Goal: Feedback & Contribution: Contribute content

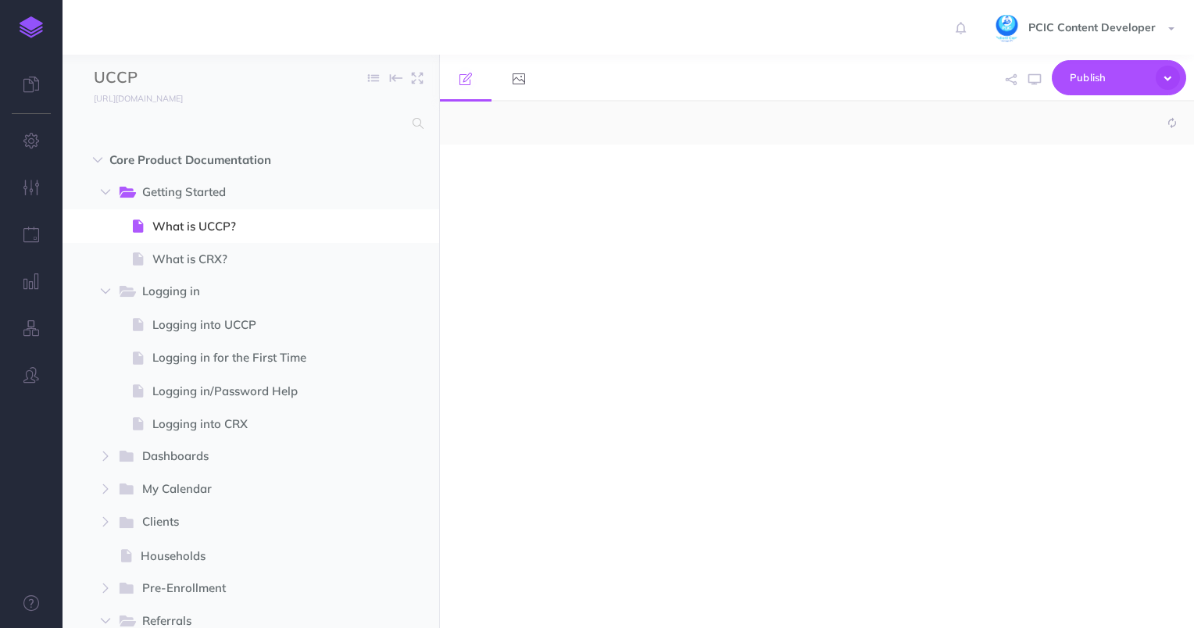
select select "null"
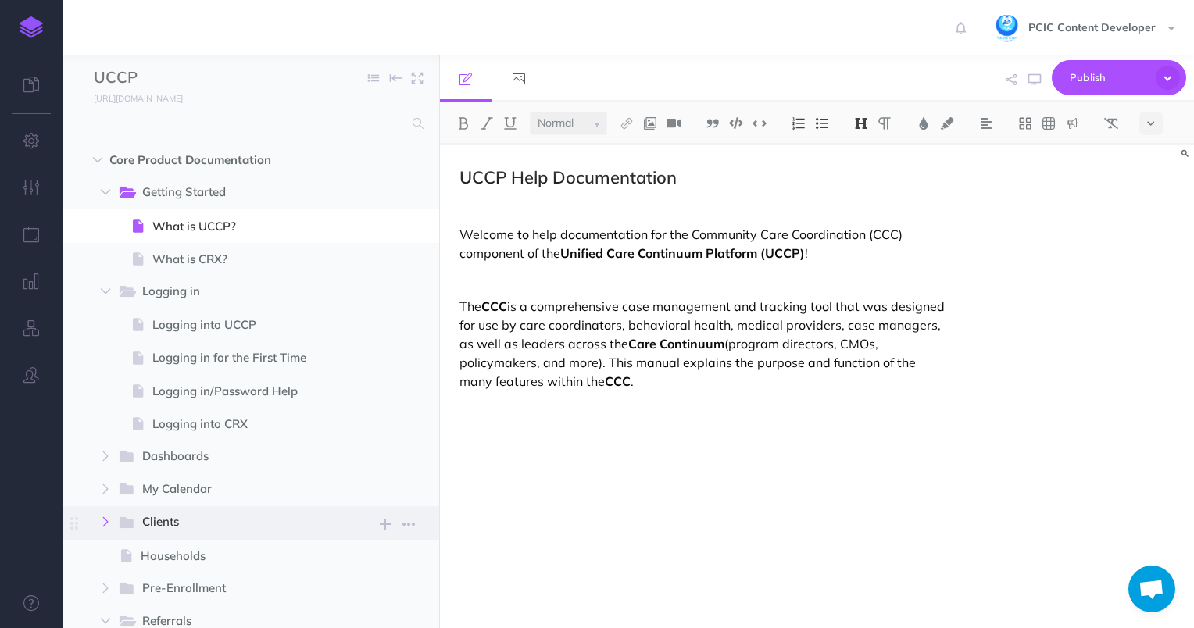
click at [105, 518] on icon "button" at bounding box center [105, 521] width 9 height 9
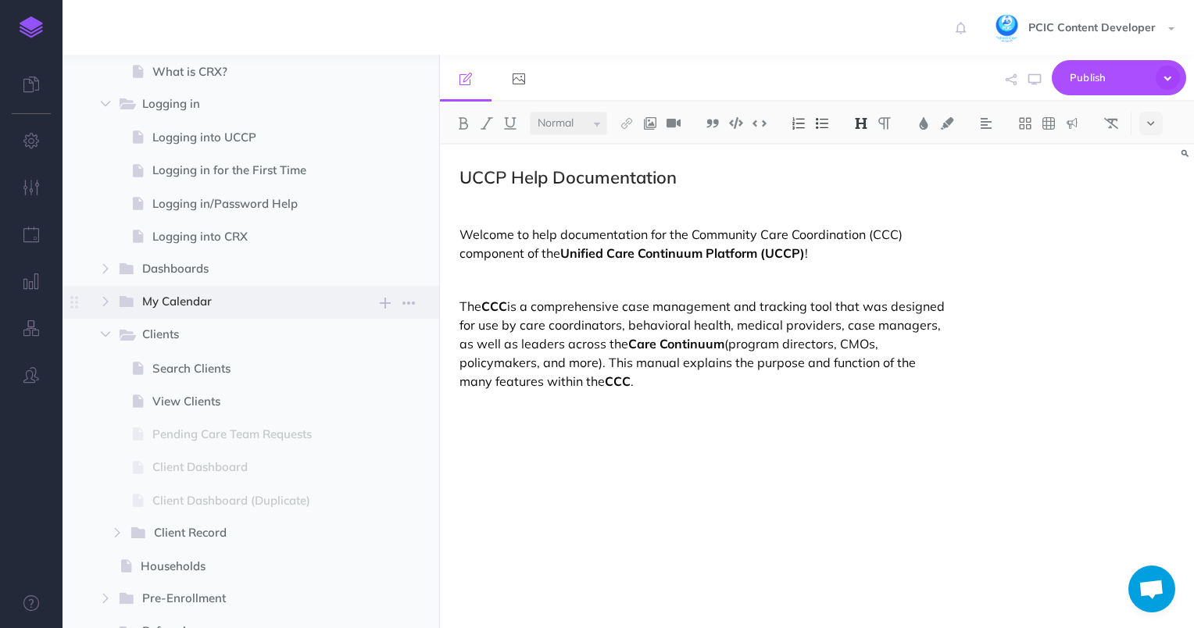
scroll to position [191, 0]
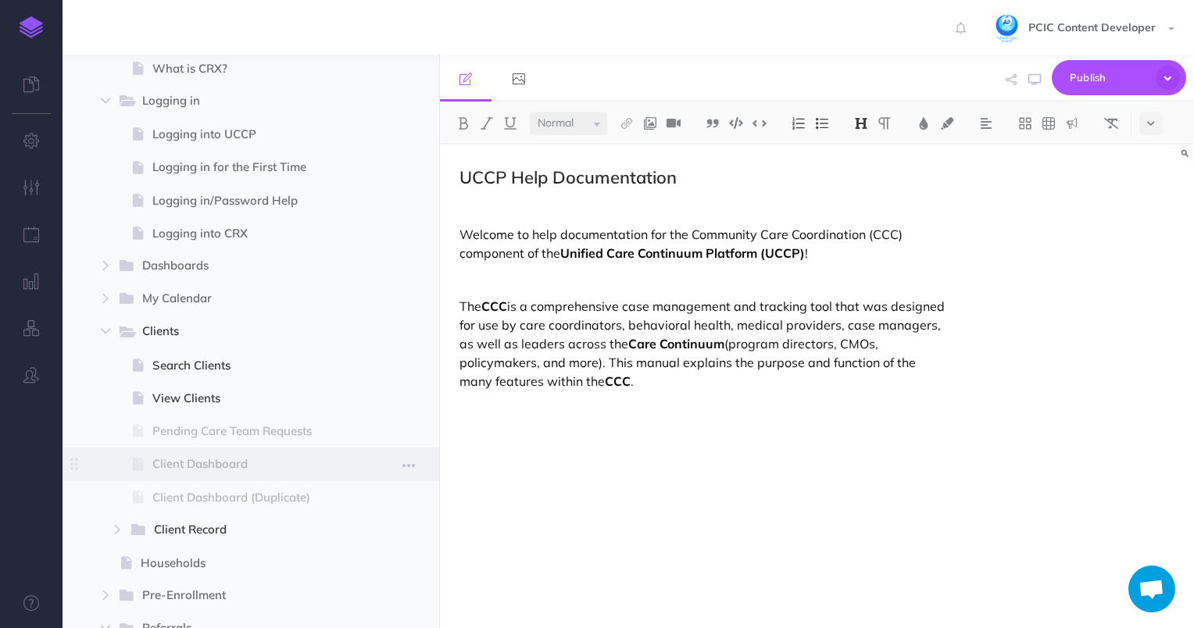
click at [216, 466] on span "Client Dashboard" at bounding box center [248, 464] width 193 height 19
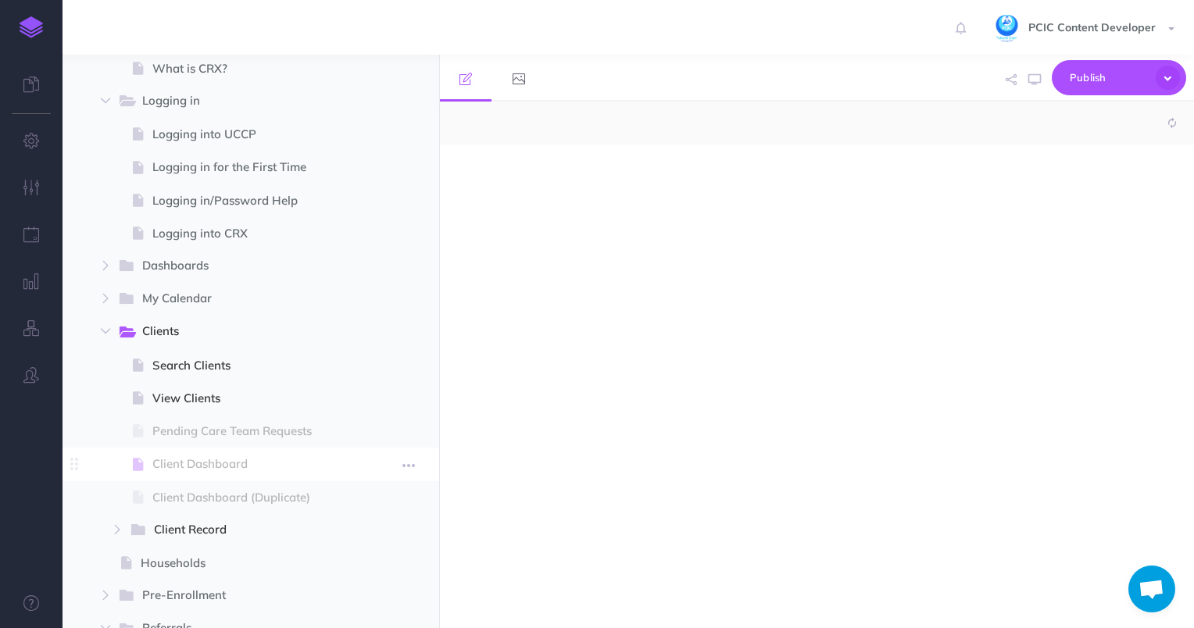
select select "null"
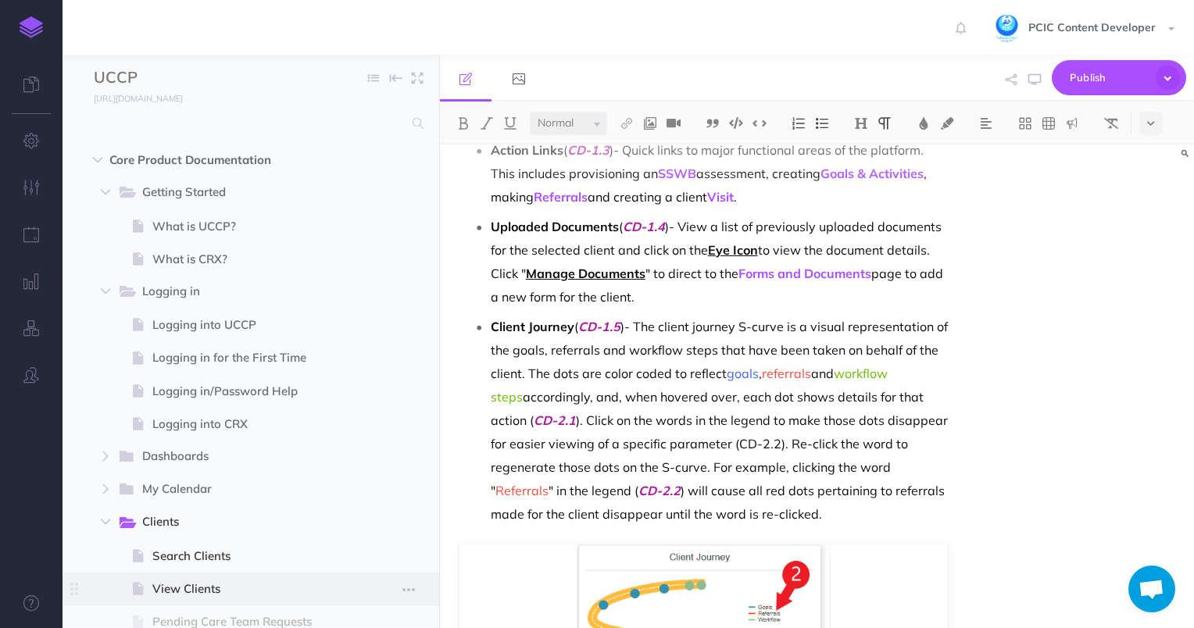
scroll to position [156, 0]
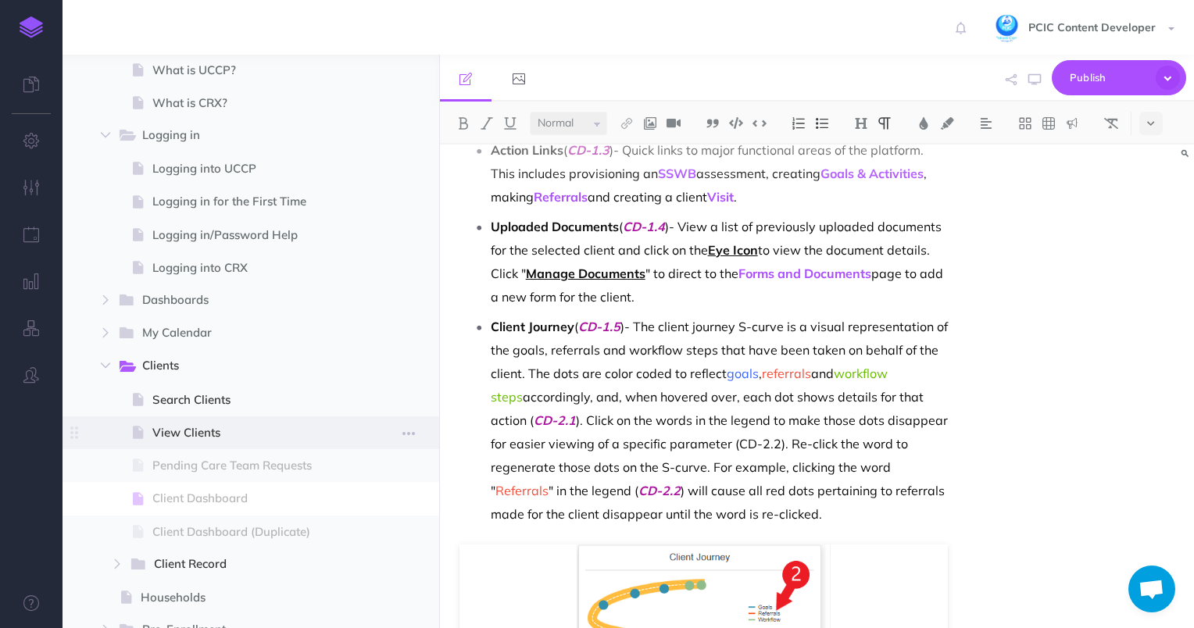
click at [173, 431] on span "View Clients" at bounding box center [248, 433] width 193 height 19
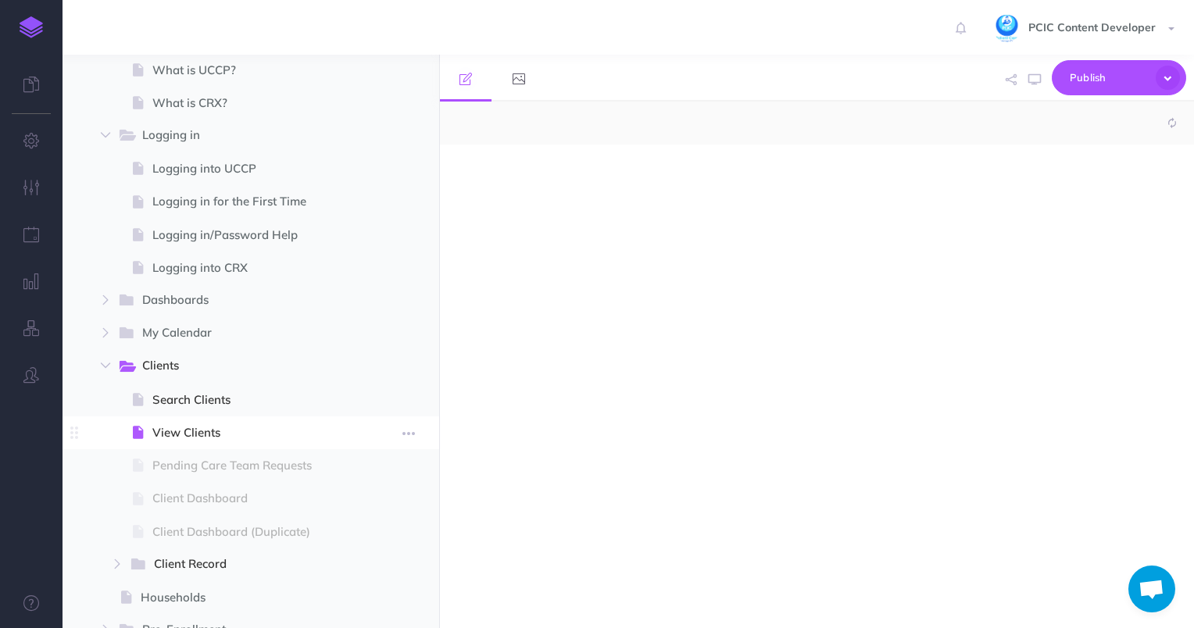
select select "null"
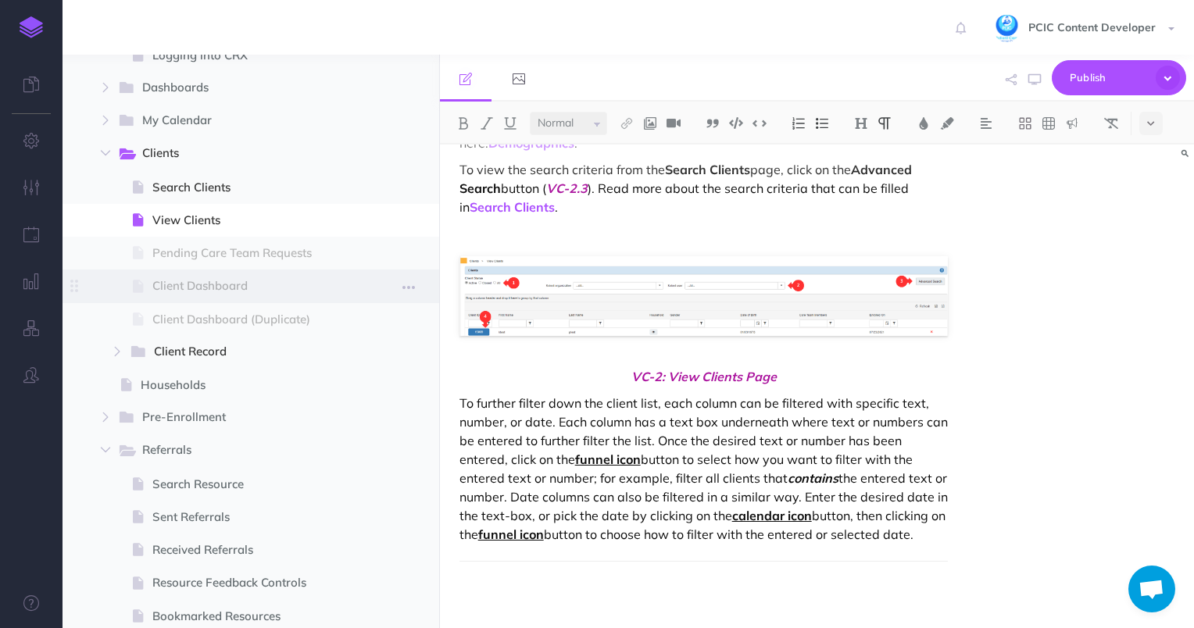
scroll to position [406, 0]
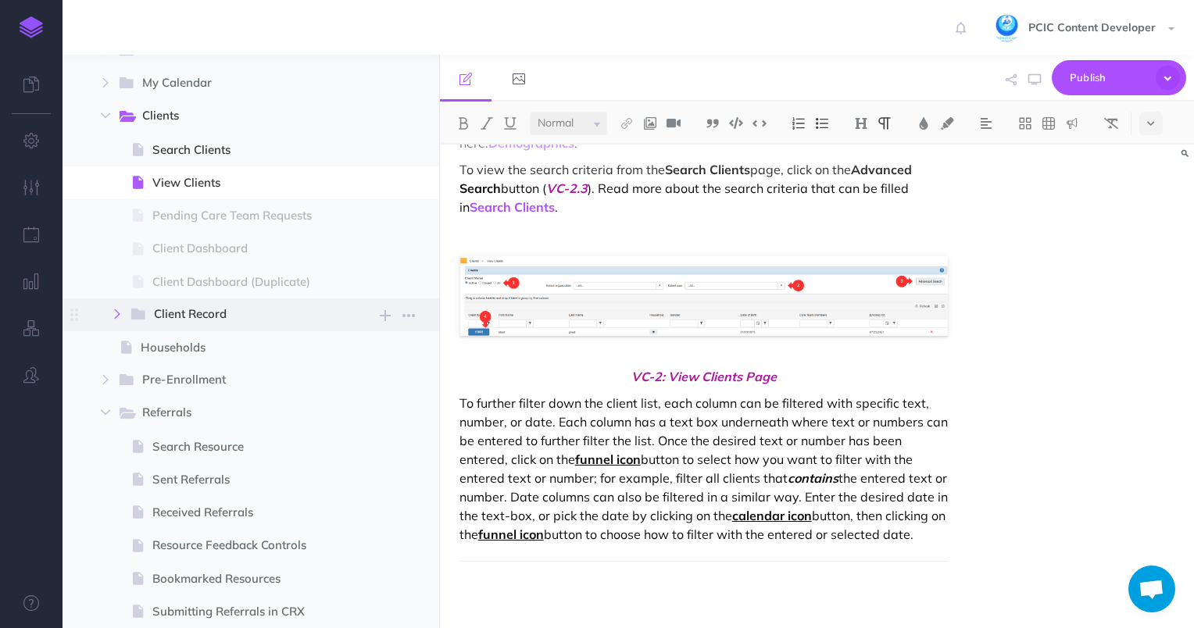
click at [116, 309] on icon "button" at bounding box center [117, 313] width 9 height 9
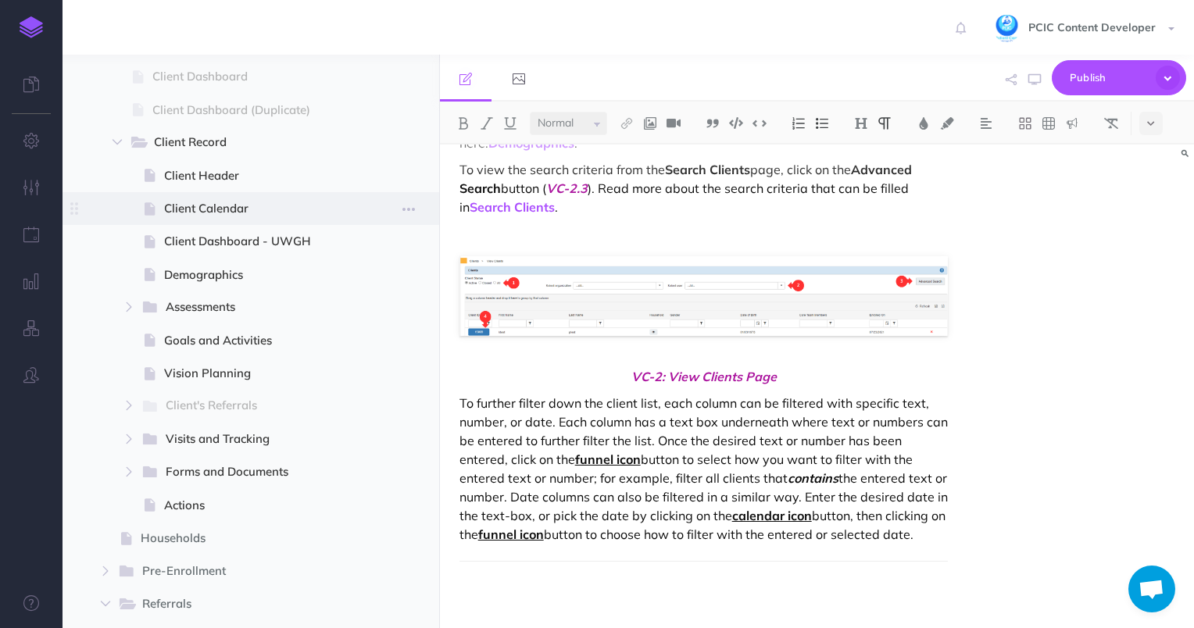
scroll to position [580, 0]
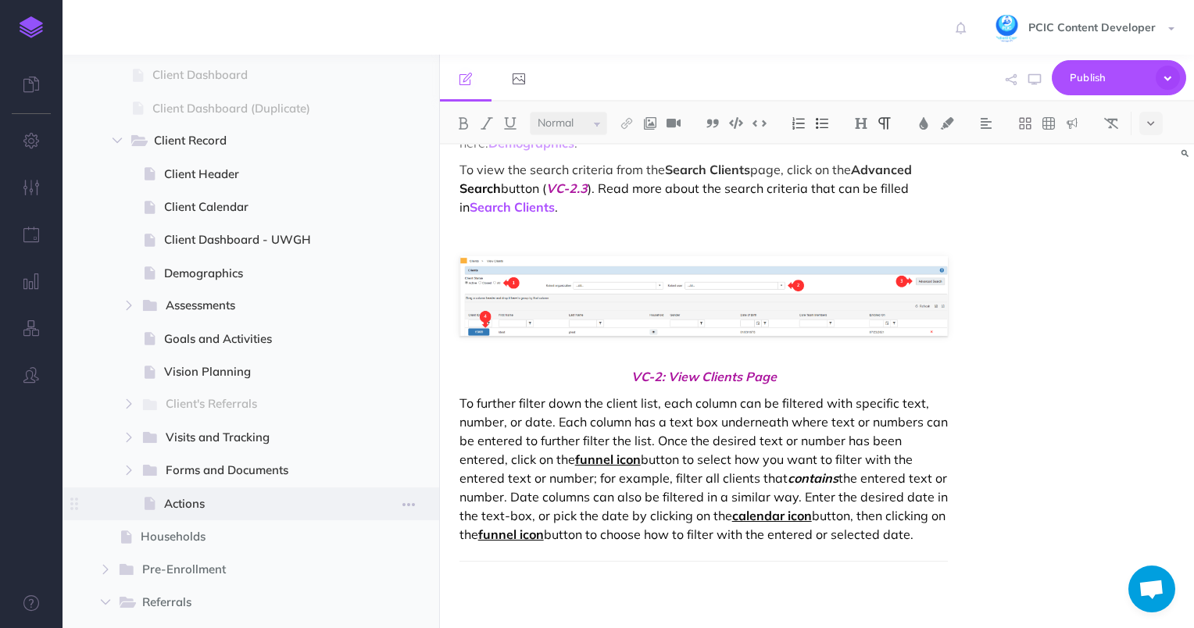
click at [228, 501] on span "Actions" at bounding box center [254, 504] width 181 height 19
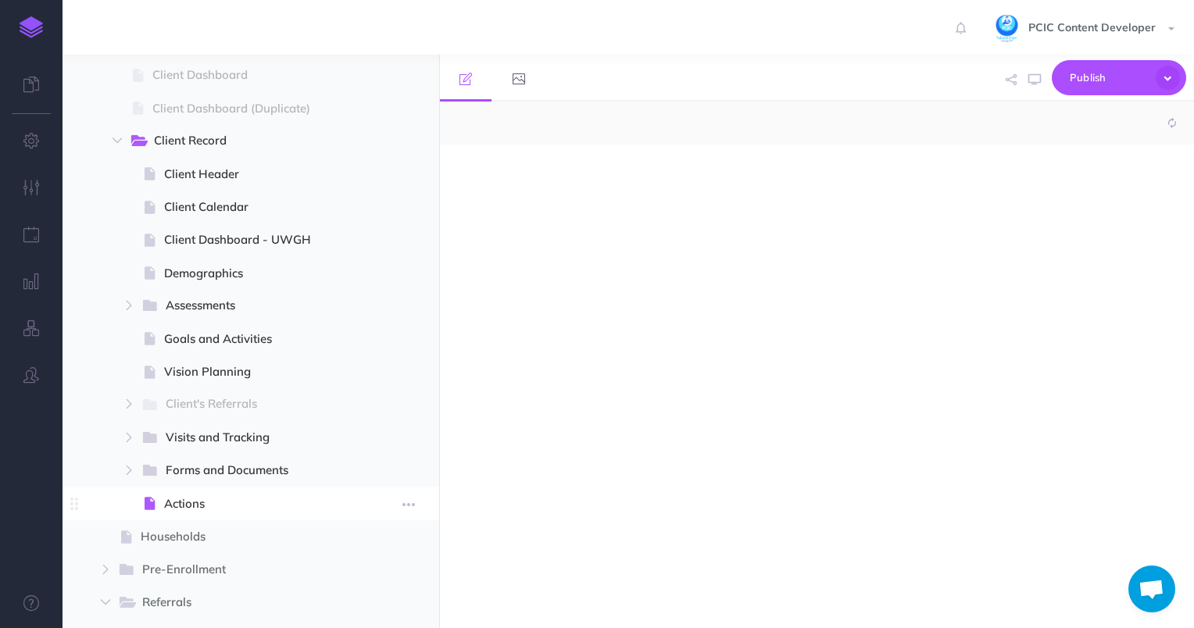
select select "null"
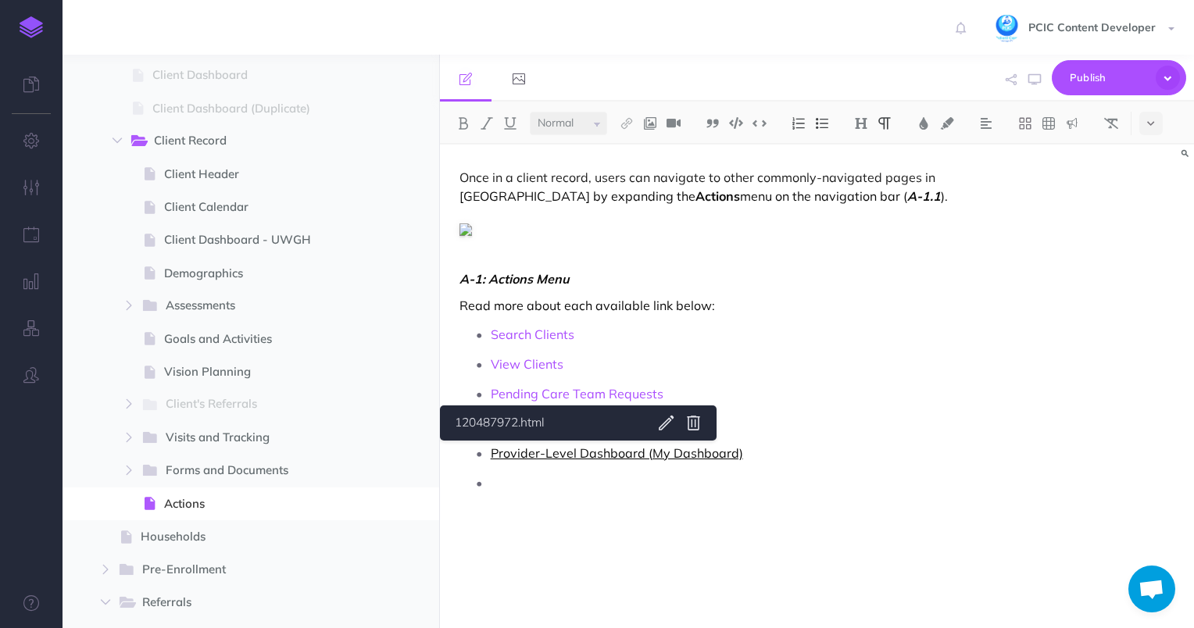
click at [528, 453] on link "Provider-Level Dashboard (My Dashboard)" at bounding box center [617, 453] width 252 height 16
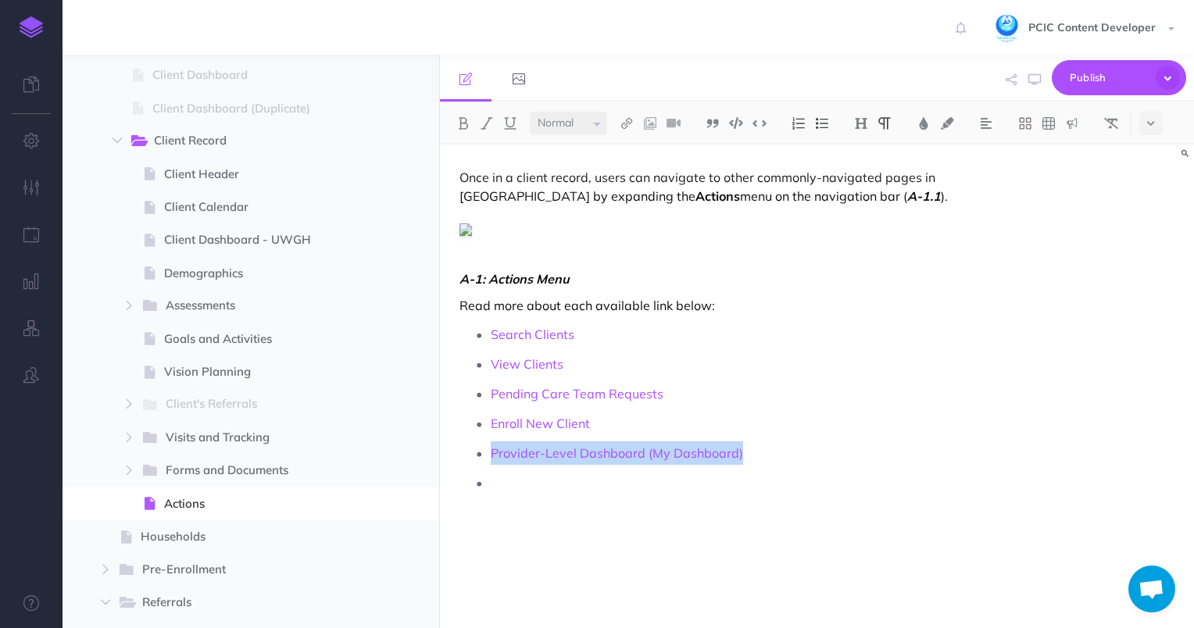
click at [547, 424] on link "120487972.html" at bounding box center [546, 423] width 195 height 20
click at [521, 491] on p at bounding box center [720, 494] width 458 height 47
drag, startPoint x: 521, startPoint y: 491, endPoint x: 485, endPoint y: 442, distance: 60.3
click at [485, 442] on ul "Search Clients View Clients Pending Care Team Requests Enroll New Client Provid…" at bounding box center [707, 420] width 481 height 195
click at [552, 410] on div "Small Normal Large H1 H2 H3 H4 Block container Inline container 120487972.html …" at bounding box center [817, 365] width 754 height 527
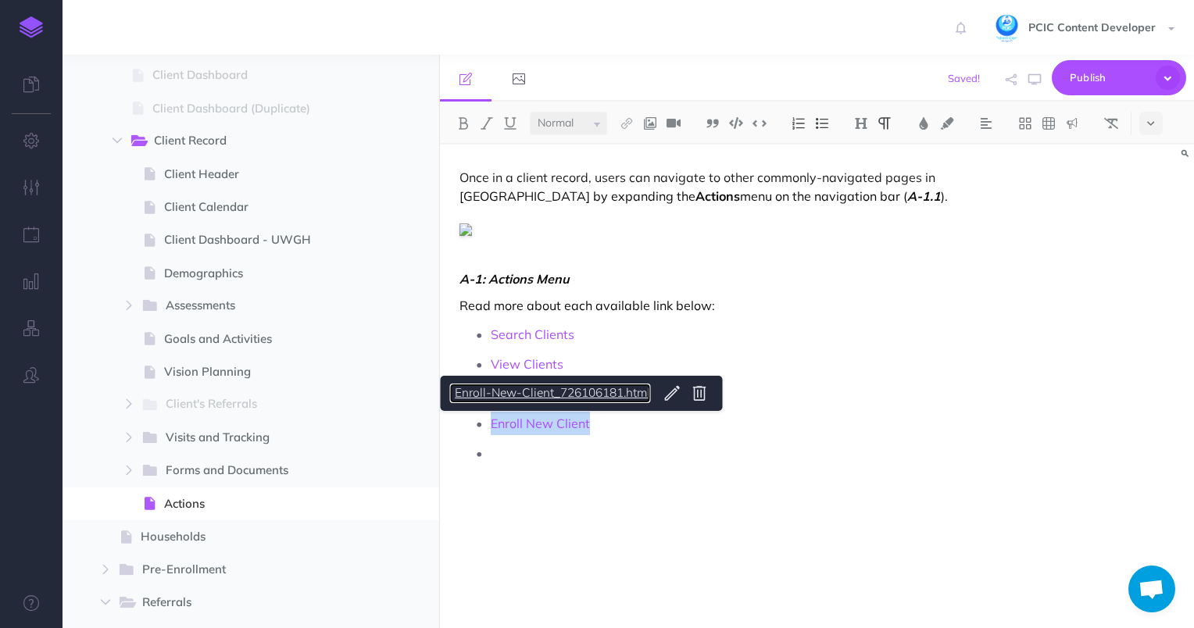
click at [553, 393] on link "Enroll-New-Client_726106181.html" at bounding box center [549, 394] width 201 height 20
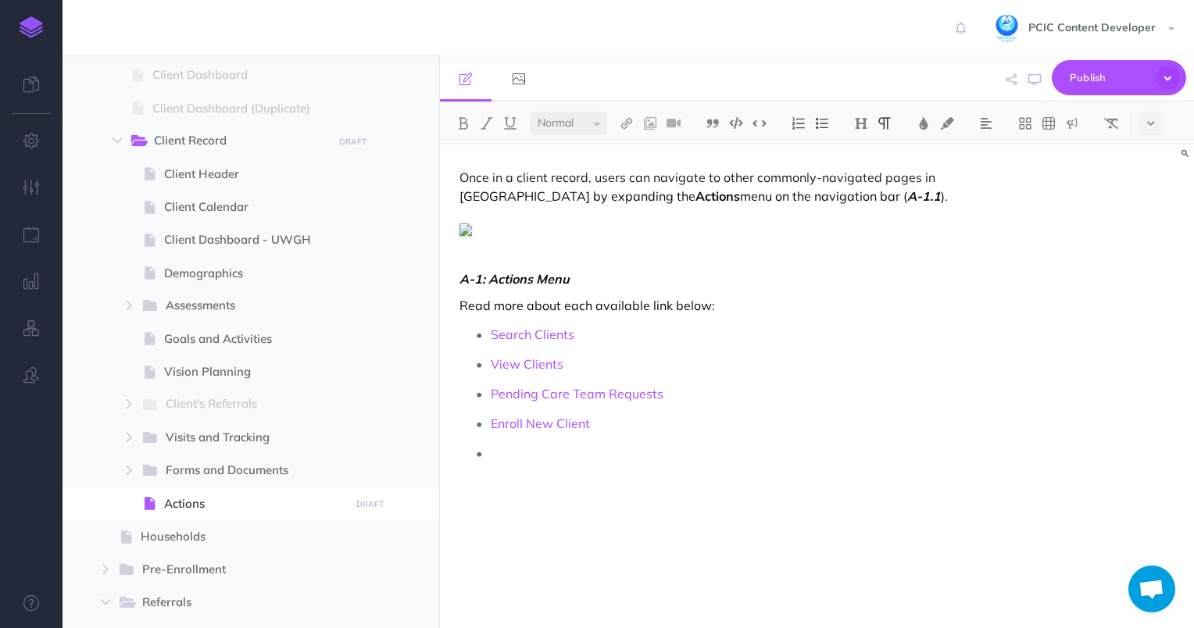
click at [503, 467] on p at bounding box center [720, 465] width 458 height 47
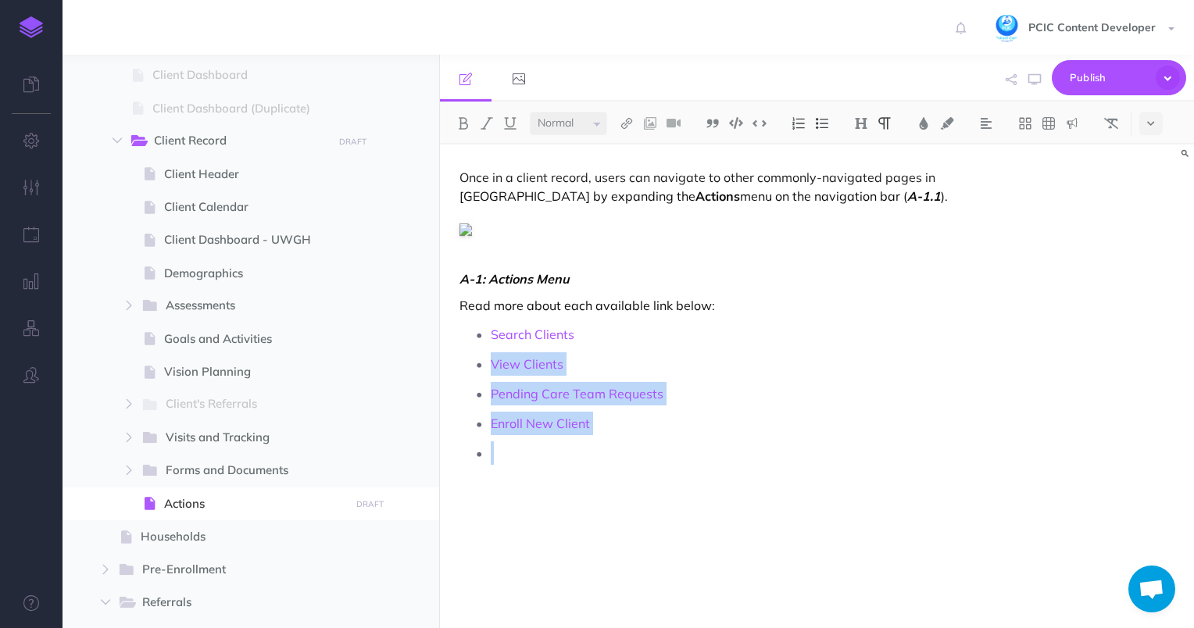
drag, startPoint x: 515, startPoint y: 457, endPoint x: 478, endPoint y: 347, distance: 116.4
click at [478, 347] on ul "Search Clients View Clients Pending Care Team Requests Enroll New Client" at bounding box center [707, 406] width 481 height 166
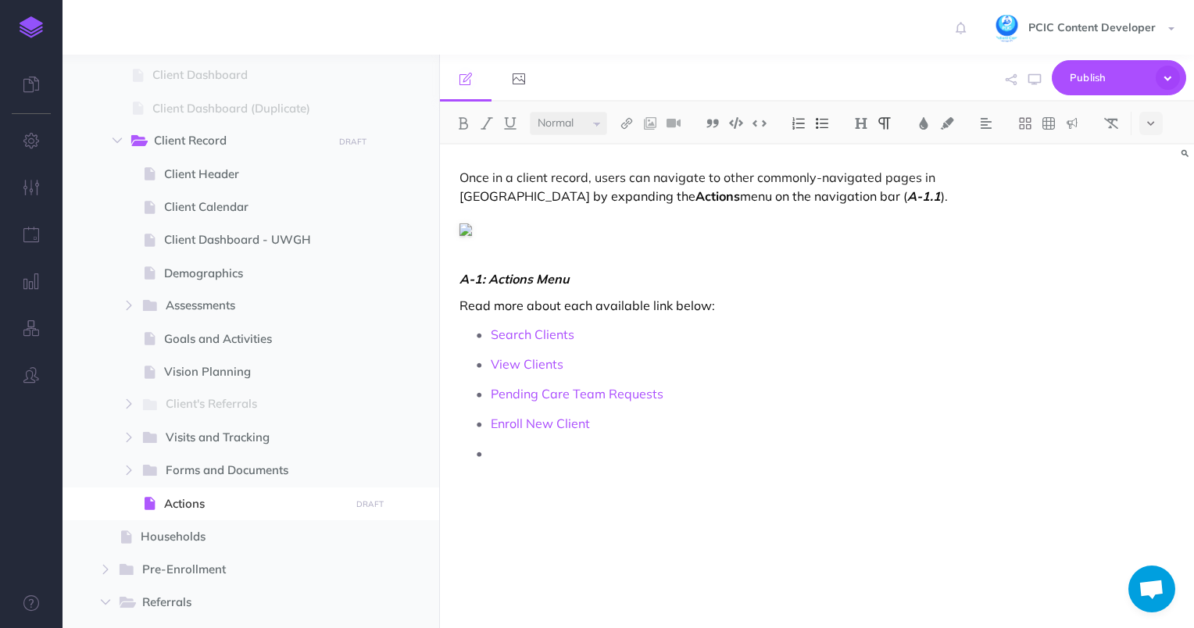
click at [500, 259] on div "Once in a client record, users can navigate to other commonly-navigated pages i…" at bounding box center [704, 379] width 528 height 468
click at [497, 242] on div "Once in a client record, users can navigate to other commonly-navigated pages i…" at bounding box center [704, 379] width 528 height 468
click at [410, 499] on icon "button" at bounding box center [409, 505] width 13 height 19
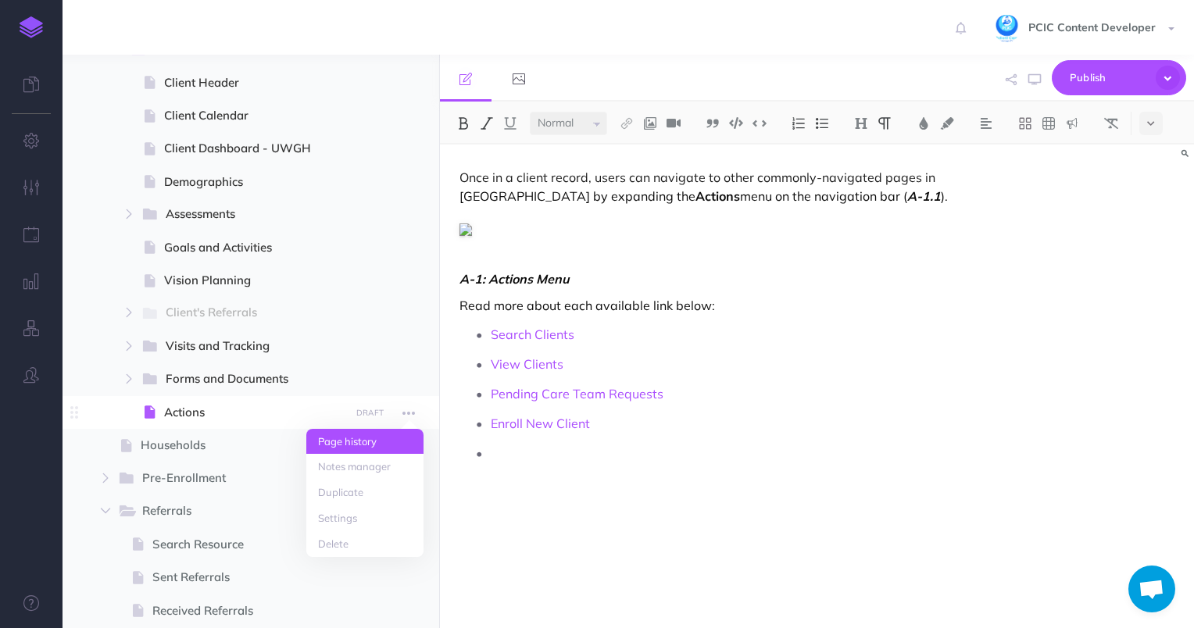
scroll to position [678, 0]
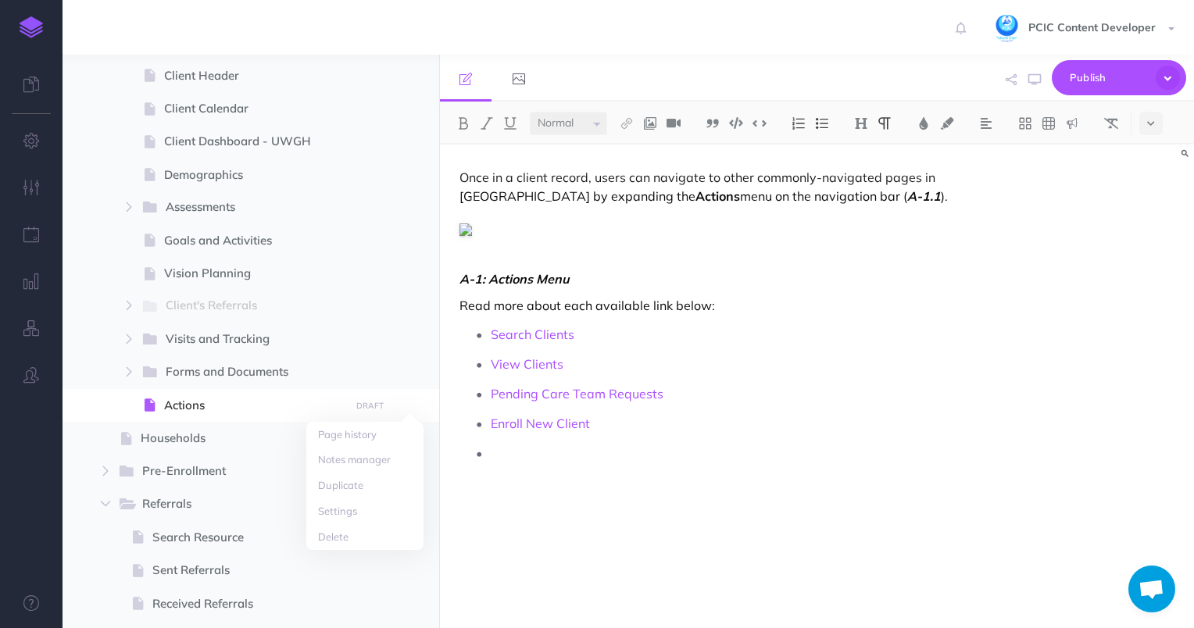
click at [538, 442] on p at bounding box center [720, 465] width 458 height 47
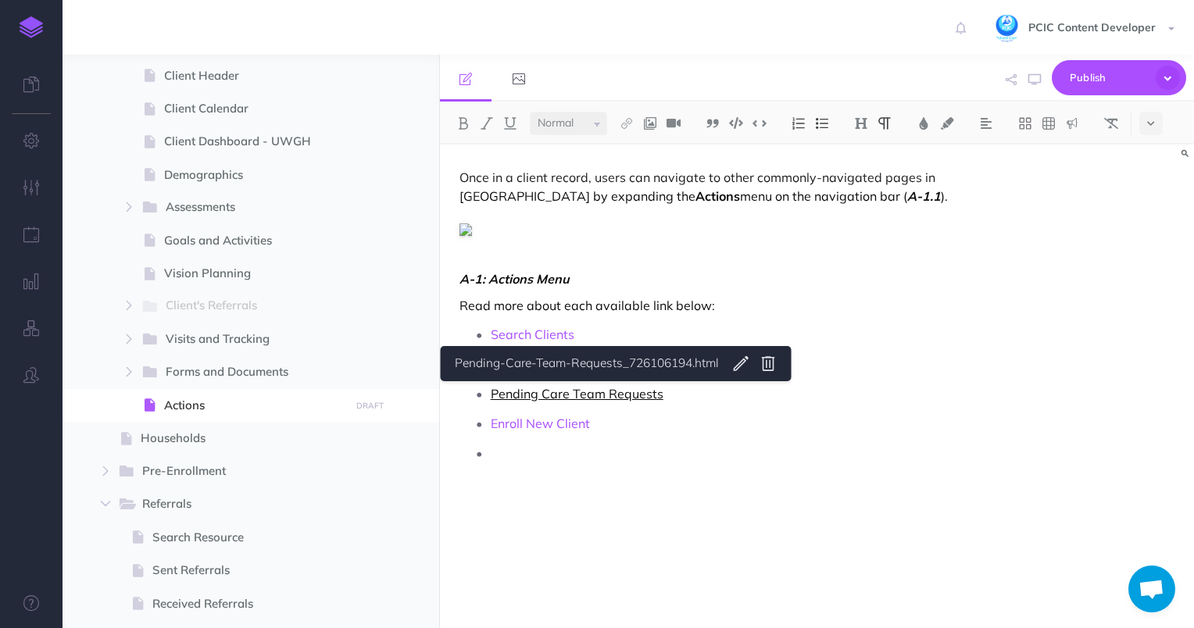
click at [549, 395] on link "Pending Care Team Requests" at bounding box center [577, 394] width 173 height 16
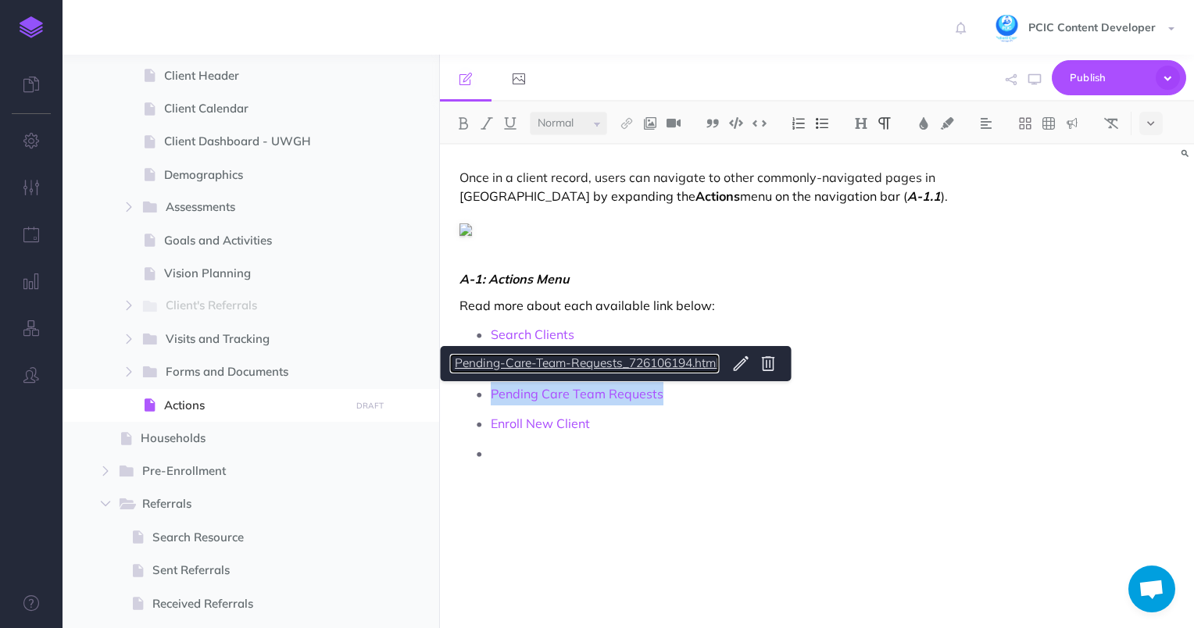
click at [573, 368] on link "Pending-Care-Team-Requests_726106194.html" at bounding box center [584, 364] width 270 height 20
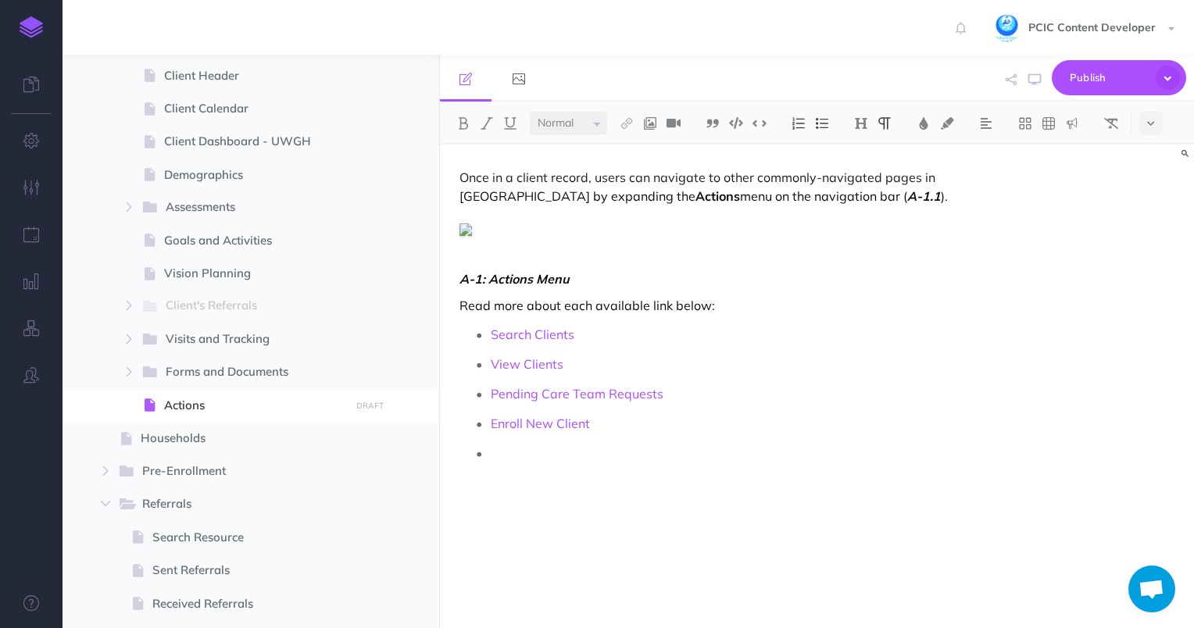
click at [523, 442] on p at bounding box center [720, 465] width 458 height 47
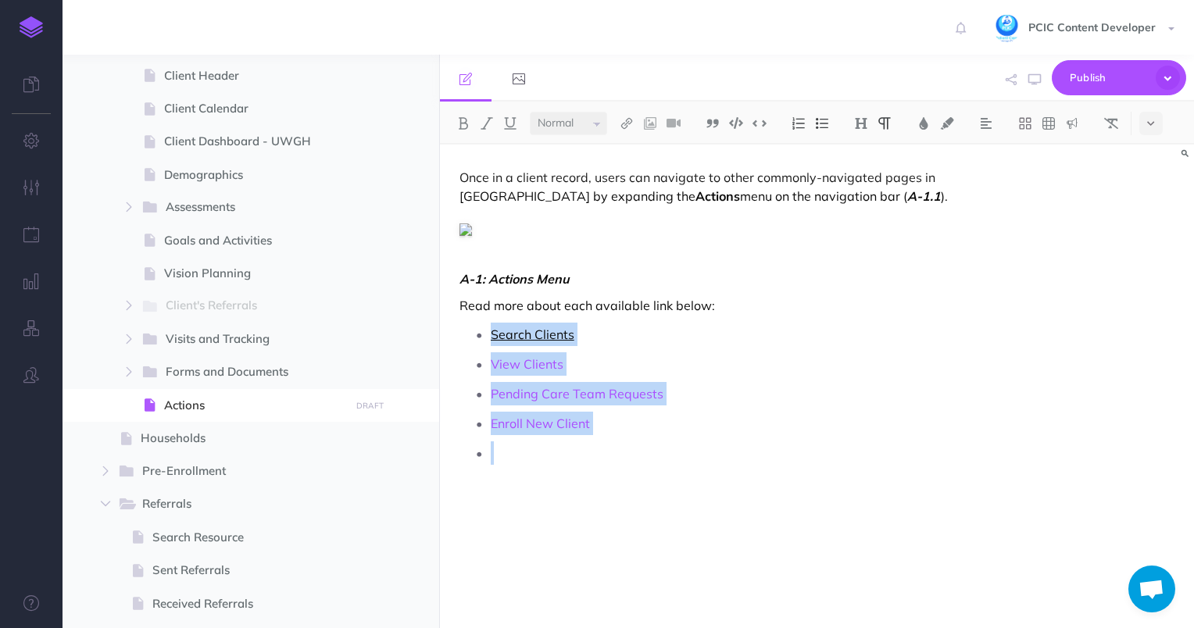
drag, startPoint x: 523, startPoint y: 441, endPoint x: 496, endPoint y: 338, distance: 106.5
click at [496, 338] on ul "Search Clients View Clients Pending Care Team Requests Enroll New Client" at bounding box center [707, 406] width 481 height 166
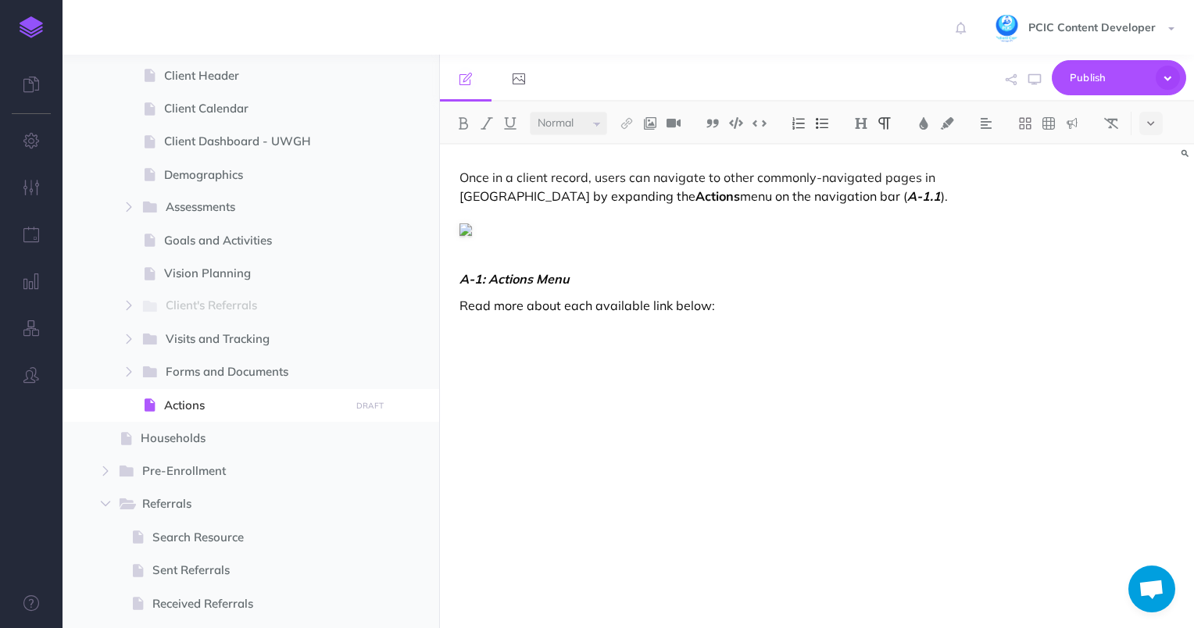
click at [503, 224] on figure at bounding box center [704, 229] width 489 height 19
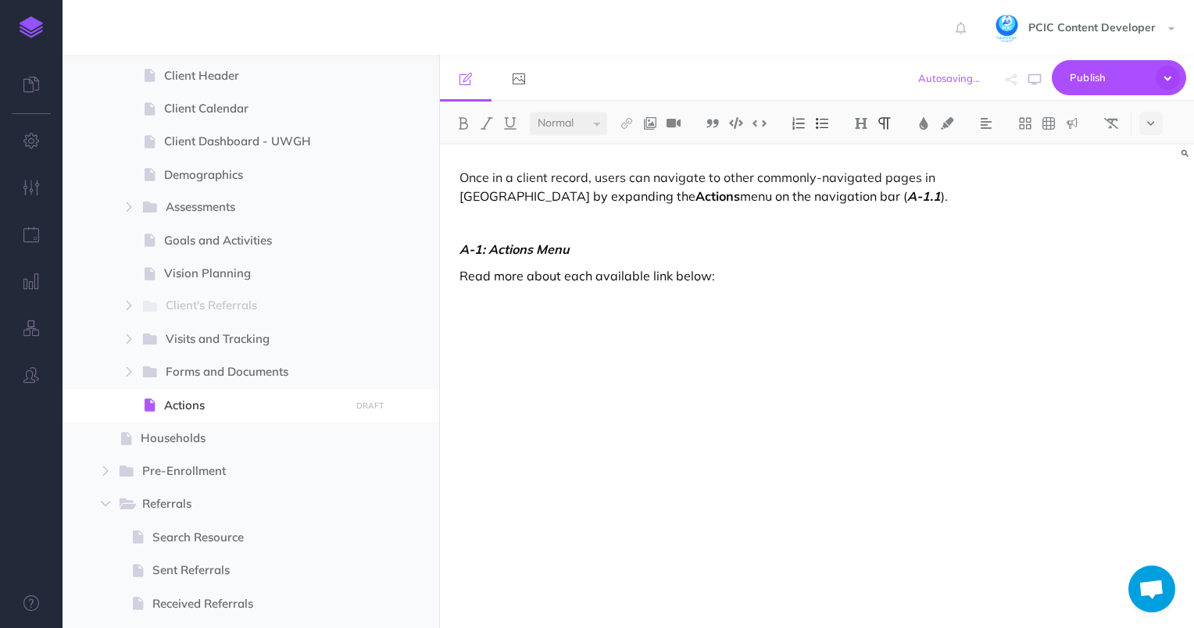
click at [625, 222] on p at bounding box center [704, 222] width 489 height 19
paste div
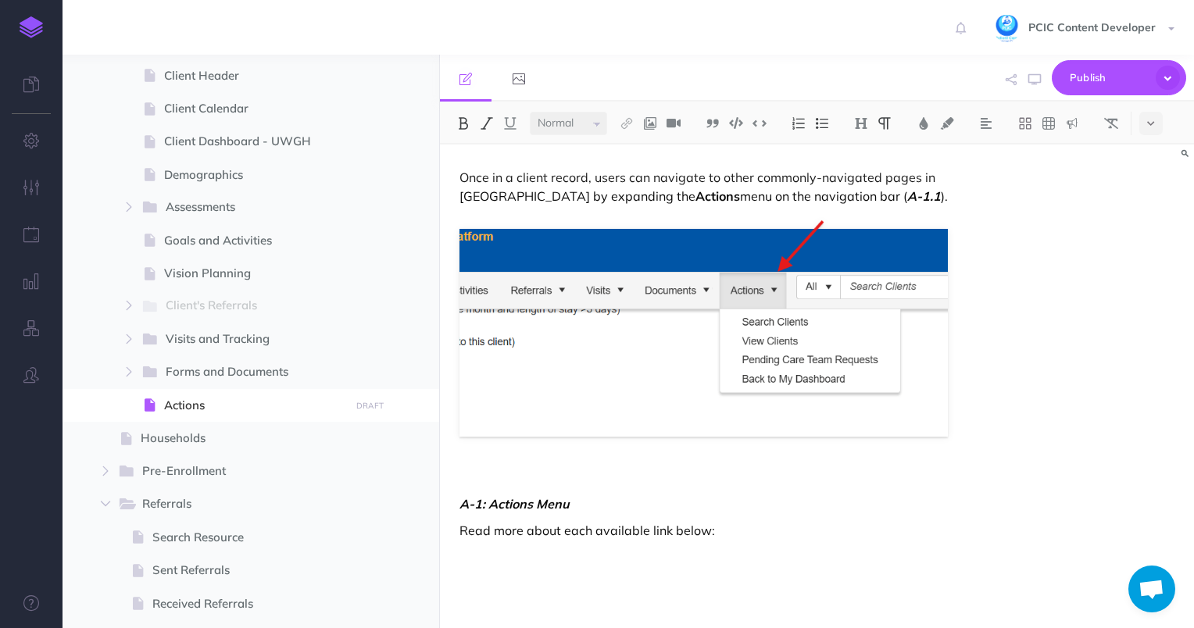
click at [907, 191] on em "A-1.1" at bounding box center [924, 196] width 34 height 16
click at [907, 197] on em "A-1." at bounding box center [920, 196] width 26 height 16
click at [925, 124] on img at bounding box center [924, 123] width 14 height 13
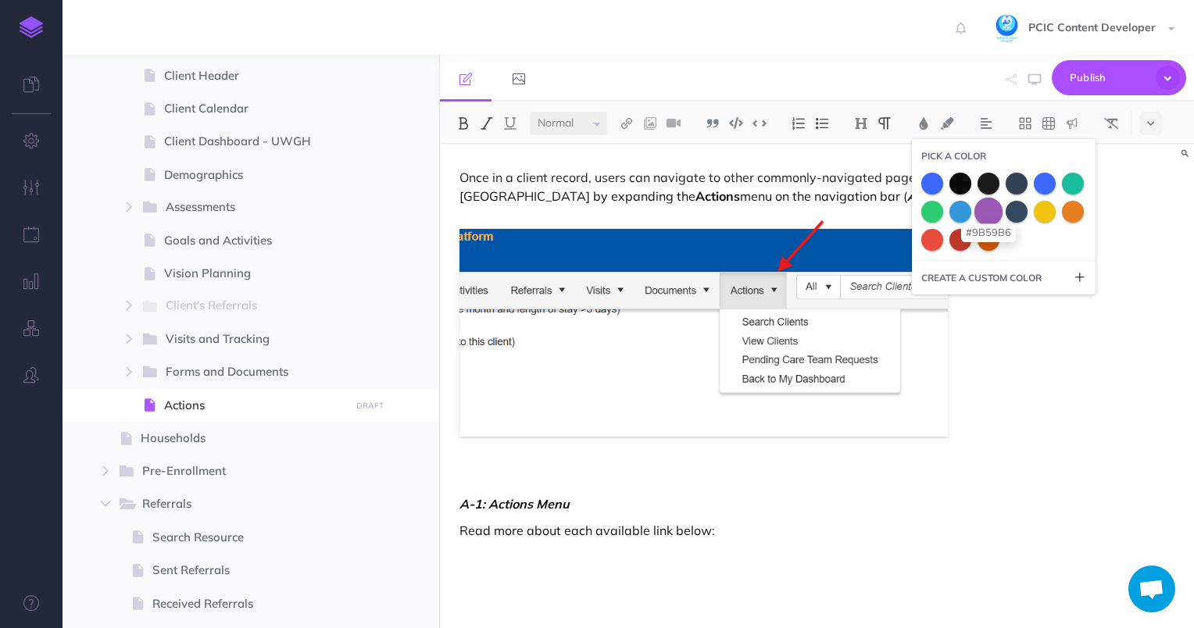
click at [986, 213] on span at bounding box center [989, 211] width 28 height 28
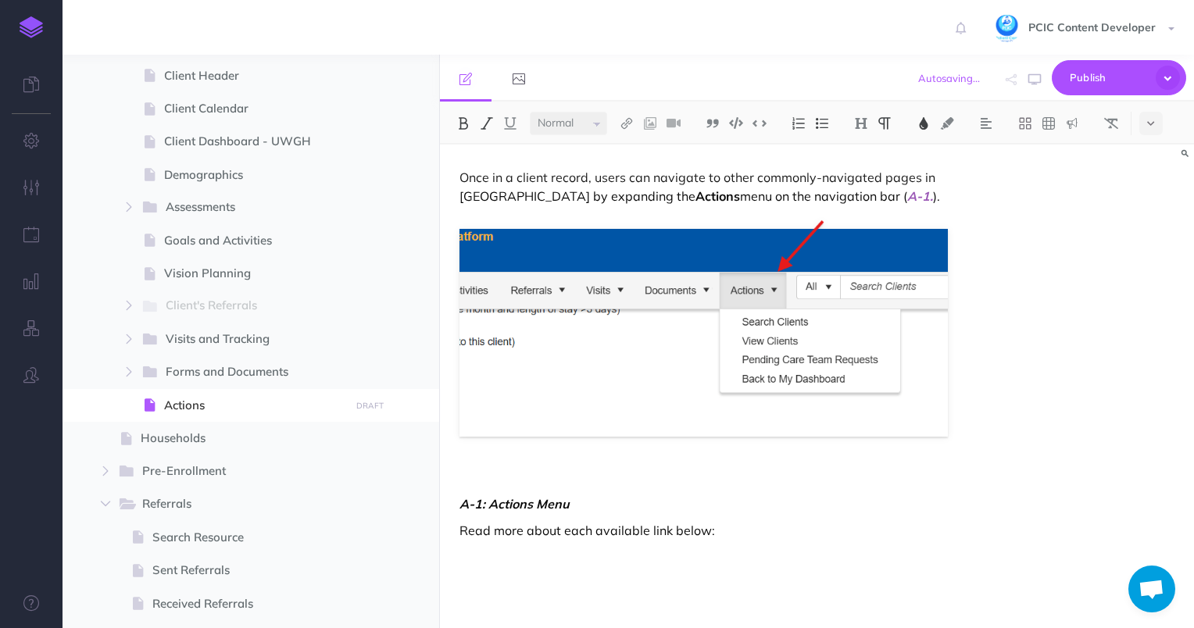
click at [482, 498] on em "A-1: Actions Menu" at bounding box center [515, 504] width 110 height 16
click at [460, 500] on em "A-1: Actions Menu" at bounding box center [515, 504] width 110 height 16
click at [494, 460] on div "Once in a client record, users can navigate to other commonly-navigated pages i…" at bounding box center [704, 379] width 528 height 468
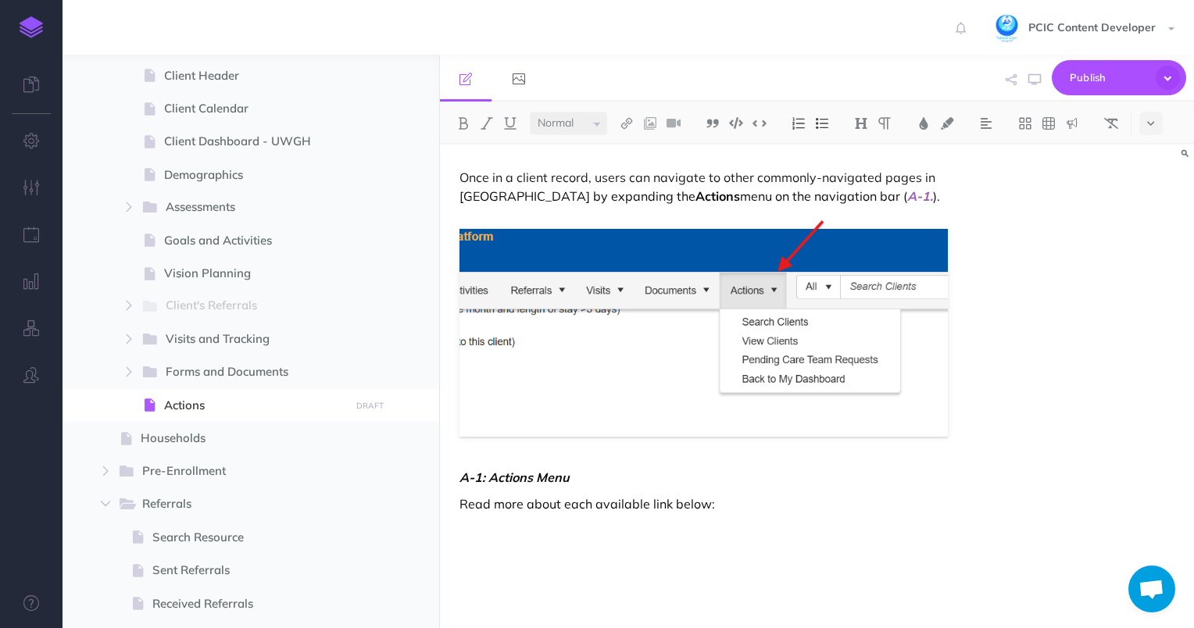
click at [501, 478] on em "A-1: Actions Menu" at bounding box center [515, 478] width 110 height 16
click at [995, 120] on button at bounding box center [986, 123] width 23 height 23
click at [989, 169] on img at bounding box center [986, 174] width 14 height 13
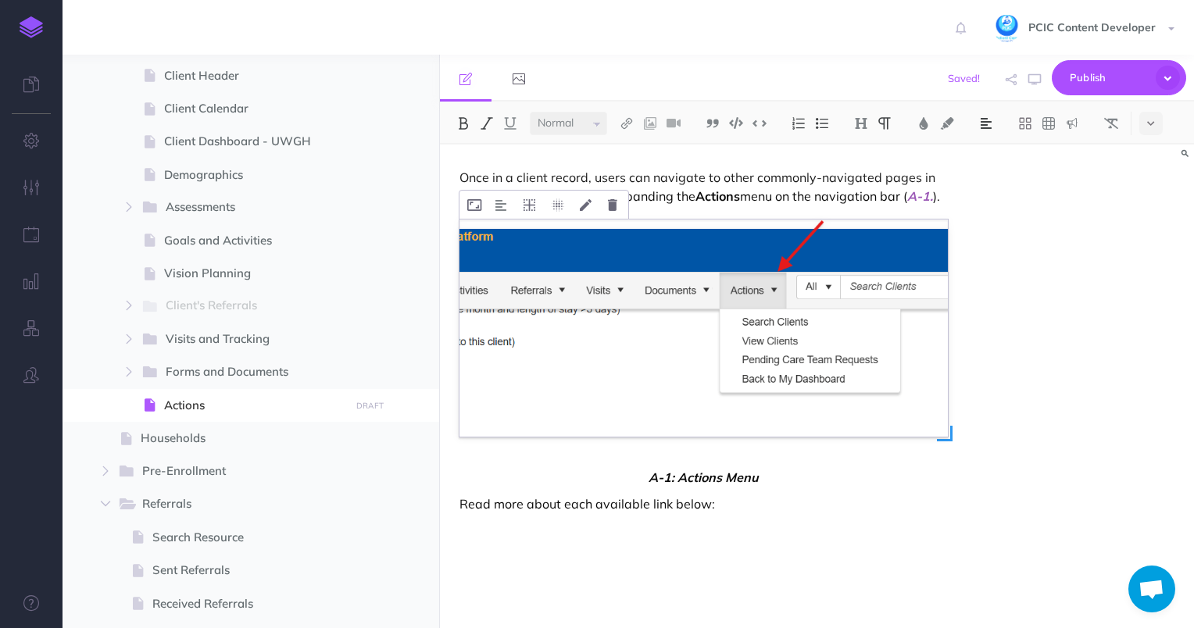
click at [818, 309] on img at bounding box center [704, 329] width 489 height 218
click at [504, 194] on button at bounding box center [501, 205] width 27 height 28
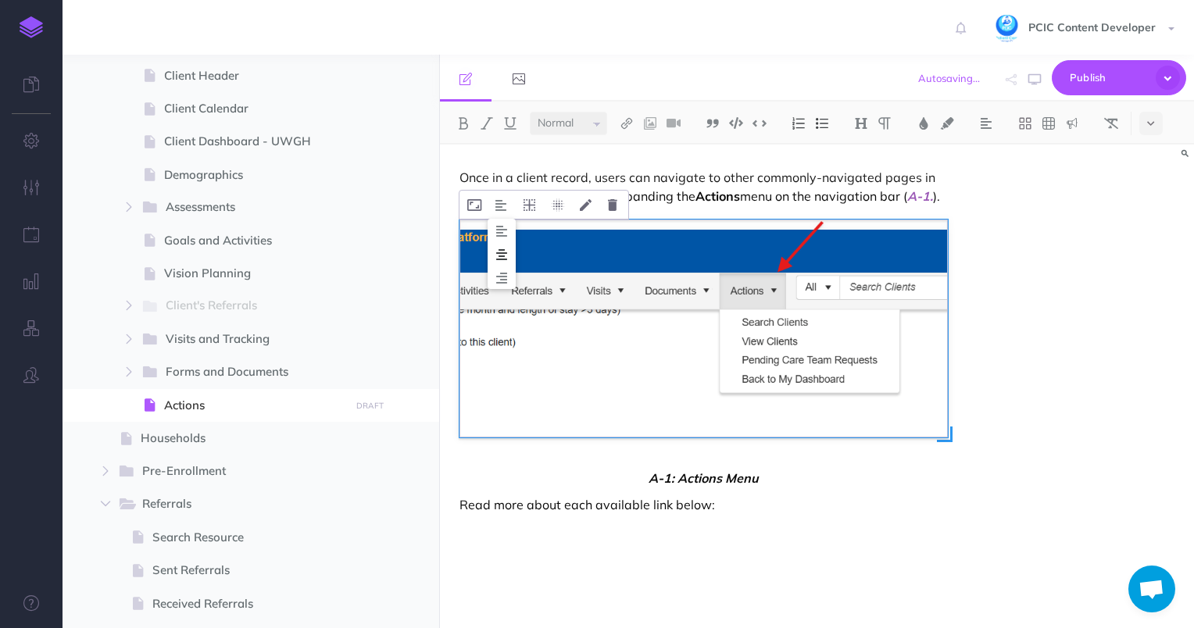
click at [501, 256] on img at bounding box center [502, 255] width 28 height 13
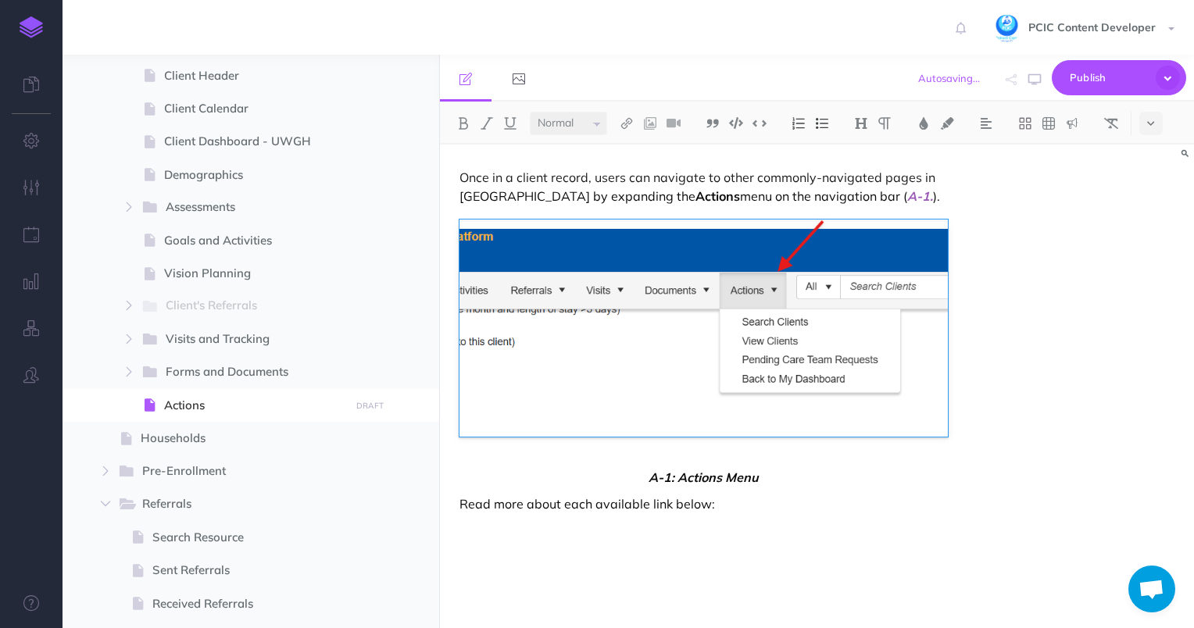
click at [699, 472] on span "A-1: Actions Menu" at bounding box center [704, 477] width 489 height 19
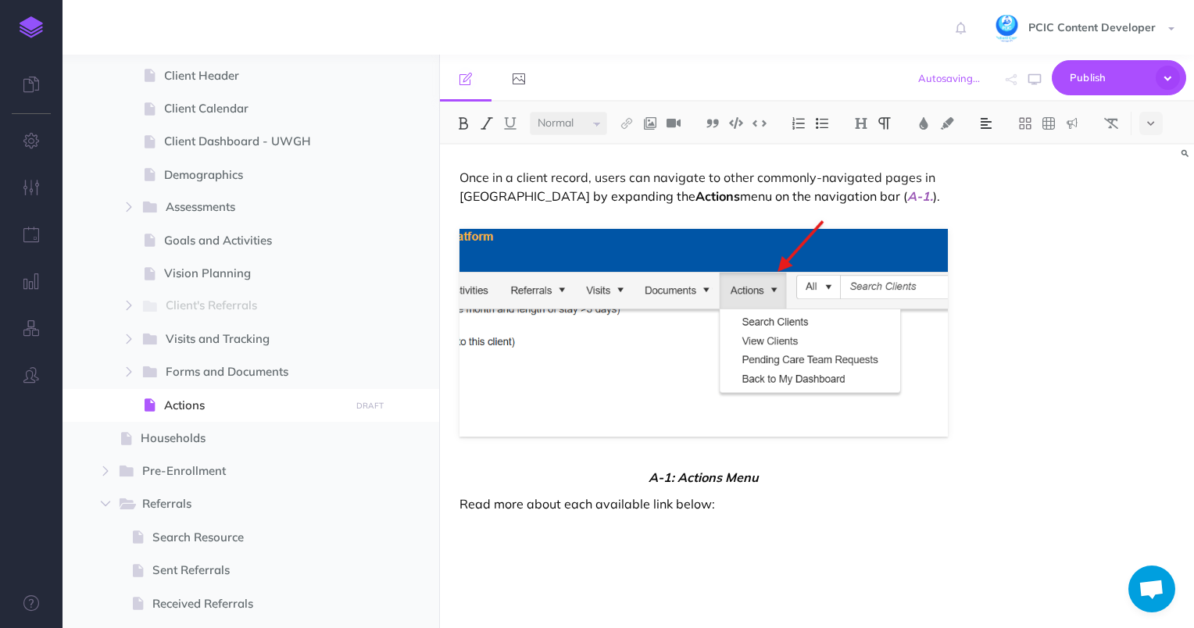
click at [699, 472] on span "A-1: Actions Menu" at bounding box center [704, 477] width 489 height 19
click at [919, 117] on img at bounding box center [924, 123] width 14 height 13
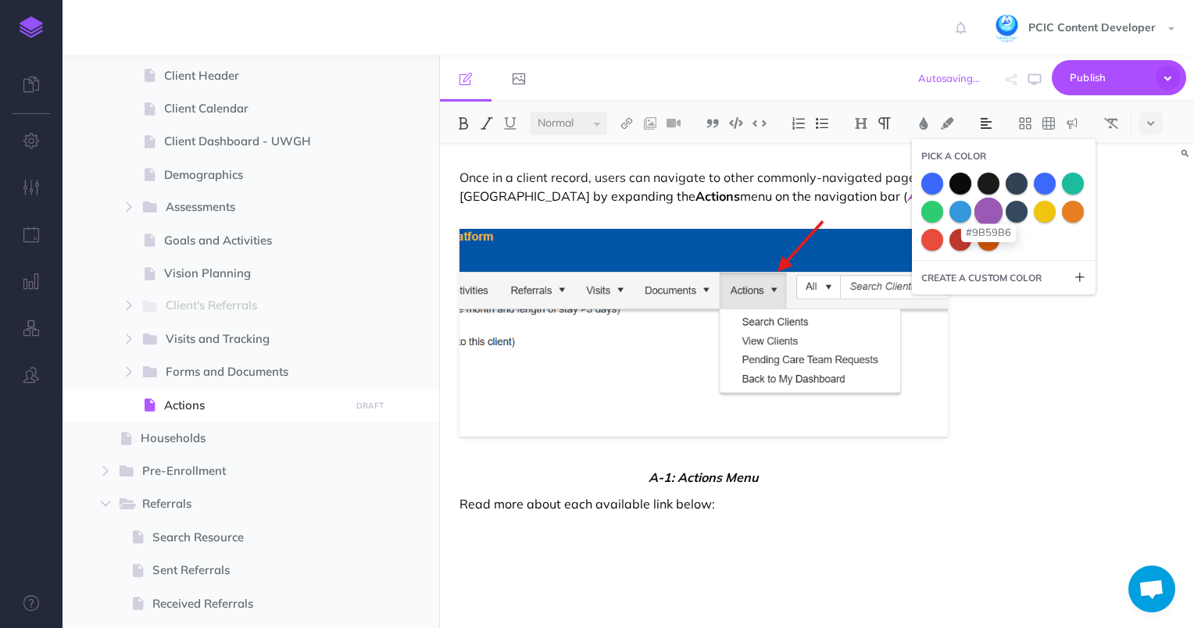
click at [982, 214] on span at bounding box center [989, 211] width 28 height 28
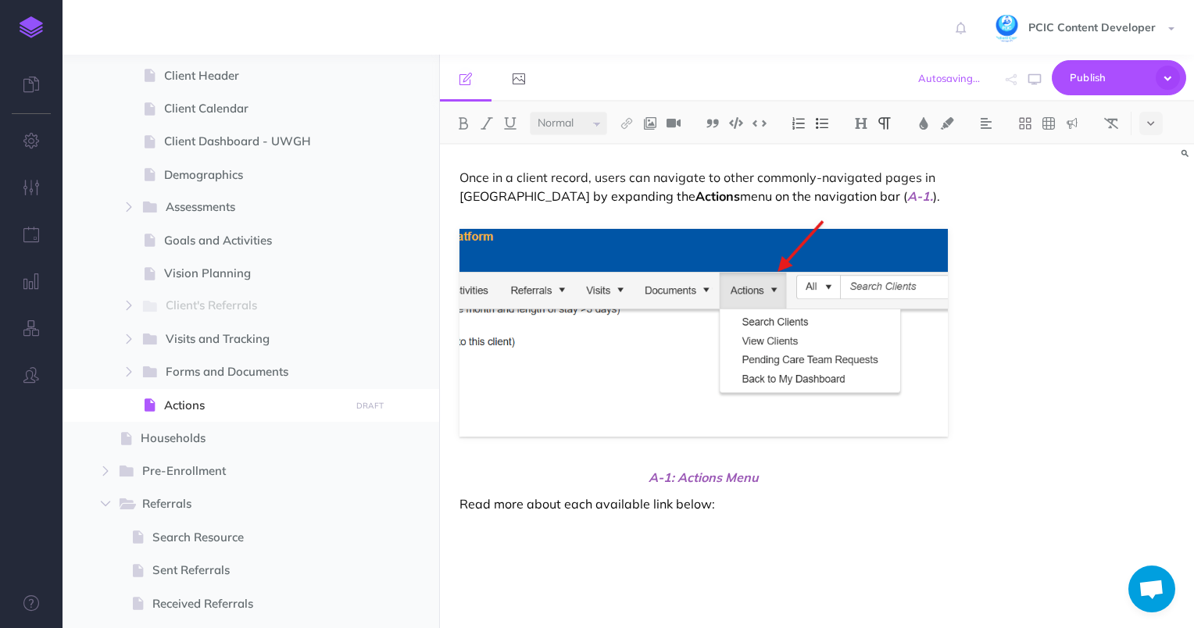
click at [738, 518] on div "Once in a client record, users can navigate to other commonly-navigated pages i…" at bounding box center [704, 379] width 528 height 468
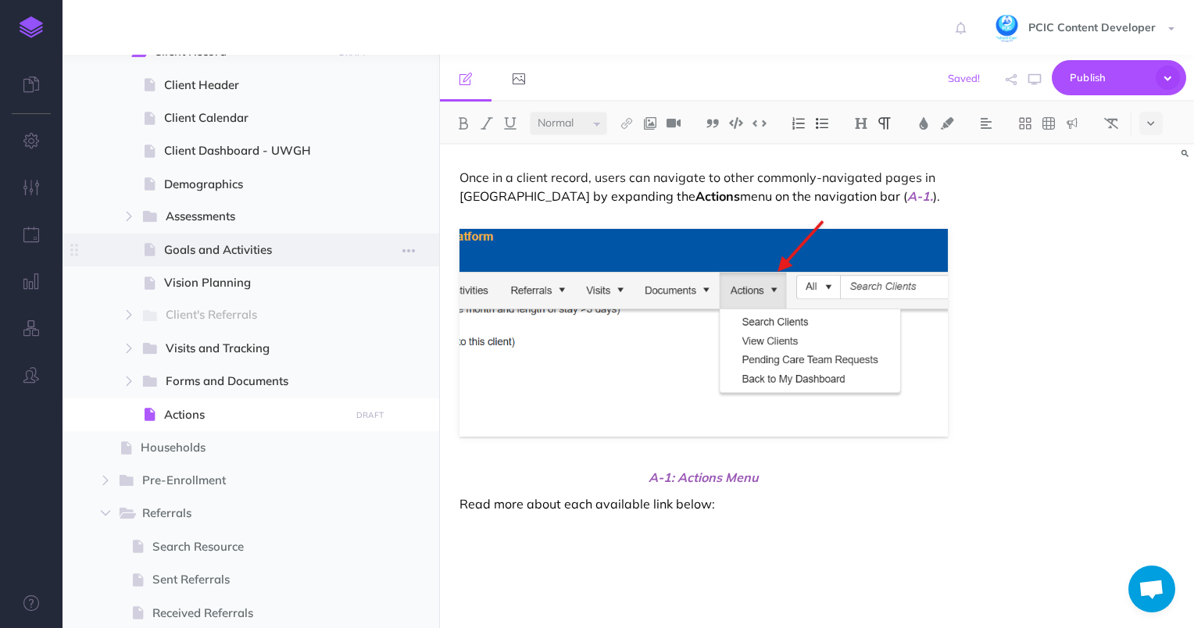
scroll to position [672, 0]
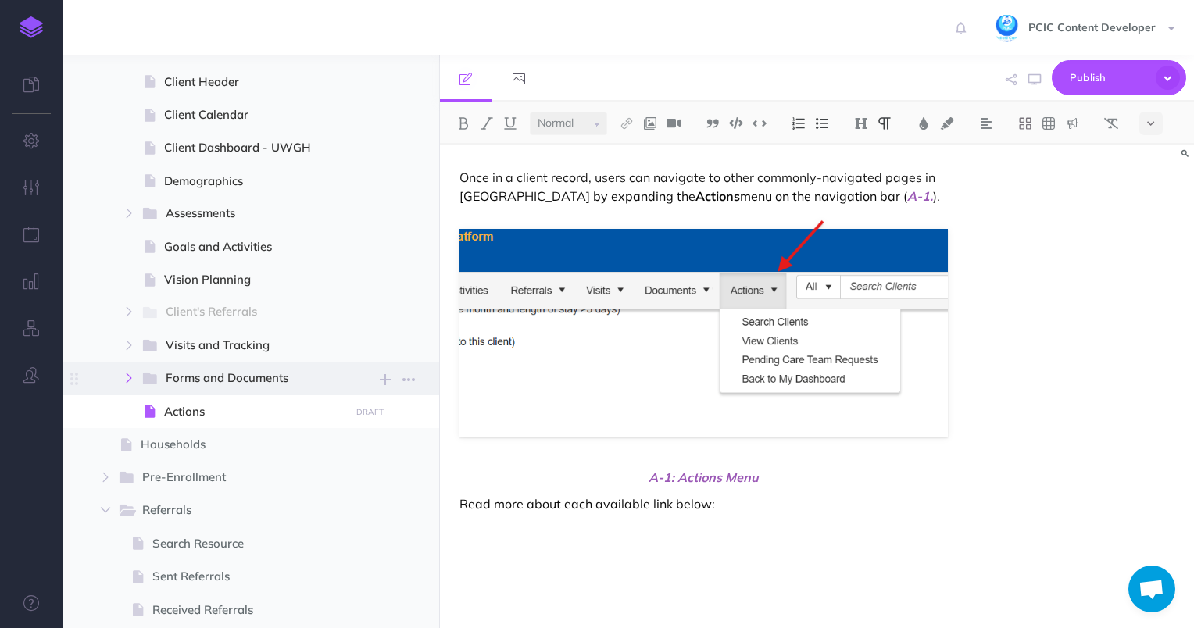
click at [127, 371] on button "button" at bounding box center [129, 378] width 28 height 19
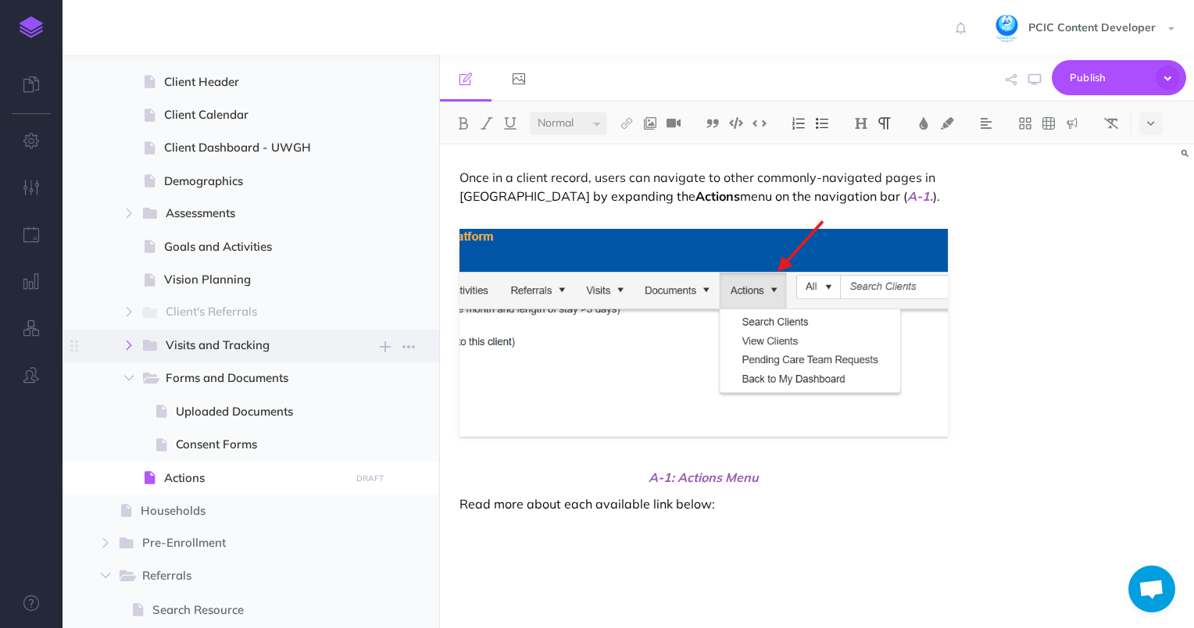
click at [128, 341] on icon "button" at bounding box center [128, 345] width 9 height 9
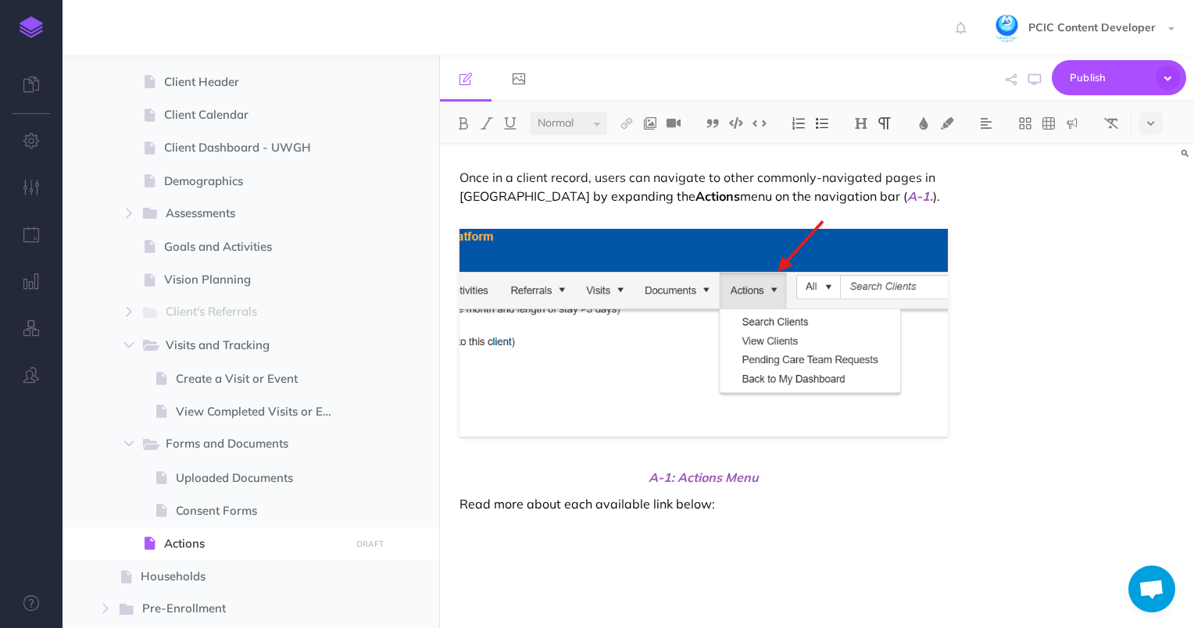
click at [593, 547] on div "Once in a client record, users can navigate to other commonly-navigated pages i…" at bounding box center [704, 379] width 528 height 468
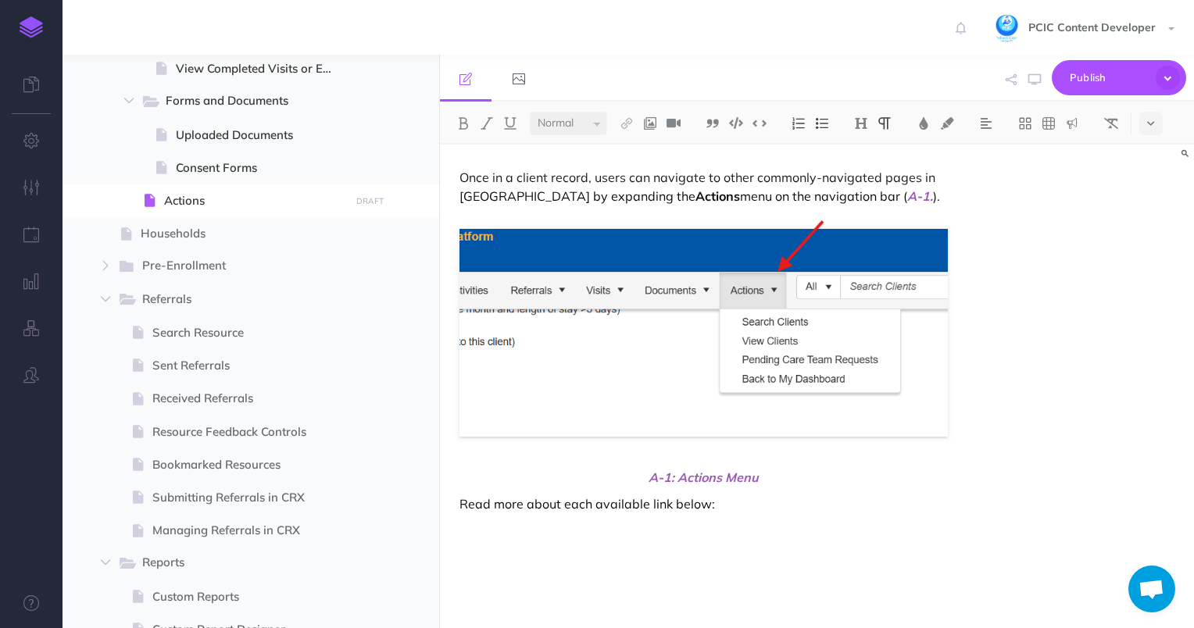
scroll to position [686, 0]
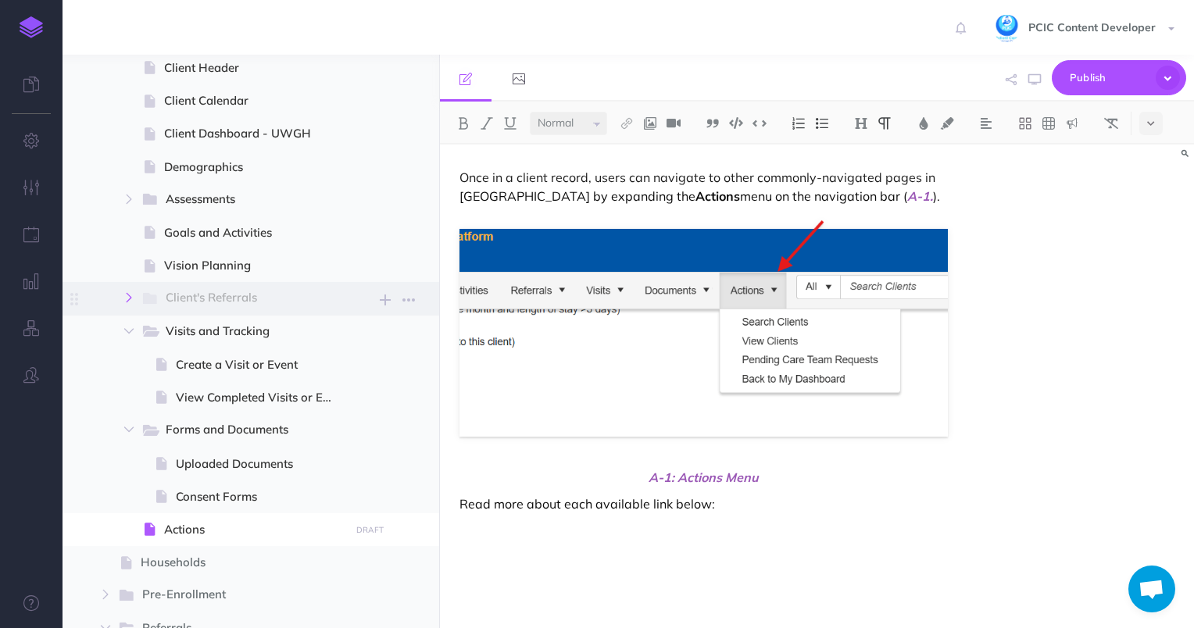
click at [125, 300] on icon "button" at bounding box center [128, 297] width 9 height 9
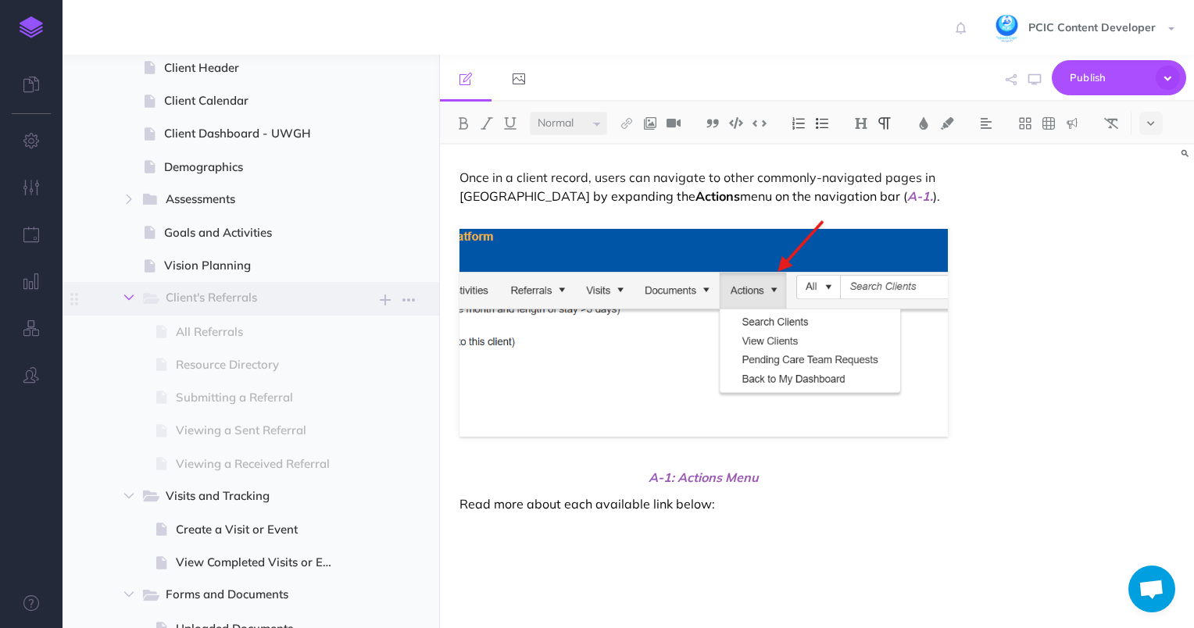
click at [125, 300] on icon "button" at bounding box center [128, 297] width 9 height 9
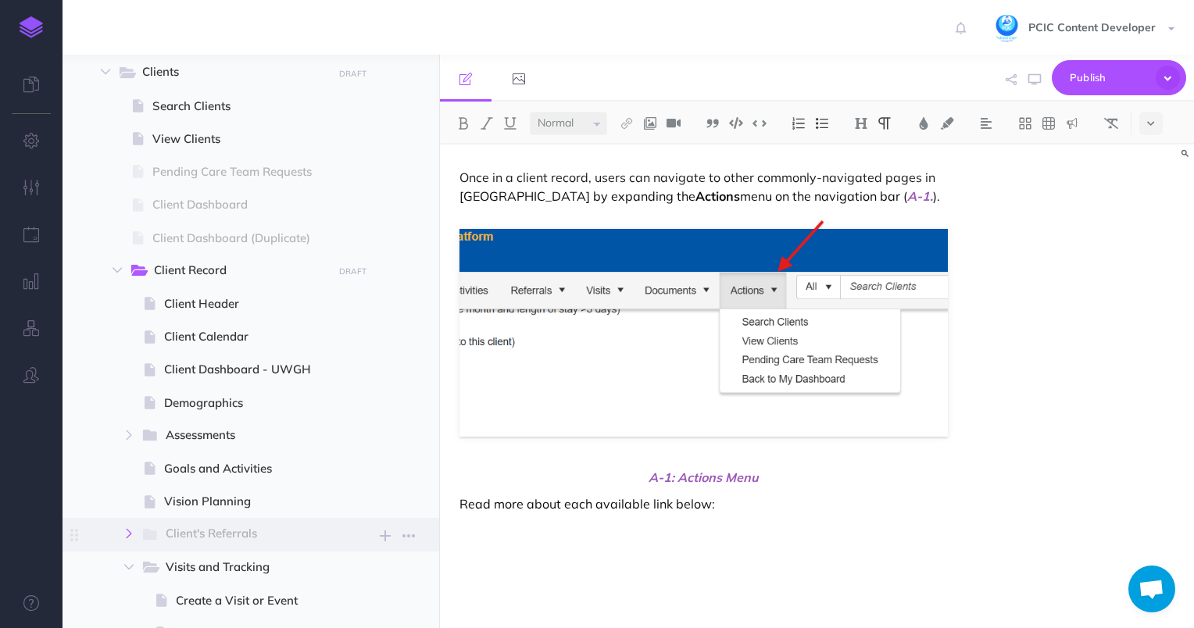
scroll to position [463, 0]
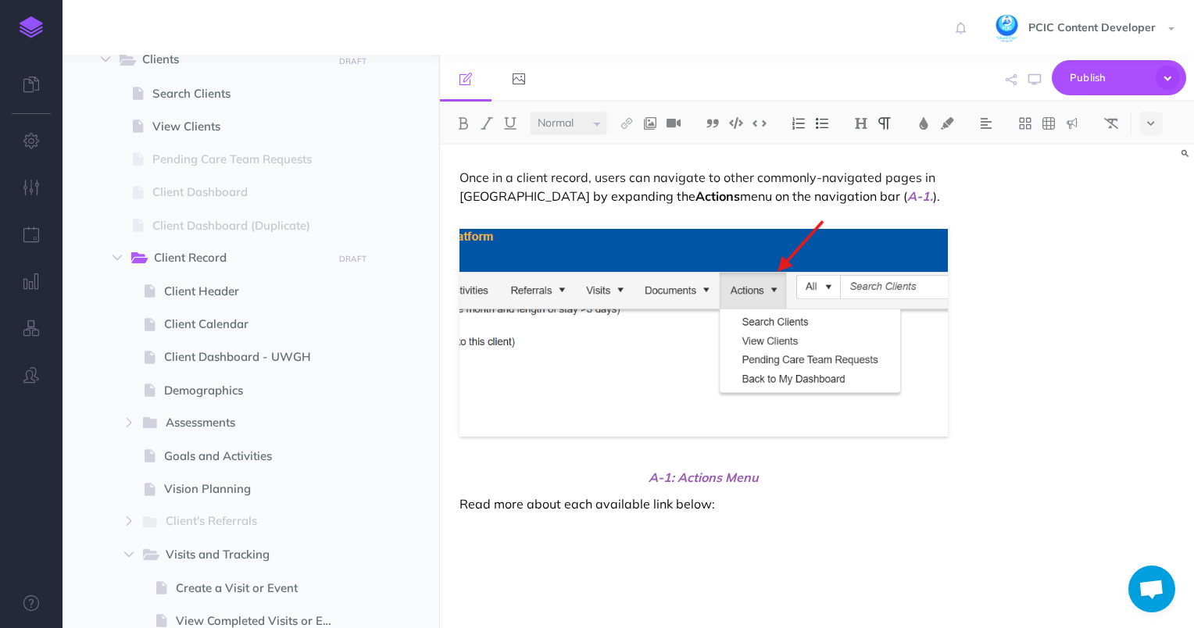
click at [545, 527] on p at bounding box center [704, 530] width 489 height 19
click at [825, 120] on img at bounding box center [822, 123] width 14 height 13
drag, startPoint x: 717, startPoint y: 499, endPoint x: 564, endPoint y: 493, distance: 152.5
click at [564, 493] on div "Once in a client record, users can navigate to other commonly-navigated pages i…" at bounding box center [704, 394] width 528 height 499
click at [540, 553] on p at bounding box center [720, 562] width 458 height 23
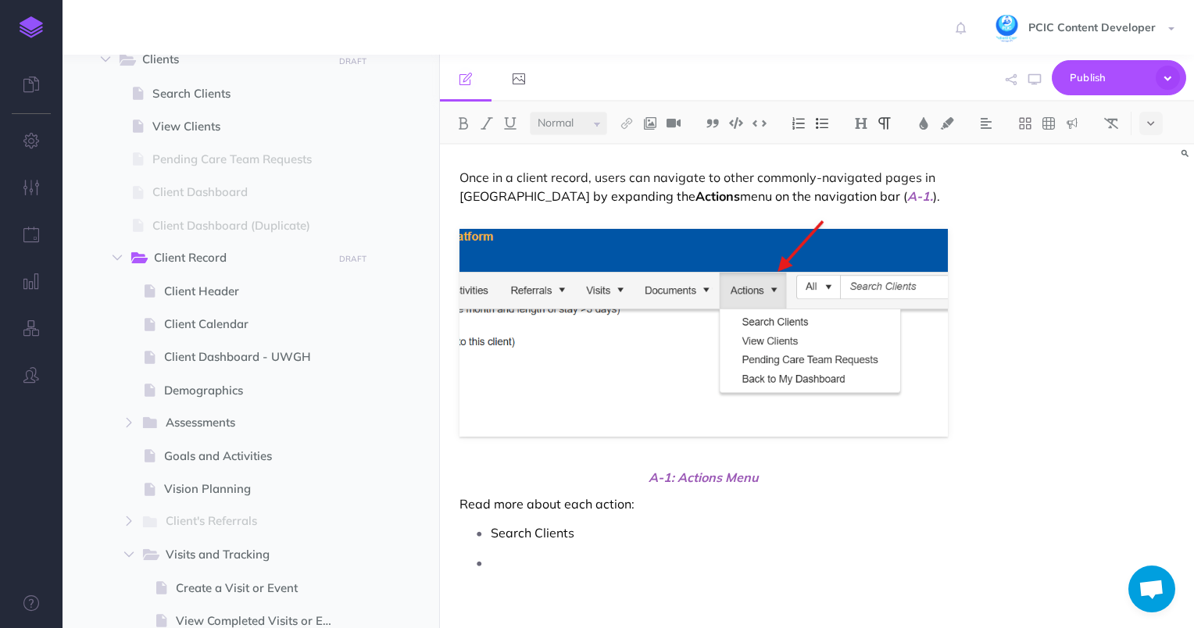
click at [626, 503] on p "Read more about each action:" at bounding box center [704, 504] width 489 height 19
click at [589, 562] on p at bounding box center [720, 562] width 458 height 23
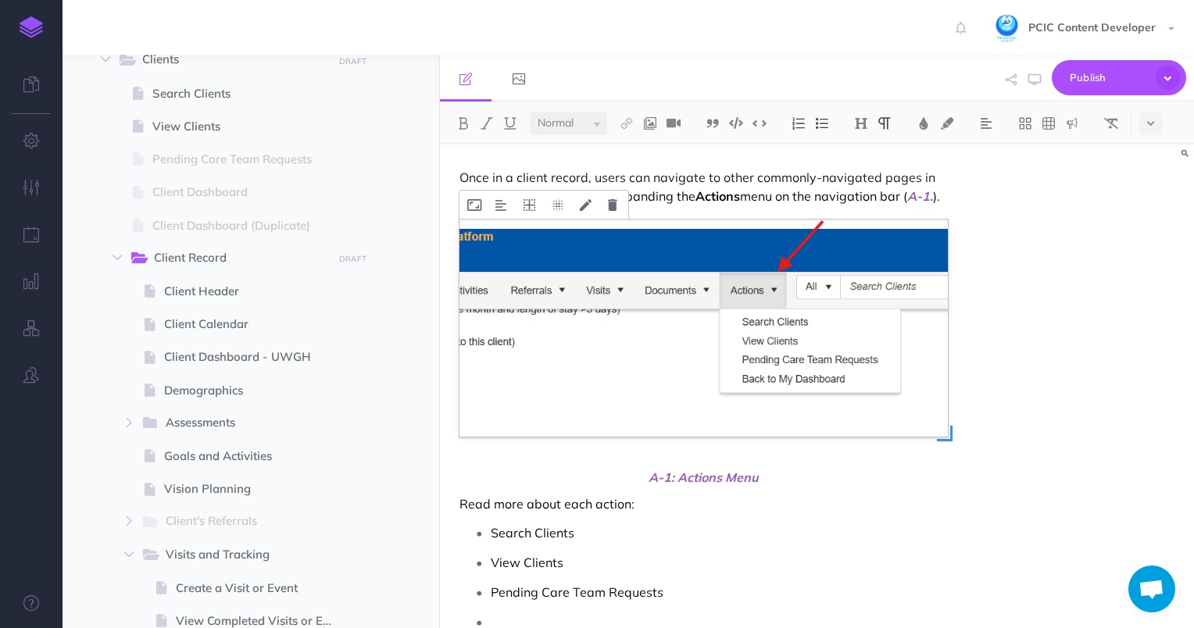
scroll to position [5, 0]
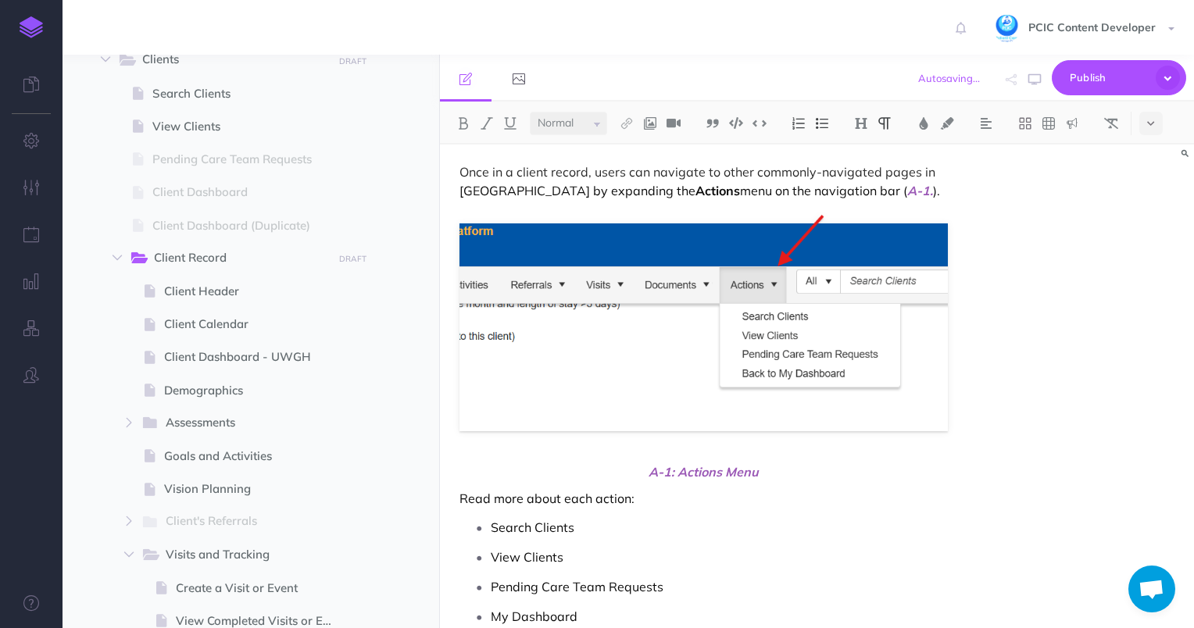
click at [494, 617] on p "My Dashboard" at bounding box center [720, 616] width 458 height 23
click at [538, 523] on p "Search Clients" at bounding box center [720, 527] width 458 height 23
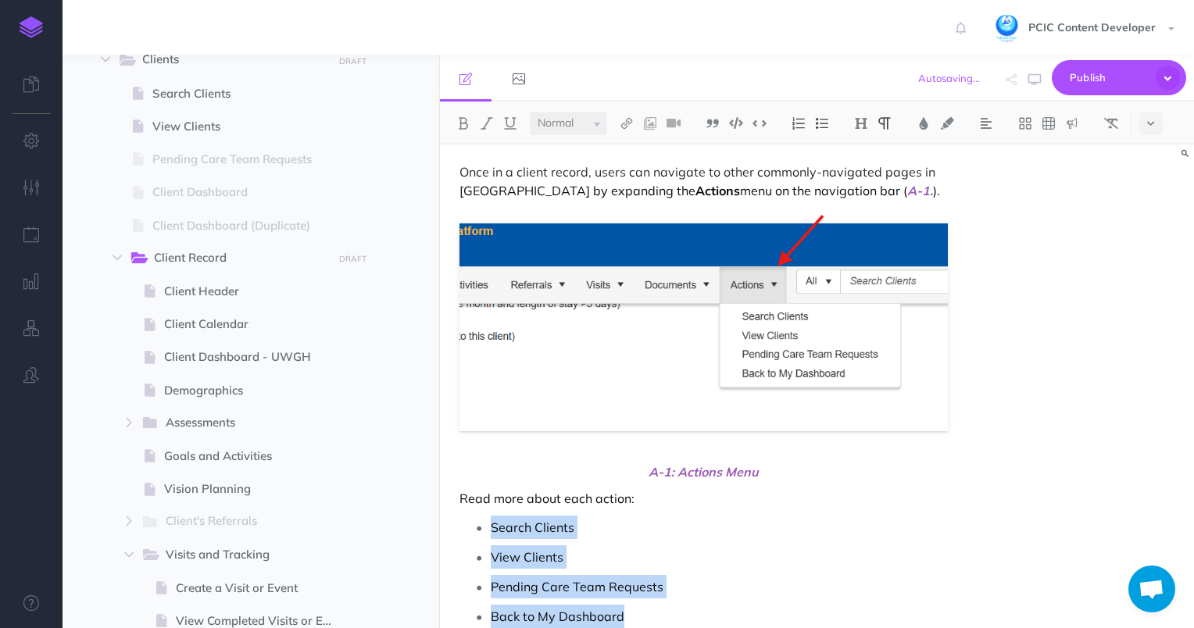
drag, startPoint x: 641, startPoint y: 618, endPoint x: 482, endPoint y: 532, distance: 180.5
click at [482, 532] on ul "Search Clients View Clients Pending Care Team Requests Back to My Dashboard" at bounding box center [707, 572] width 481 height 113
click at [522, 538] on p "Search Clients" at bounding box center [720, 527] width 458 height 23
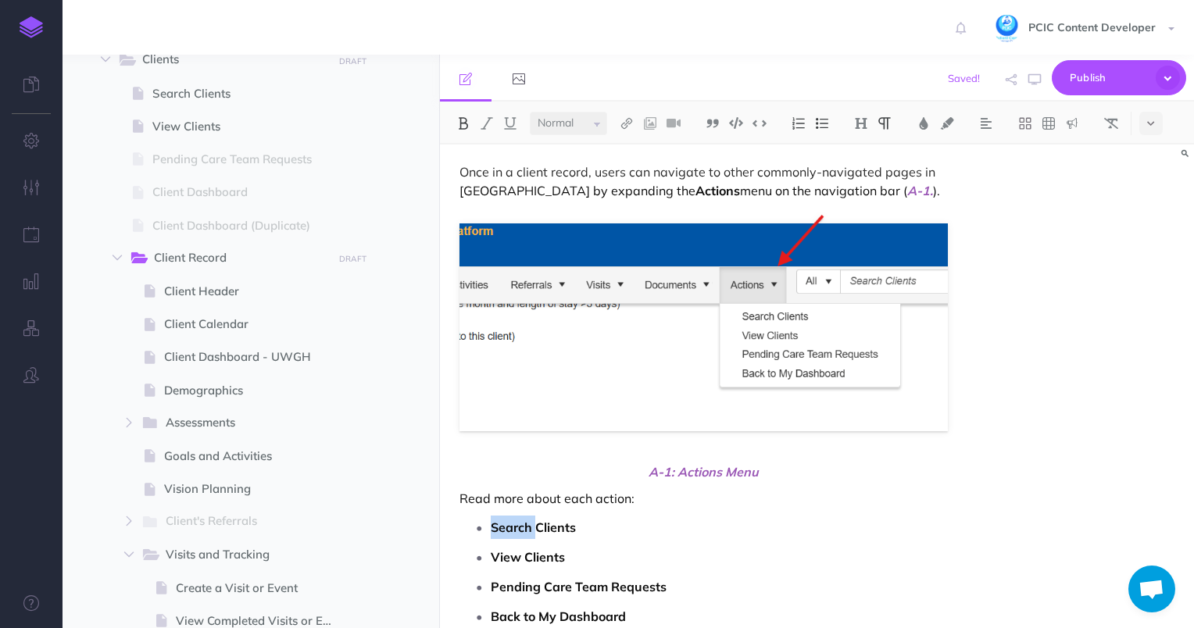
click at [522, 538] on p "Search Clients" at bounding box center [720, 527] width 458 height 23
click at [629, 119] on img at bounding box center [627, 123] width 14 height 13
click at [630, 175] on icon at bounding box center [627, 174] width 13 height 11
select select
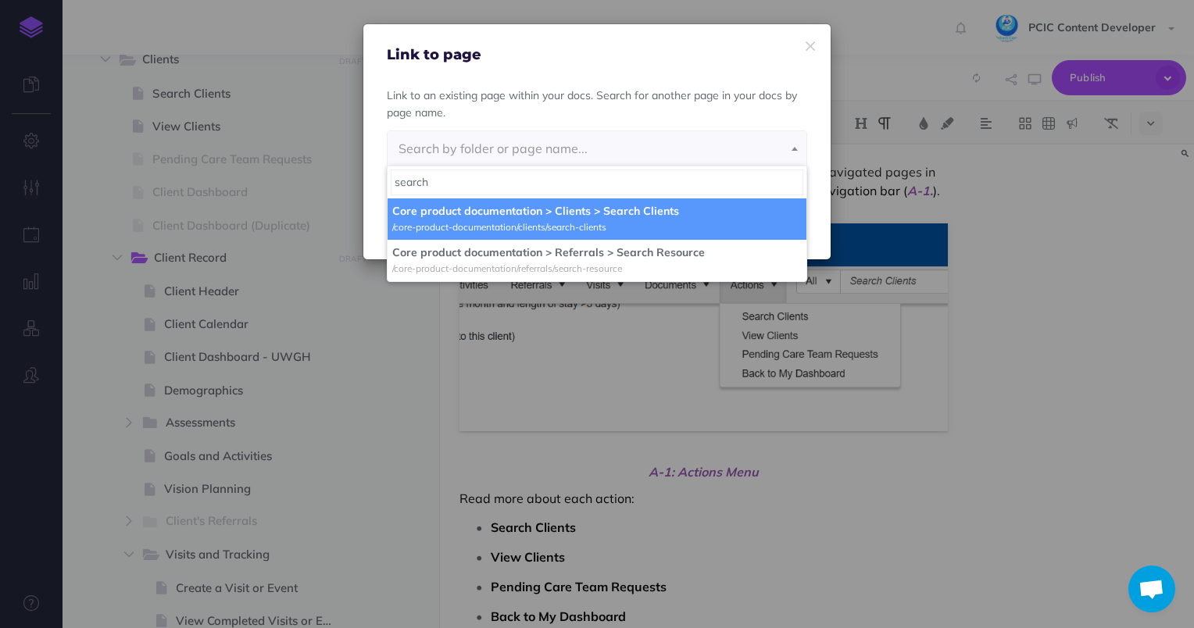
type input "search"
select select "ZBE-U0E7-XU8-QVN"
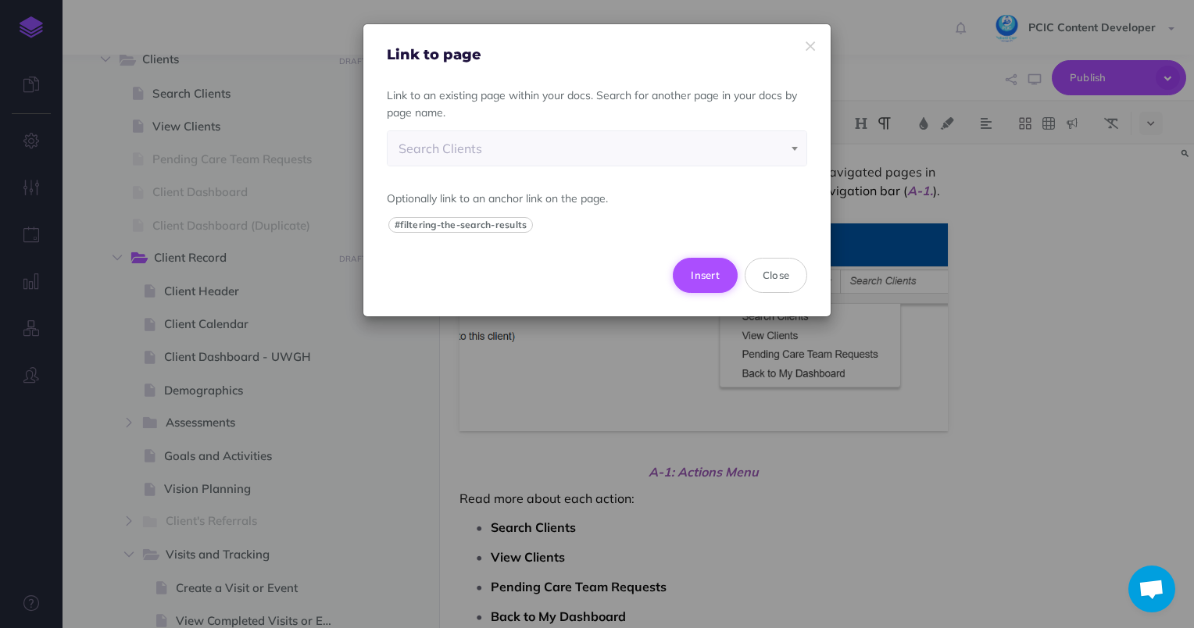
click at [697, 258] on button "Insert" at bounding box center [705, 275] width 65 height 34
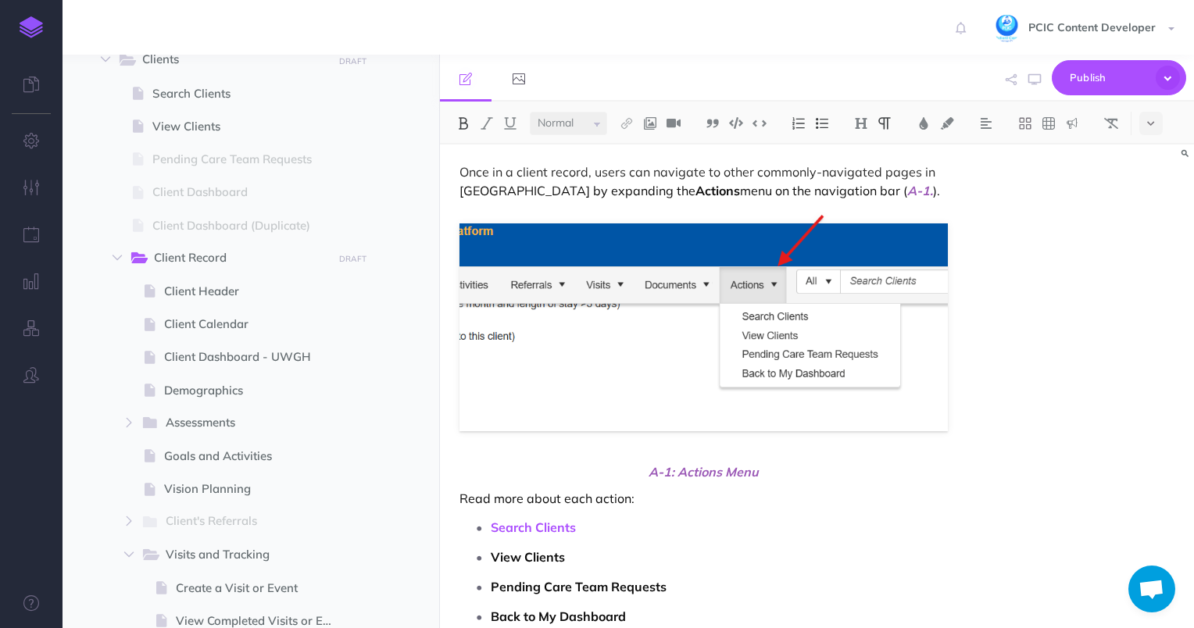
click at [529, 555] on strong "View Clients" at bounding box center [528, 557] width 74 height 16
click at [619, 122] on button at bounding box center [626, 123] width 23 height 23
click at [627, 170] on icon at bounding box center [627, 174] width 13 height 11
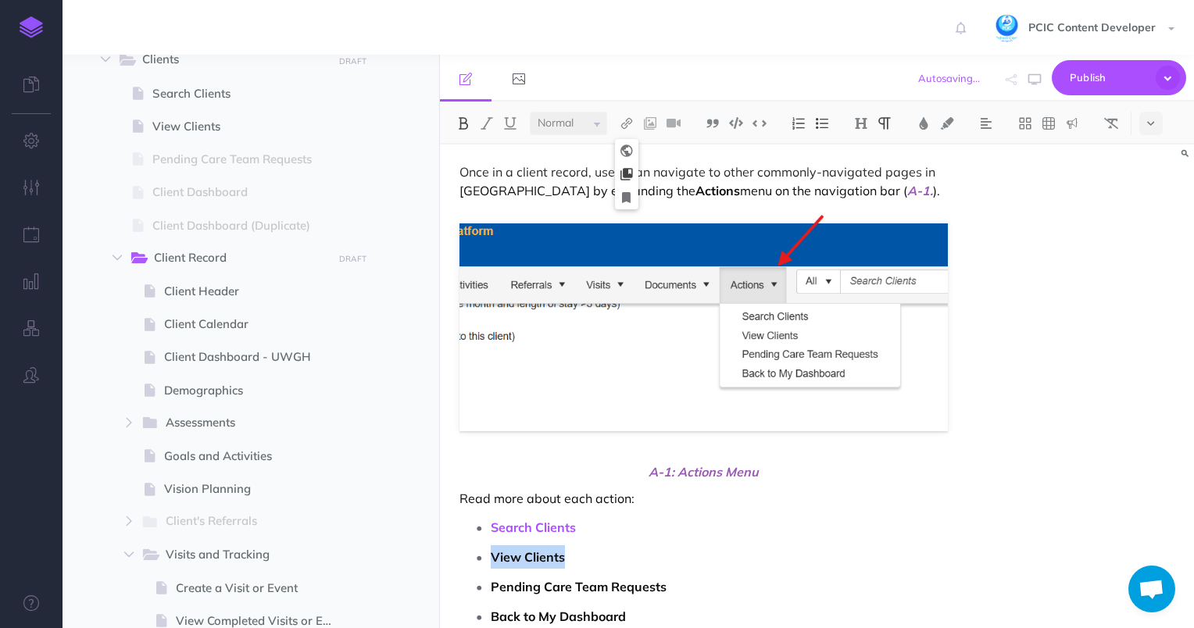
select select
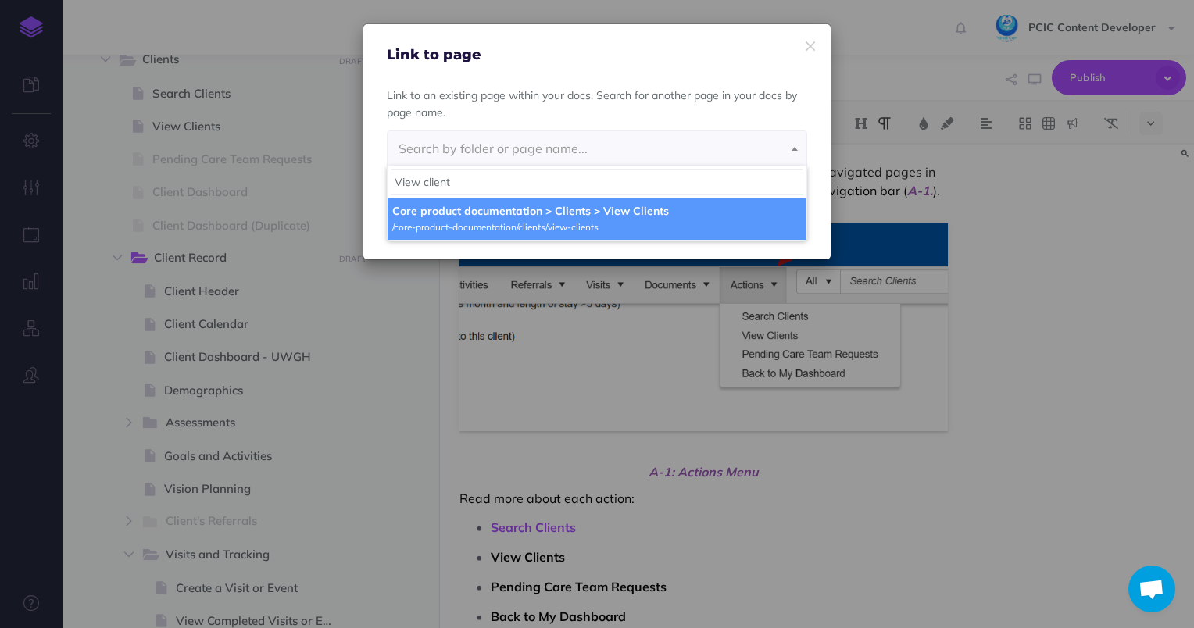
type input "View client"
select select "772-G4T5-TGT-6FG"
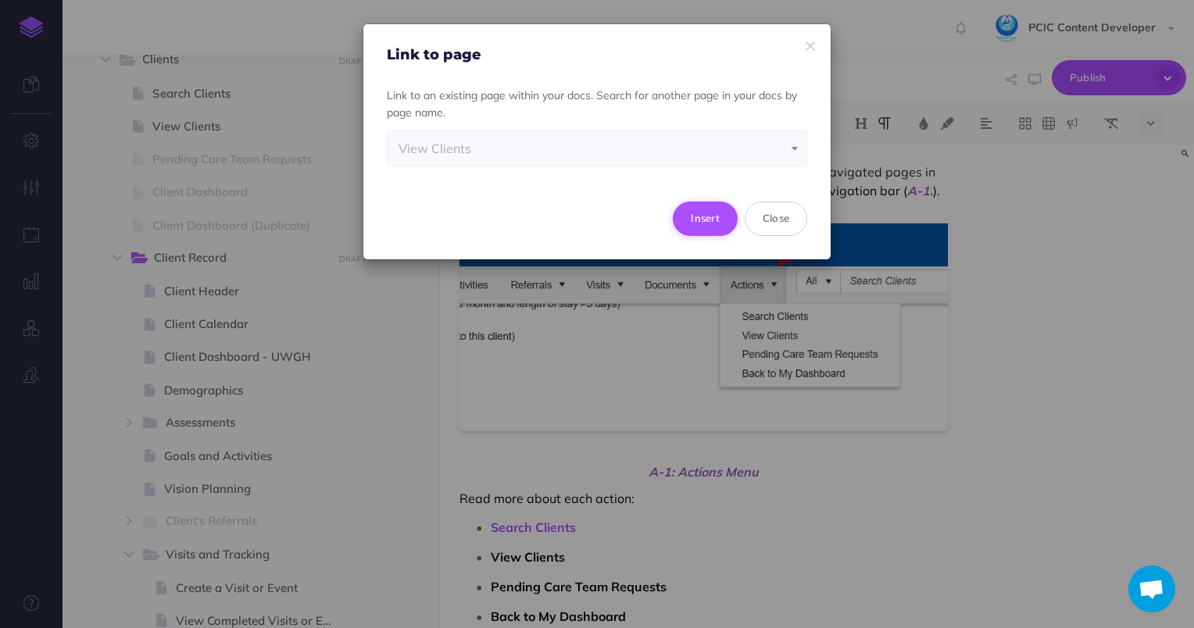
click at [704, 229] on button "Insert" at bounding box center [705, 219] width 65 height 34
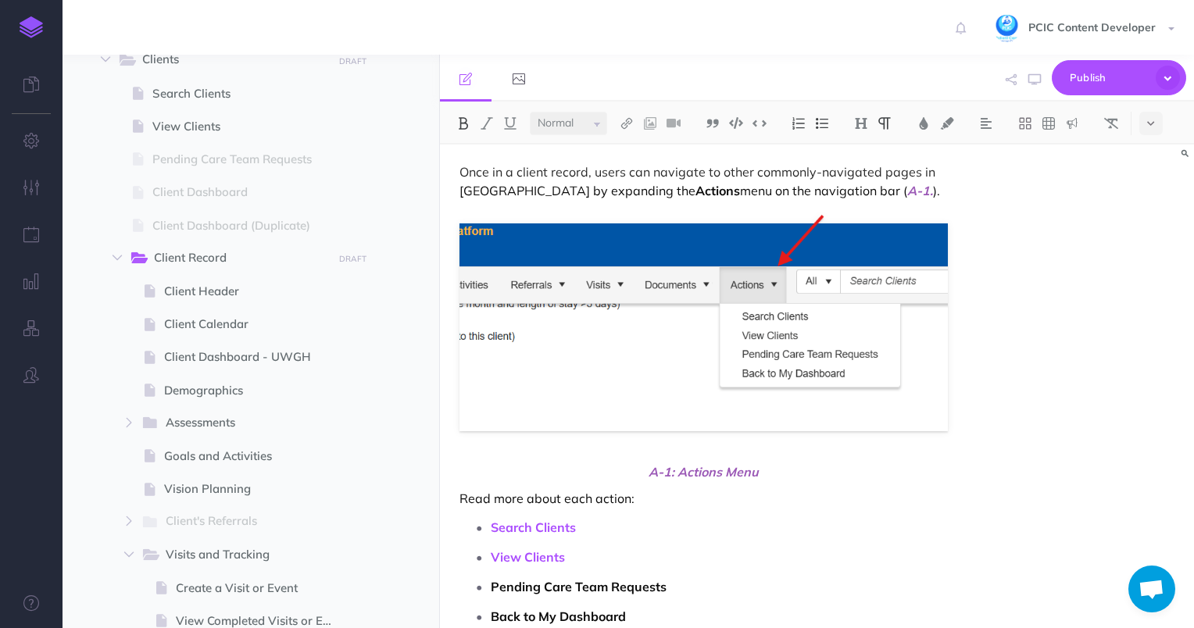
click at [577, 574] on ul "Search Clients View Clients Pending Care Team Requests Back to My Dashboard" at bounding box center [707, 572] width 481 height 113
click at [577, 576] on p "Pending Care Team Requests" at bounding box center [720, 586] width 458 height 23
click at [625, 117] on img at bounding box center [627, 123] width 14 height 13
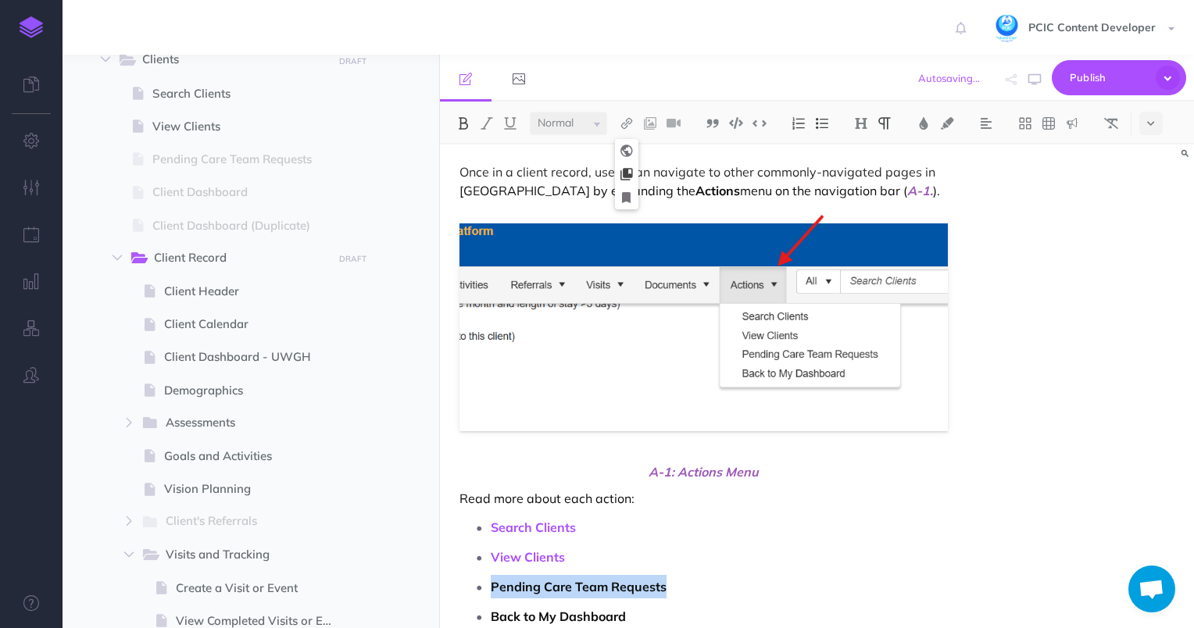
click at [632, 170] on icon at bounding box center [627, 174] width 13 height 11
select select
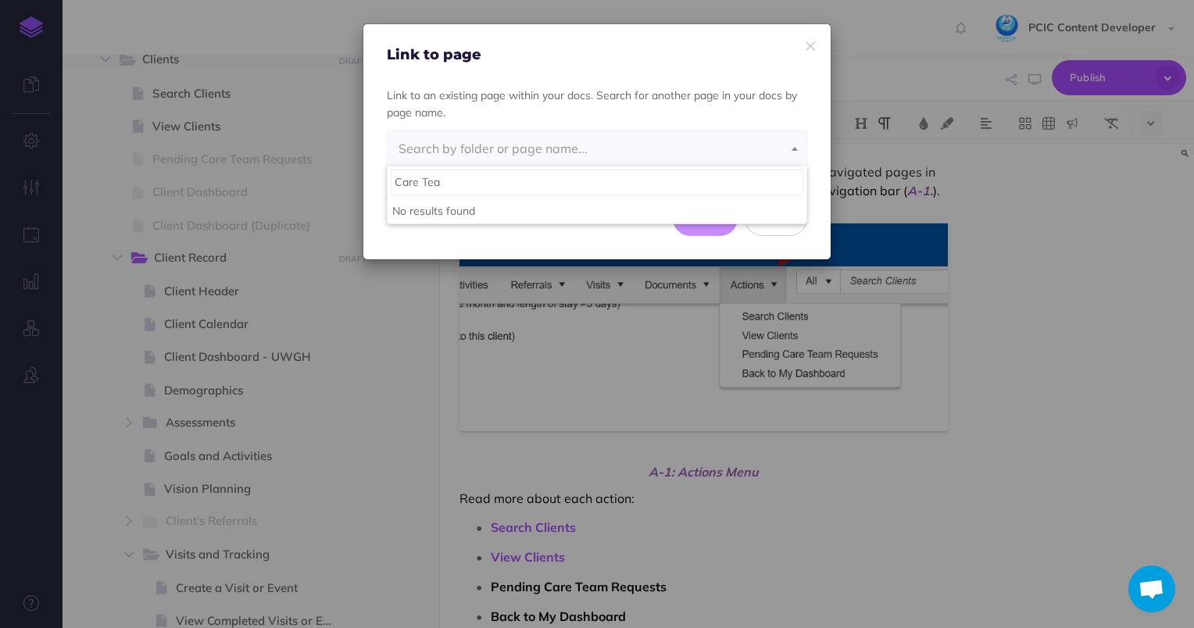
type input "Care Team"
click at [788, 94] on p "Link to an existing page within your docs. Search for another page in your docs…" at bounding box center [597, 104] width 420 height 35
click at [807, 43] on icon "button" at bounding box center [810, 46] width 9 height 16
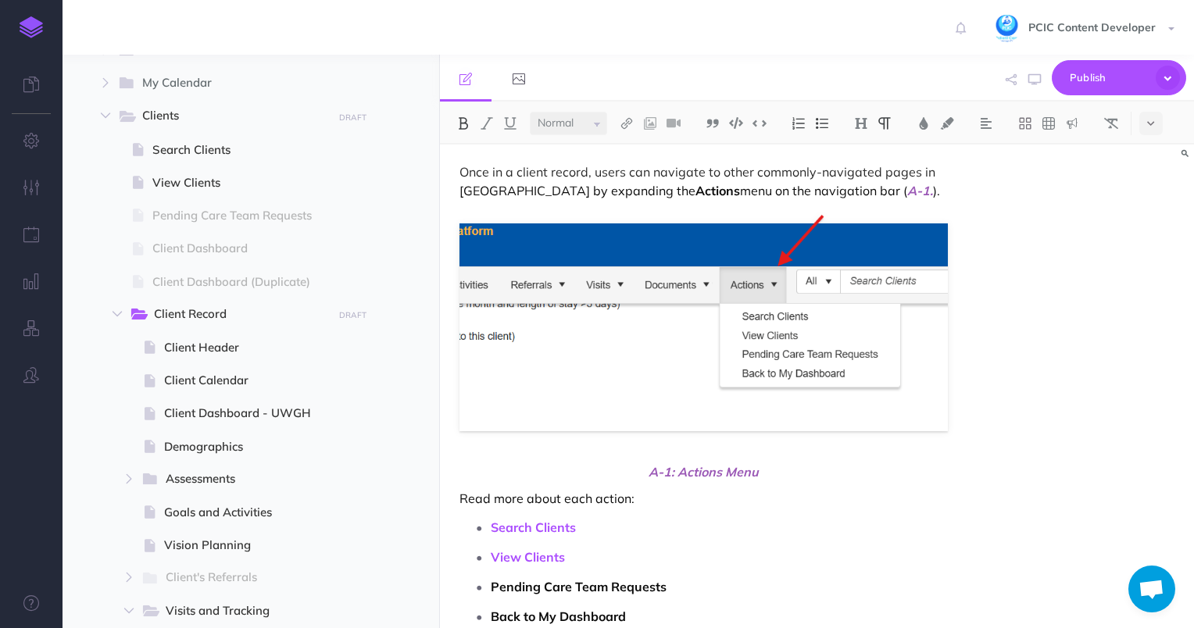
scroll to position [413, 0]
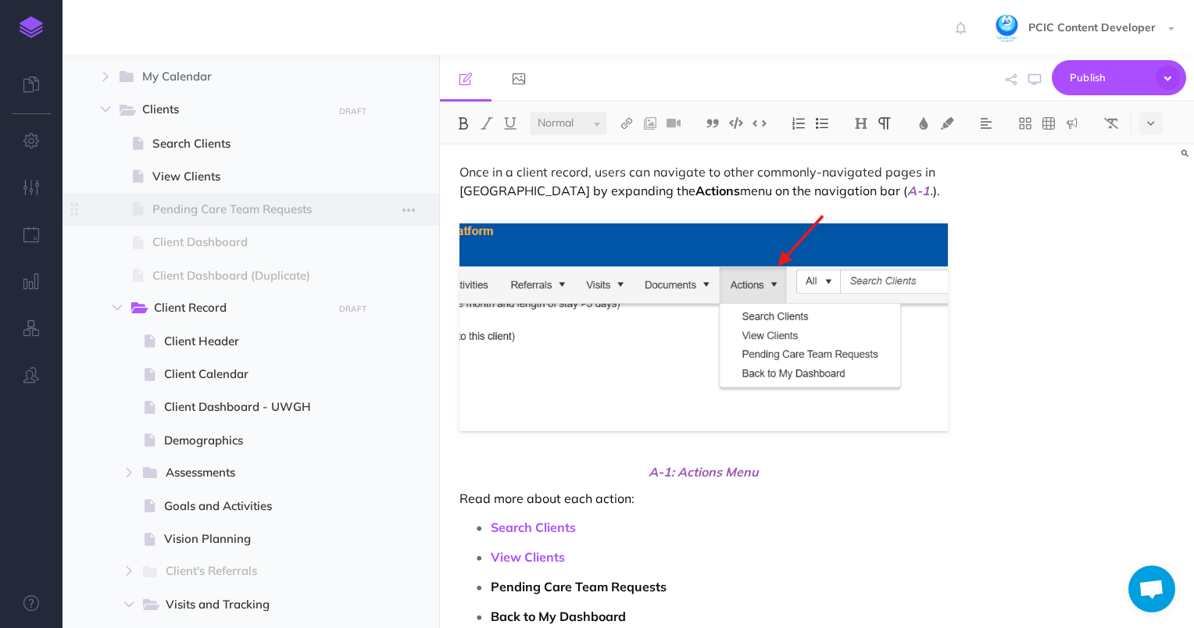
click at [277, 200] on span "Pending Care Team Requests" at bounding box center [248, 209] width 193 height 19
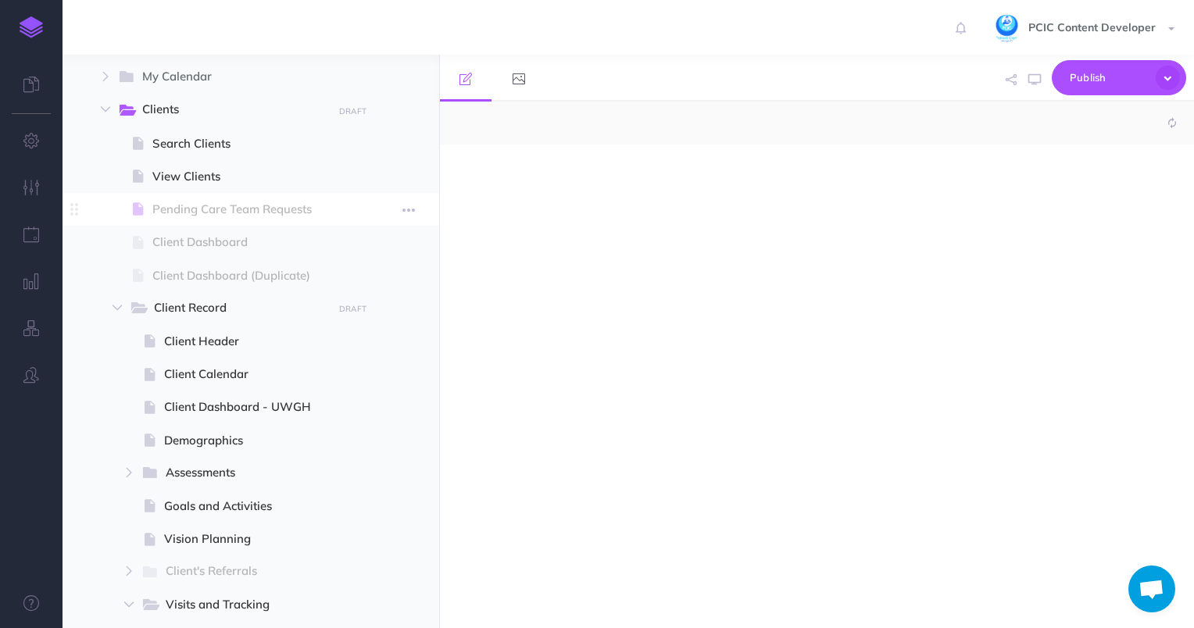
select select "null"
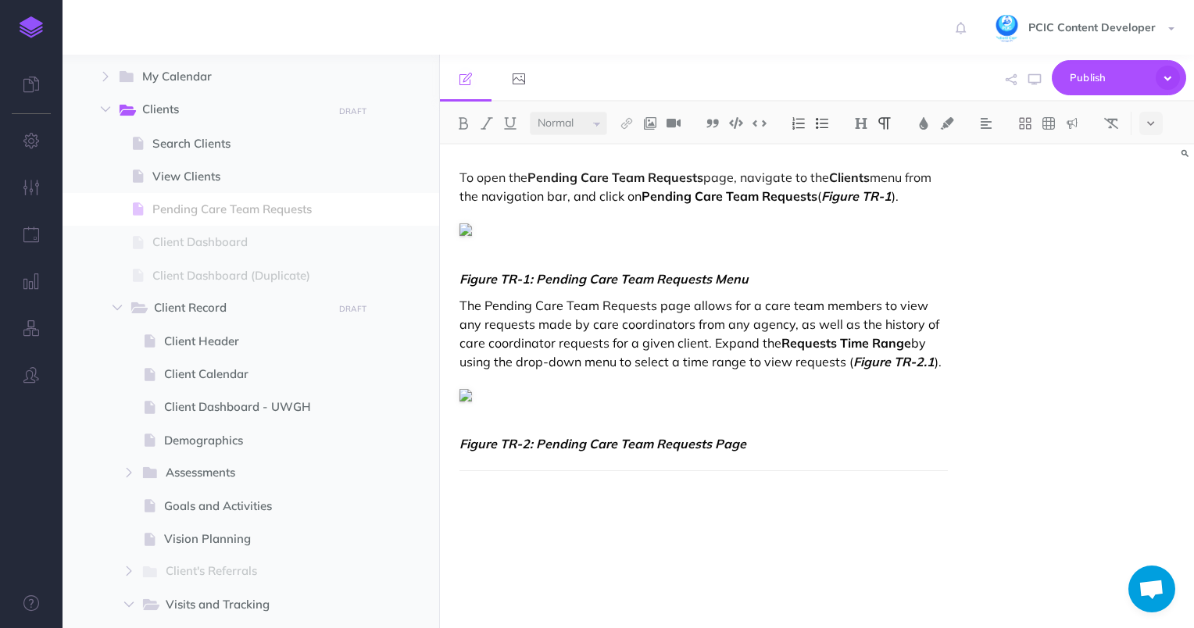
click at [614, 241] on div "To open the Pending Care Team Requests page, navigate to the Clients menu from …" at bounding box center [704, 379] width 528 height 468
click at [478, 224] on figure at bounding box center [704, 229] width 489 height 19
click at [460, 225] on img at bounding box center [466, 230] width 13 height 13
click at [541, 222] on figure at bounding box center [704, 229] width 489 height 19
click at [570, 193] on p "To open the Pending Care Team Requests page, navigate to the Clients menu from …" at bounding box center [704, 187] width 489 height 38
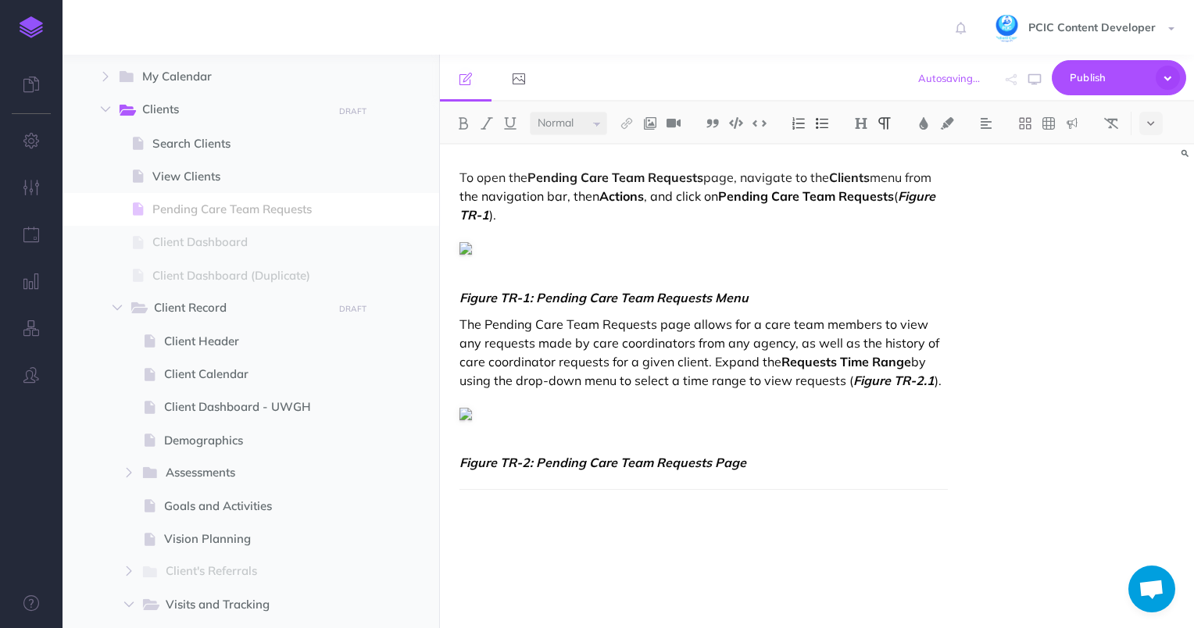
click at [483, 247] on figure at bounding box center [704, 247] width 489 height 19
drag, startPoint x: 500, startPoint y: 297, endPoint x: 429, endPoint y: 288, distance: 71.7
click at [429, 288] on div "UCCP Collapse all Expand all Expand to root folders [URL][DOMAIN_NAME] Core Pro…" at bounding box center [629, 342] width 1132 height 574
click at [478, 259] on div "To open the Pending Care Team Requests page, navigate to the Clients menu from …" at bounding box center [704, 379] width 528 height 468
click at [463, 239] on div at bounding box center [466, 247] width 13 height 19
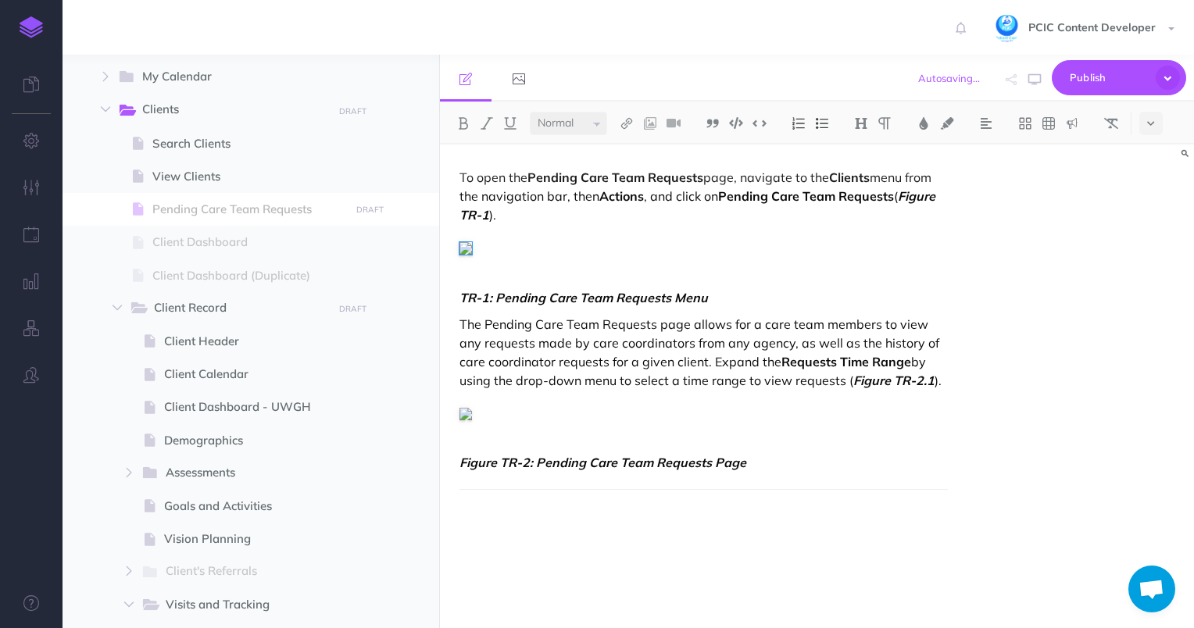
click at [501, 250] on figure at bounding box center [704, 247] width 489 height 19
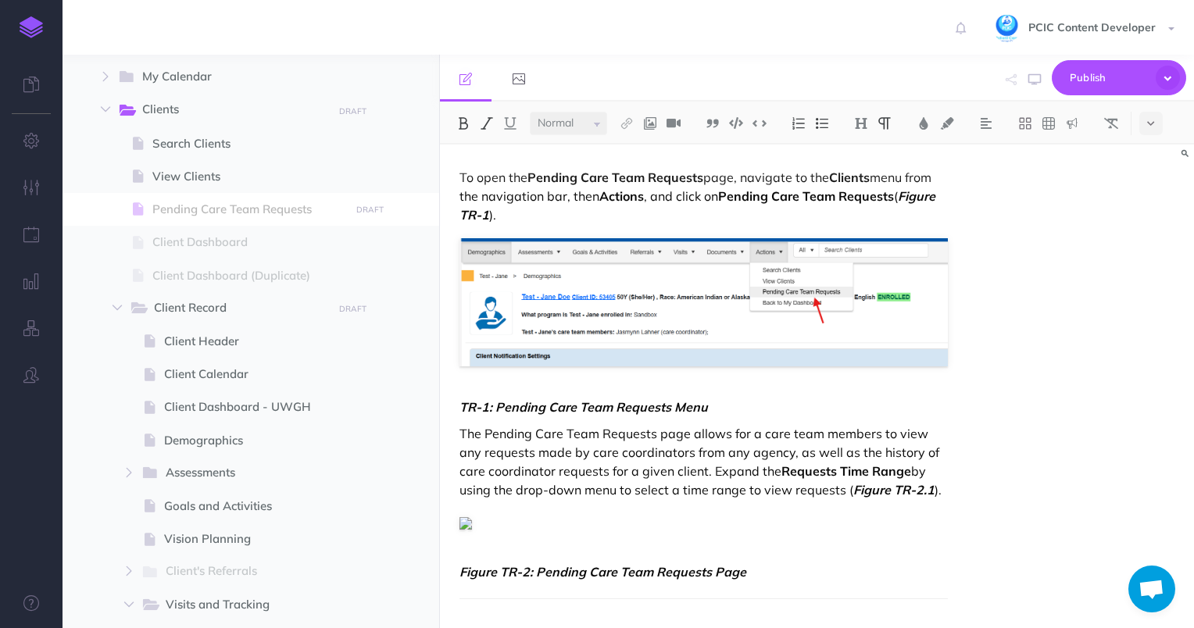
click at [583, 402] on em "TR-1: Pending Care Team Requests Menu" at bounding box center [584, 407] width 249 height 16
click at [785, 280] on img at bounding box center [704, 302] width 489 height 128
click at [499, 223] on img at bounding box center [501, 224] width 11 height 13
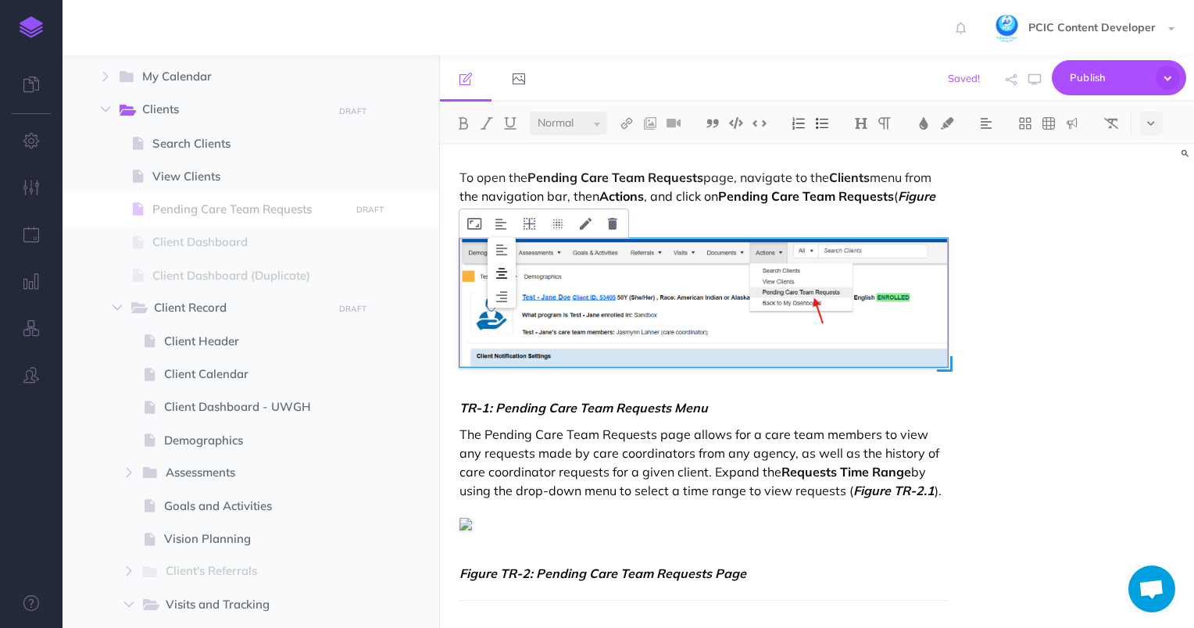
click at [506, 273] on img at bounding box center [502, 273] width 28 height 13
click at [538, 406] on em "TR-1: Pending Care Team Requests Menu" at bounding box center [584, 407] width 249 height 16
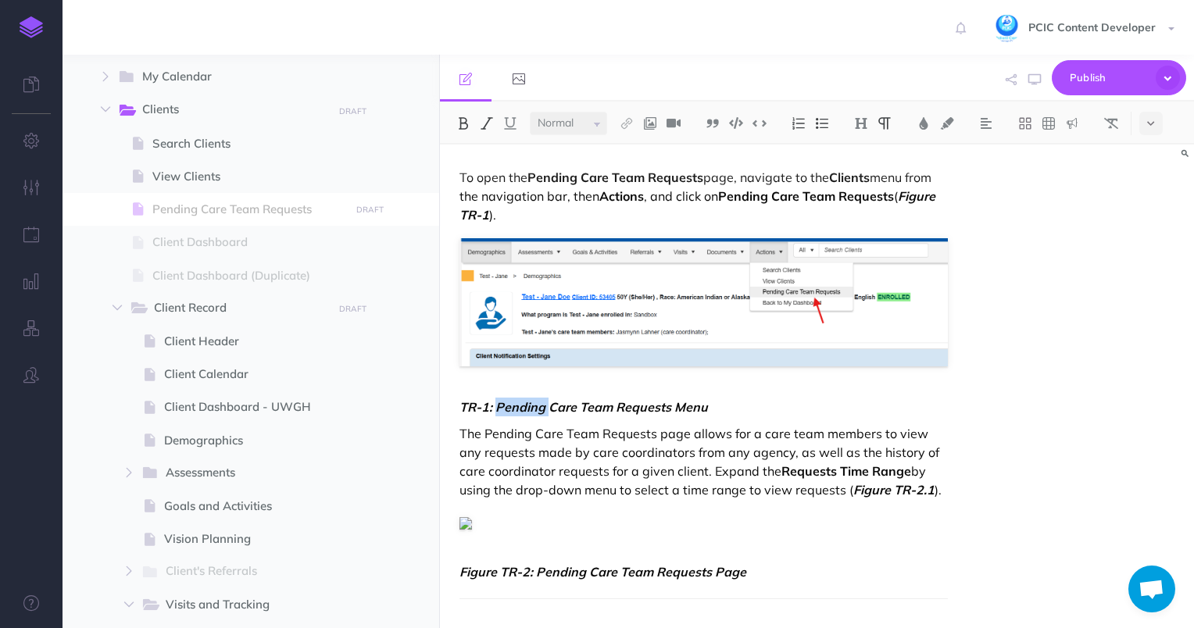
click at [538, 406] on em "TR-1: Pending Care Team Requests Menu" at bounding box center [584, 407] width 249 height 16
click at [922, 121] on img at bounding box center [924, 123] width 14 height 13
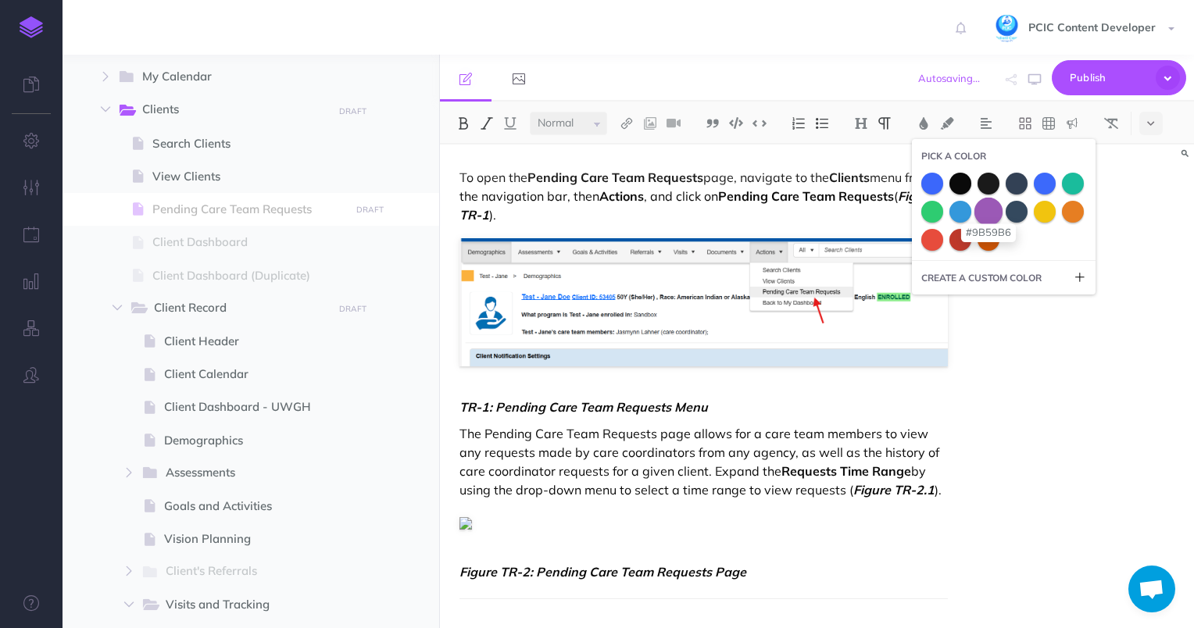
click at [994, 211] on span at bounding box center [989, 211] width 28 height 28
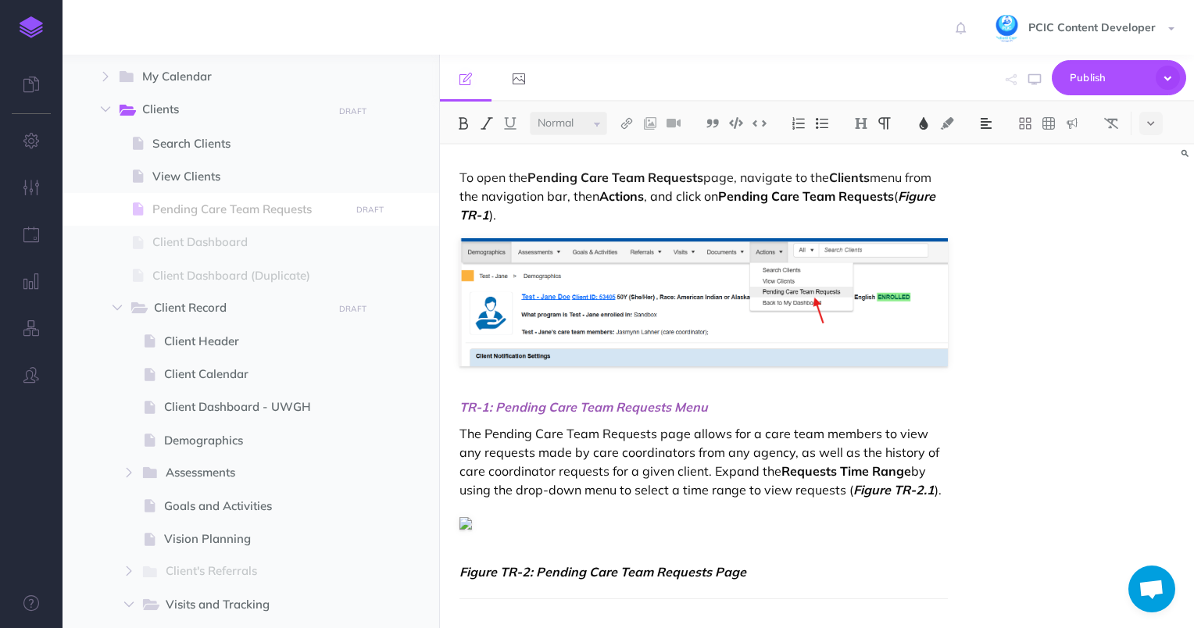
click at [987, 131] on button at bounding box center [986, 123] width 23 height 23
click at [986, 171] on img at bounding box center [986, 174] width 14 height 13
click at [919, 197] on em "Figure TR-1" at bounding box center [699, 205] width 479 height 34
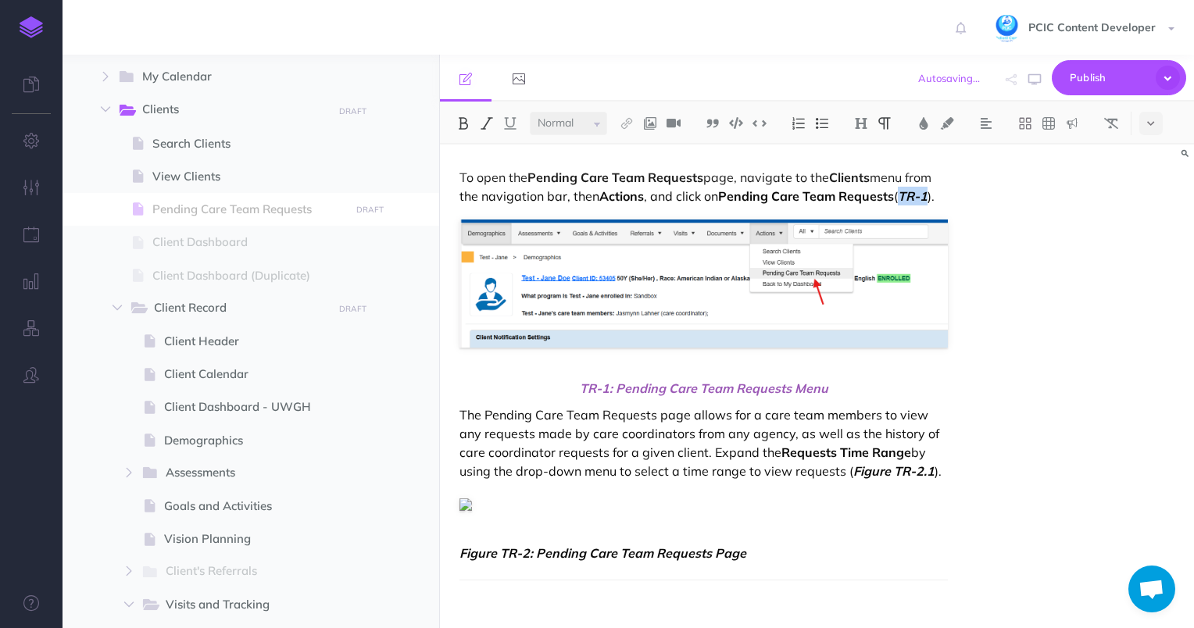
click at [932, 195] on p "To open the Pending Care Team Requests page, navigate to the Clients menu from …" at bounding box center [704, 187] width 489 height 38
click at [917, 122] on img at bounding box center [924, 123] width 14 height 13
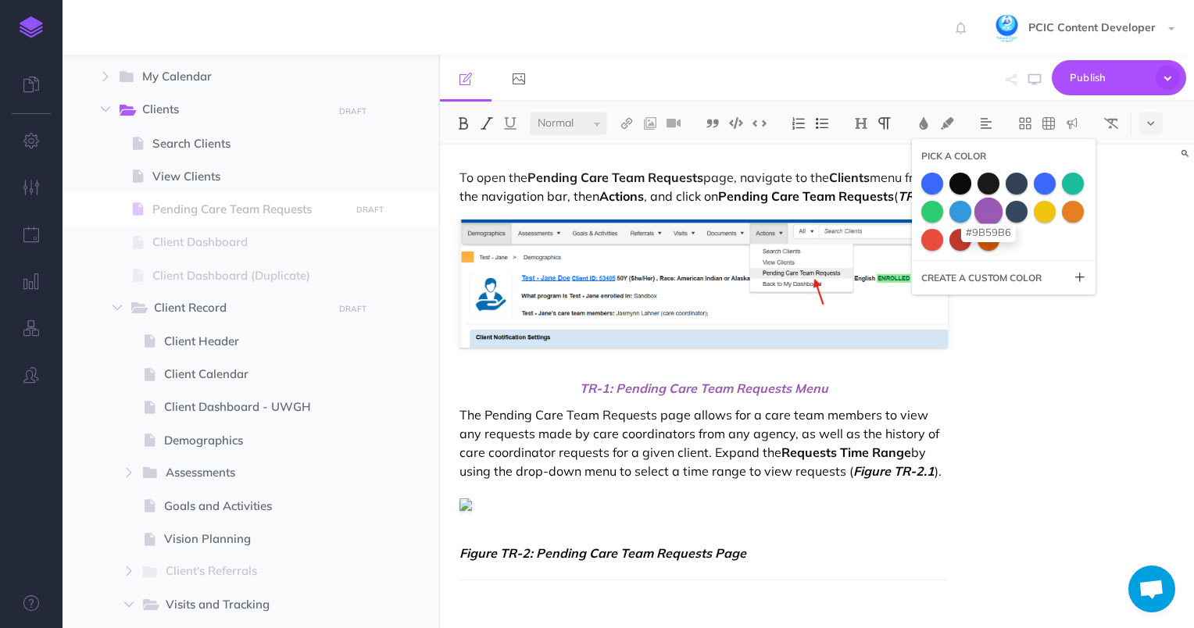
click at [983, 210] on span at bounding box center [989, 211] width 28 height 28
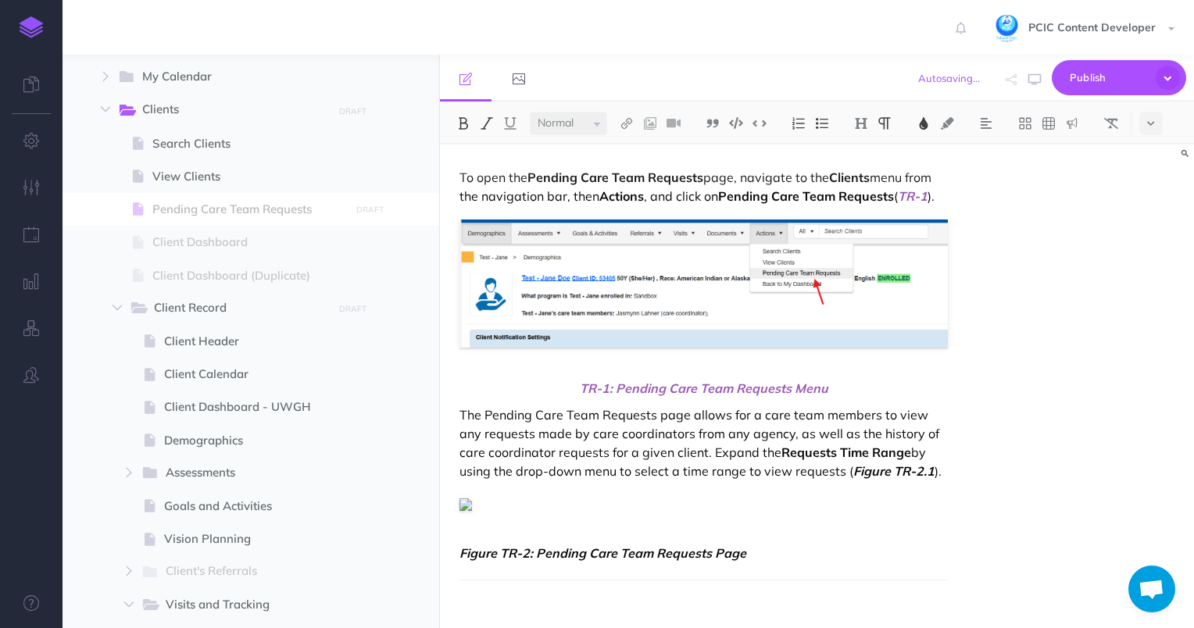
click at [671, 462] on p "The Pending Care Team Requests page allows for a care team members to view any …" at bounding box center [704, 443] width 489 height 75
click at [546, 515] on div "To open the Pending Care Team Requests page, navigate to the Clients menu from …" at bounding box center [704, 396] width 528 height 503
drag, startPoint x: 496, startPoint y: 553, endPoint x: 425, endPoint y: 542, distance: 72.0
click at [425, 542] on div "UCCP Collapse all Expand all Expand to root folders [URL][DOMAIN_NAME] Core Pro…" at bounding box center [629, 342] width 1132 height 574
drag, startPoint x: 854, startPoint y: 470, endPoint x: 813, endPoint y: 472, distance: 41.5
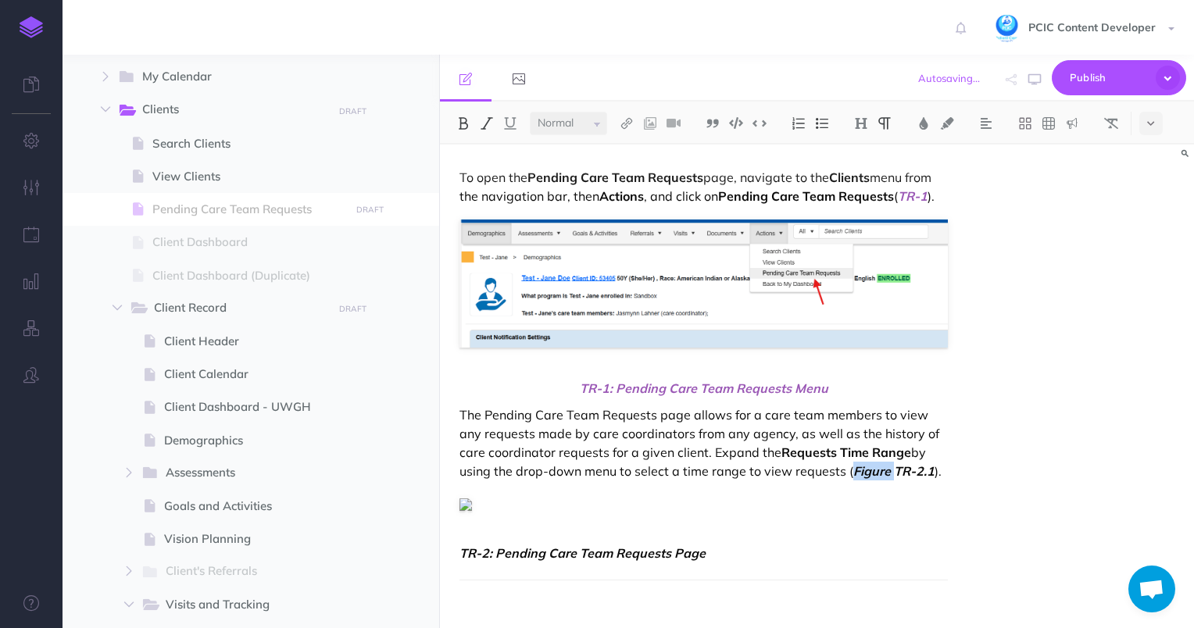
click at [813, 472] on p "The Pending Care Team Requests page allows for a care team members to view any …" at bounding box center [704, 443] width 489 height 75
click at [717, 556] on p "TR-2: Pending Care Team Requests Page" at bounding box center [704, 553] width 489 height 19
drag, startPoint x: 717, startPoint y: 556, endPoint x: 675, endPoint y: 554, distance: 42.2
click at [675, 554] on p "TR-2: Pending Care Team Requests Page" at bounding box center [704, 553] width 489 height 19
click at [688, 512] on figure at bounding box center [704, 503] width 489 height 19
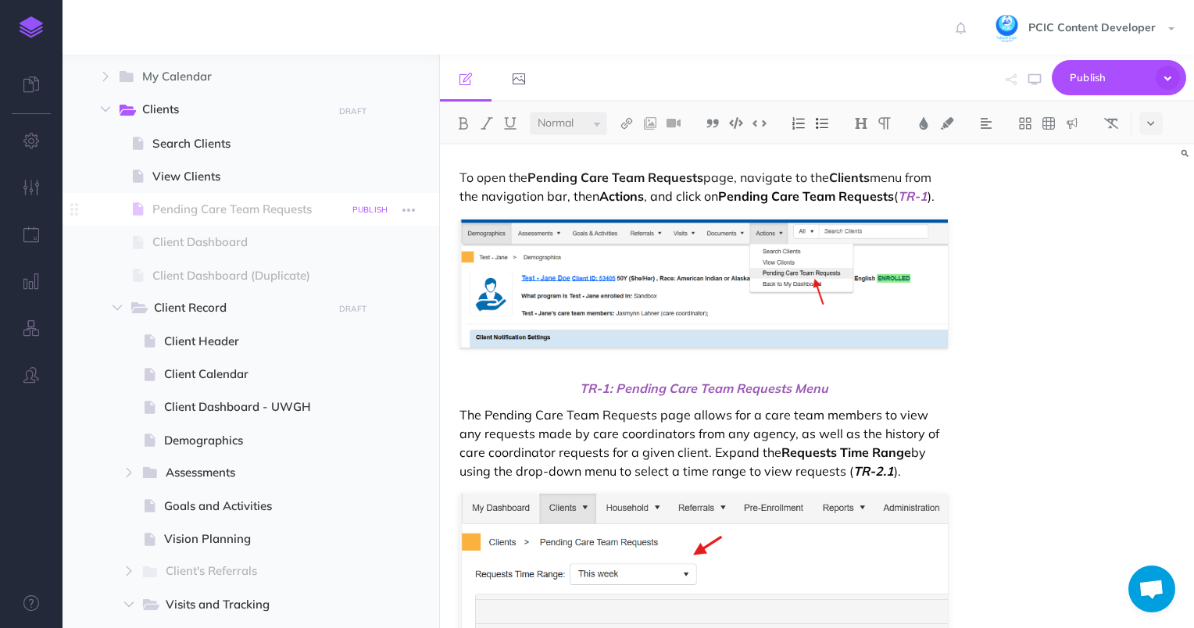
click at [368, 205] on small "PUBLISH" at bounding box center [370, 210] width 36 height 10
click at [332, 282] on textarea at bounding box center [290, 289] width 183 height 66
click at [364, 347] on button "Publish" at bounding box center [356, 343] width 51 height 27
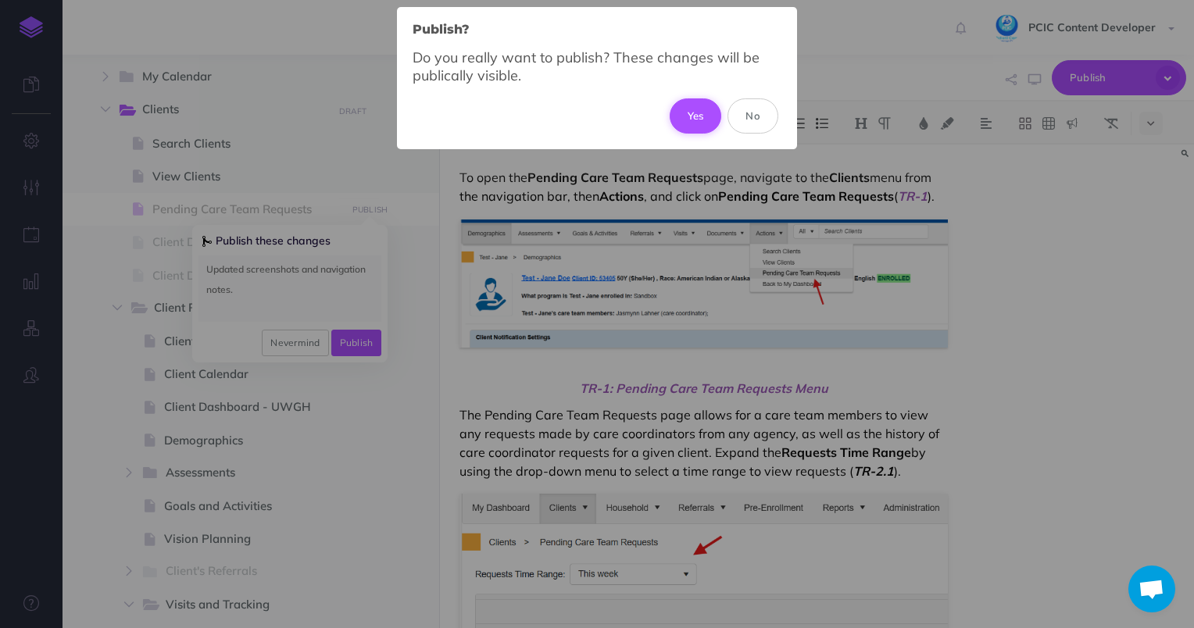
click at [700, 124] on button "Yes" at bounding box center [696, 115] width 52 height 34
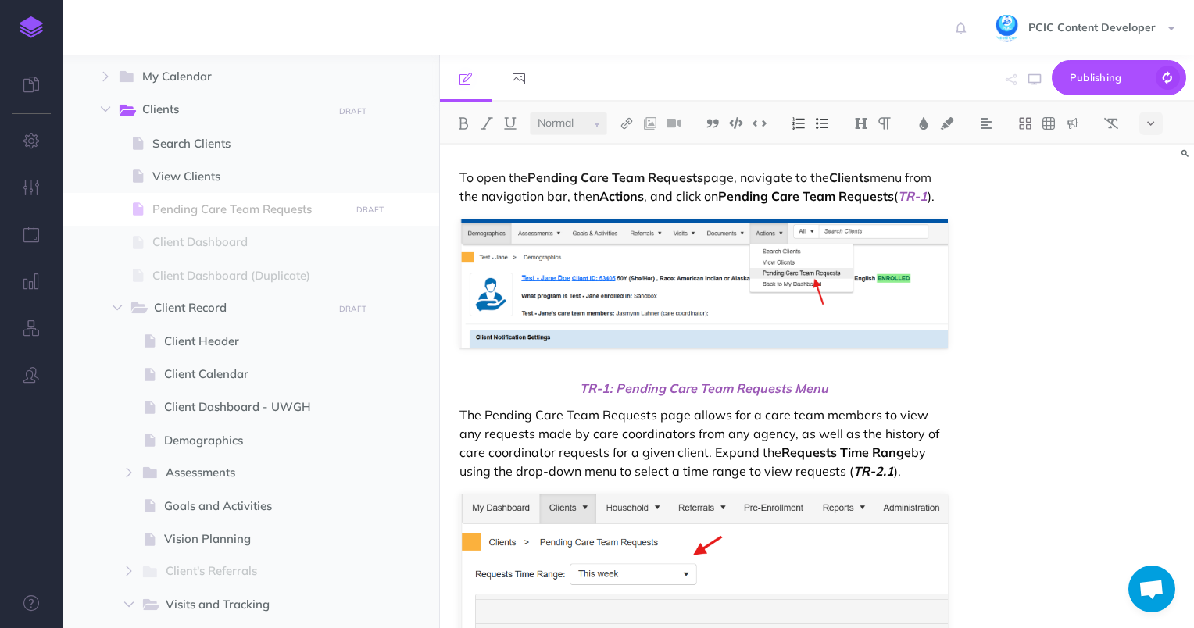
scroll to position [156, 0]
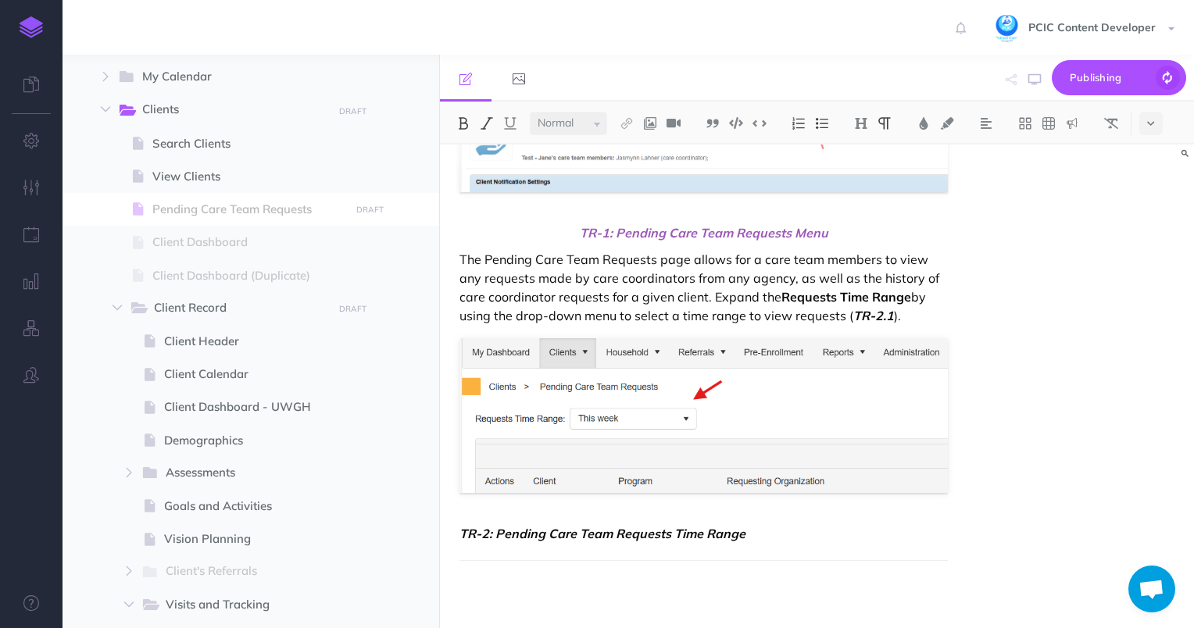
click at [567, 527] on em "TR-2: Pending Care Team Requests Time Range" at bounding box center [603, 534] width 286 height 16
click at [983, 117] on img at bounding box center [986, 123] width 14 height 13
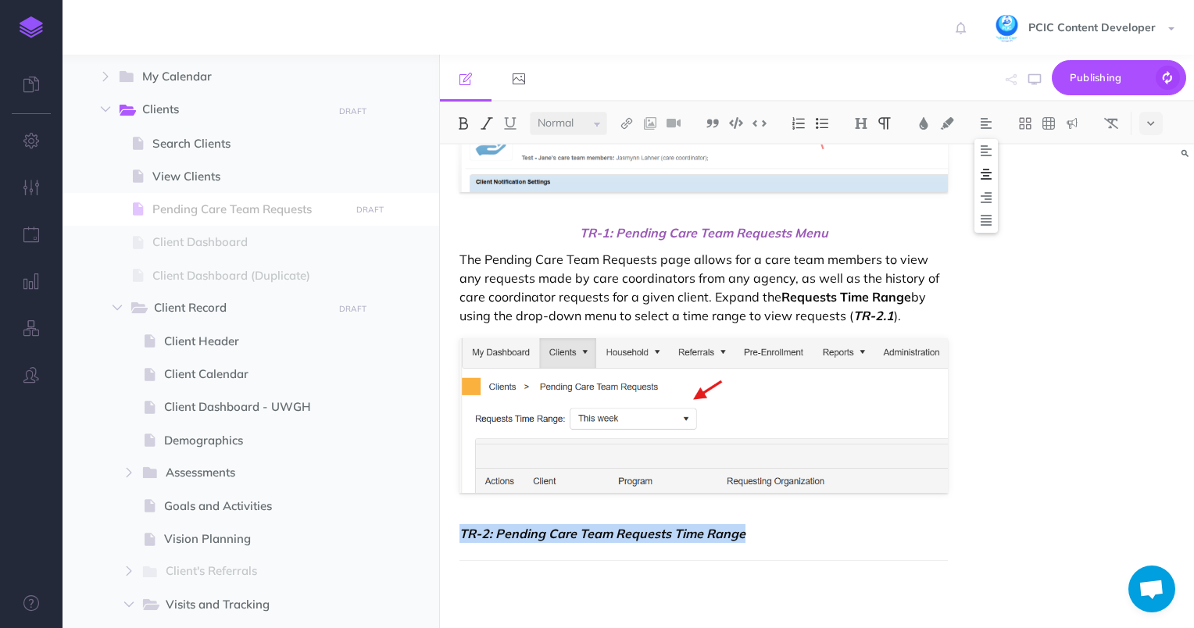
click at [985, 170] on img at bounding box center [986, 174] width 14 height 13
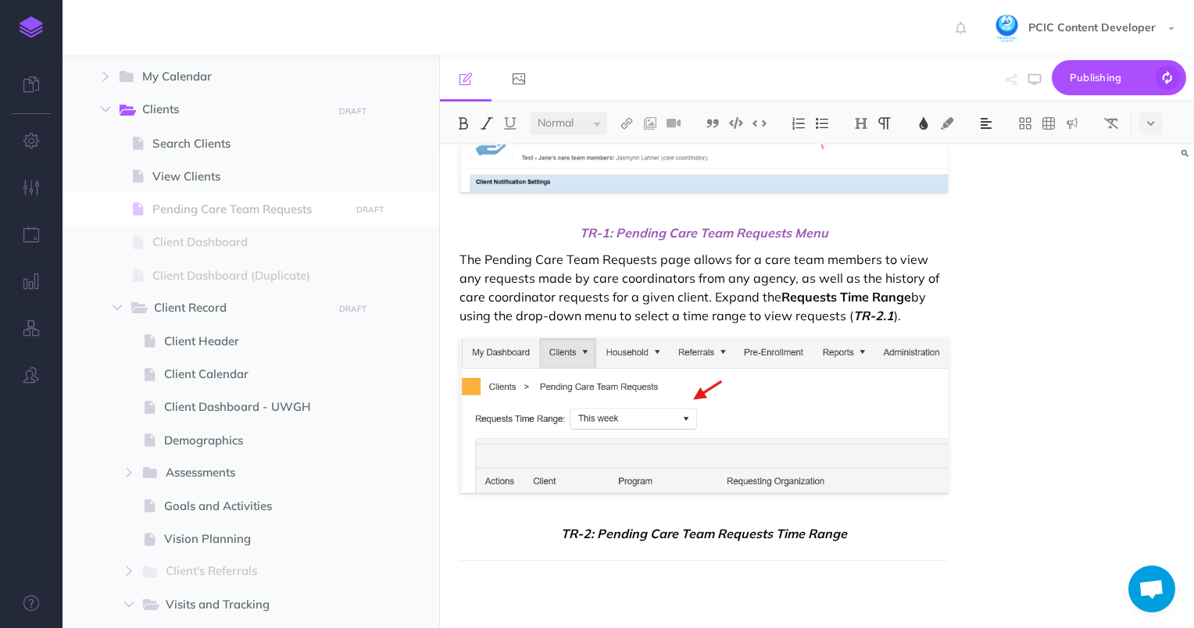
click at [923, 120] on img at bounding box center [924, 123] width 14 height 13
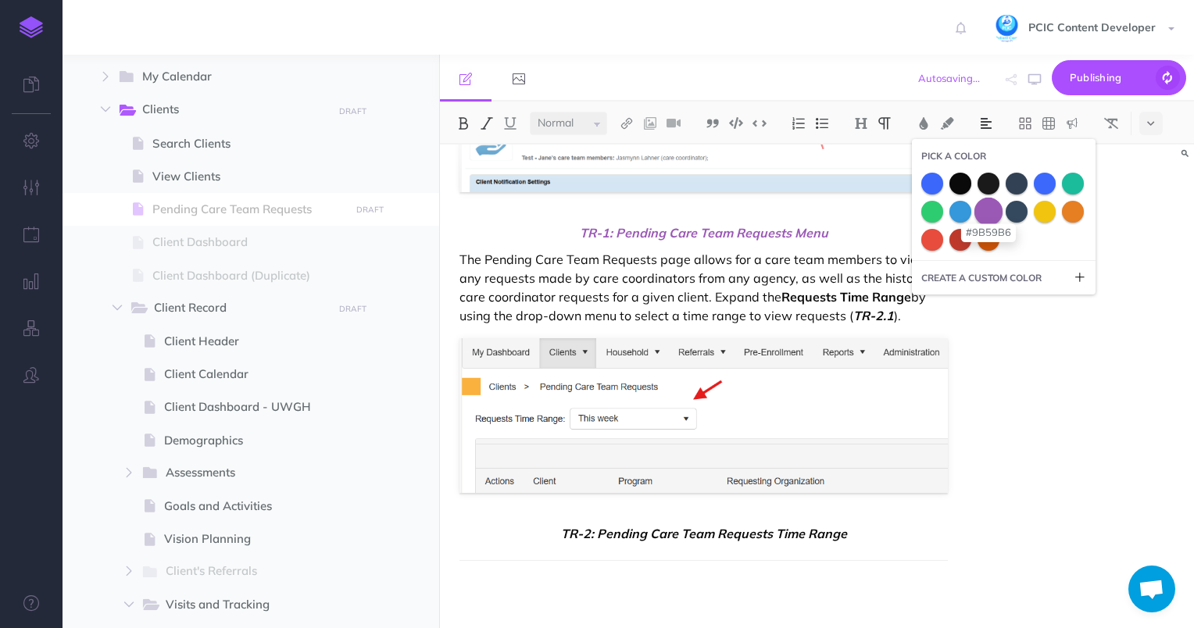
click at [991, 213] on span at bounding box center [989, 211] width 28 height 28
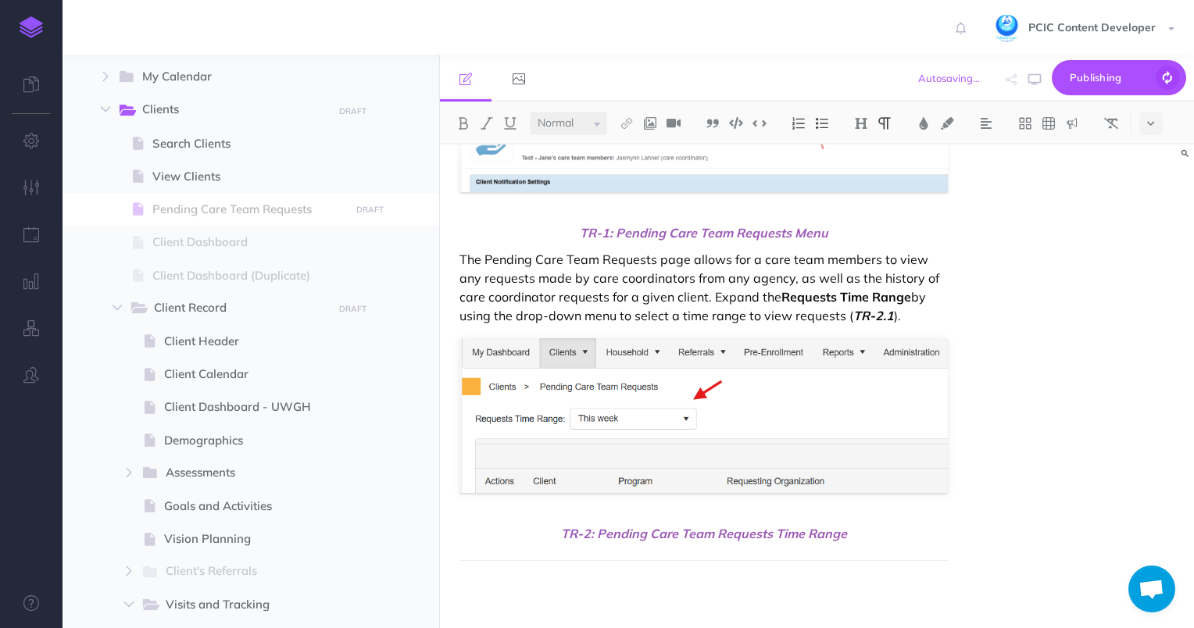
click at [667, 307] on p "The Pending Care Team Requests page allows for a care team members to view any …" at bounding box center [704, 287] width 489 height 75
click at [856, 316] on p "The Pending Care Team Requests page allows for a care team members to view any …" at bounding box center [704, 287] width 489 height 75
click at [853, 317] on em "TR-2" at bounding box center [868, 316] width 30 height 16
click at [930, 127] on img at bounding box center [924, 123] width 14 height 13
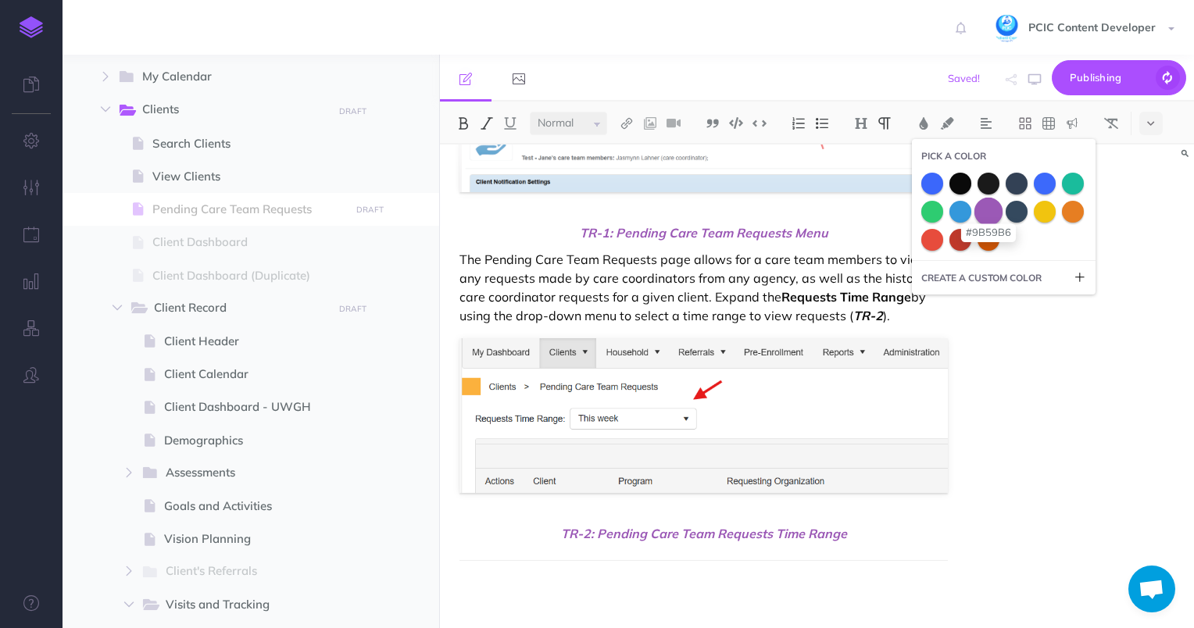
click at [983, 216] on span at bounding box center [989, 211] width 28 height 28
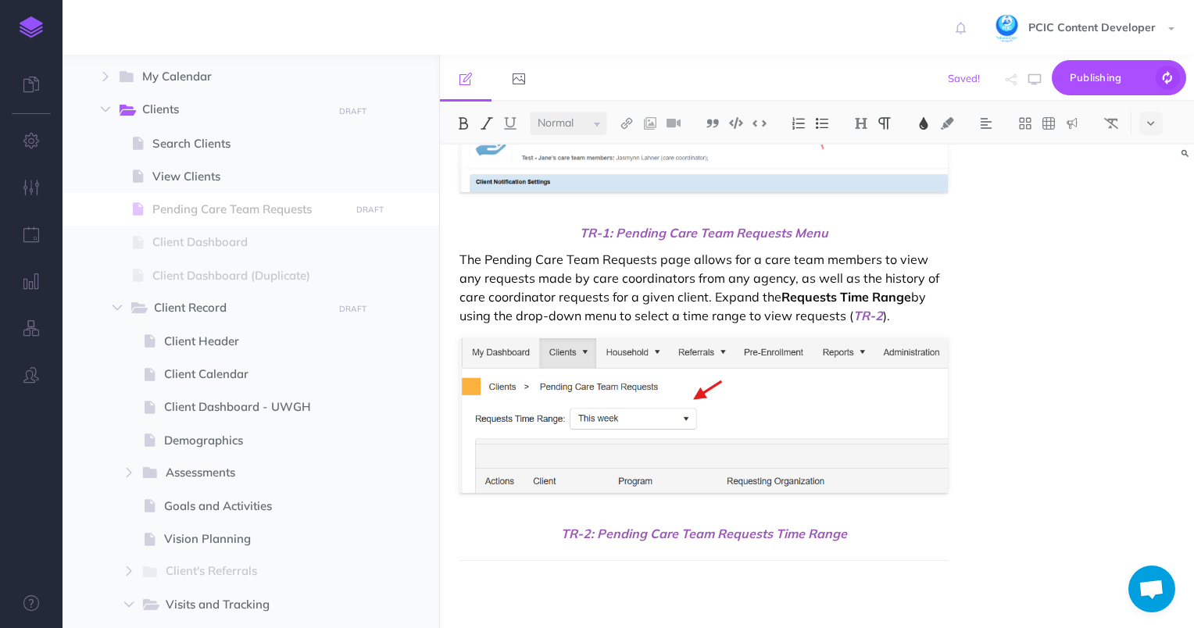
click at [713, 284] on p "The Pending Care Team Requests page allows for a care team members to view any …" at bounding box center [704, 287] width 489 height 75
click at [460, 256] on p "The Pending Care Team Requests page allows for a care team members to view any …" at bounding box center [704, 287] width 489 height 75
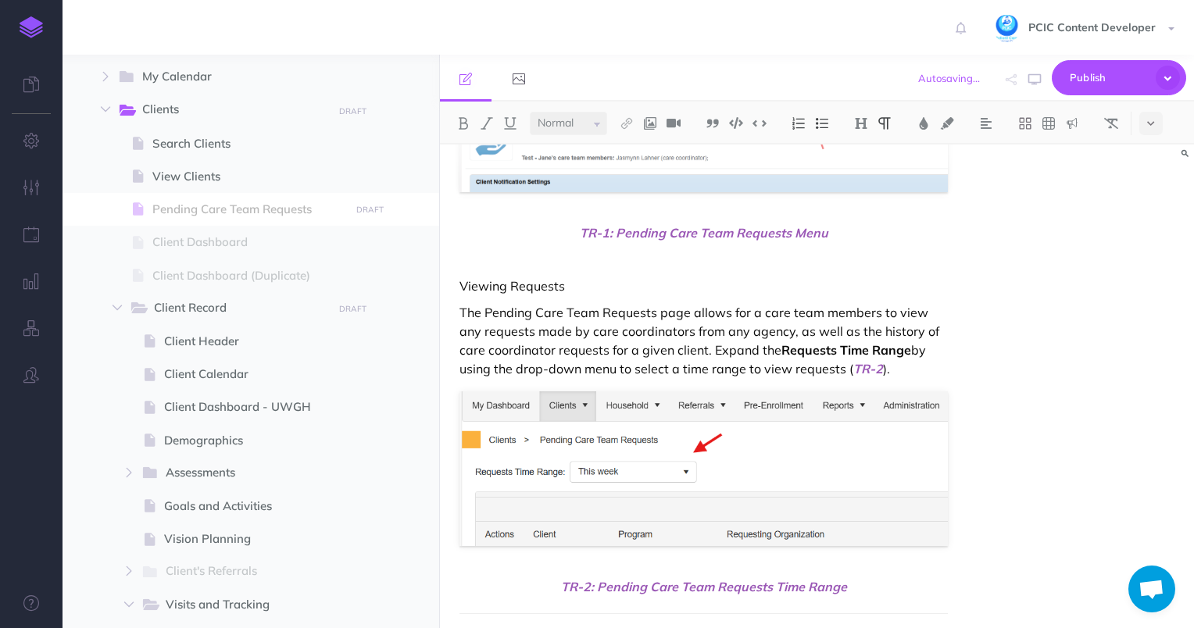
click at [527, 281] on p "Viewing Requests" at bounding box center [704, 286] width 489 height 19
click at [863, 116] on button at bounding box center [861, 123] width 23 height 23
click at [865, 175] on button "H2" at bounding box center [861, 174] width 23 height 23
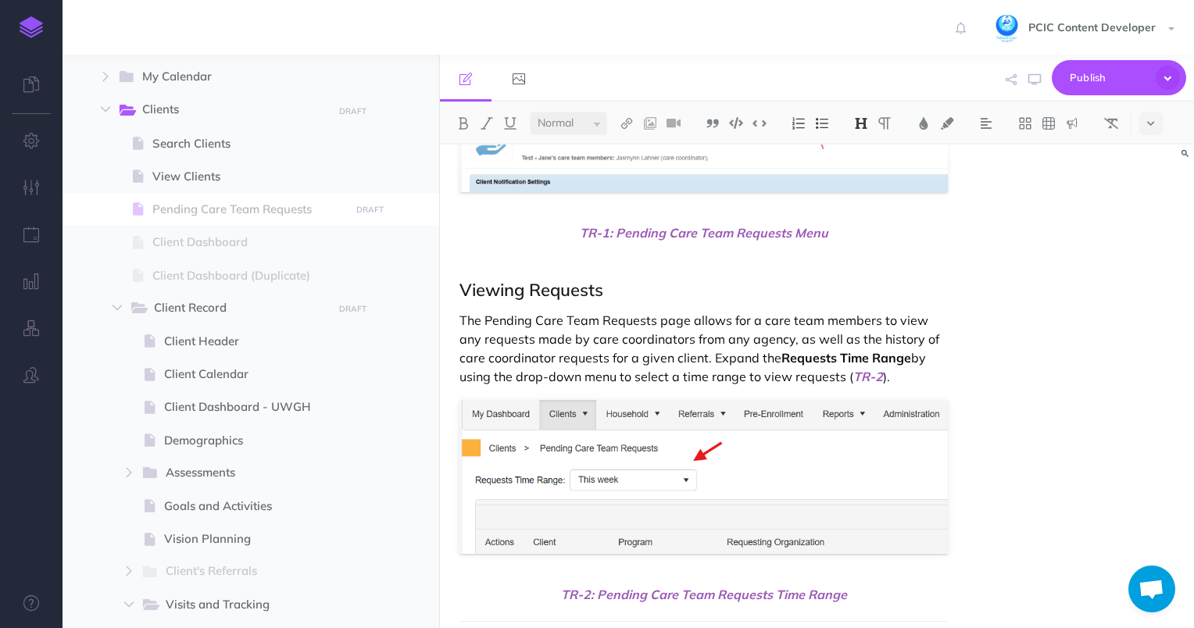
click at [678, 306] on div "To open the Pending Care Team Requests page, navigate to the Clients menu from …" at bounding box center [704, 339] width 528 height 700
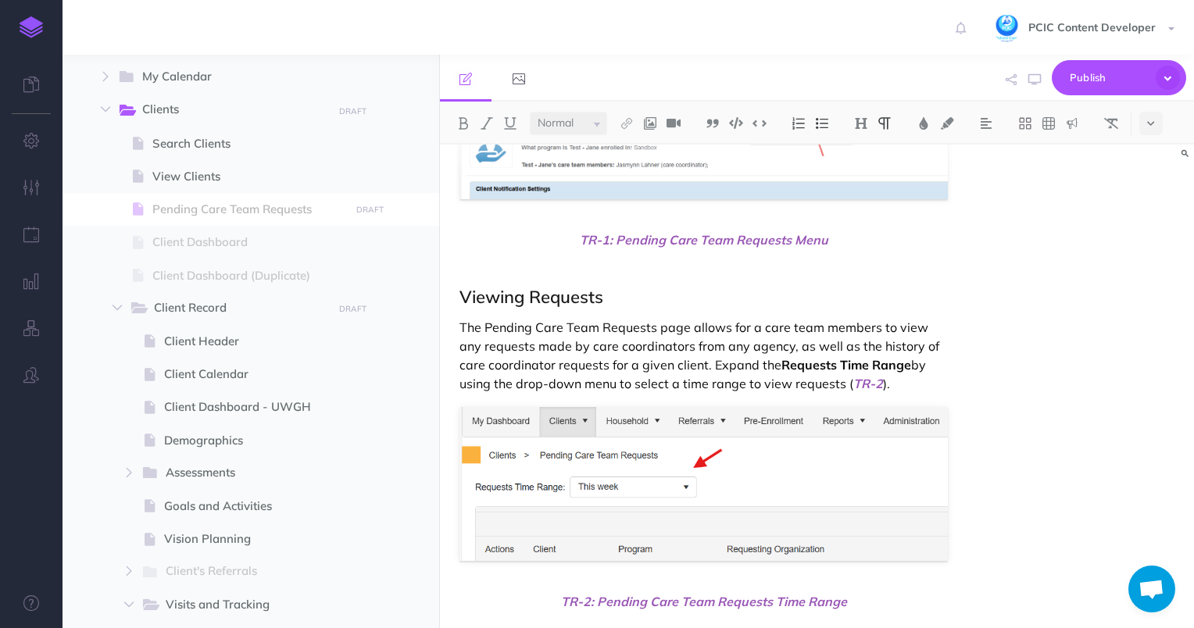
scroll to position [91, 0]
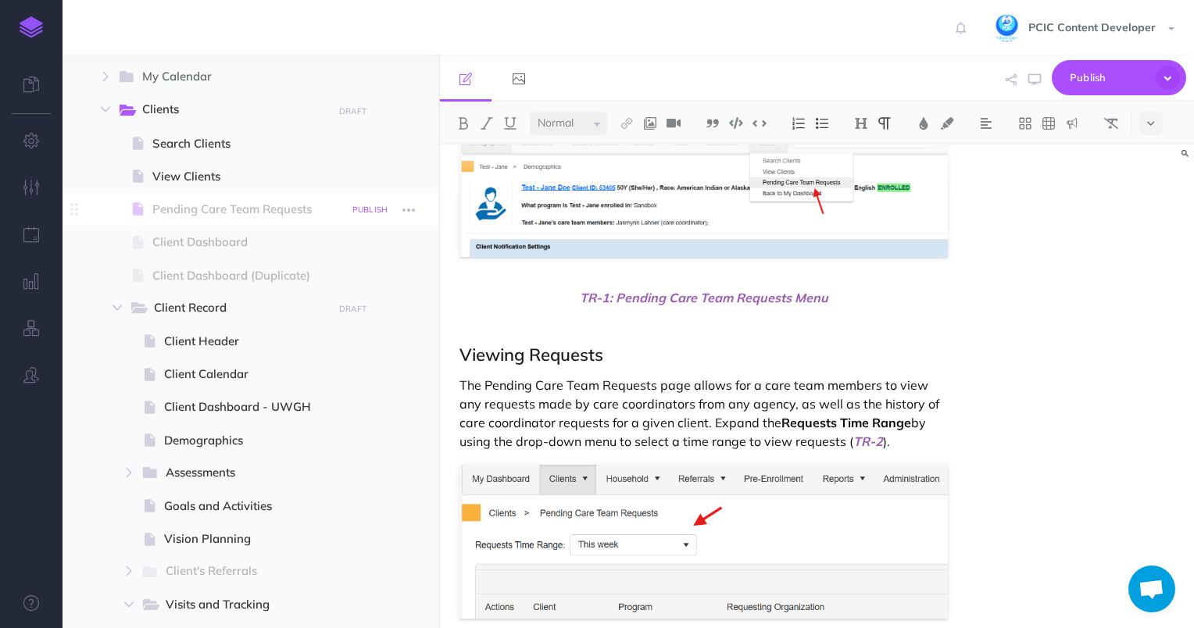
click at [374, 203] on button "PUBLISH" at bounding box center [371, 210] width 44 height 18
click at [316, 305] on textarea "Updated screenshots and navigation notes." at bounding box center [290, 289] width 183 height 66
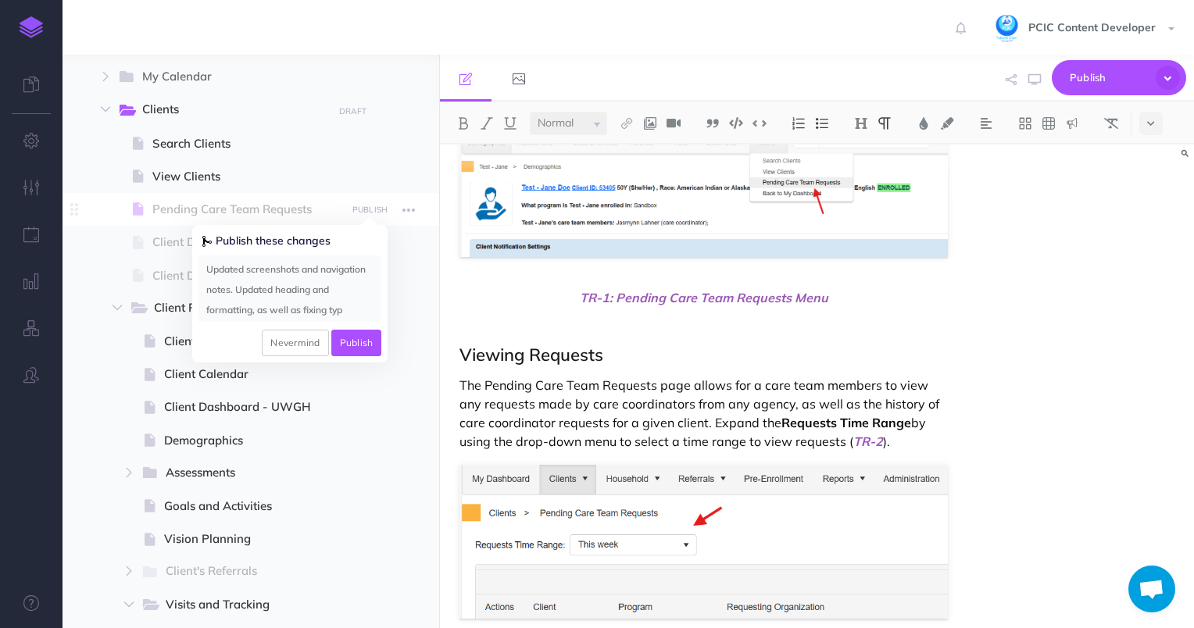
scroll to position [14, 0]
type textarea "Updated screenshots and navigation notes. Updated heading and formatting, as we…"
click at [346, 338] on button "Publish" at bounding box center [356, 343] width 51 height 27
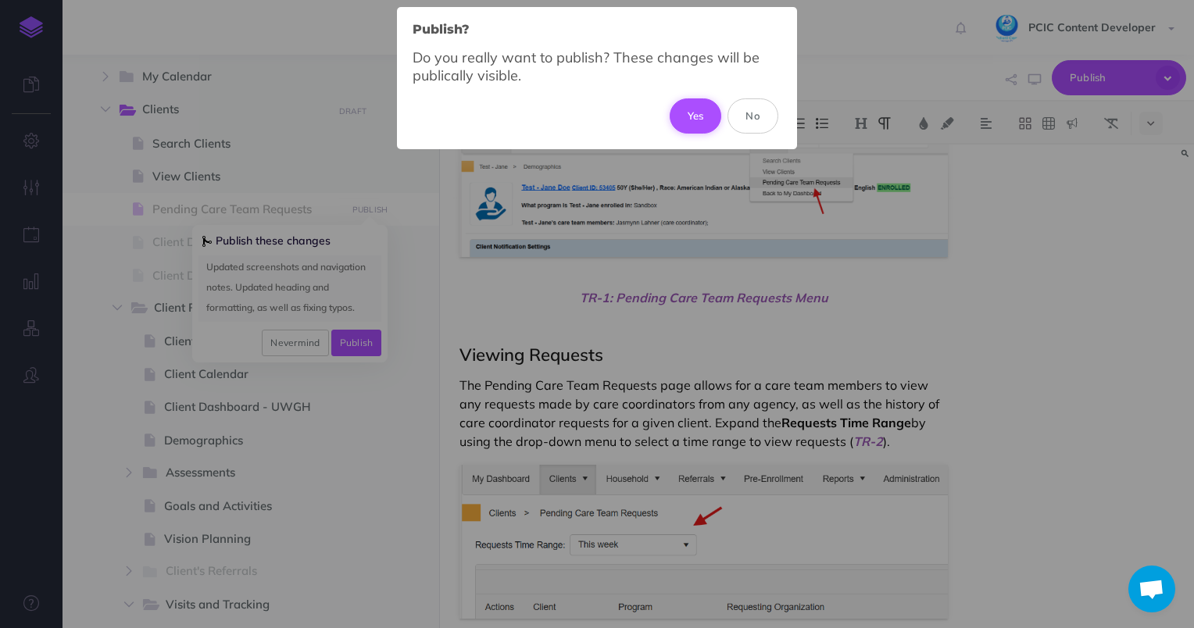
click at [707, 109] on button "Yes" at bounding box center [696, 115] width 52 height 34
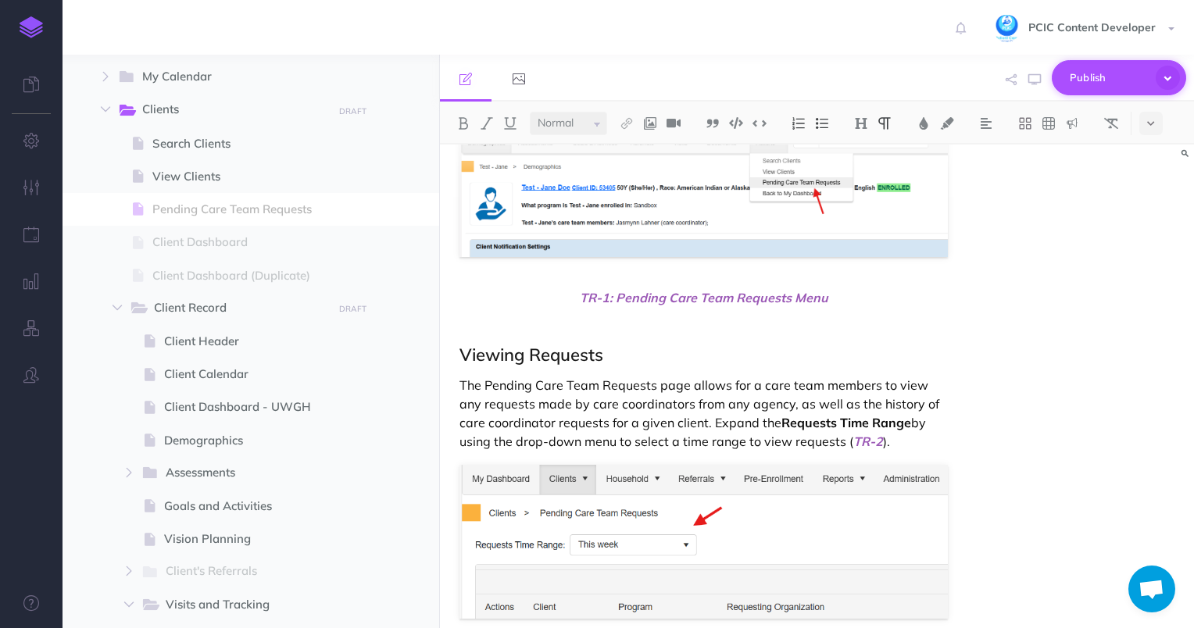
click at [1119, 74] on span "Publish" at bounding box center [1109, 78] width 78 height 24
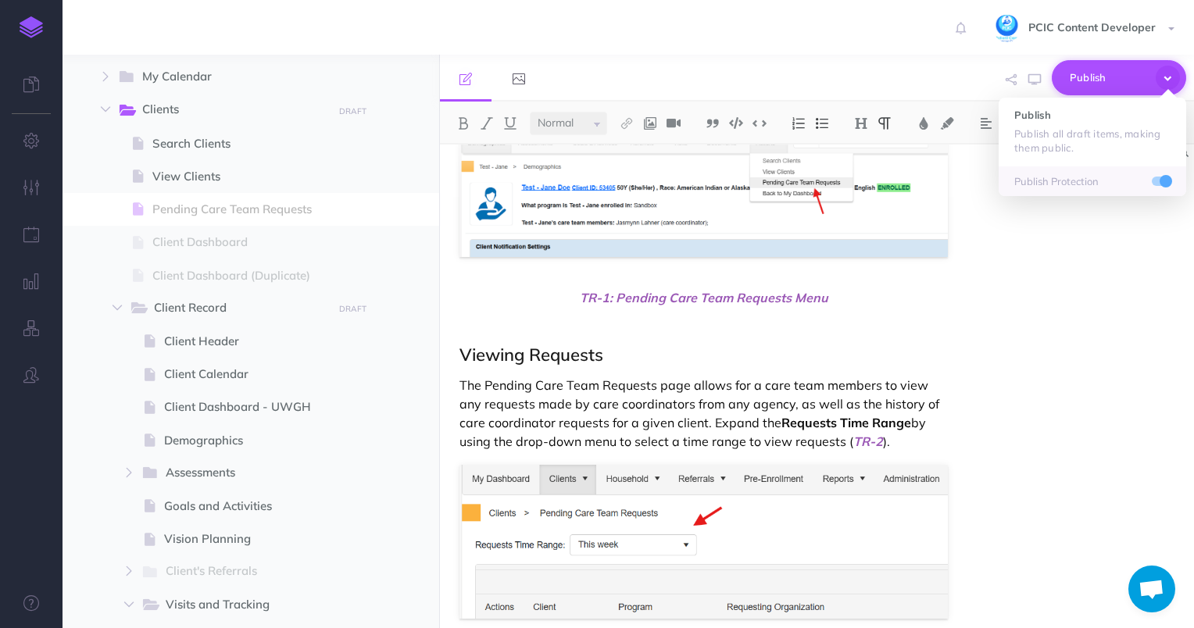
click at [1165, 78] on icon "button" at bounding box center [1168, 78] width 26 height 26
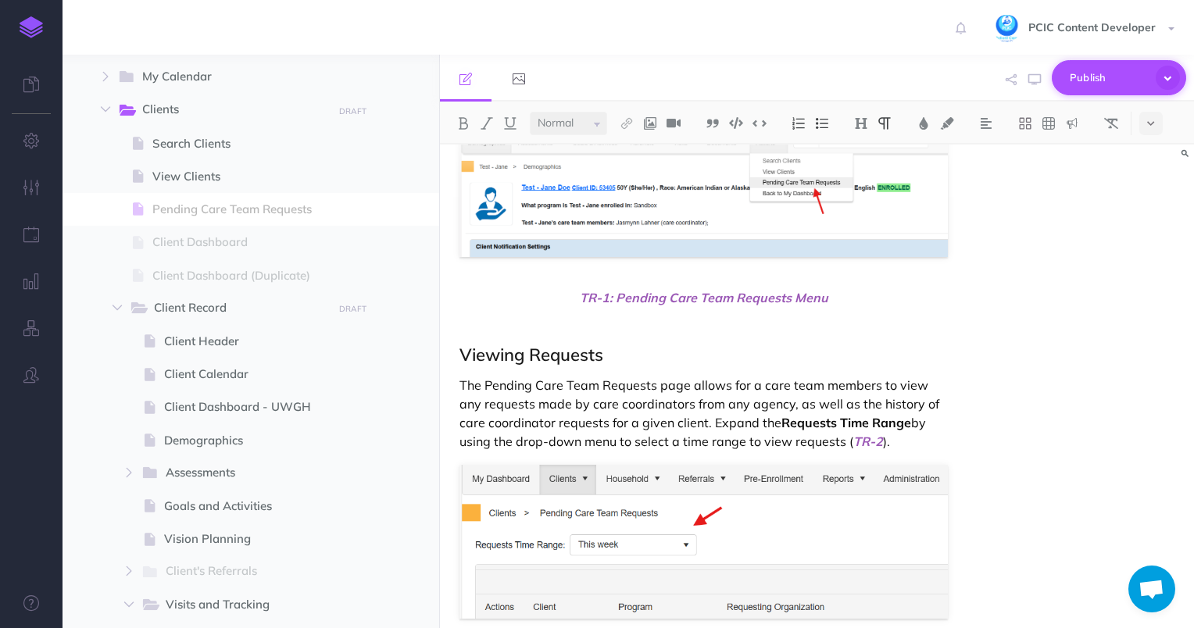
click at [1168, 80] on icon "button" at bounding box center [1168, 78] width 24 height 24
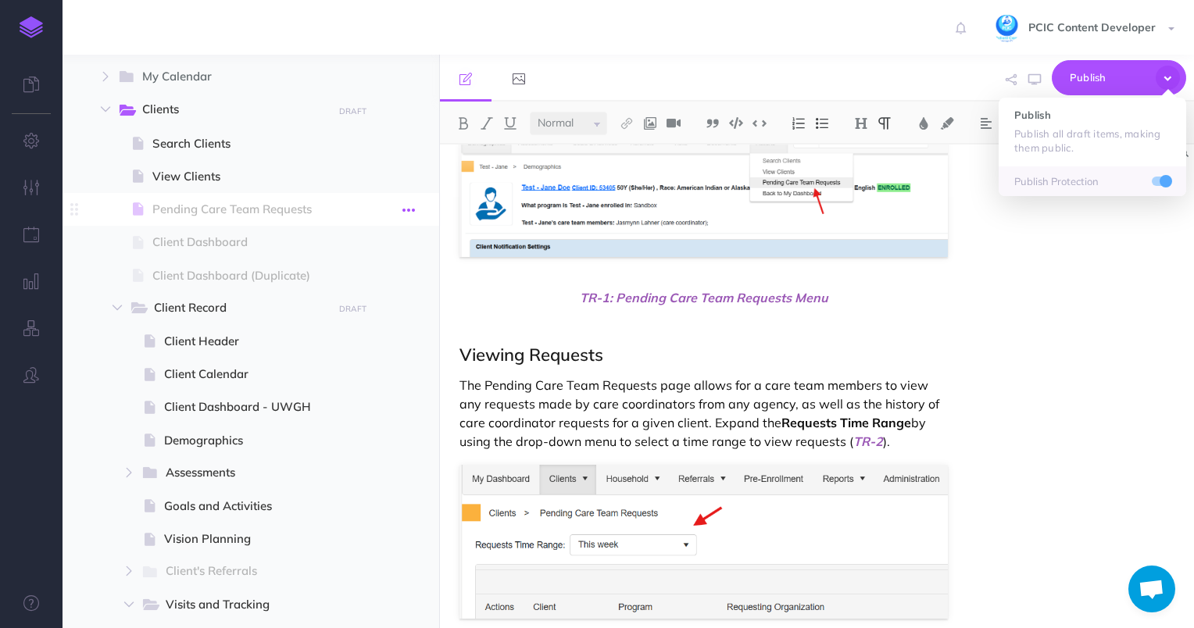
click at [413, 203] on icon "button" at bounding box center [409, 210] width 13 height 19
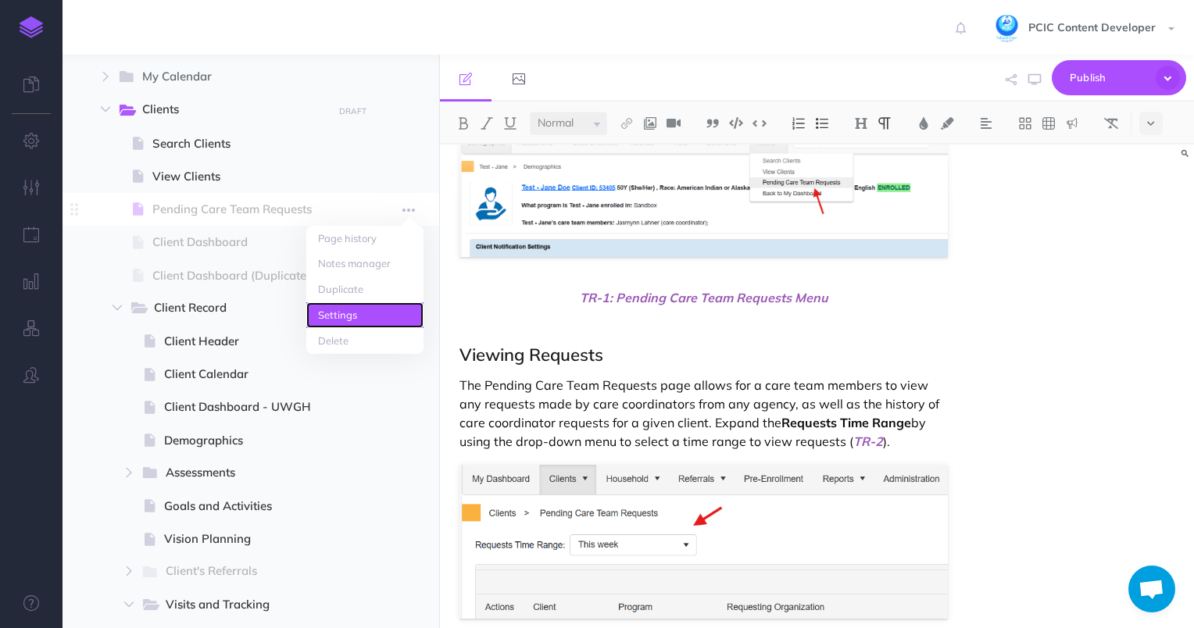
click at [373, 322] on link "Settings" at bounding box center [364, 315] width 117 height 26
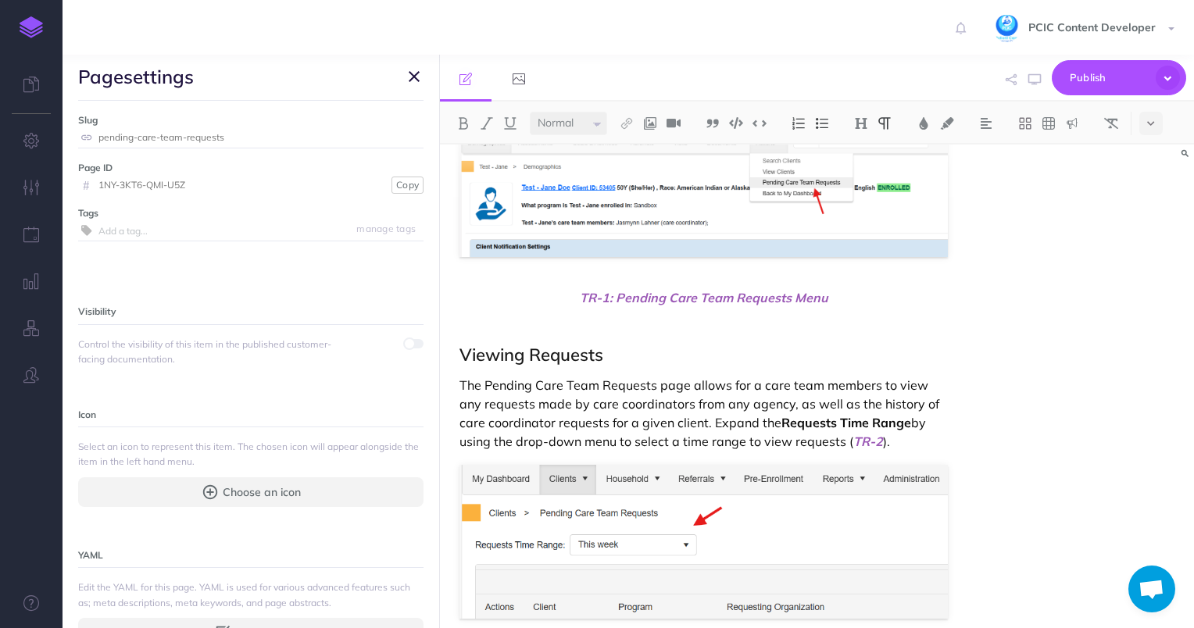
scroll to position [47, 0]
click at [411, 342] on span at bounding box center [414, 342] width 19 height 9
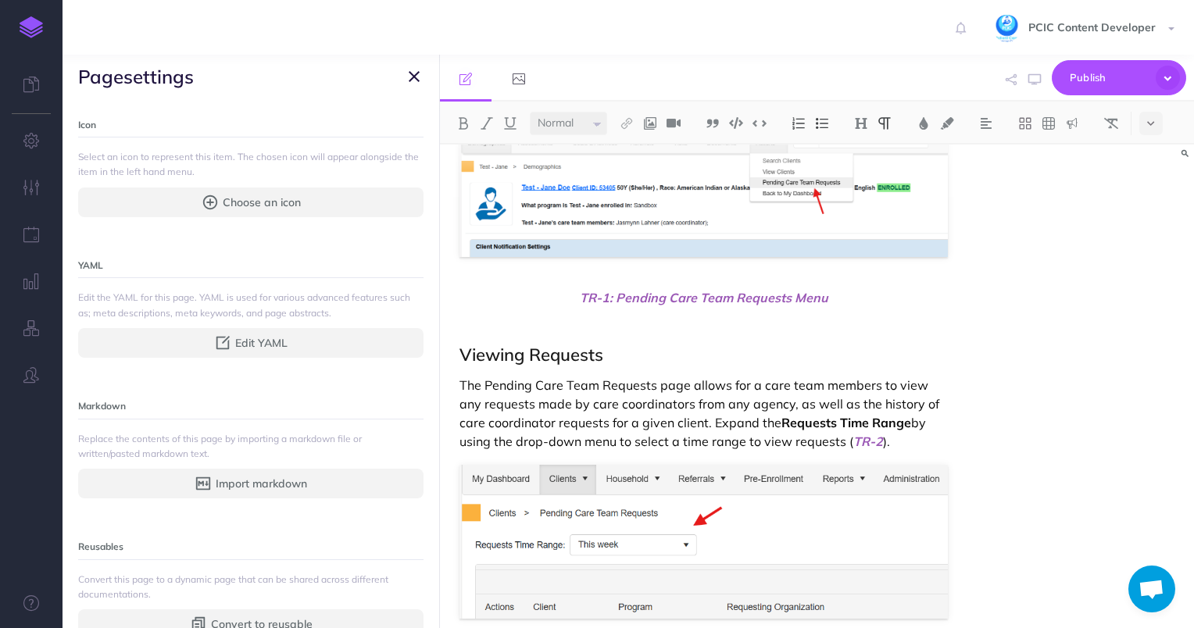
scroll to position [0, 0]
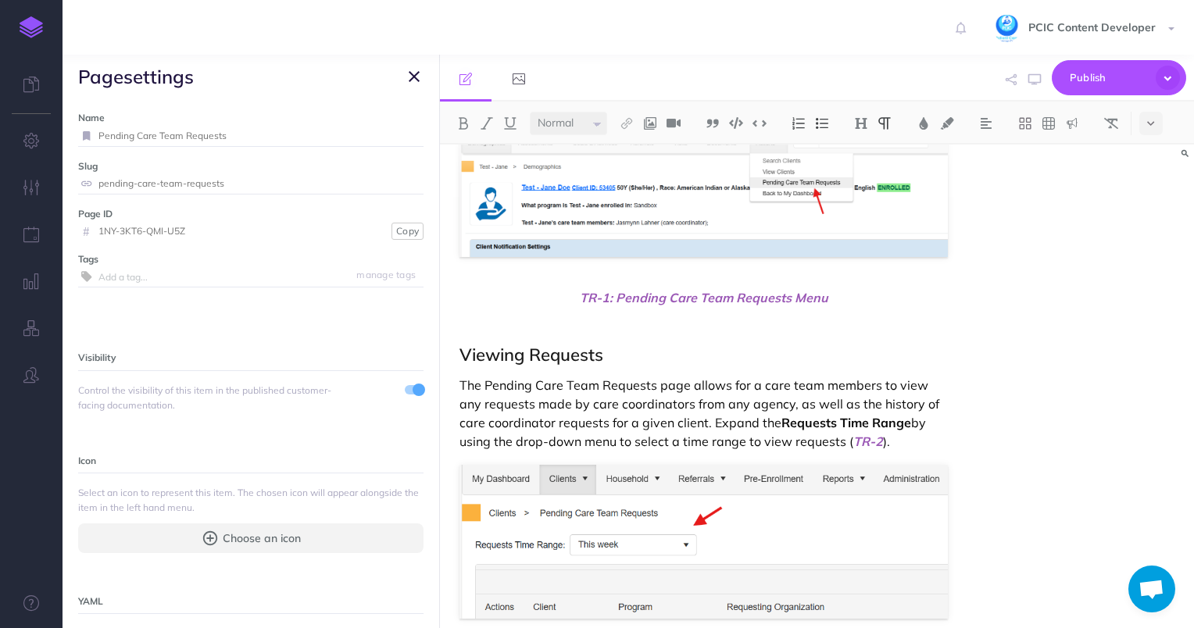
click at [409, 81] on icon "button" at bounding box center [414, 76] width 11 height 19
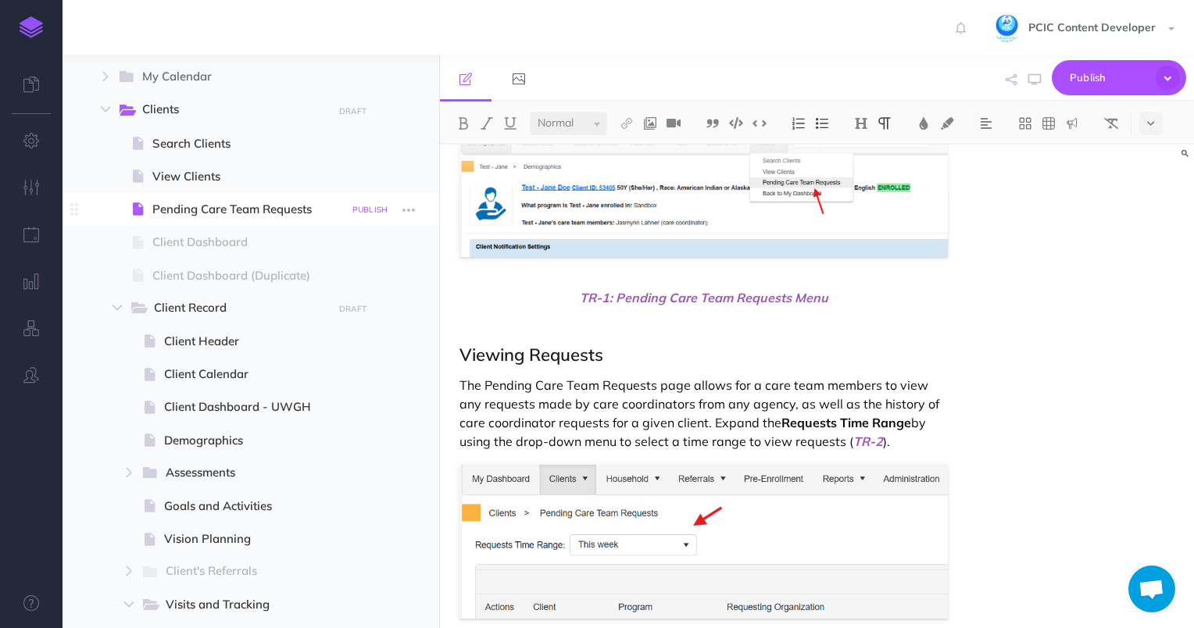
click at [367, 211] on small "PUBLISH" at bounding box center [370, 210] width 36 height 10
click at [348, 331] on button "Publish" at bounding box center [356, 343] width 51 height 27
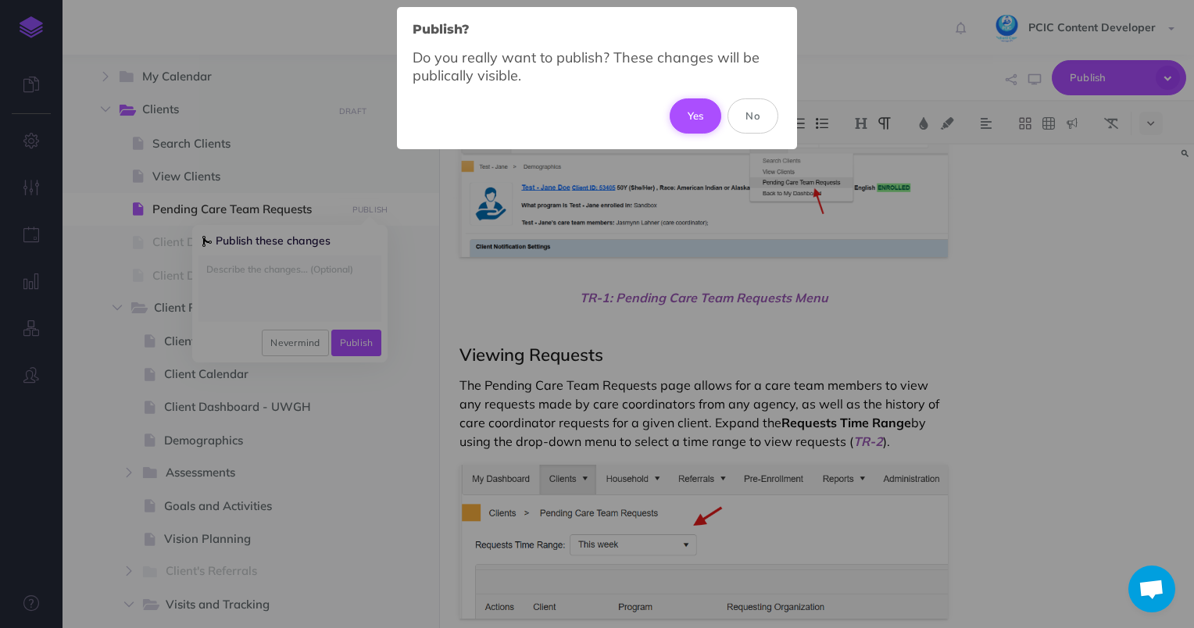
click at [688, 121] on button "Yes" at bounding box center [696, 115] width 52 height 34
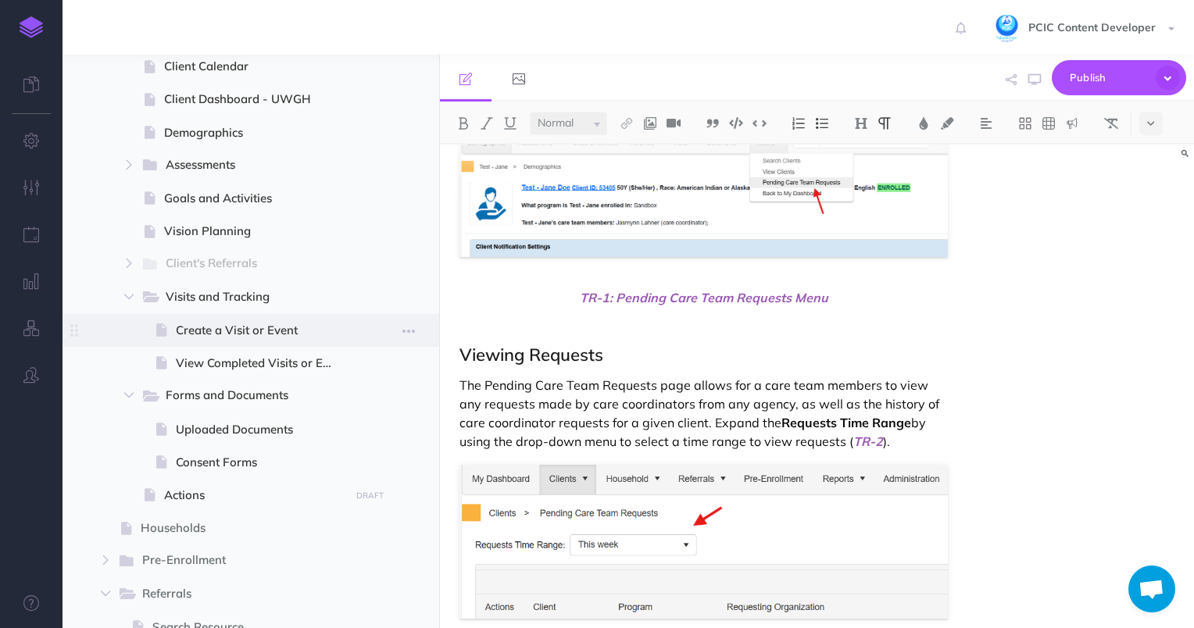
scroll to position [734, 0]
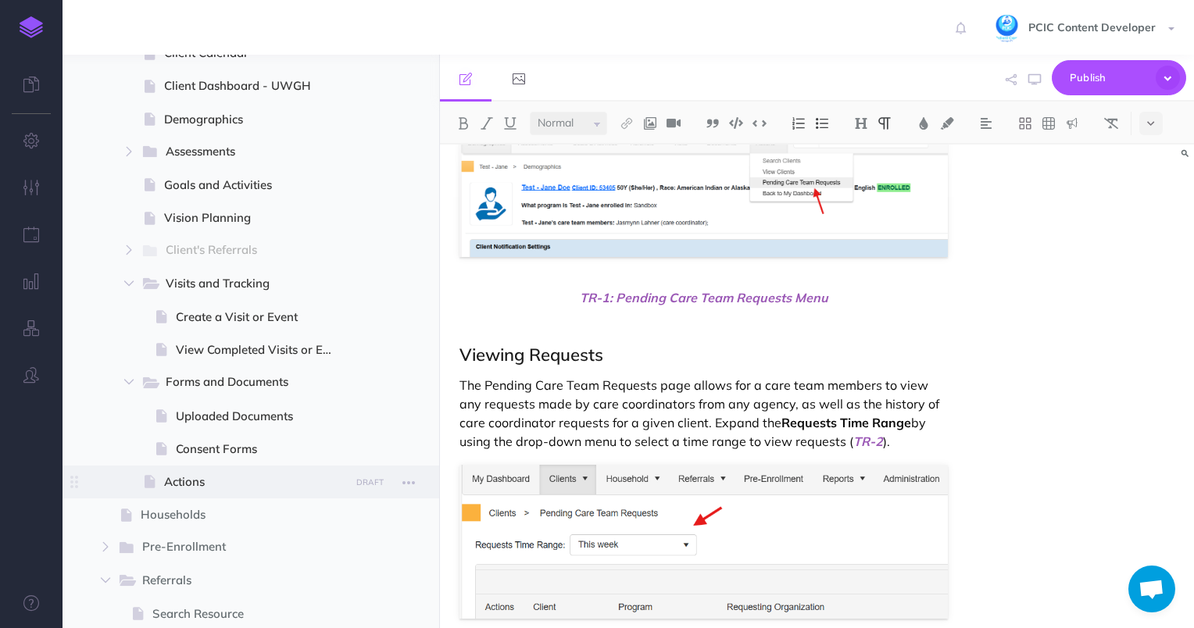
click at [245, 480] on span "Actions" at bounding box center [254, 482] width 181 height 19
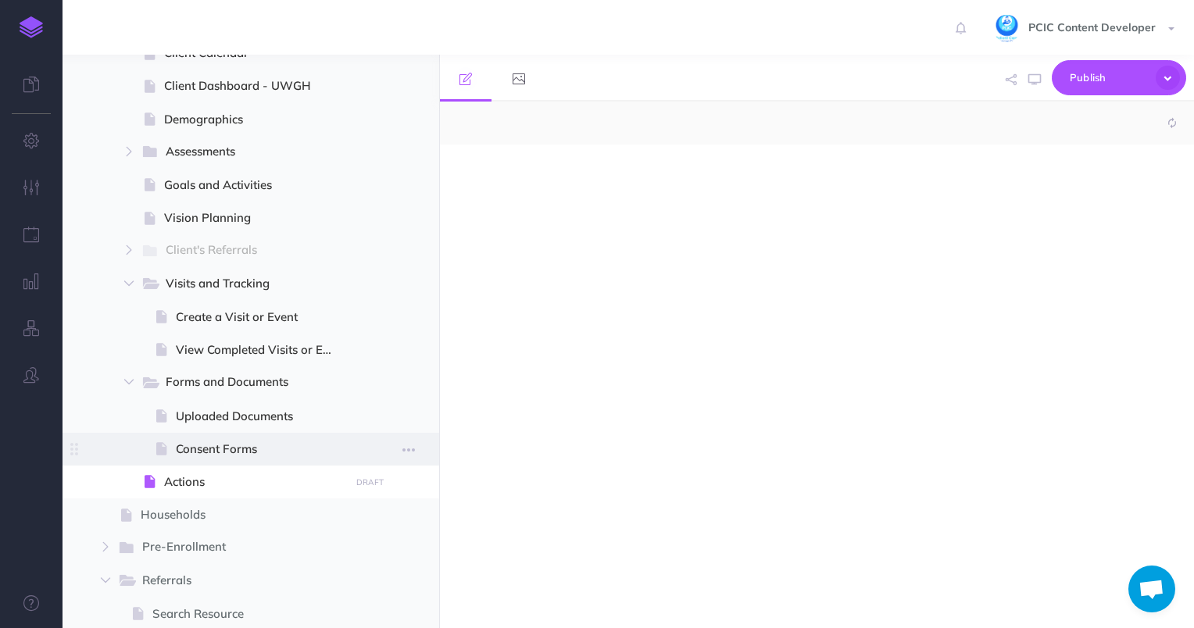
select select "null"
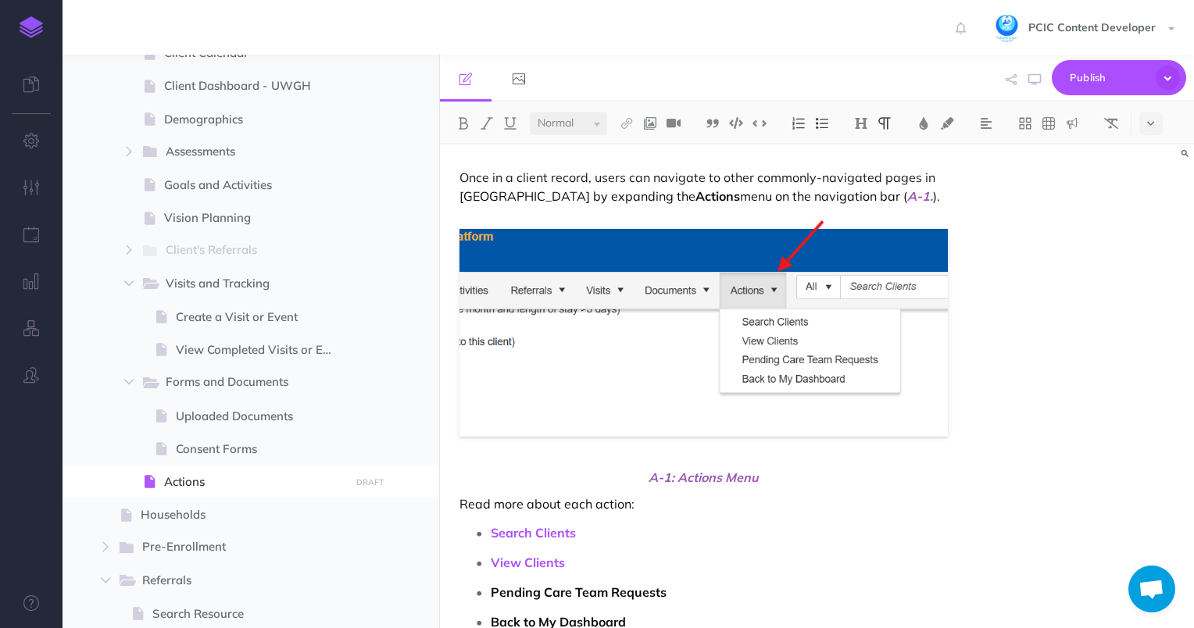
scroll to position [74, 0]
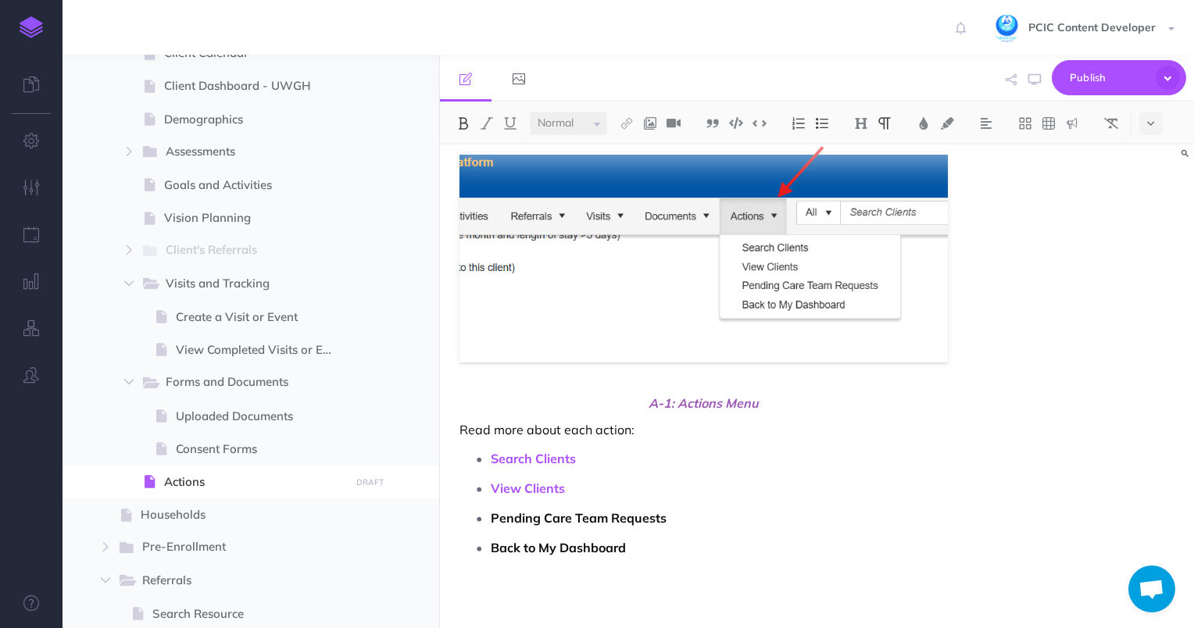
click at [625, 512] on strong "Pending Care Team Requests" at bounding box center [579, 518] width 176 height 16
click at [633, 113] on button at bounding box center [626, 123] width 23 height 23
click at [629, 170] on icon at bounding box center [627, 174] width 13 height 11
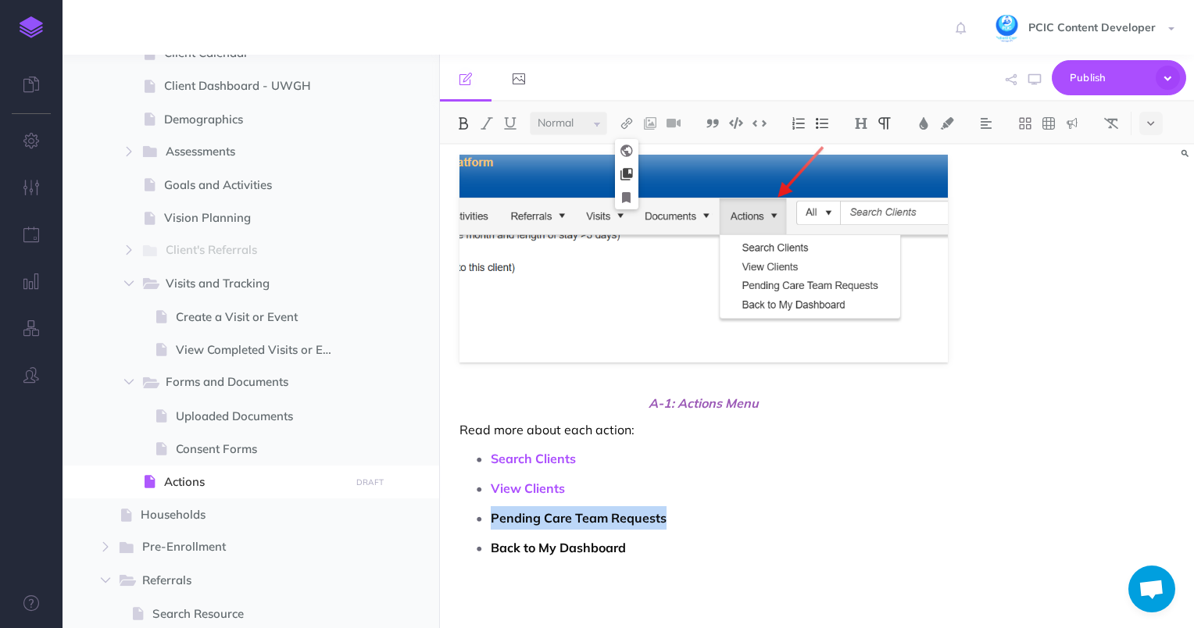
select select
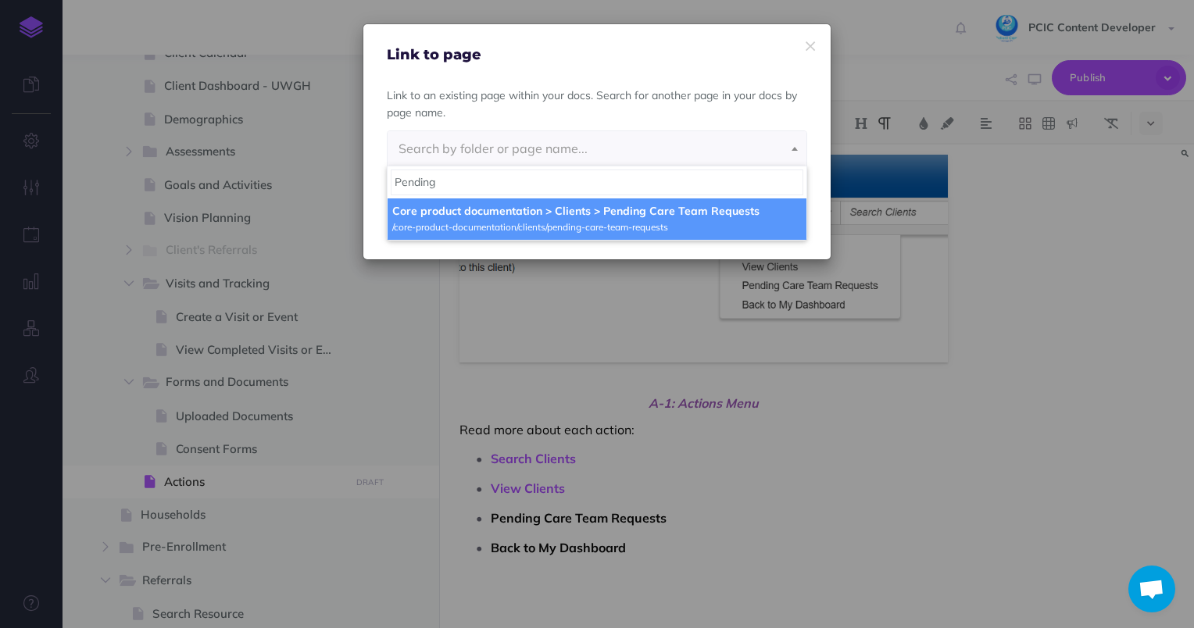
type input "Pending"
select select "1NY-3KT6-QMI-U5Z"
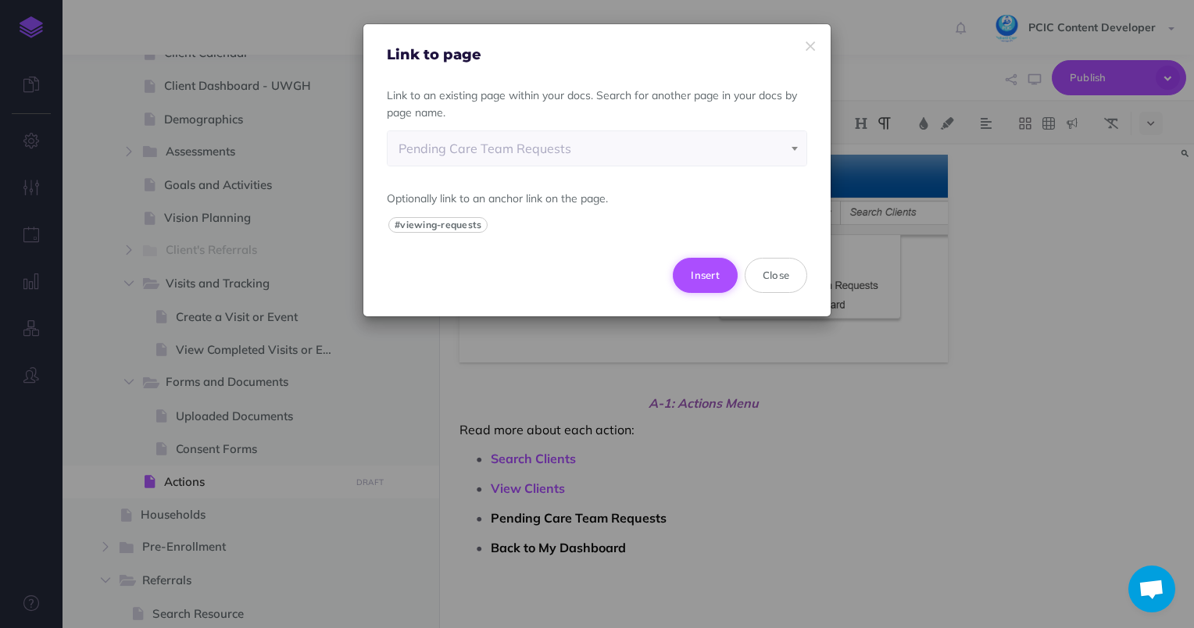
click at [709, 271] on button "Insert" at bounding box center [705, 275] width 65 height 34
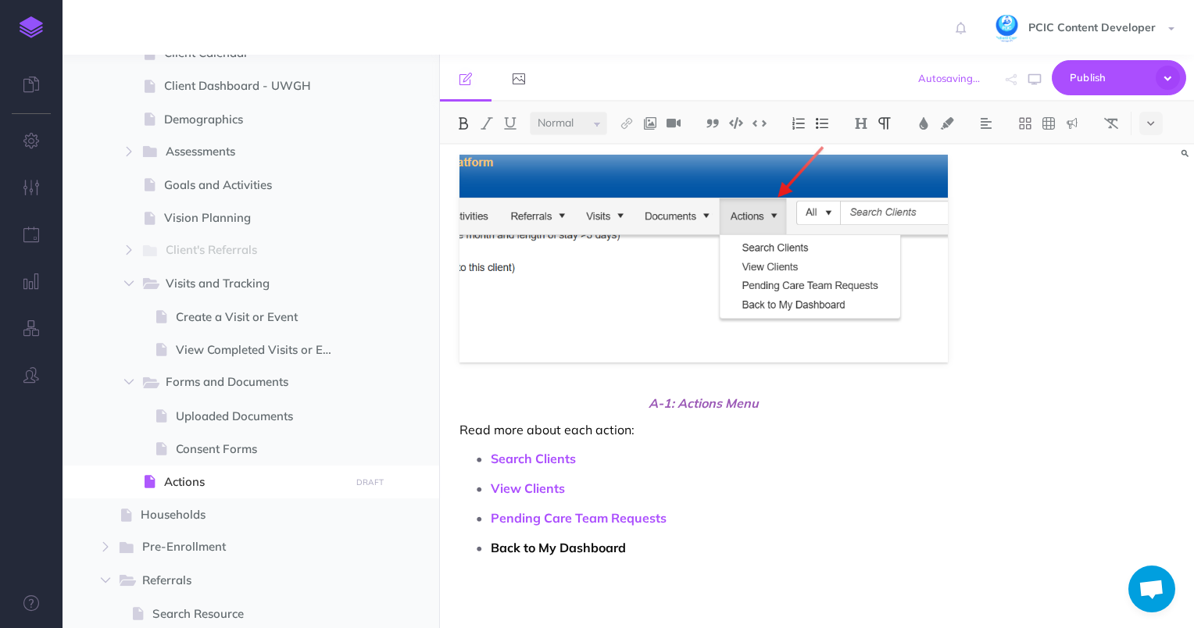
click at [584, 552] on strong "Back to My Dashboard" at bounding box center [558, 548] width 135 height 16
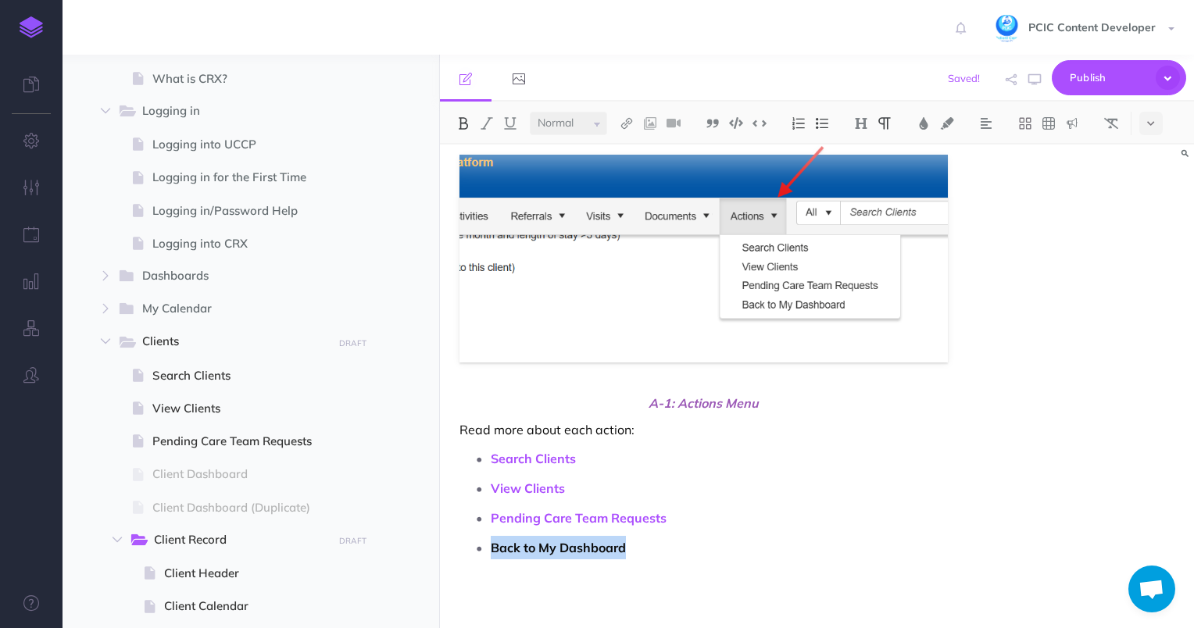
scroll to position [180, 0]
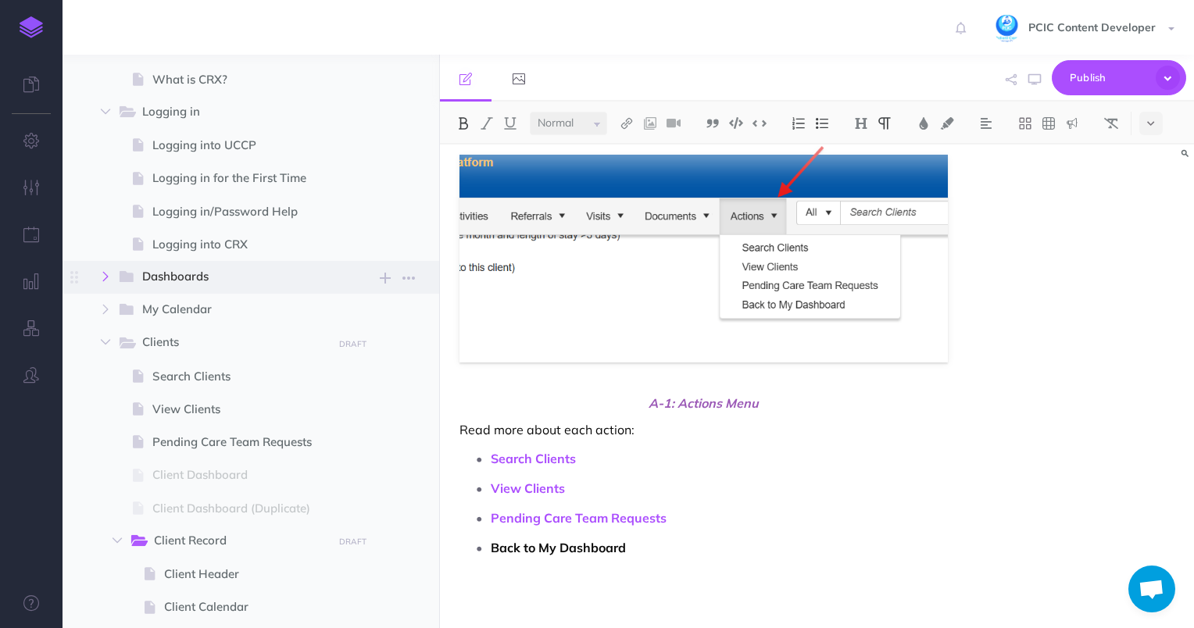
click at [103, 276] on icon "button" at bounding box center [105, 276] width 9 height 9
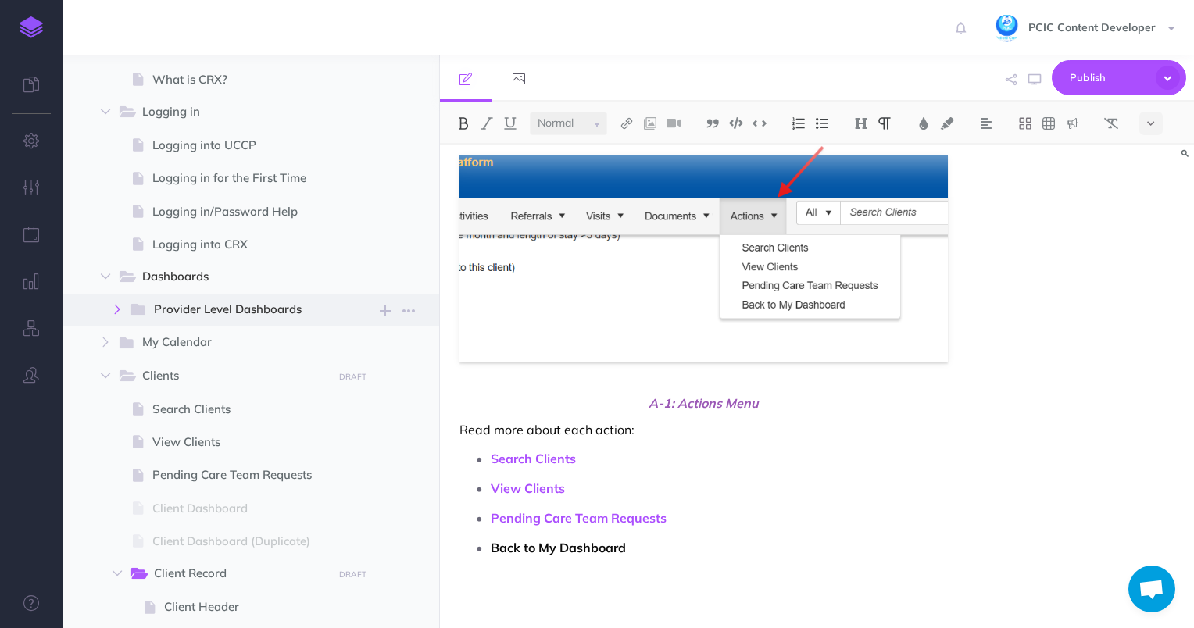
click at [118, 309] on icon "button" at bounding box center [117, 309] width 9 height 9
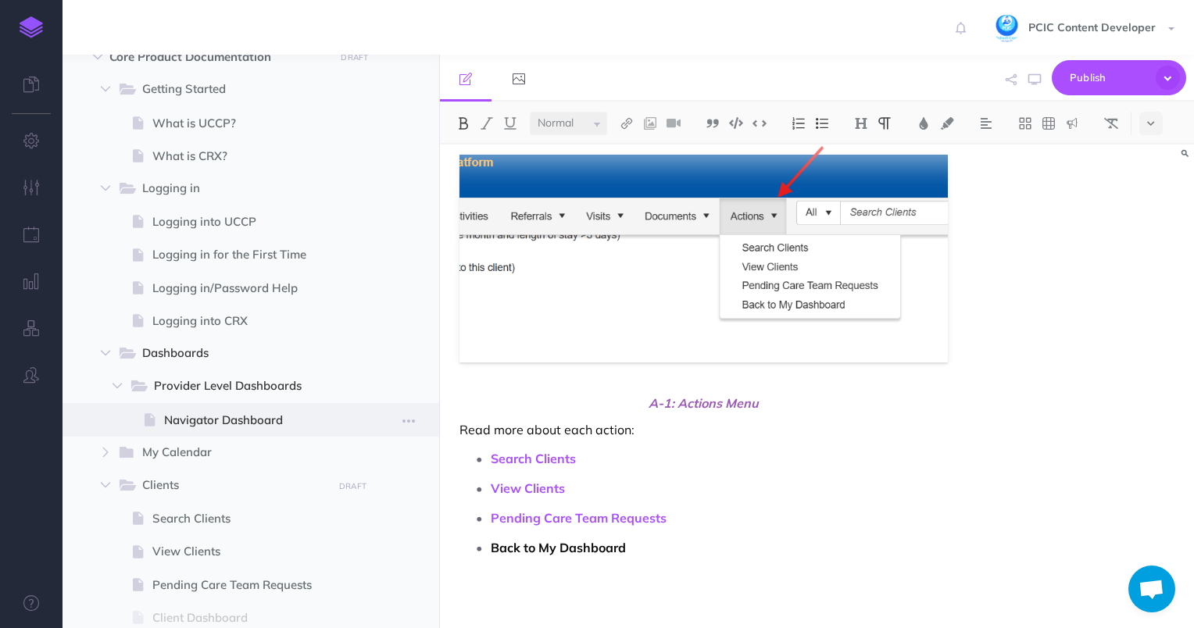
scroll to position [103, 0]
click at [228, 377] on span "Provider Level Dashboards" at bounding box center [238, 387] width 168 height 20
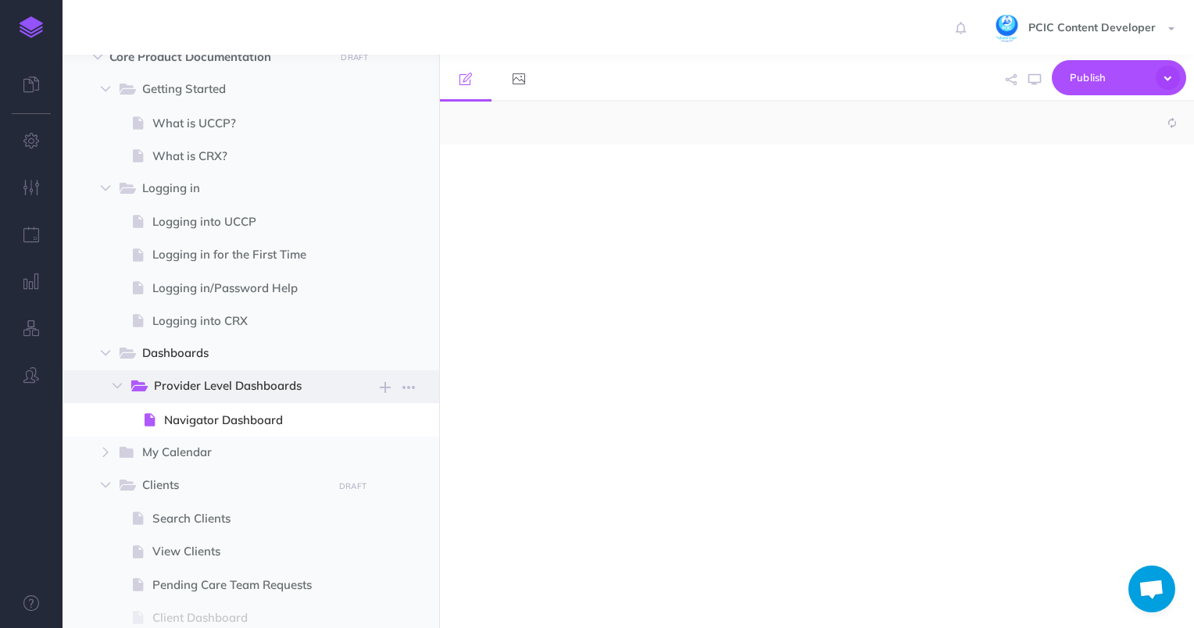
select select "null"
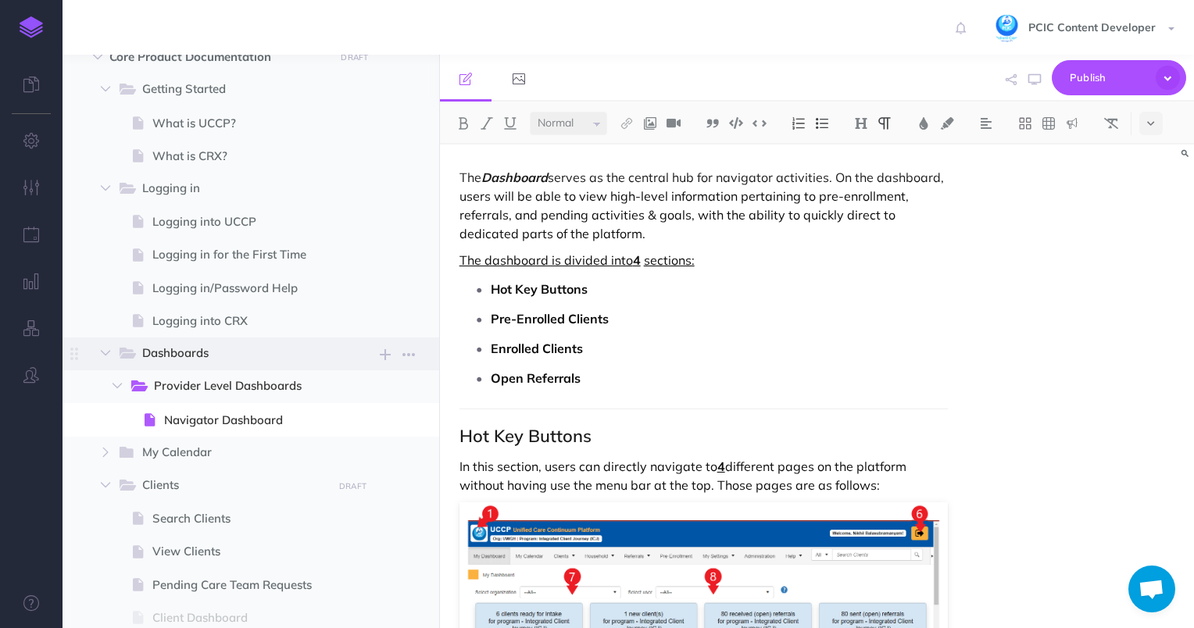
click at [221, 356] on span "Dashboards" at bounding box center [232, 354] width 180 height 20
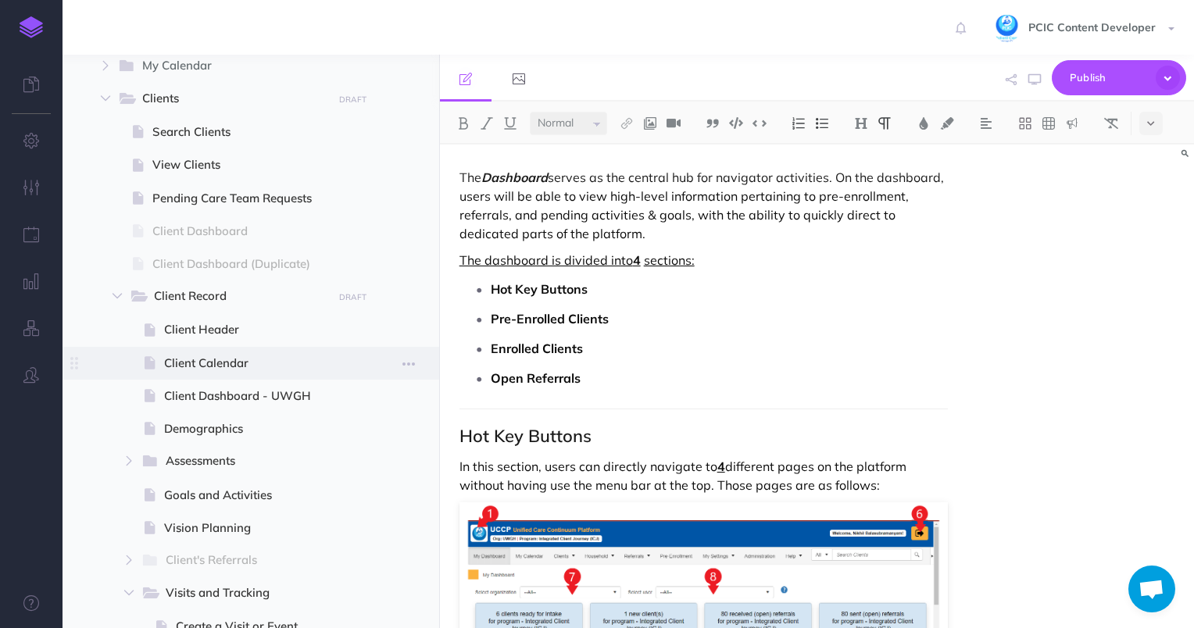
scroll to position [547, 0]
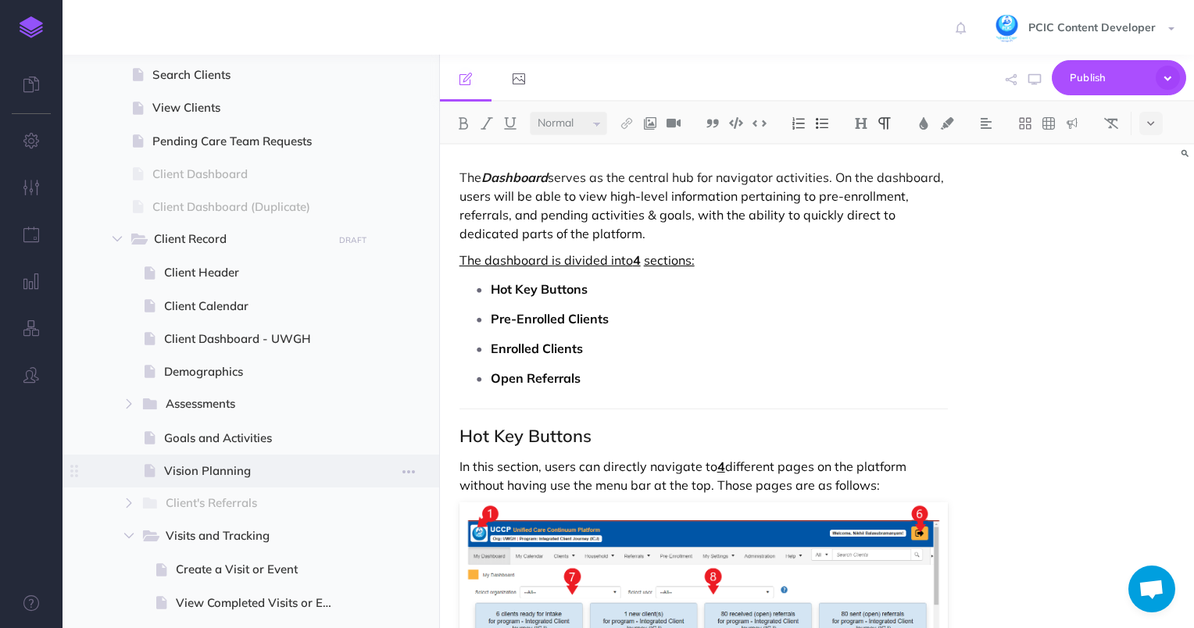
click at [208, 460] on span at bounding box center [251, 471] width 377 height 33
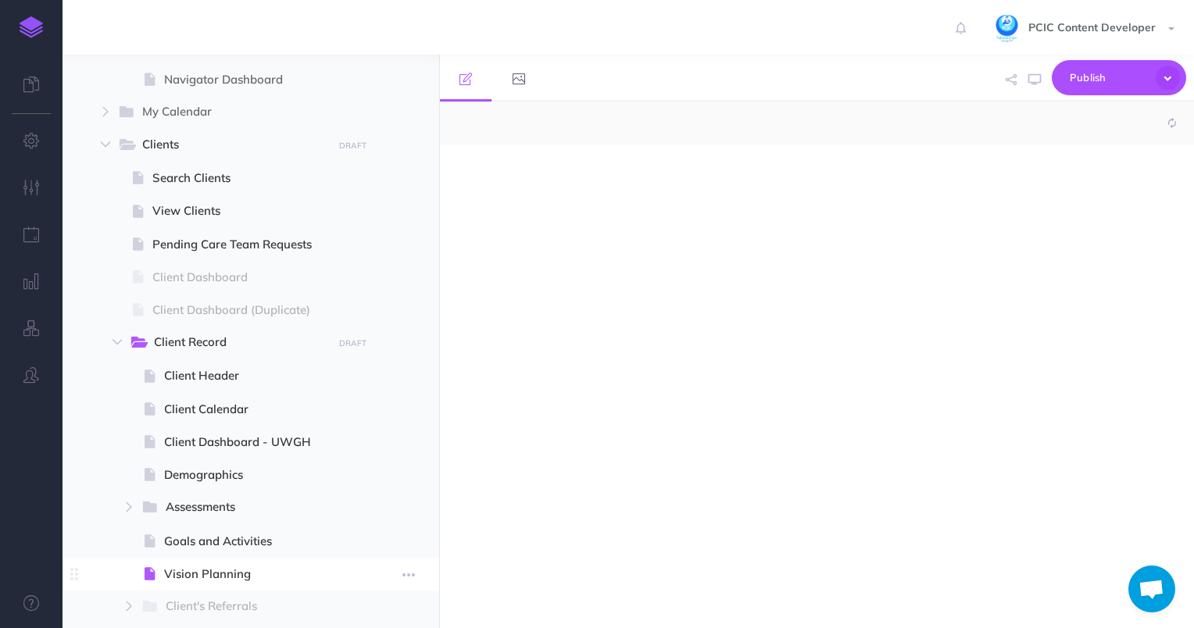
select select "null"
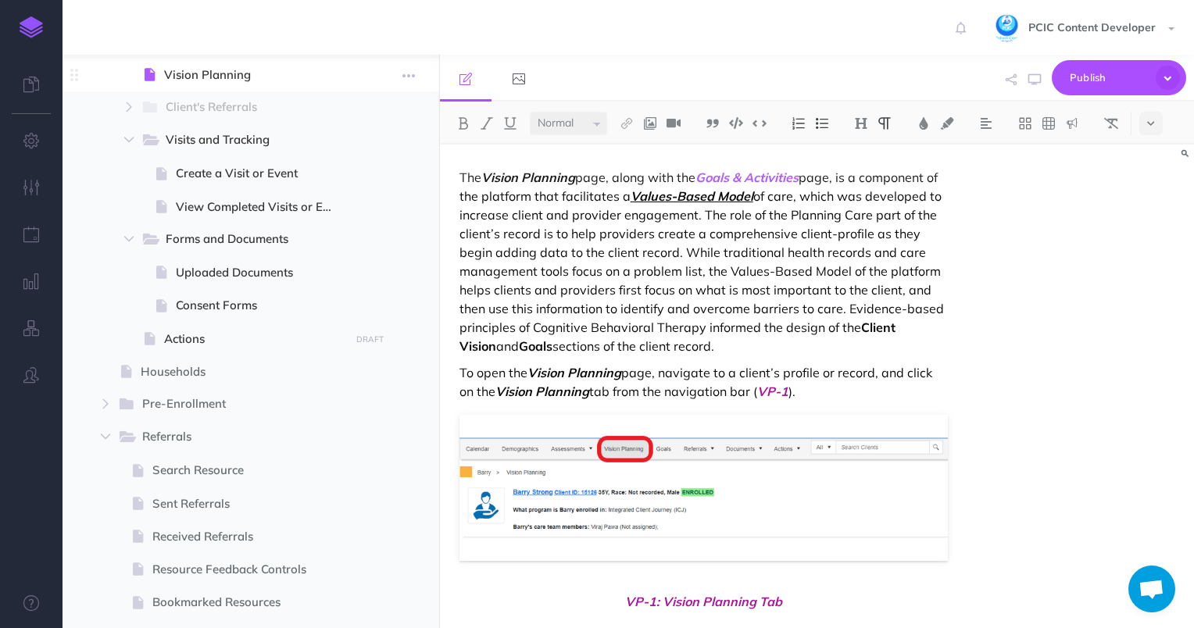
scroll to position [944, 0]
click at [187, 342] on span "Actions" at bounding box center [254, 338] width 181 height 19
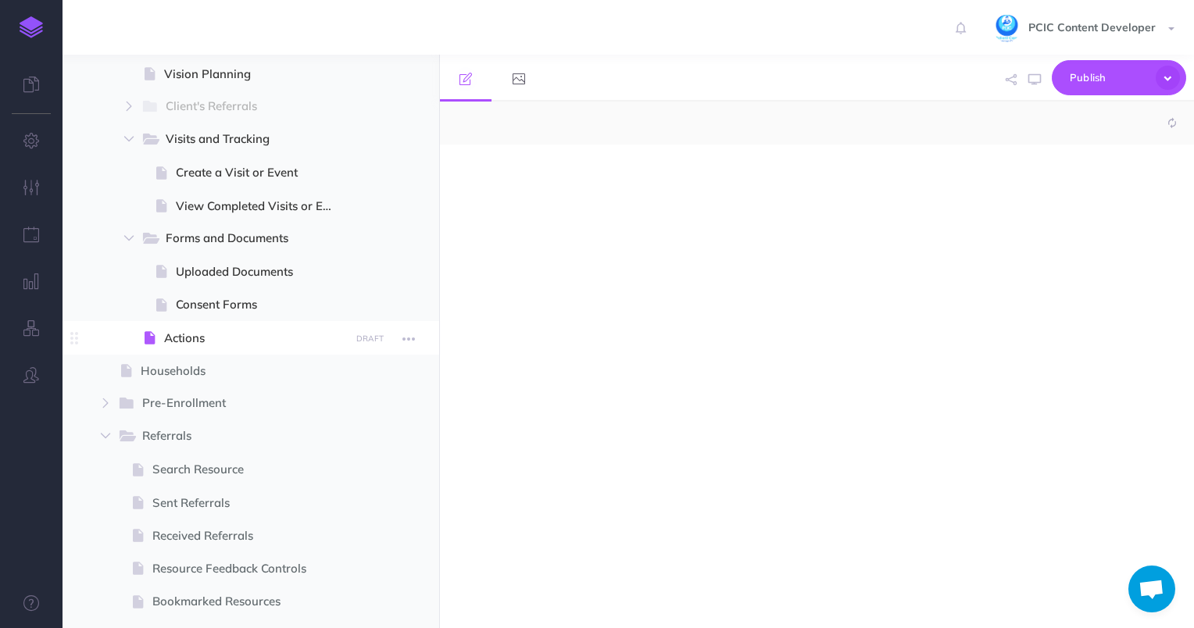
select select "null"
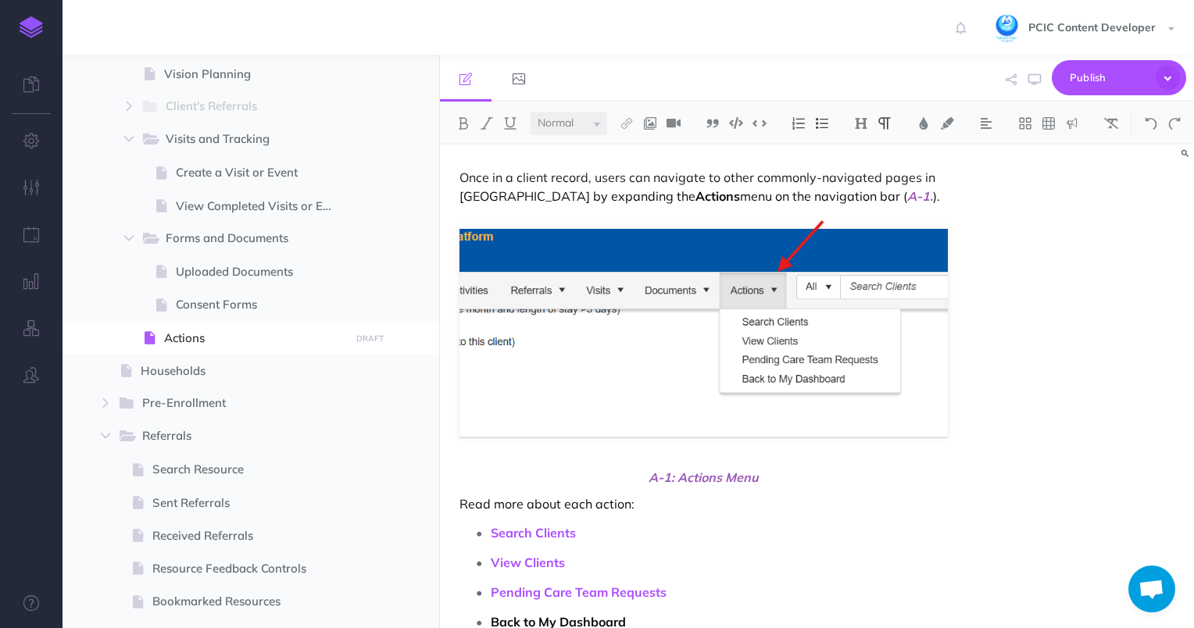
scroll to position [74, 0]
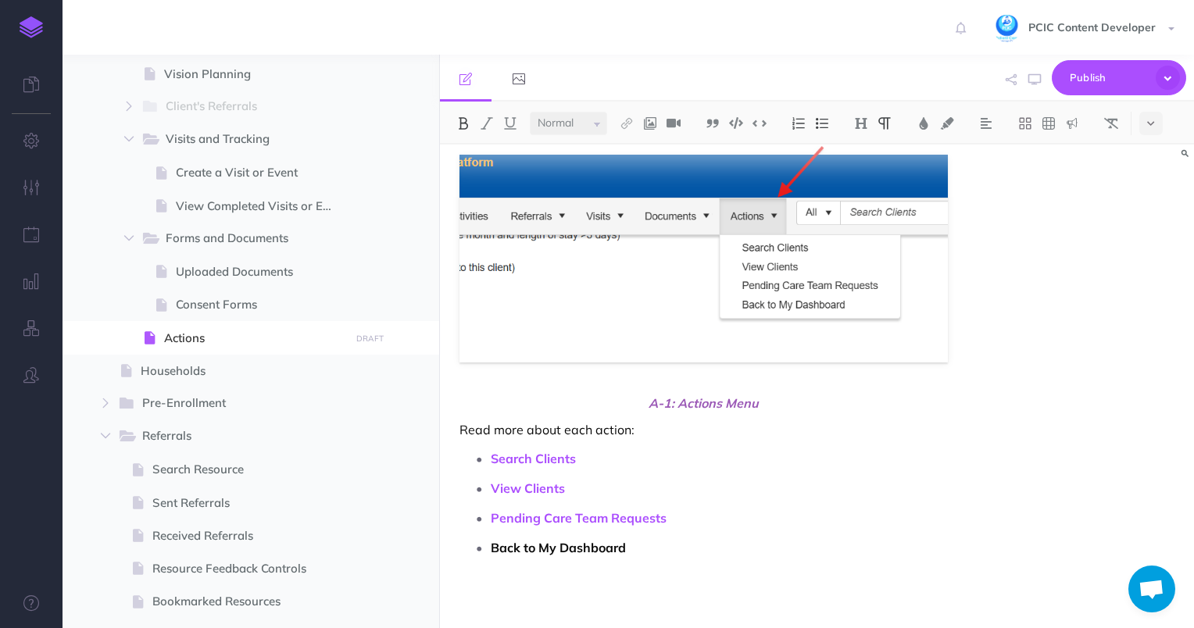
click at [552, 549] on strong "Back to My Dashboard" at bounding box center [558, 548] width 135 height 16
click at [627, 120] on img at bounding box center [627, 123] width 14 height 13
click at [628, 170] on icon at bounding box center [627, 174] width 13 height 11
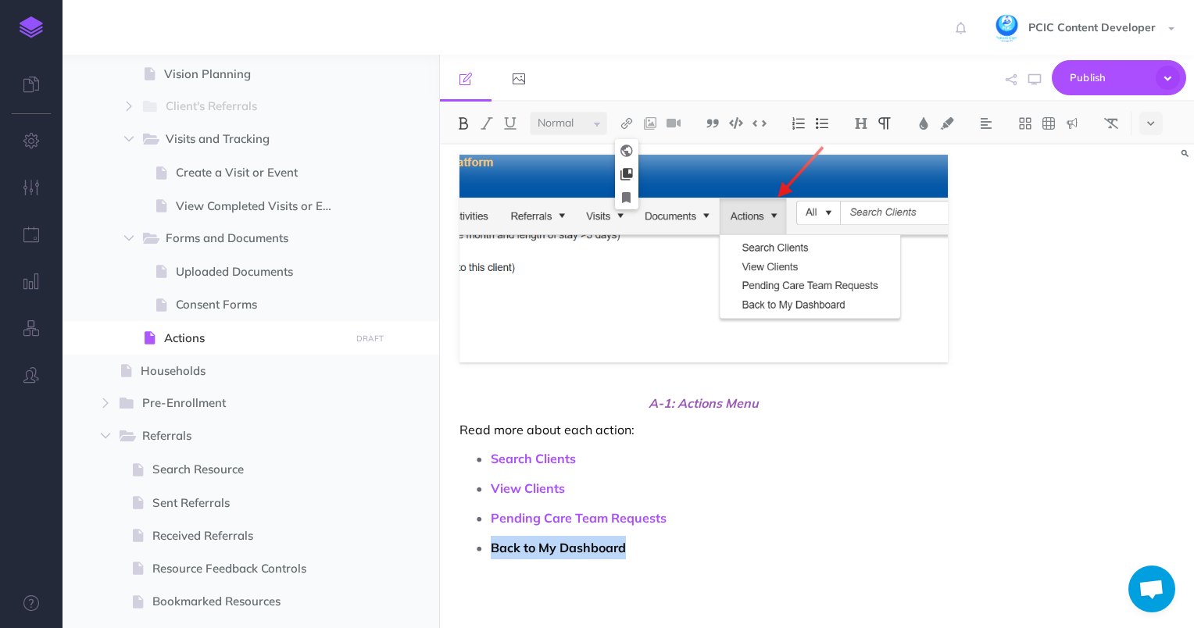
select select
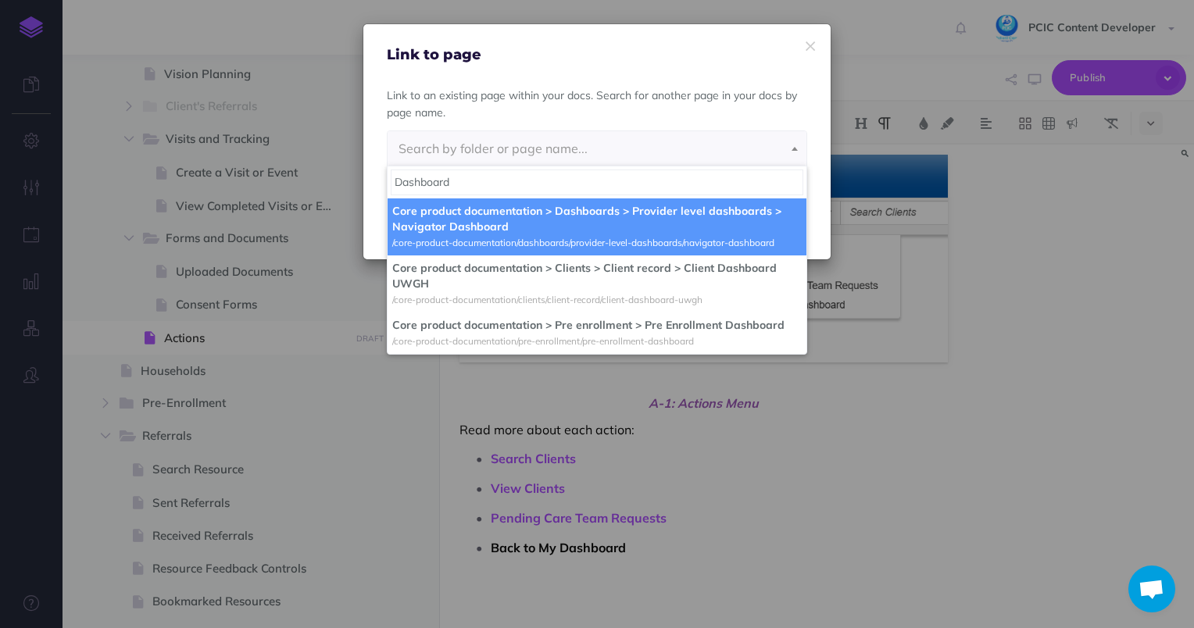
type input "Dashboard"
select select "C7A-XGBU-HTO-HNU"
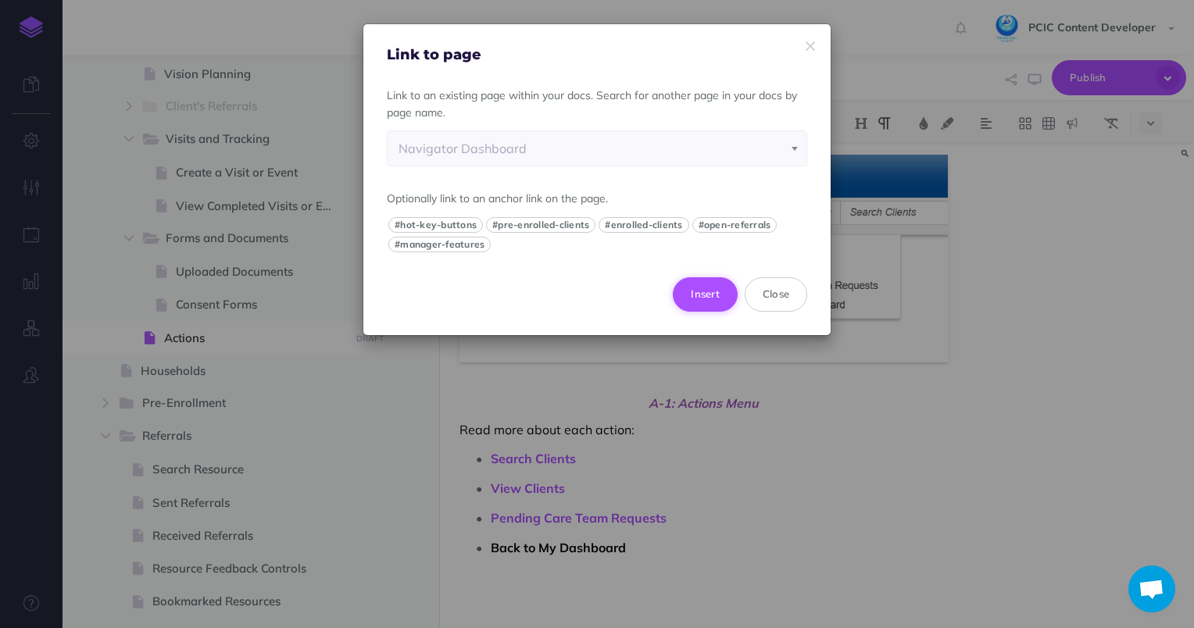
click at [698, 294] on button "Insert" at bounding box center [705, 294] width 65 height 34
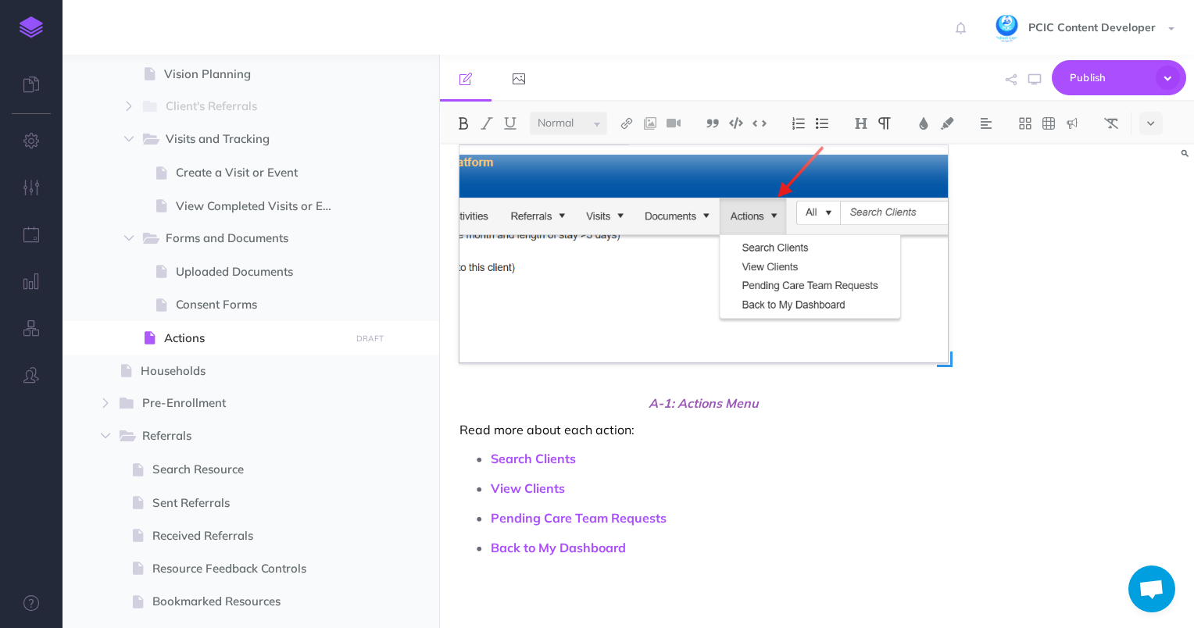
scroll to position [0, 0]
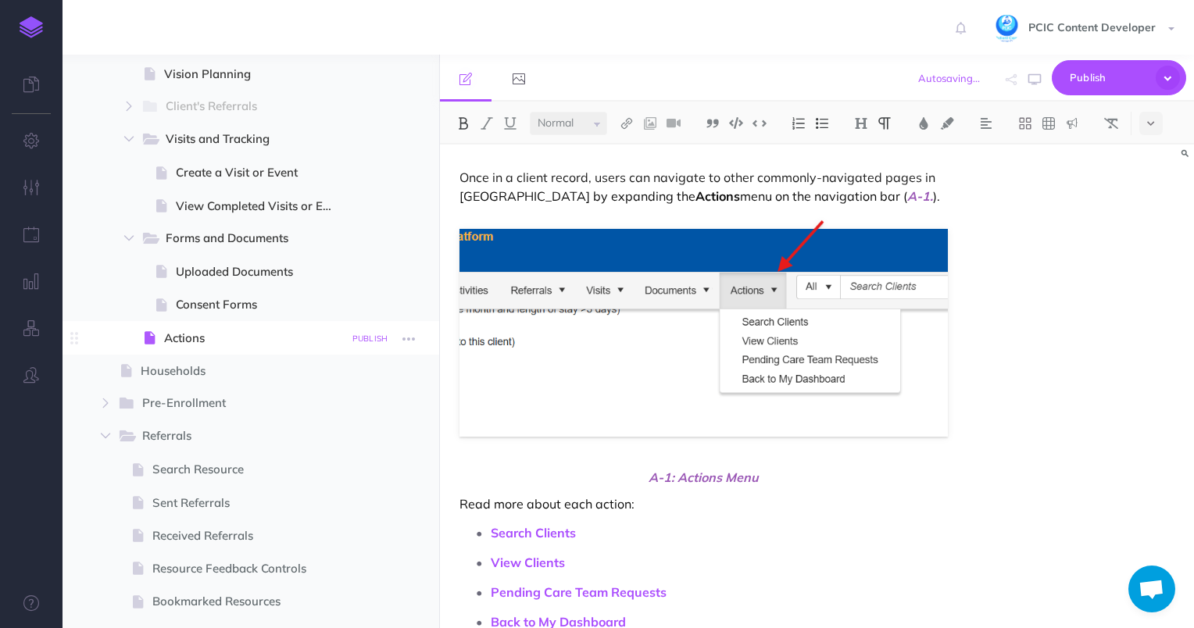
click at [372, 340] on small "PUBLISH" at bounding box center [370, 339] width 36 height 10
click at [288, 422] on textarea at bounding box center [290, 417] width 183 height 66
type textarea "Fixed broken links and screenshot"
click at [344, 468] on button "Publish" at bounding box center [356, 471] width 51 height 27
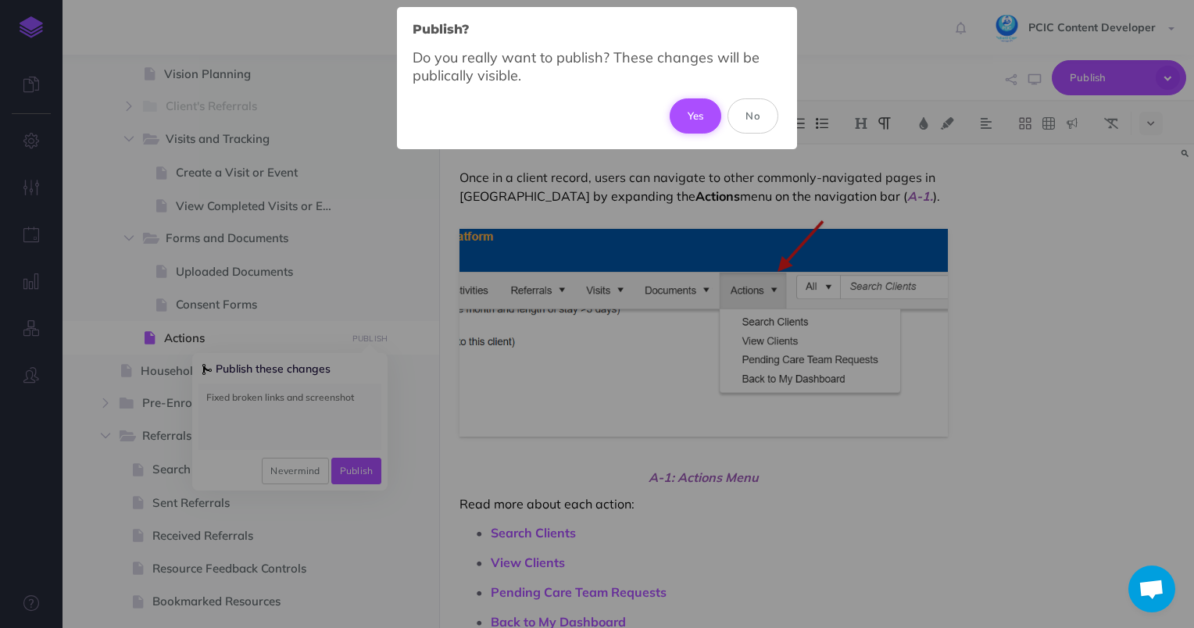
click at [697, 113] on button "Yes" at bounding box center [696, 115] width 52 height 34
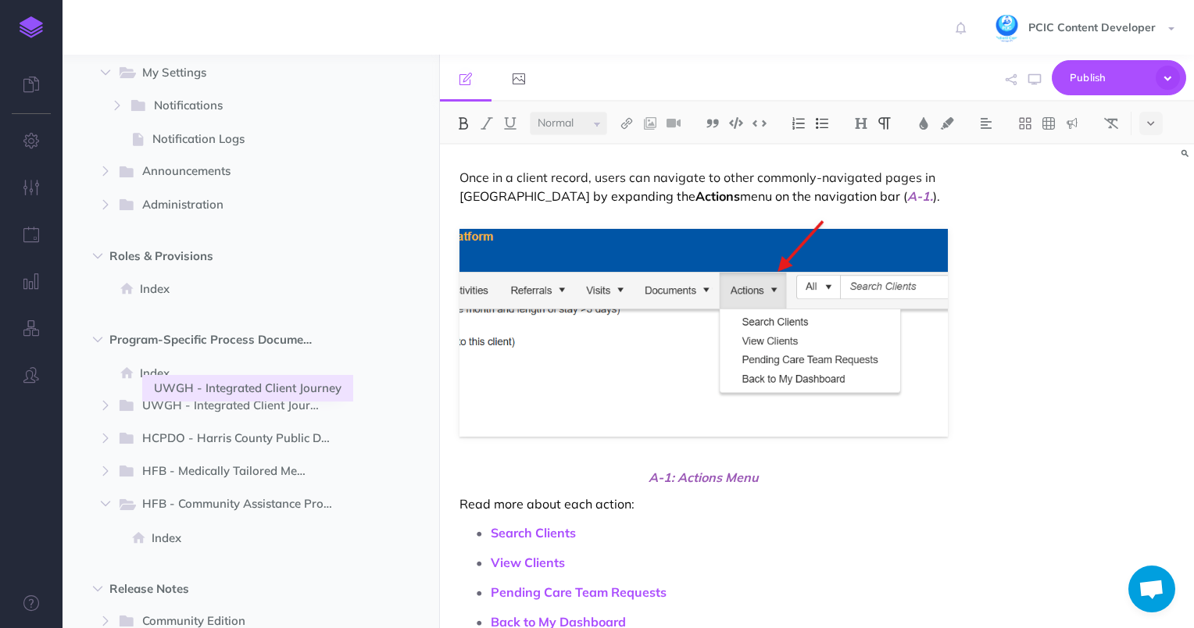
scroll to position [1873, 0]
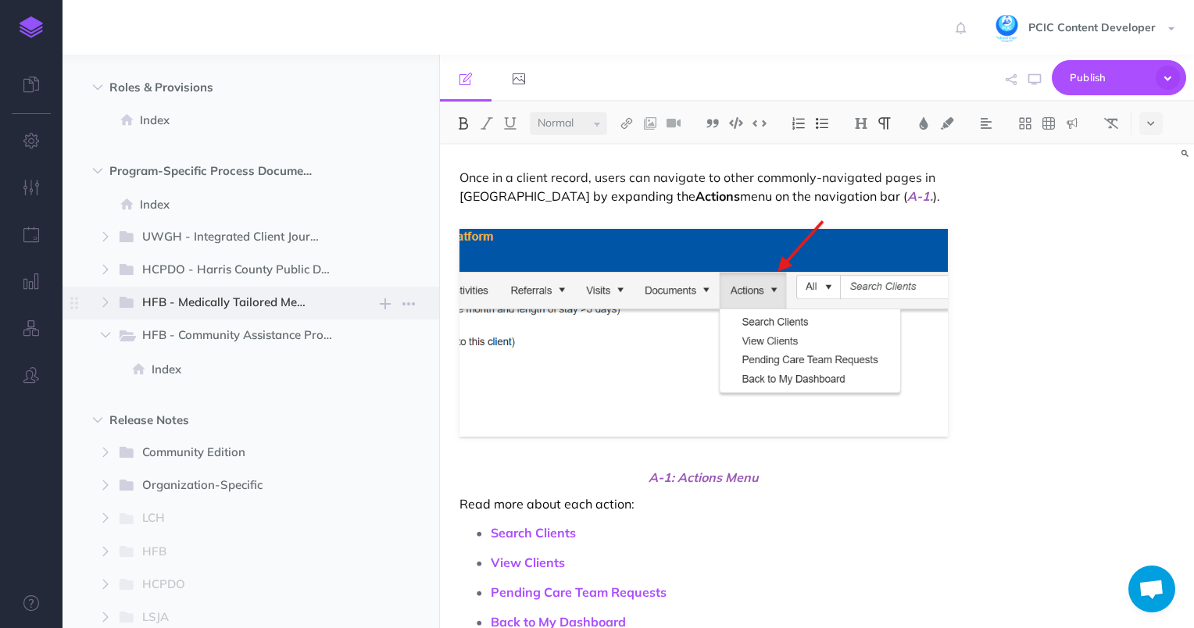
click at [117, 311] on span "HFB - Medically Tailored Meals New folder Add a new folder inside this folder N…" at bounding box center [270, 303] width 306 height 33
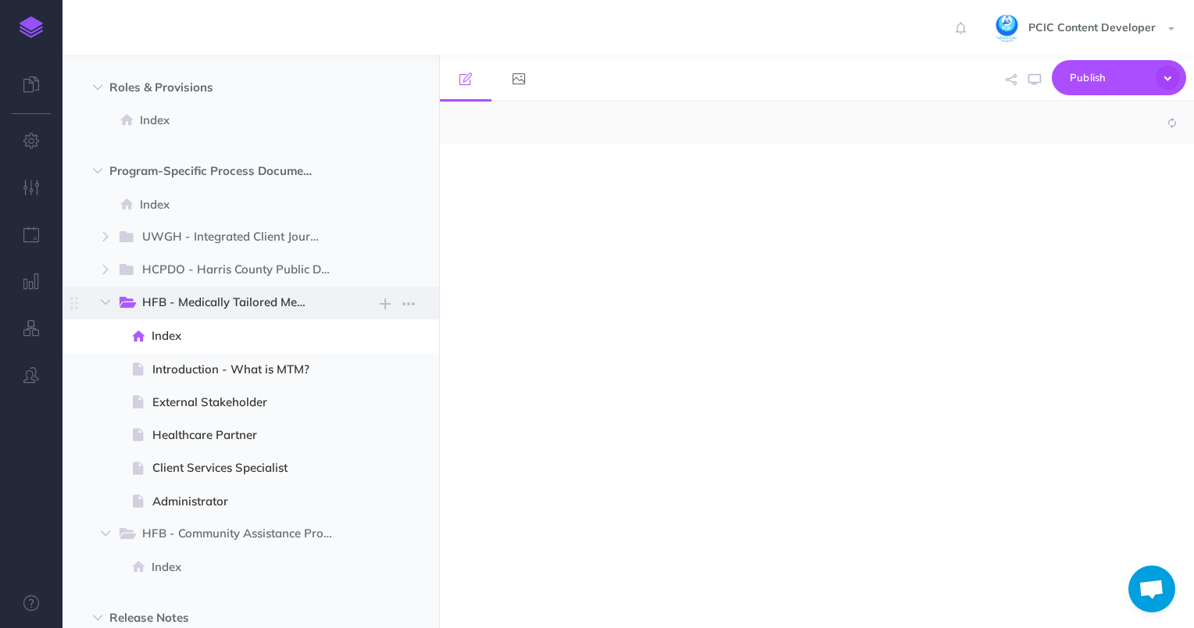
select select "null"
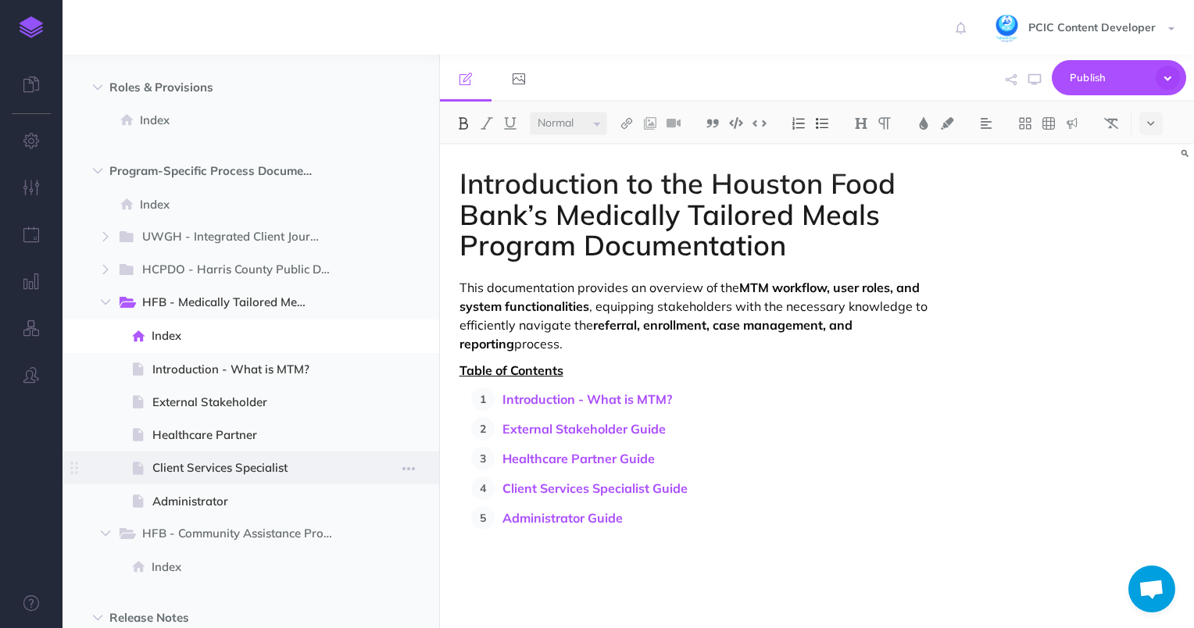
click at [229, 475] on span "Client Services Specialist" at bounding box center [248, 468] width 193 height 19
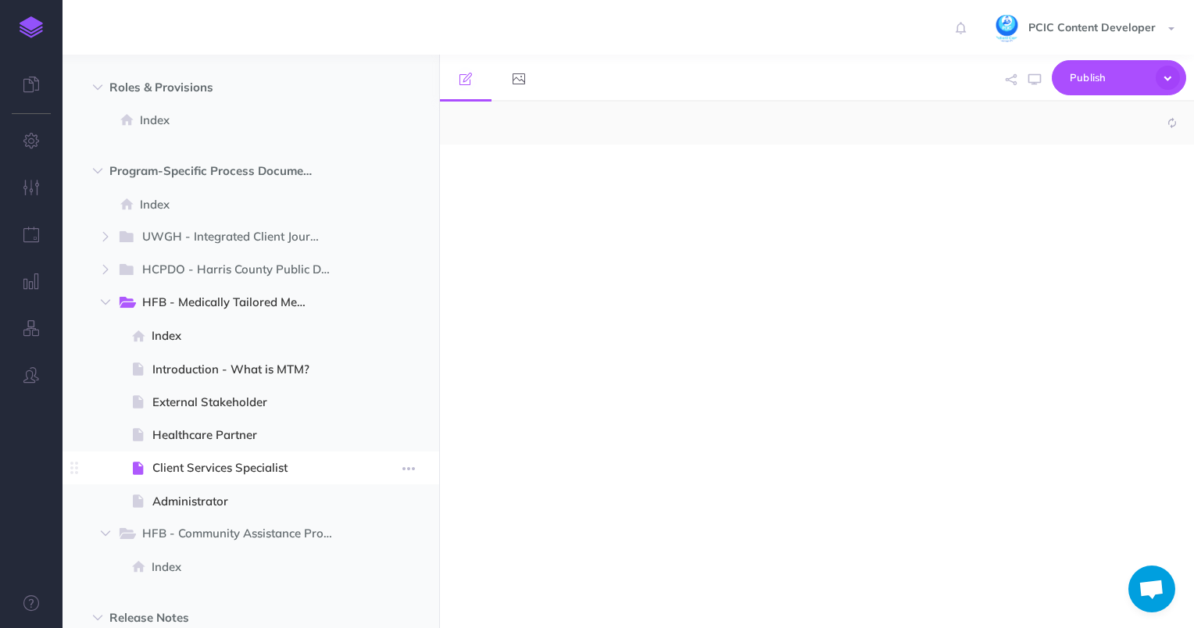
select select "null"
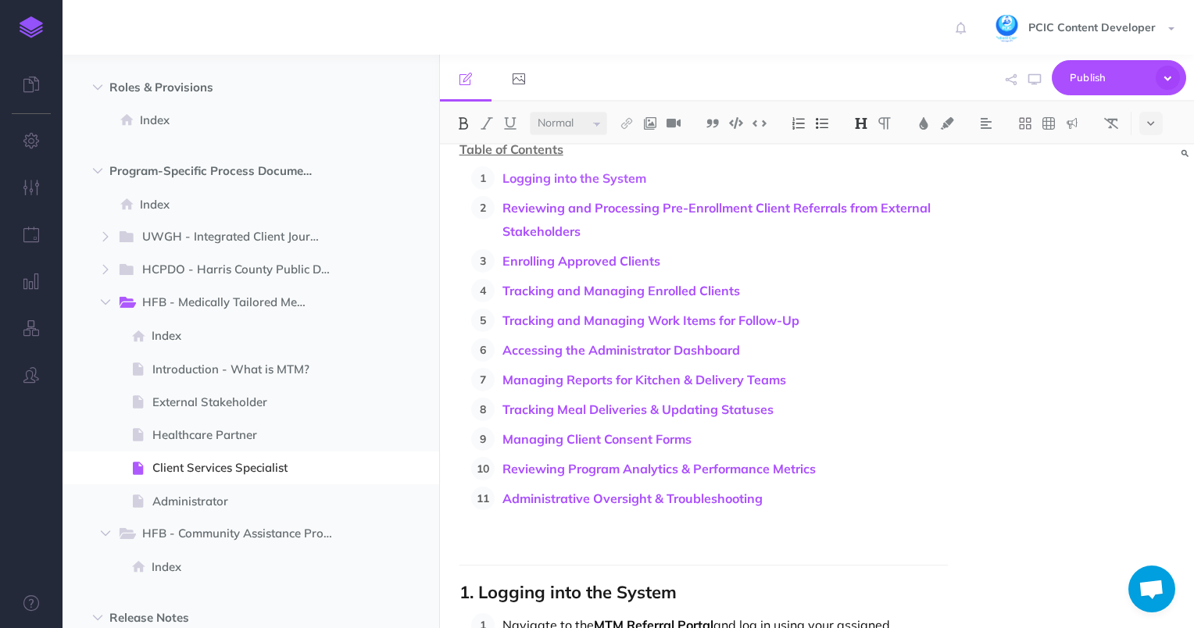
scroll to position [418, 0]
click at [803, 380] on p "Managing Reports for Kitchen & Delivery Teams" at bounding box center [726, 380] width 446 height 23
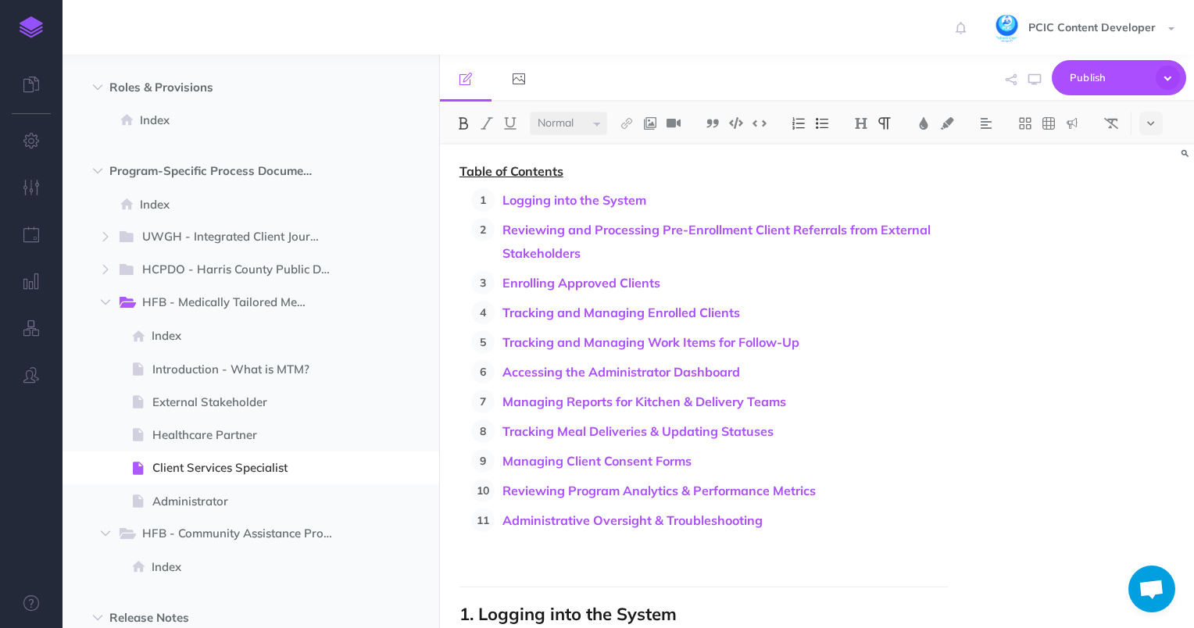
scroll to position [396, 0]
click at [730, 457] on p "Managing Client Consent Forms" at bounding box center [726, 461] width 446 height 23
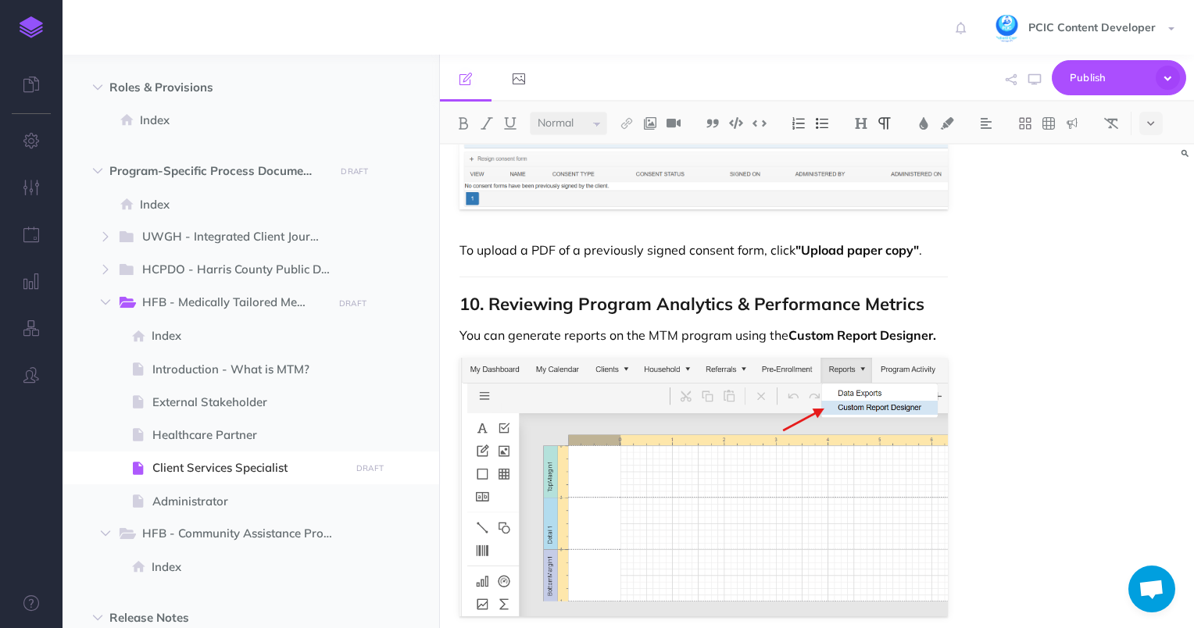
scroll to position [11855, 0]
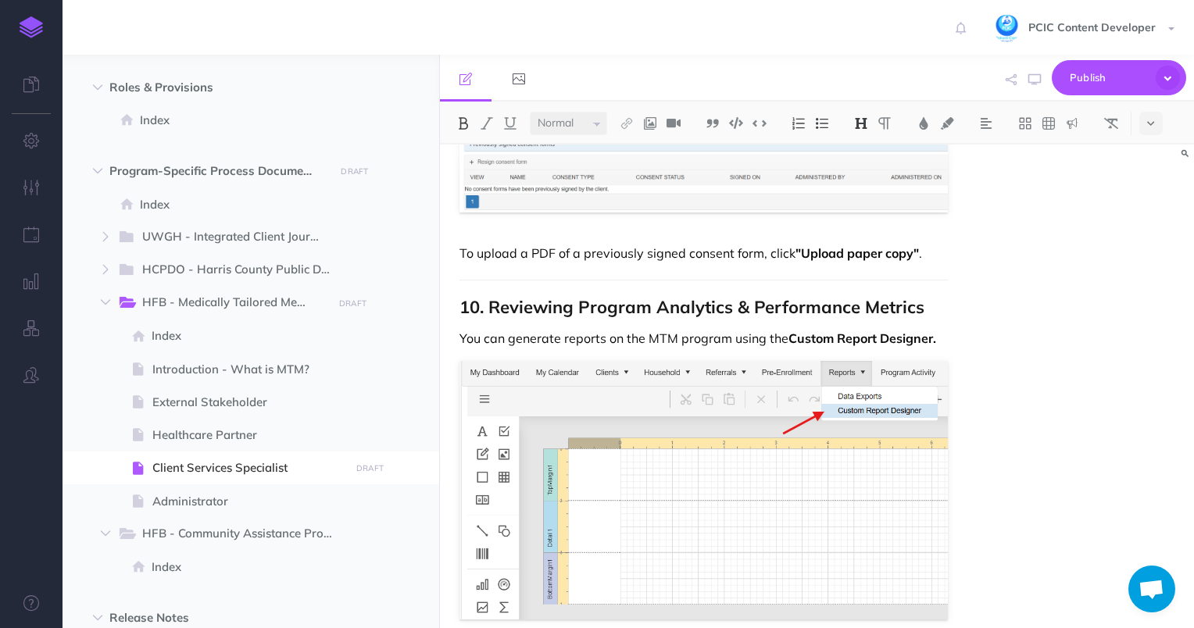
drag, startPoint x: 946, startPoint y: 245, endPoint x: 829, endPoint y: 244, distance: 116.5
click at [946, 244] on p "To upload a PDF of a previously signed consent form, click "Upload paper copy" ." at bounding box center [704, 253] width 489 height 19
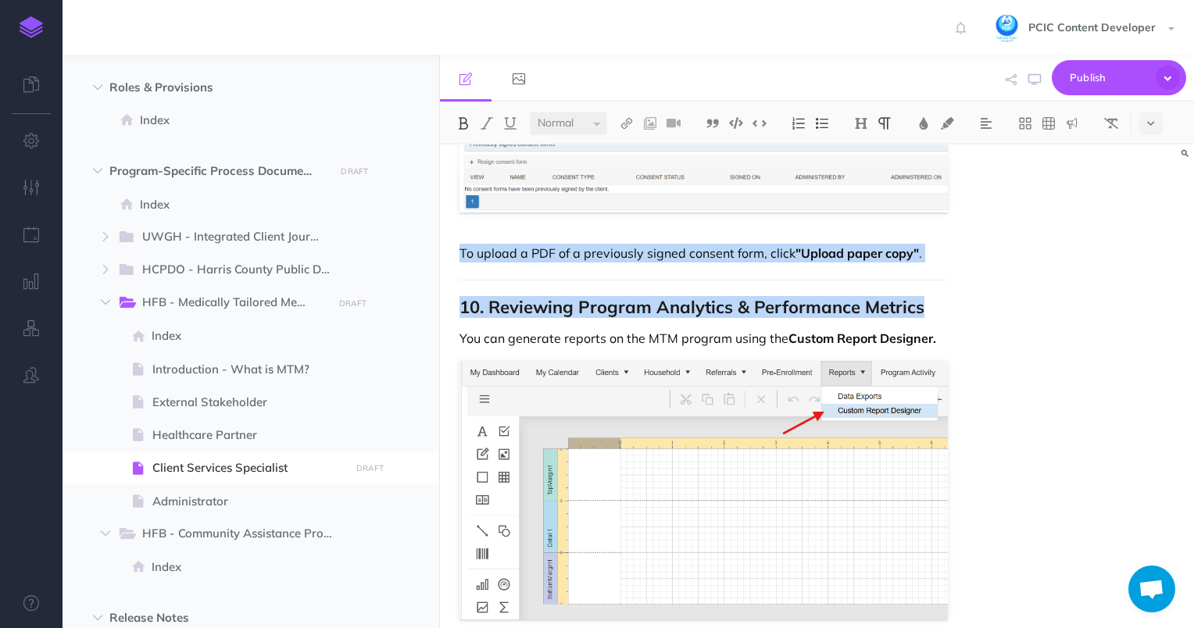
drag, startPoint x: 453, startPoint y: 224, endPoint x: 936, endPoint y: 285, distance: 486.9
copy div "To upload a PDF of a previously signed consent form, click "Upload paper copy" …"
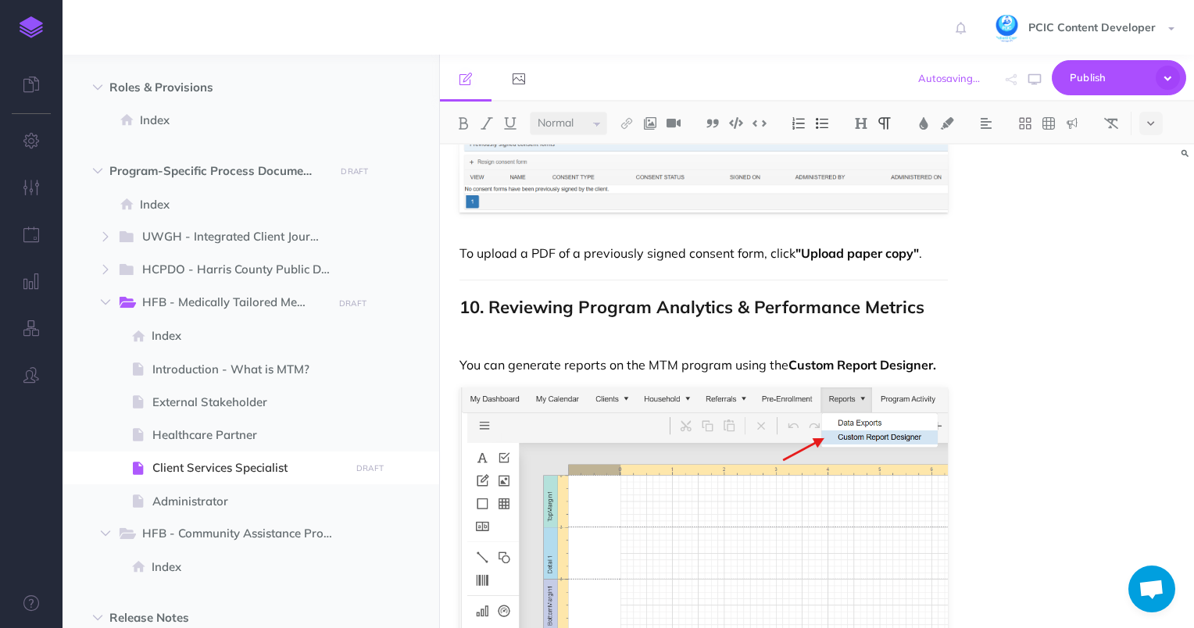
click at [489, 329] on p at bounding box center [704, 338] width 489 height 19
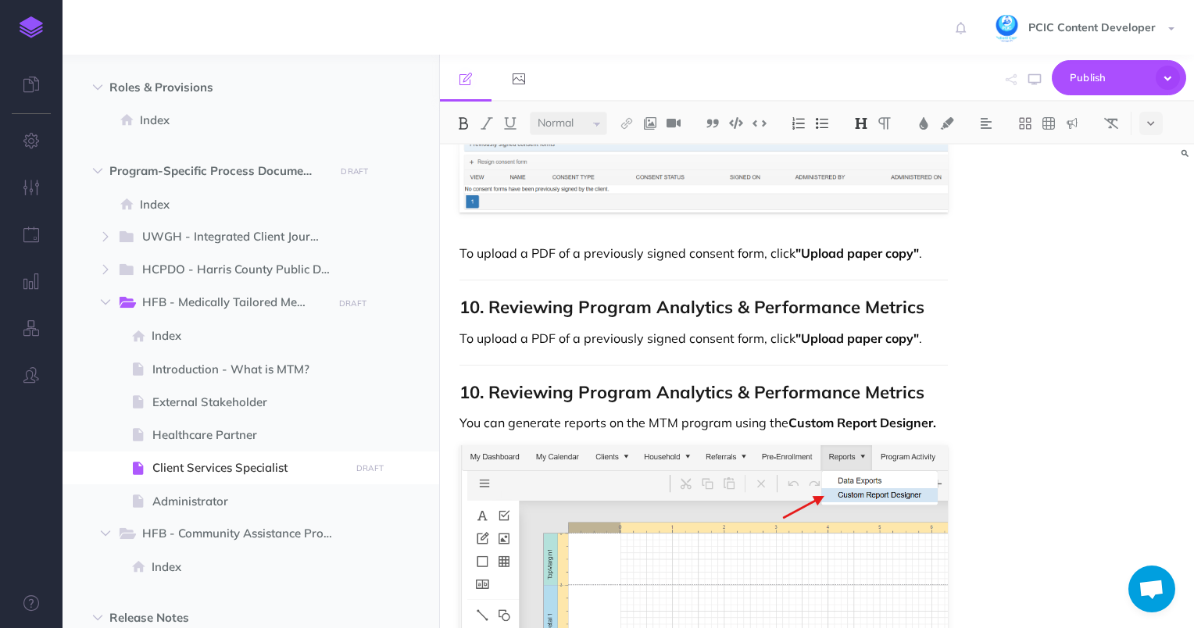
click at [478, 381] on strong "10. Reviewing Program Analytics & Performance Metrics" at bounding box center [692, 392] width 465 height 22
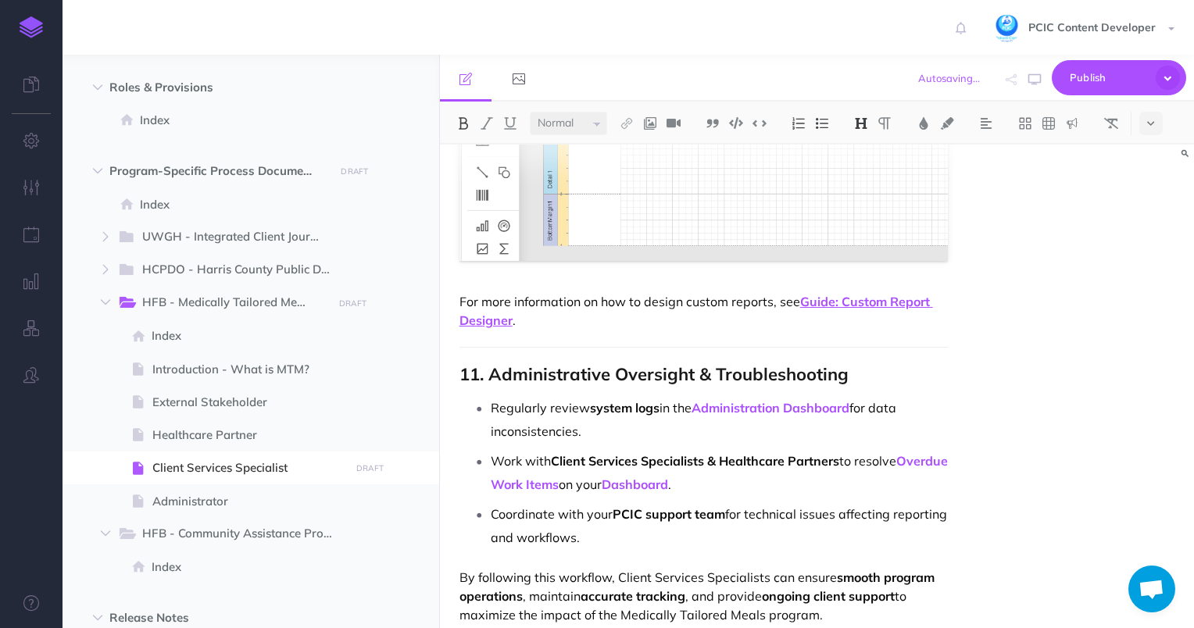
scroll to position [12299, 0]
click at [478, 363] on strong "11. Administrative Oversight & Troubleshooting" at bounding box center [654, 374] width 389 height 22
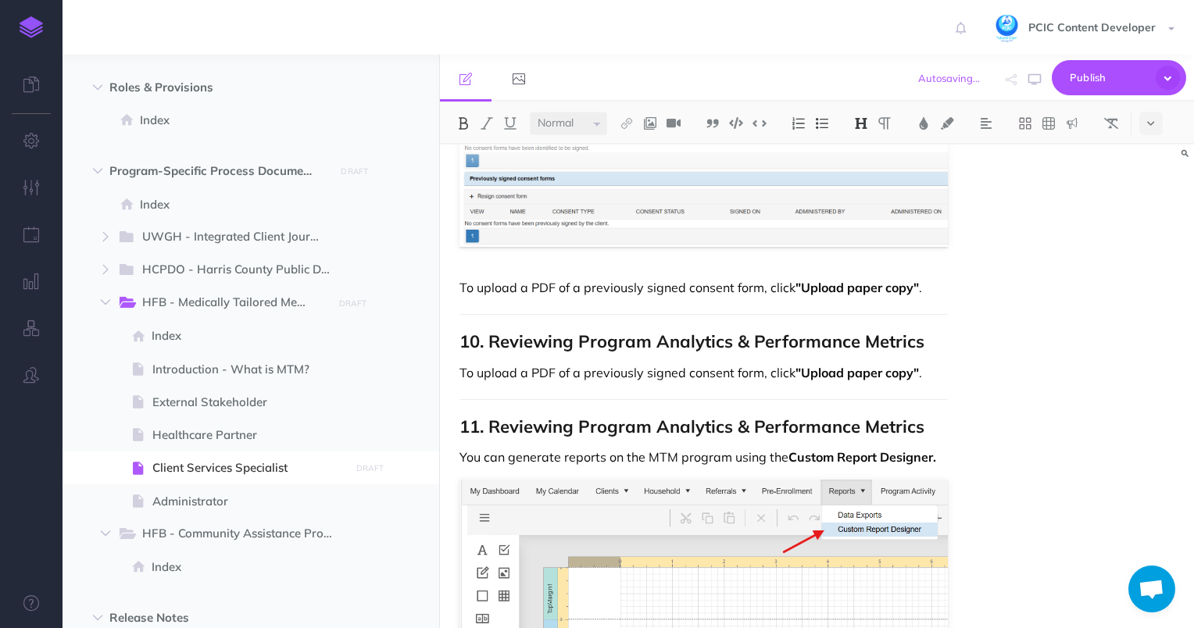
scroll to position [11811, 0]
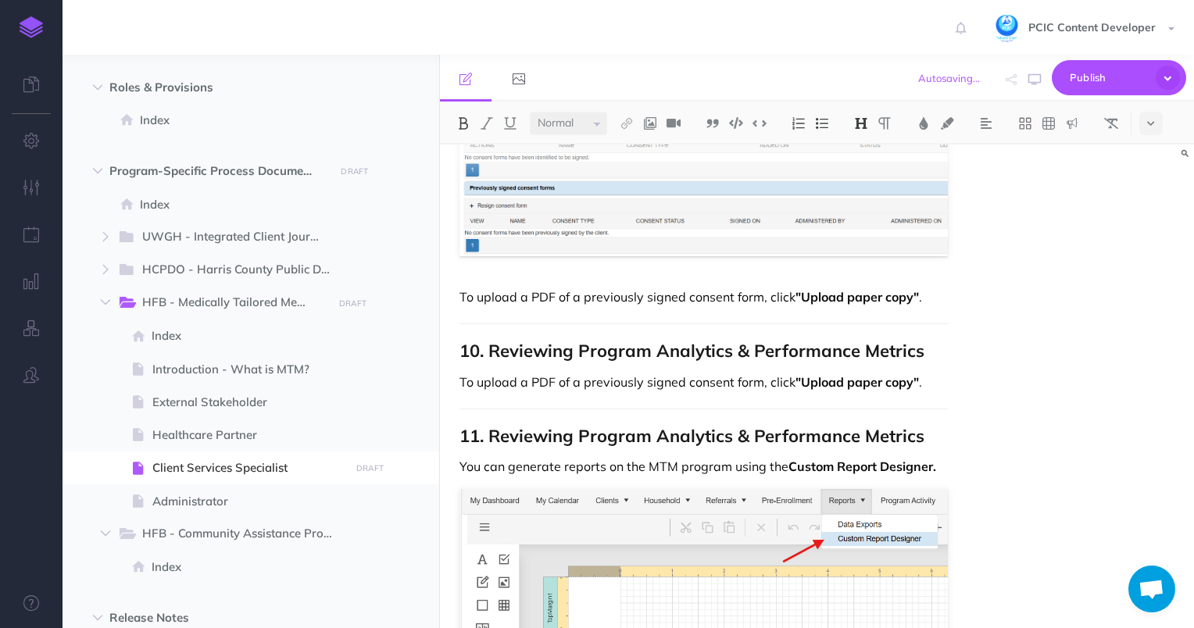
click at [491, 373] on p "To upload a PDF of a previously signed consent form, click "Upload paper copy" ." at bounding box center [704, 382] width 489 height 19
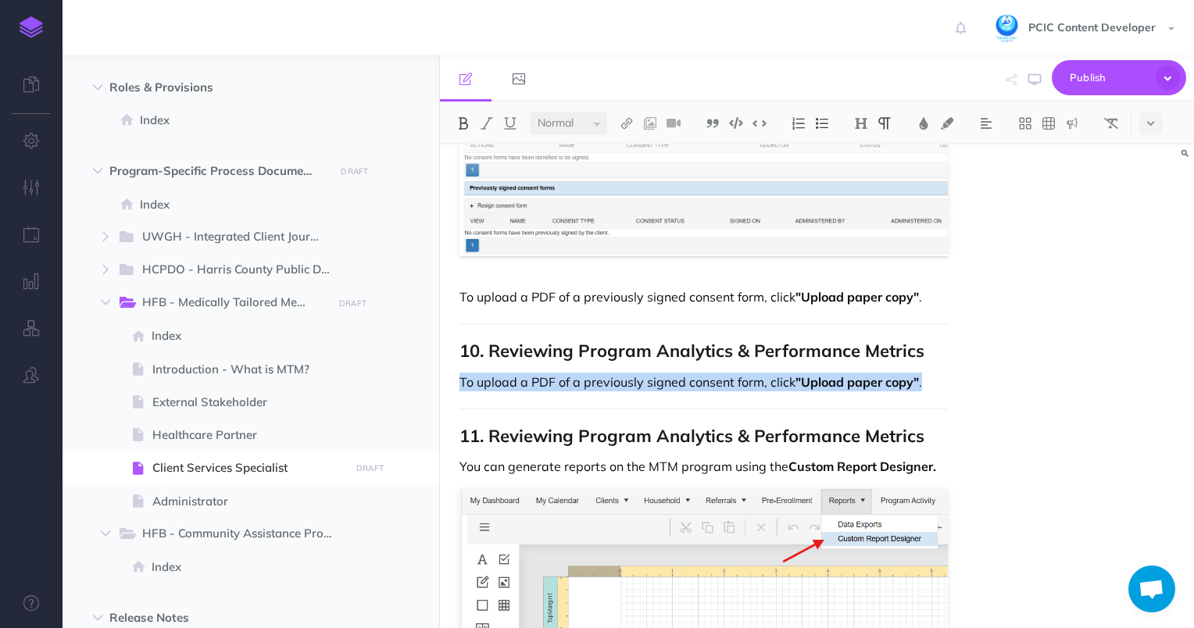
click at [553, 340] on strong "10. Reviewing Program Analytics & Performance Metrics" at bounding box center [692, 351] width 465 height 22
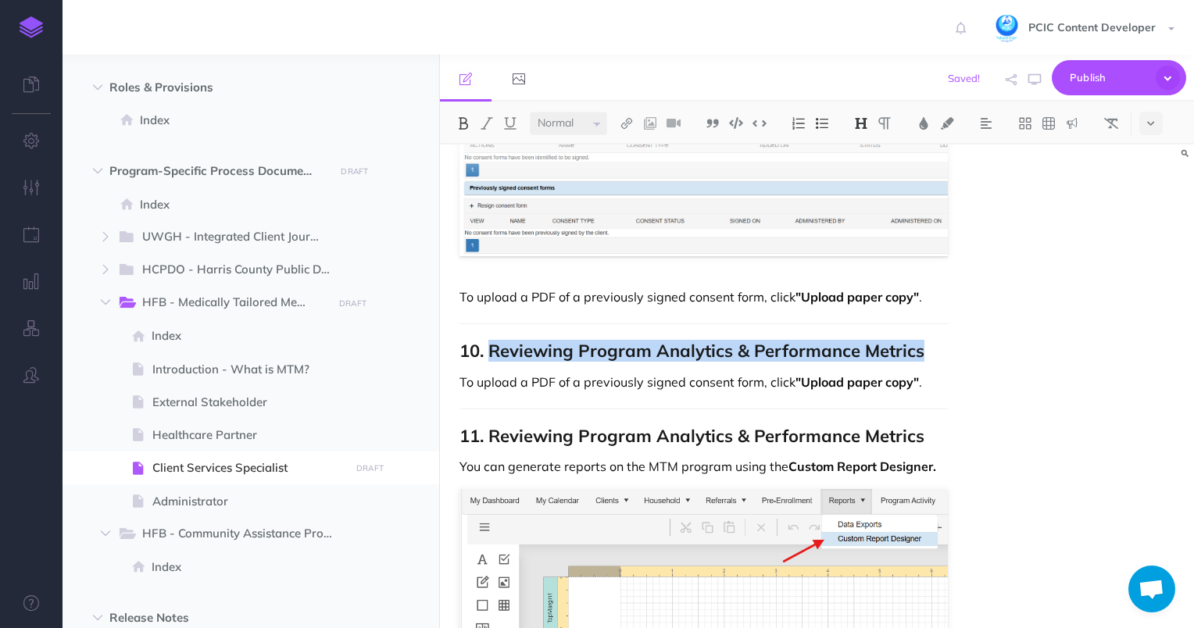
drag, startPoint x: 491, startPoint y: 323, endPoint x: 927, endPoint y: 323, distance: 436.1
click at [927, 342] on h2 "10. Reviewing Program Analytics & Performance Metrics" at bounding box center [704, 351] width 489 height 19
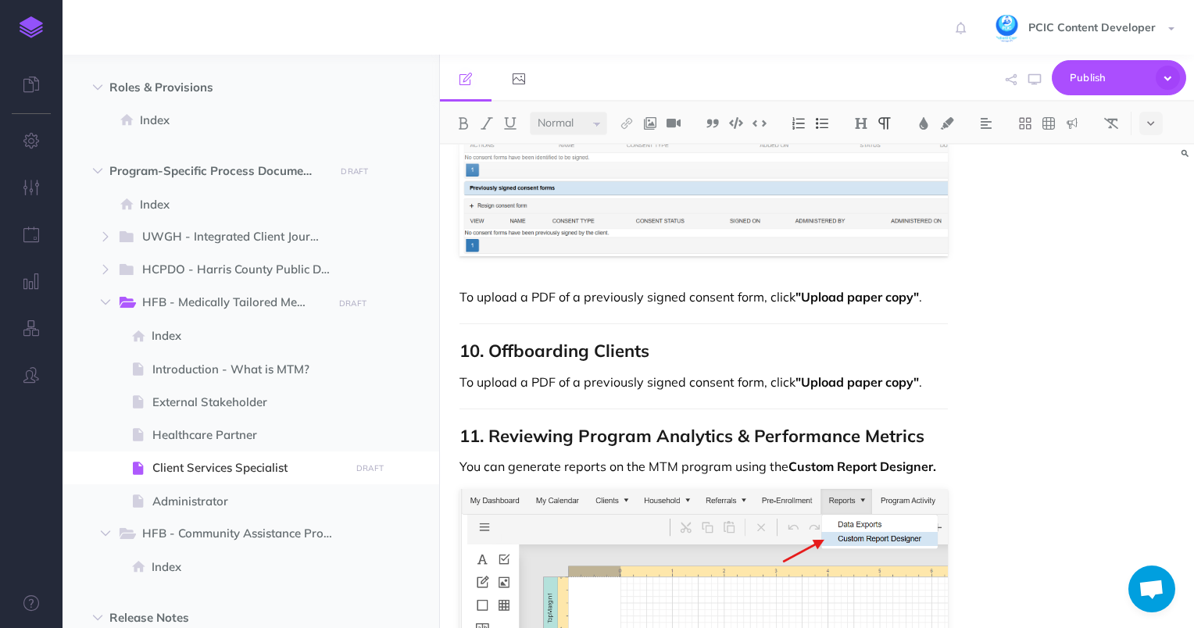
click at [578, 373] on p "To upload a PDF of a previously signed consent form, click "Upload paper copy" ." at bounding box center [704, 382] width 489 height 19
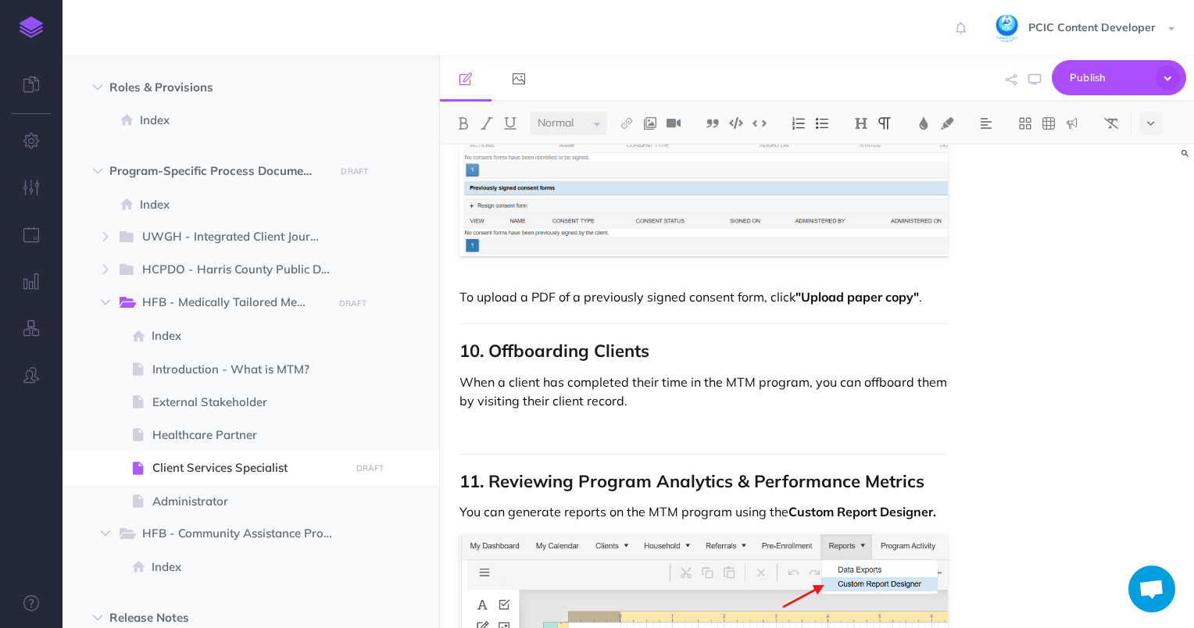
click at [582, 373] on p "When a client has completed their time in the MTM program, you can offboard the…" at bounding box center [704, 392] width 489 height 38
click at [552, 418] on p at bounding box center [704, 427] width 489 height 19
drag, startPoint x: 542, startPoint y: 354, endPoint x: 599, endPoint y: 351, distance: 56.4
click at [599, 373] on p "When a client has ended their time in the MTM program, you can offboard them by…" at bounding box center [704, 392] width 489 height 38
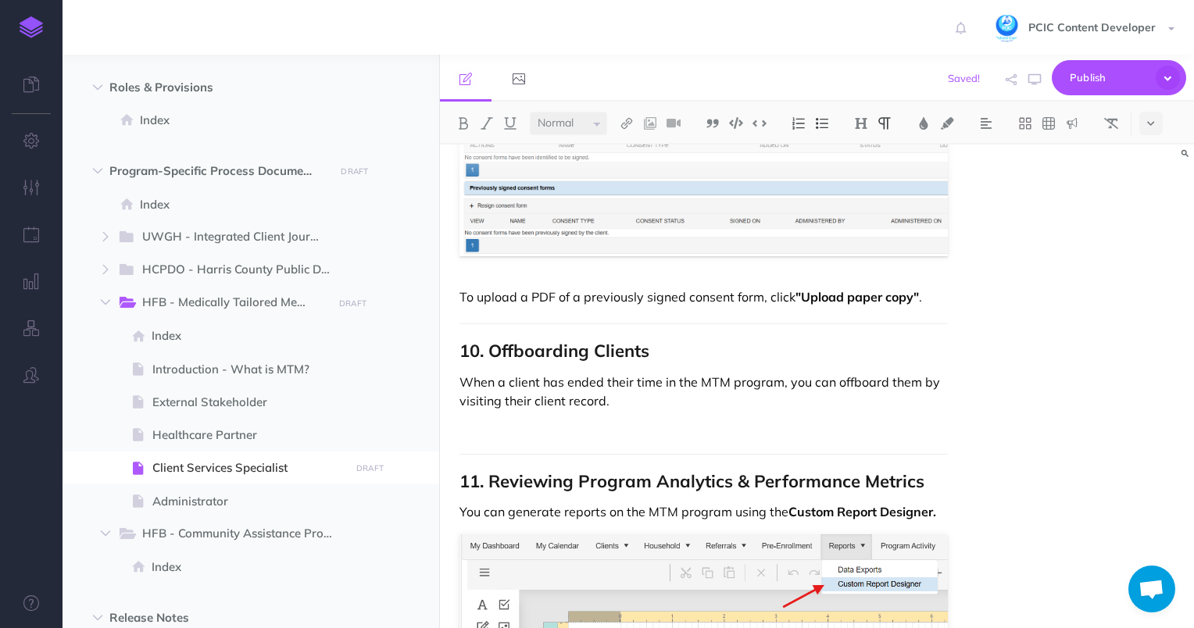
click at [533, 418] on p at bounding box center [704, 427] width 489 height 19
click at [481, 373] on p "When a client has ended their time in the MTM program, you can offboard them by…" at bounding box center [704, 392] width 489 height 38
click at [585, 393] on strong "Status in" at bounding box center [569, 401] width 53 height 16
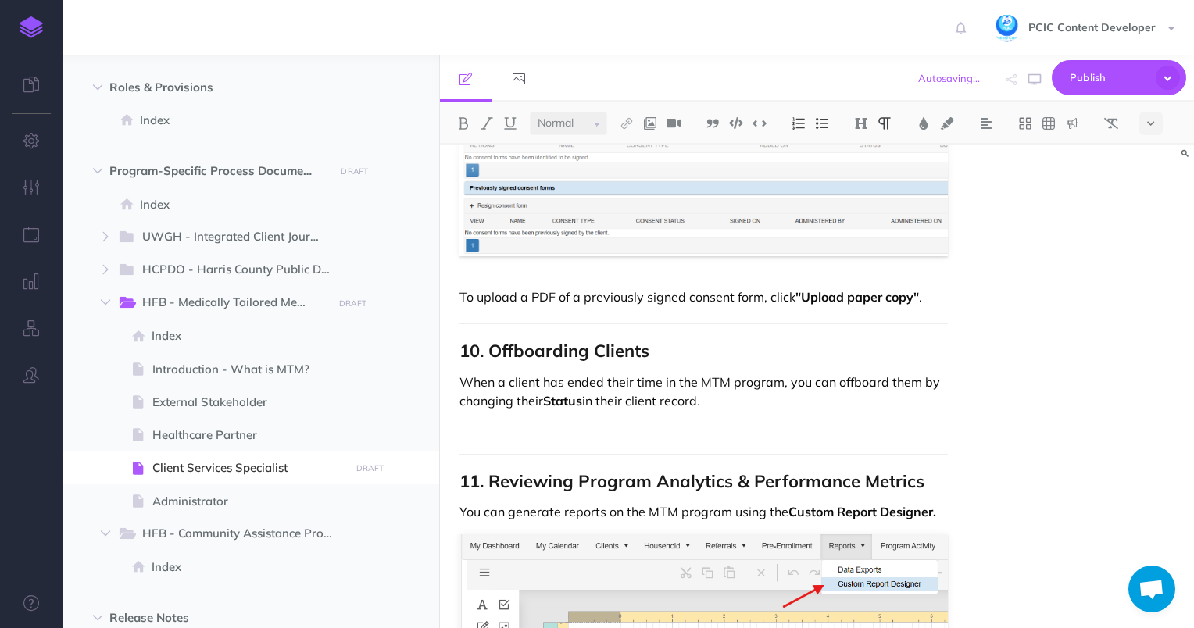
click at [588, 418] on p at bounding box center [704, 427] width 489 height 19
click at [599, 375] on p "When a client has ended their time in the MTM program, you can offboard them by…" at bounding box center [704, 392] width 489 height 38
drag, startPoint x: 799, startPoint y: 370, endPoint x: 897, endPoint y: 375, distance: 98.6
click at [897, 375] on p "When a client has ended their time in the MTM program, you can offboard them by…" at bounding box center [704, 392] width 489 height 38
click at [940, 373] on p "When a client has ended their time in the MTM program, you can offboard them by…" at bounding box center [704, 392] width 489 height 38
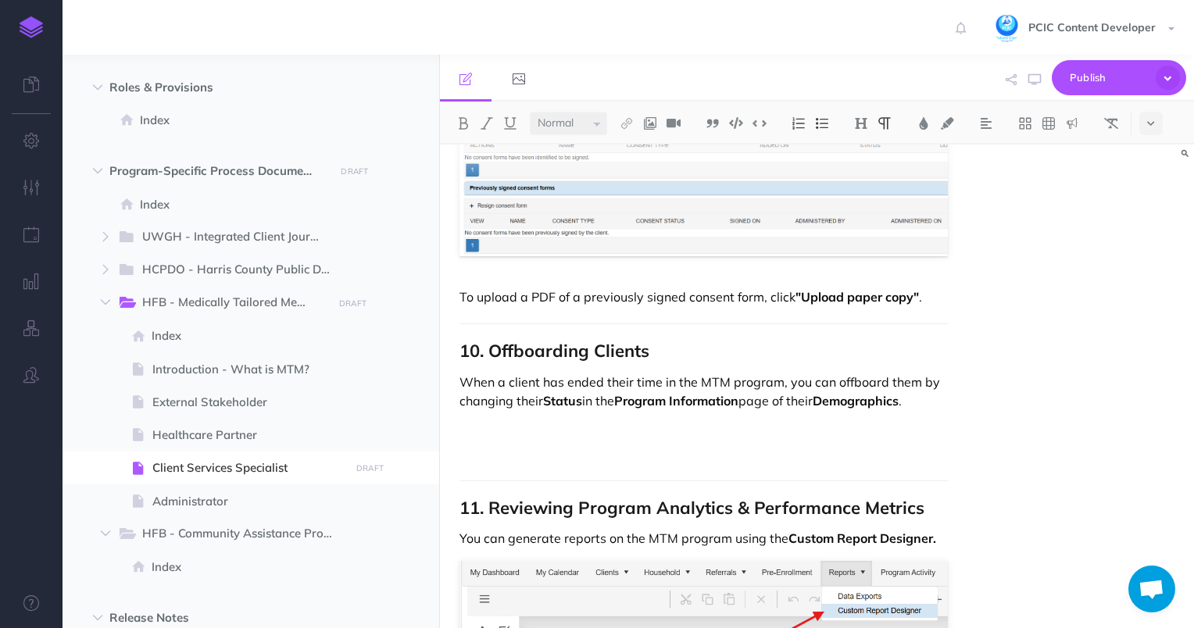
click at [915, 373] on p "When a client has ended their time in the MTM program, you can offboard them by…" at bounding box center [704, 392] width 489 height 38
click at [763, 374] on p "When a client has ended their time in the MTM program, you can offboard them by…" at bounding box center [704, 392] width 489 height 38
click at [910, 393] on strong "Demographics" at bounding box center [867, 401] width 86 height 16
click at [566, 445] on p at bounding box center [704, 454] width 489 height 19
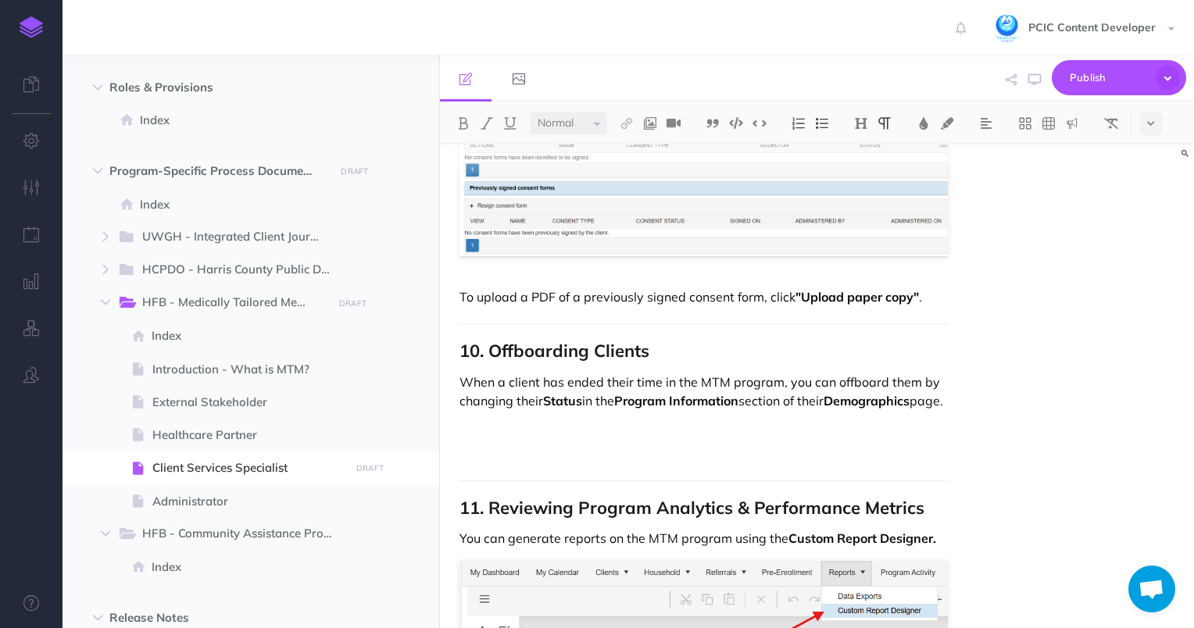
click at [550, 425] on p at bounding box center [704, 427] width 489 height 19
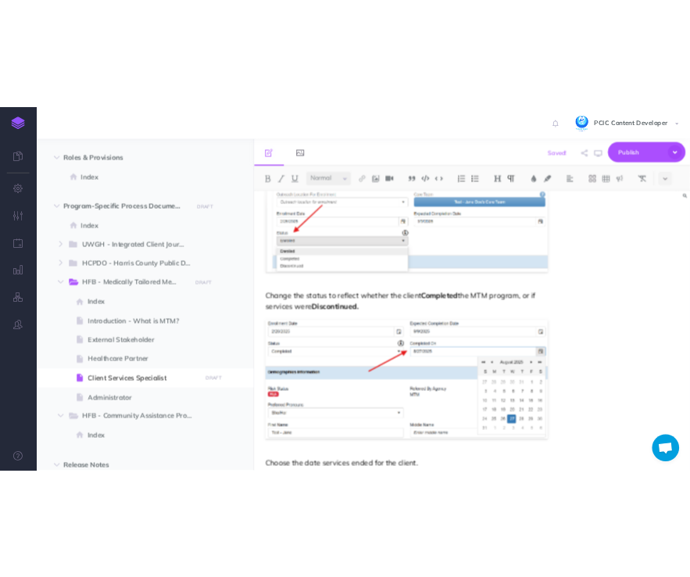
scroll to position [12234, 0]
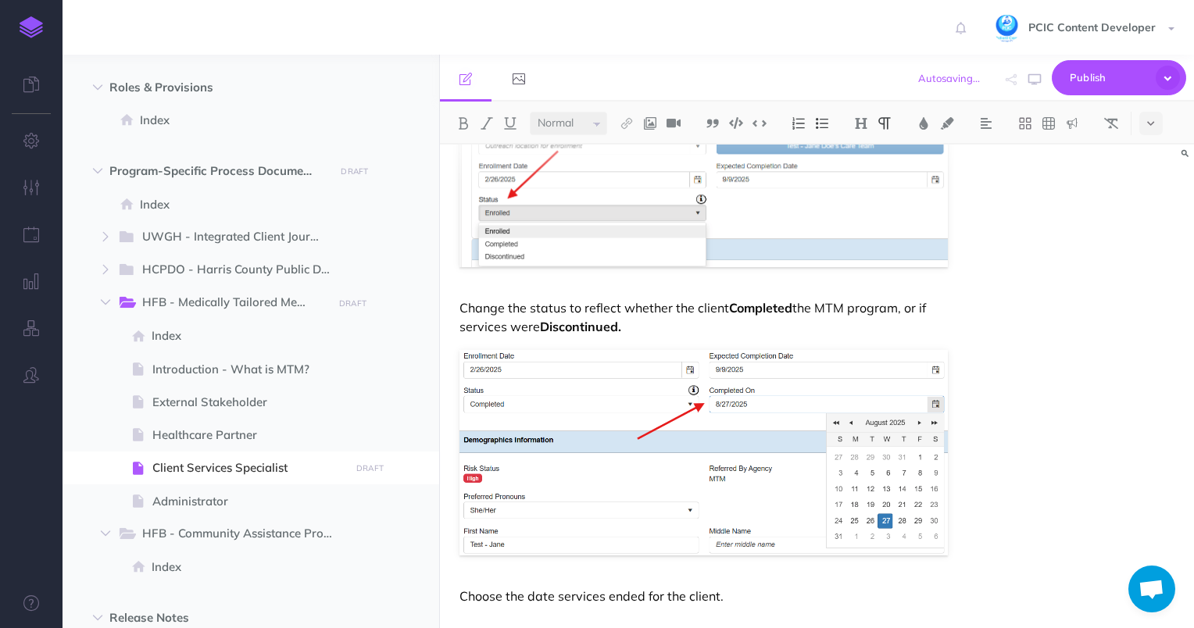
click at [560, 591] on p "Choose the date services ended for the client." at bounding box center [704, 596] width 489 height 19
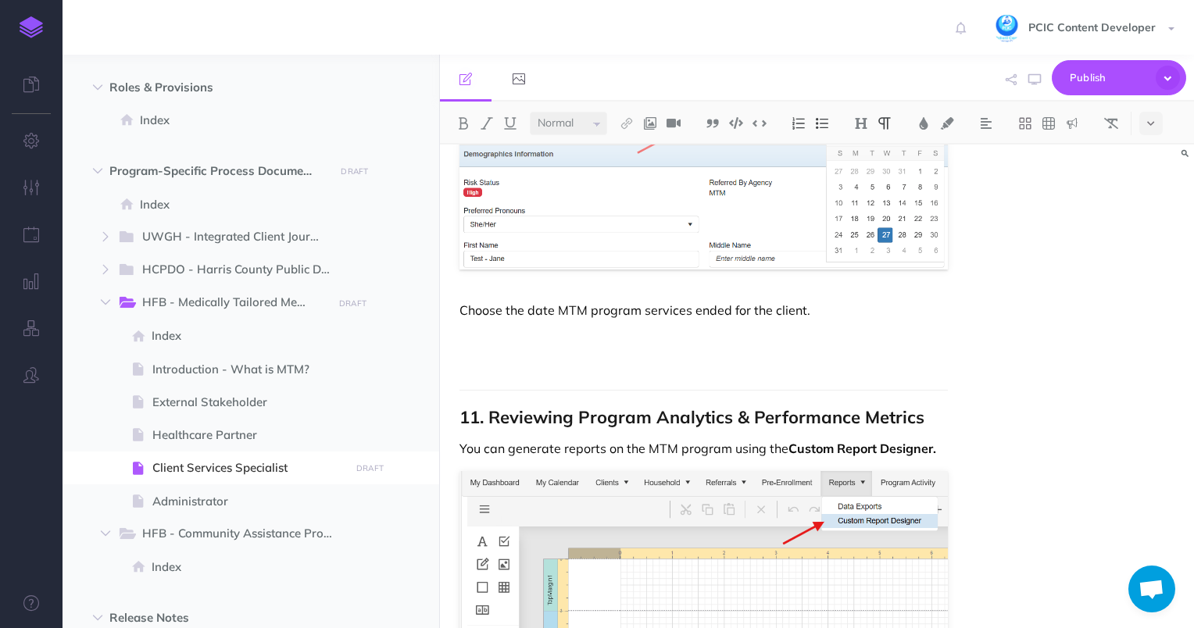
scroll to position [12521, 0]
click at [652, 353] on p at bounding box center [704, 362] width 489 height 19
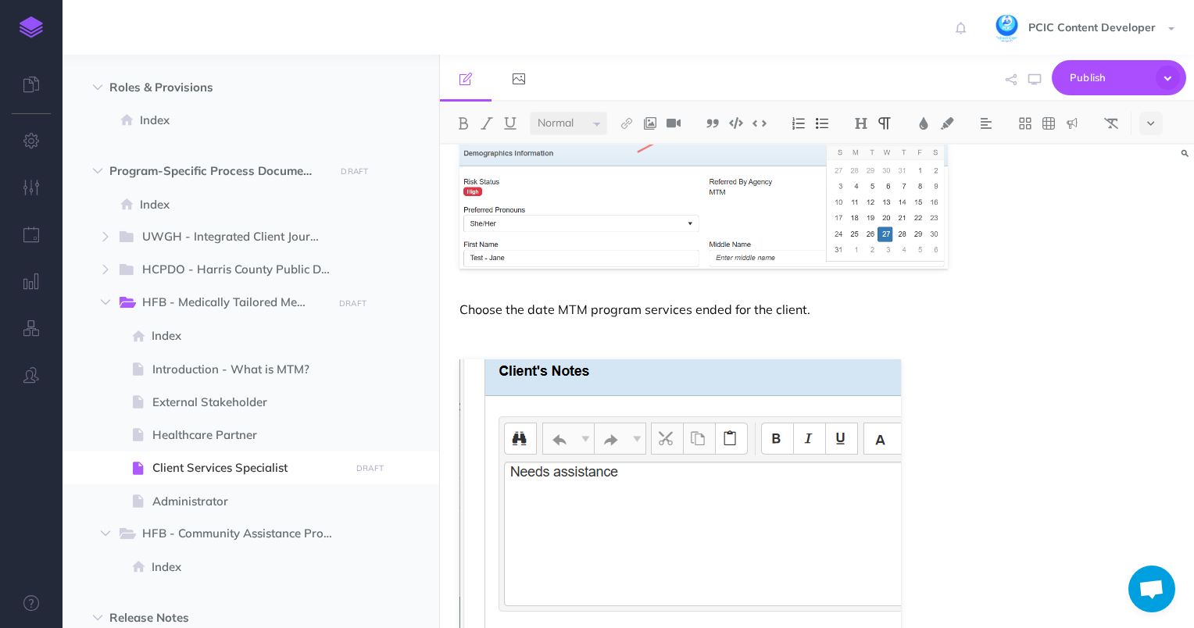
click at [639, 327] on p at bounding box center [704, 336] width 489 height 19
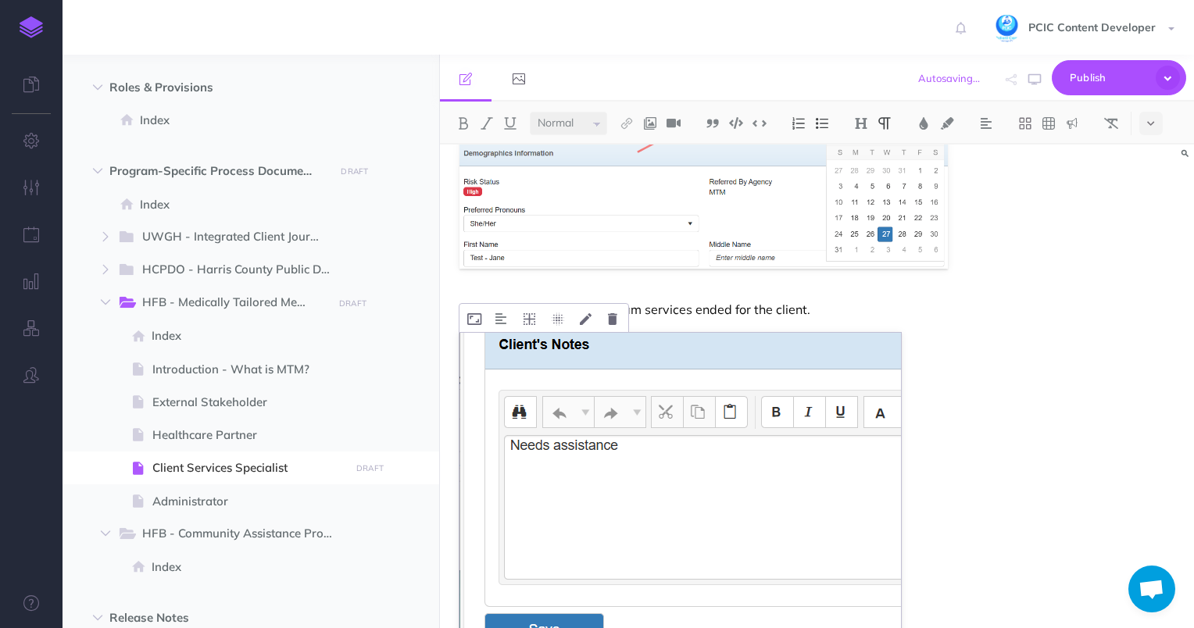
scroll to position [12772, 0]
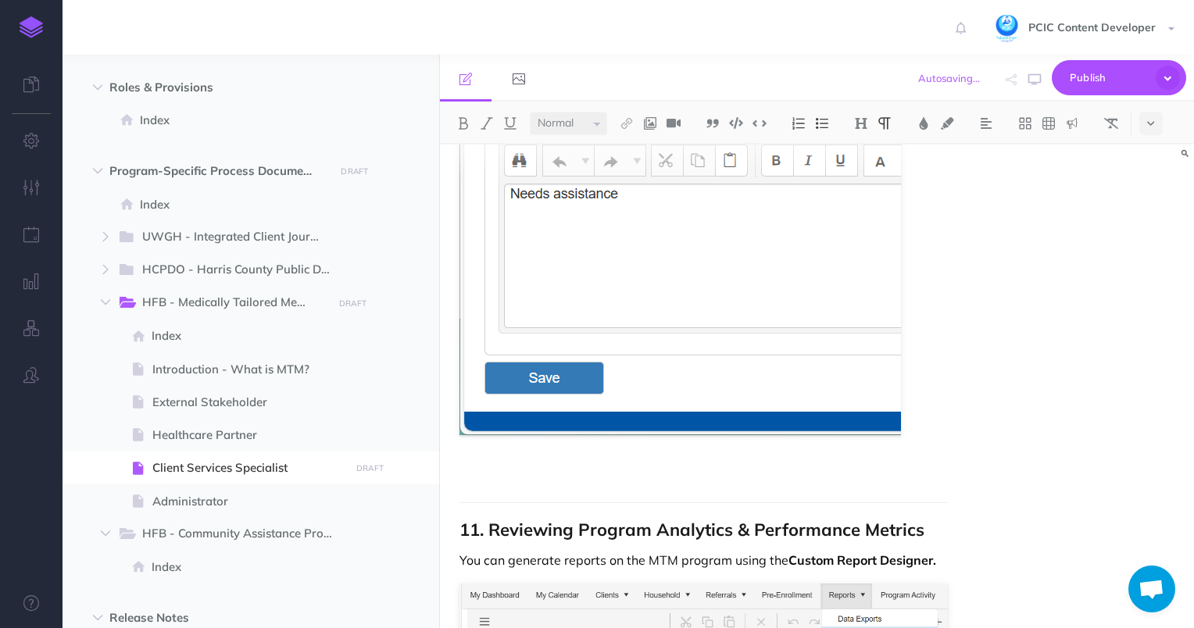
click at [636, 467] on p at bounding box center [704, 476] width 489 height 19
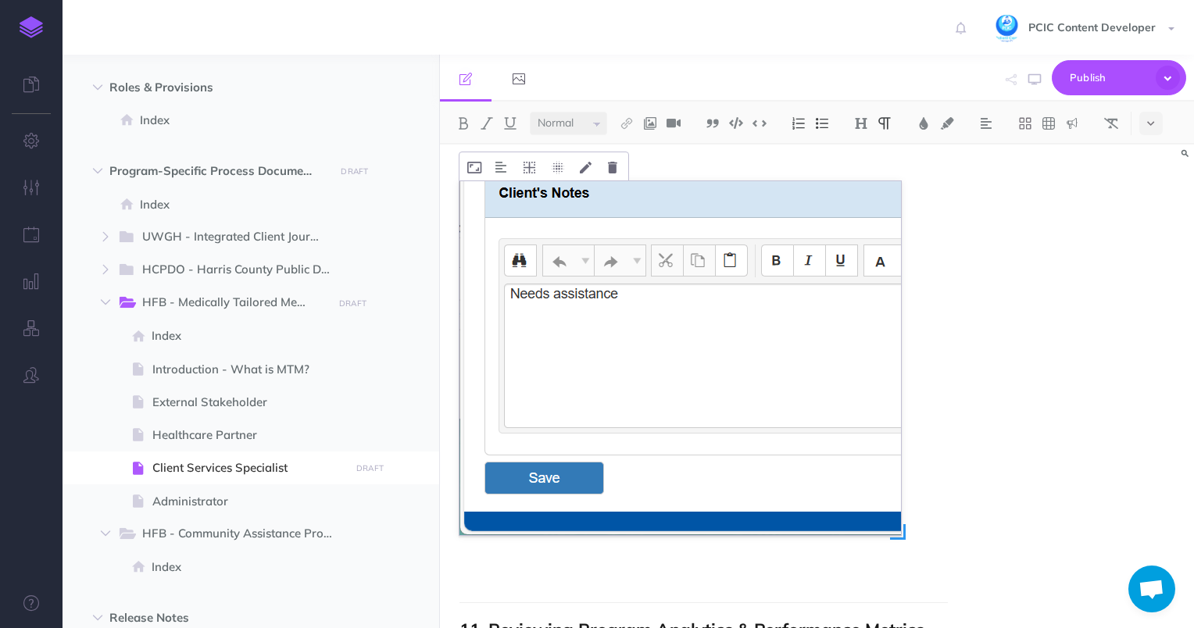
scroll to position [12694, 0]
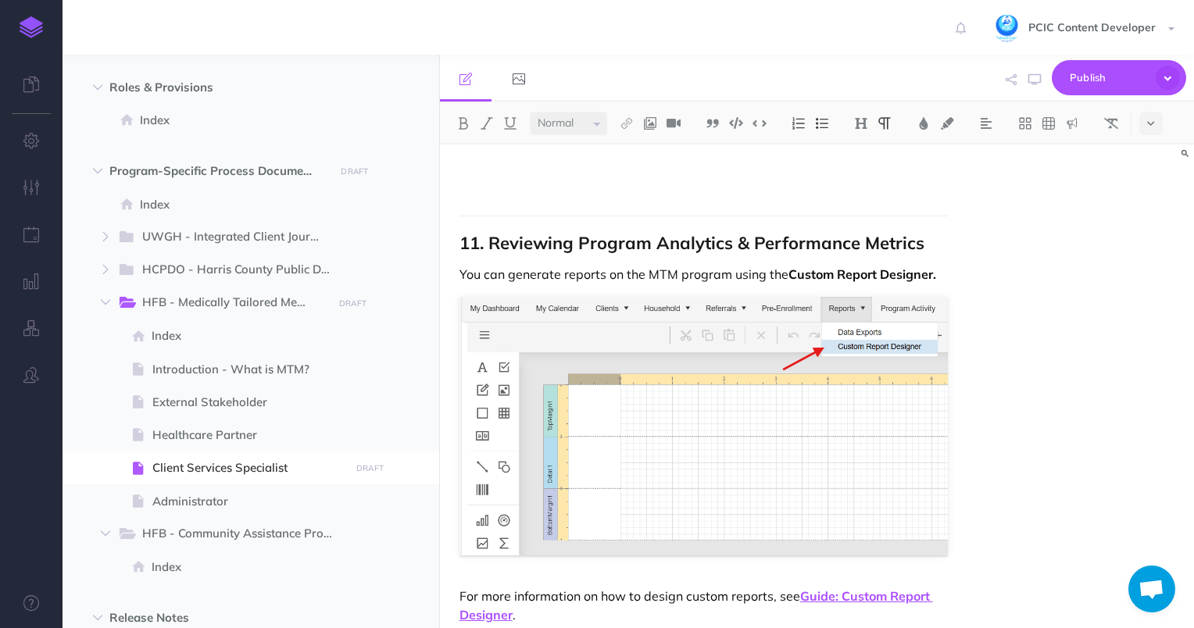
click at [1133, 293] on div "Client Services Specialist Workflow Guide – Houston Food Bank Medically Tailore…" at bounding box center [817, 387] width 754 height 484
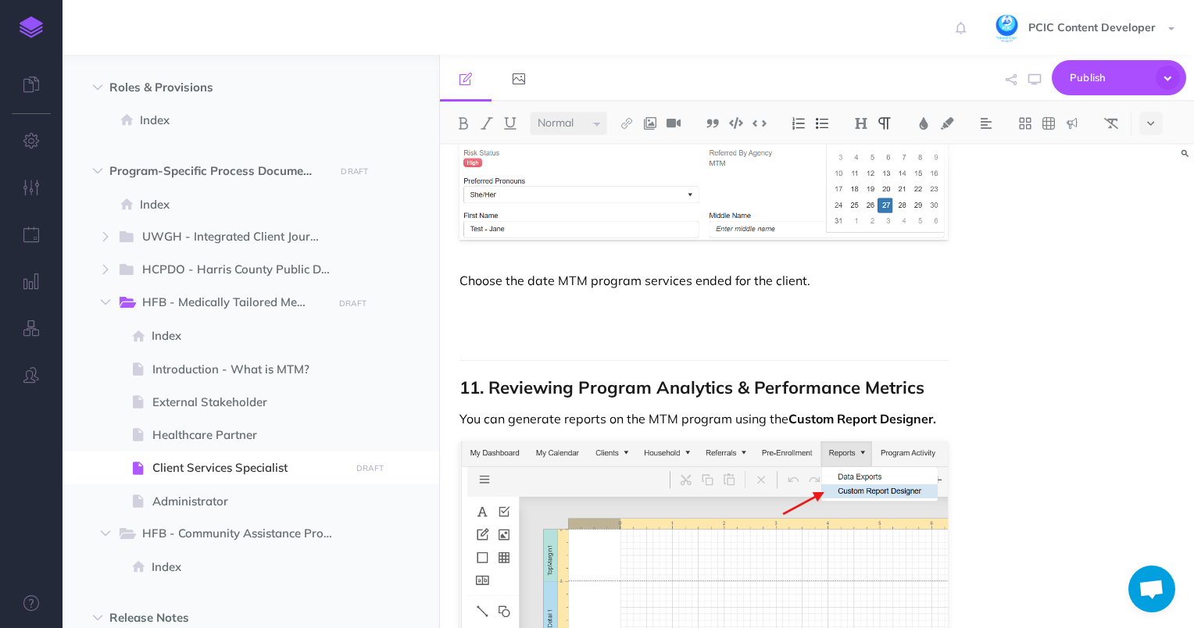
scroll to position [12535, 0]
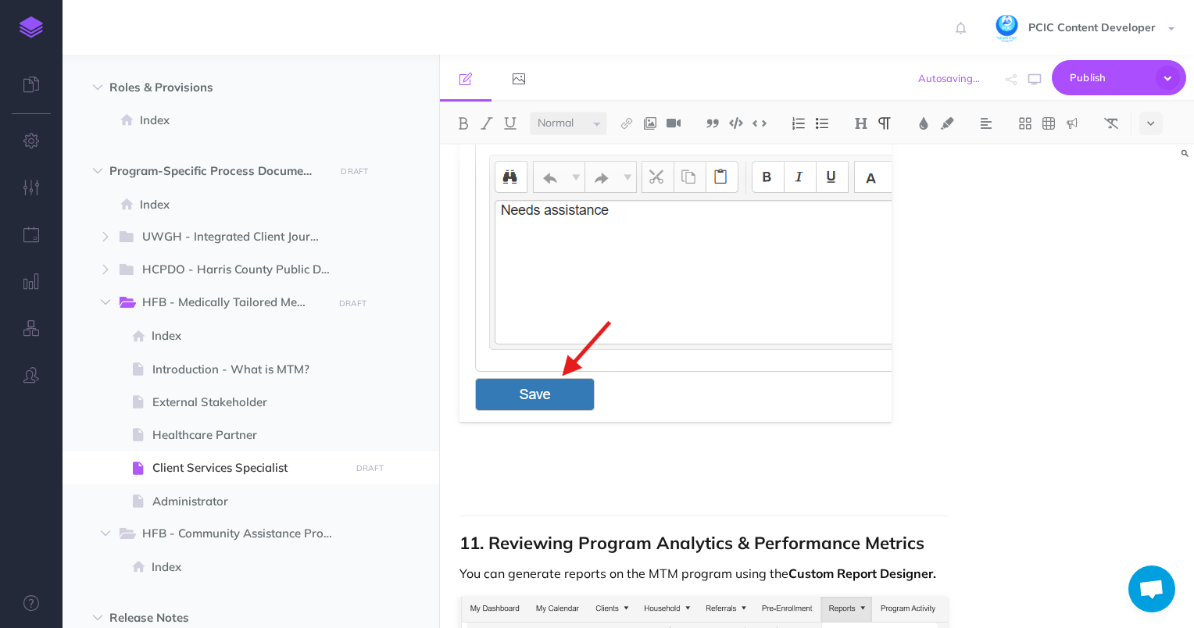
scroll to position [12763, 0]
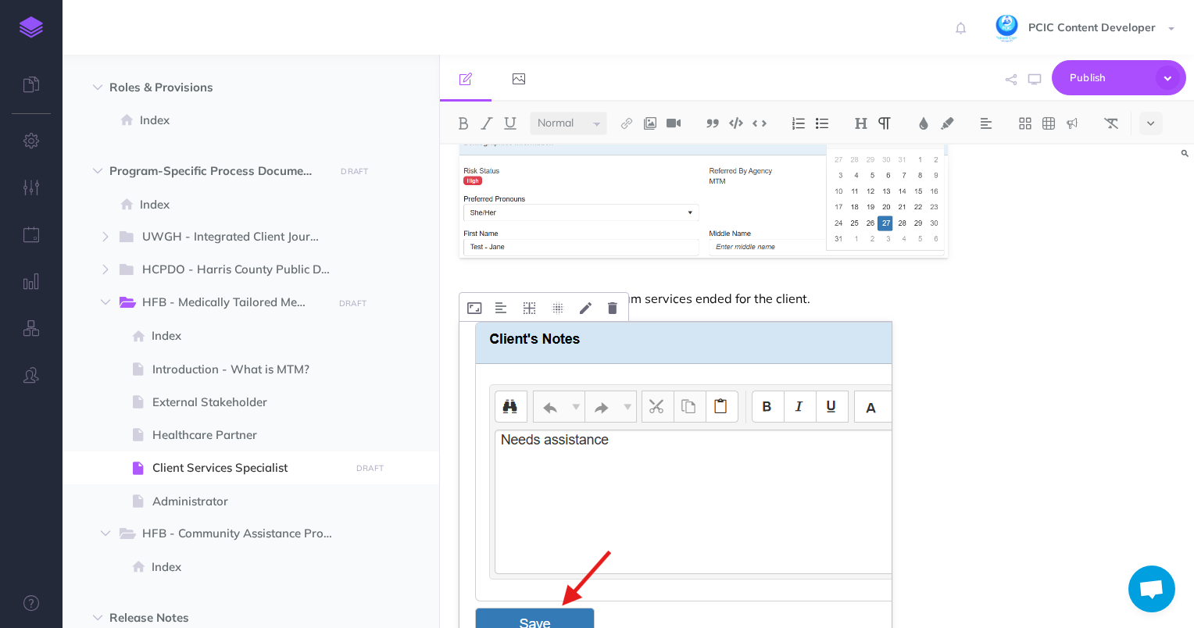
scroll to position [12529, 0]
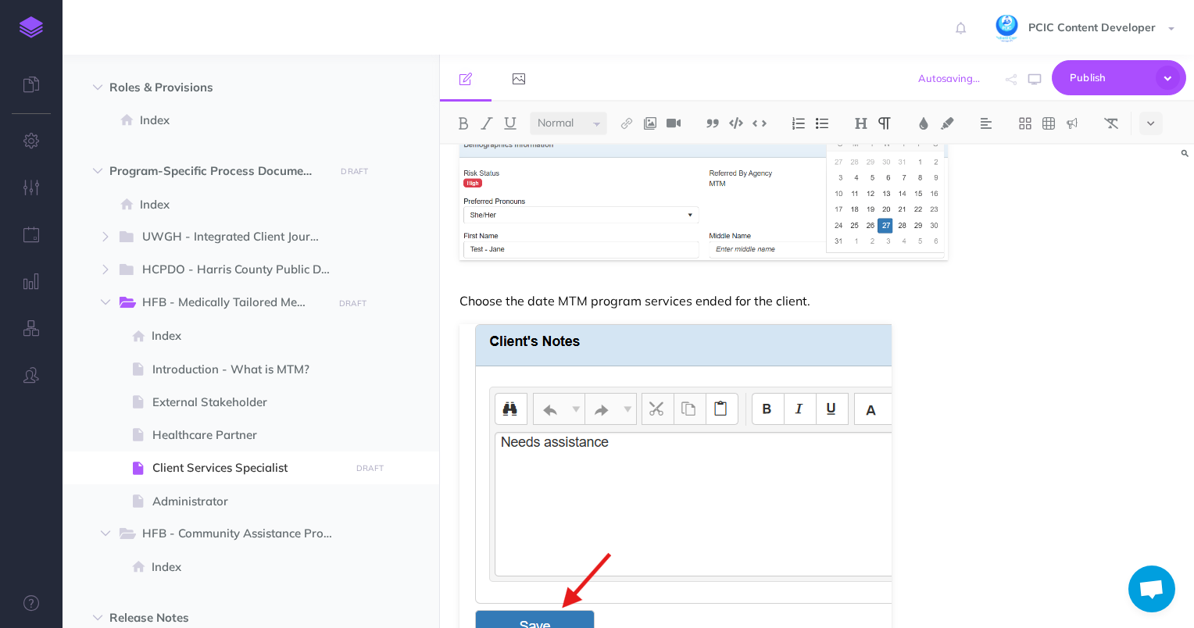
click at [812, 294] on p "Choose the date MTM program services ended for the client." at bounding box center [704, 301] width 489 height 19
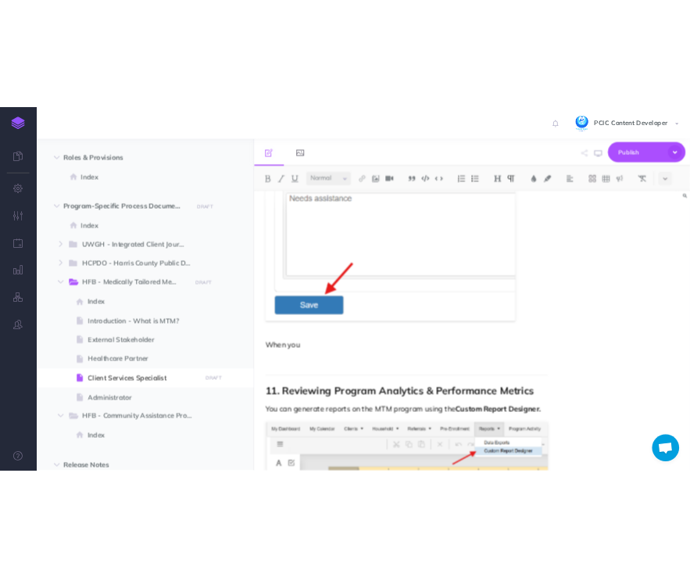
scroll to position [12849, 0]
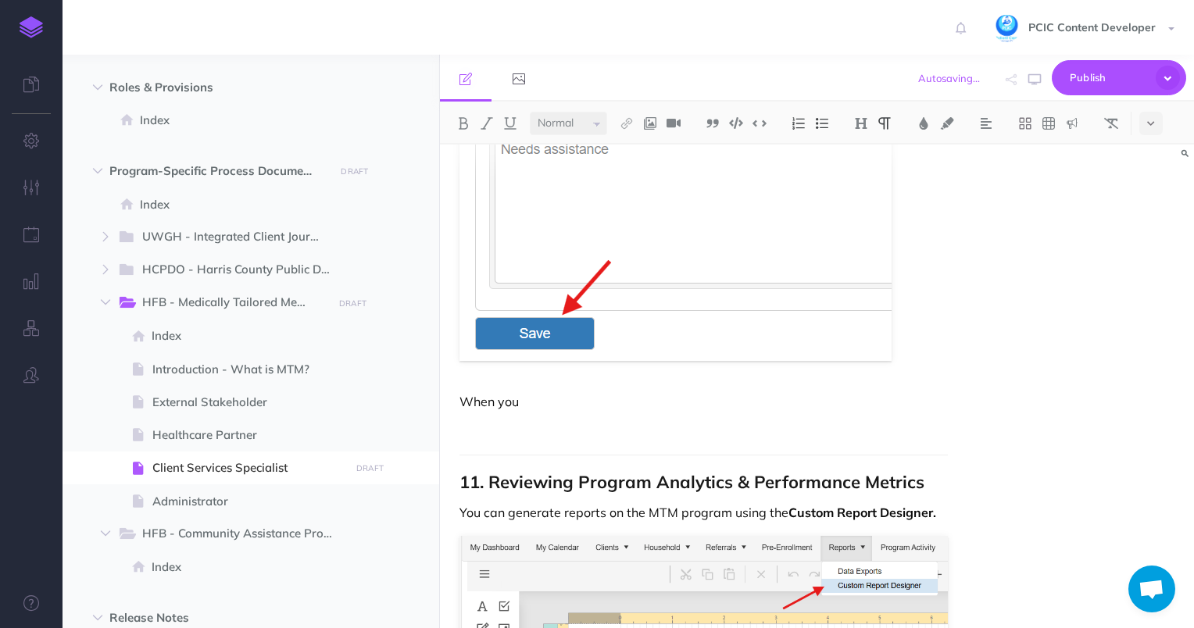
click at [538, 394] on p "When you" at bounding box center [704, 401] width 489 height 19
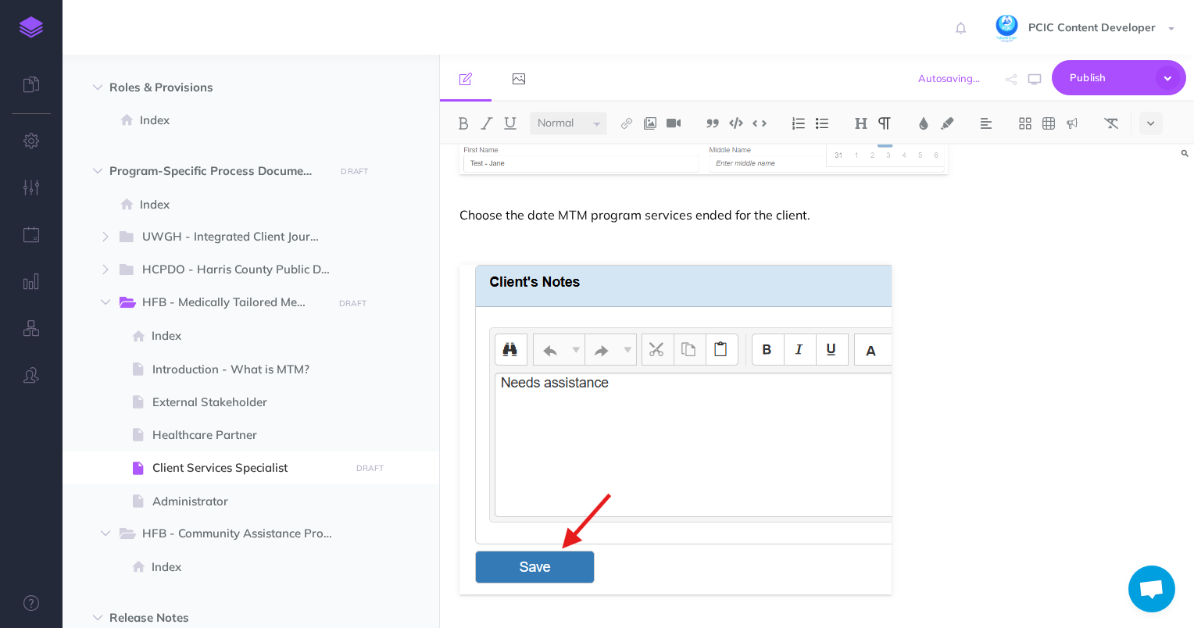
scroll to position [12671, 0]
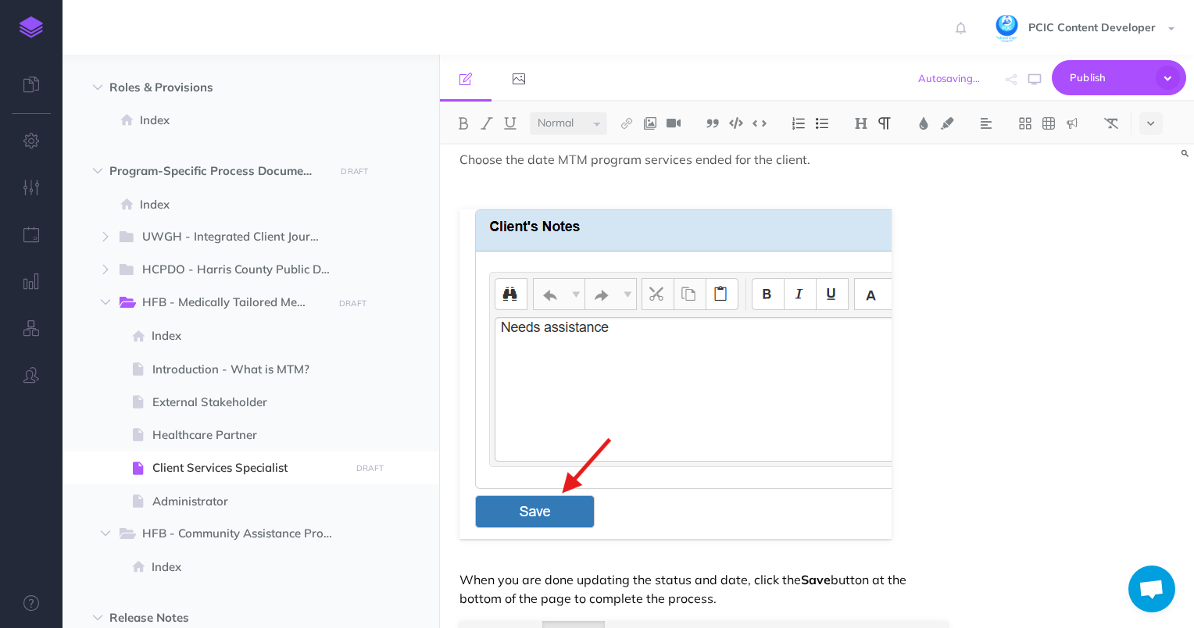
click at [592, 577] on p "When you are done updating the status and date, click the Save button at the bo…" at bounding box center [704, 590] width 489 height 38
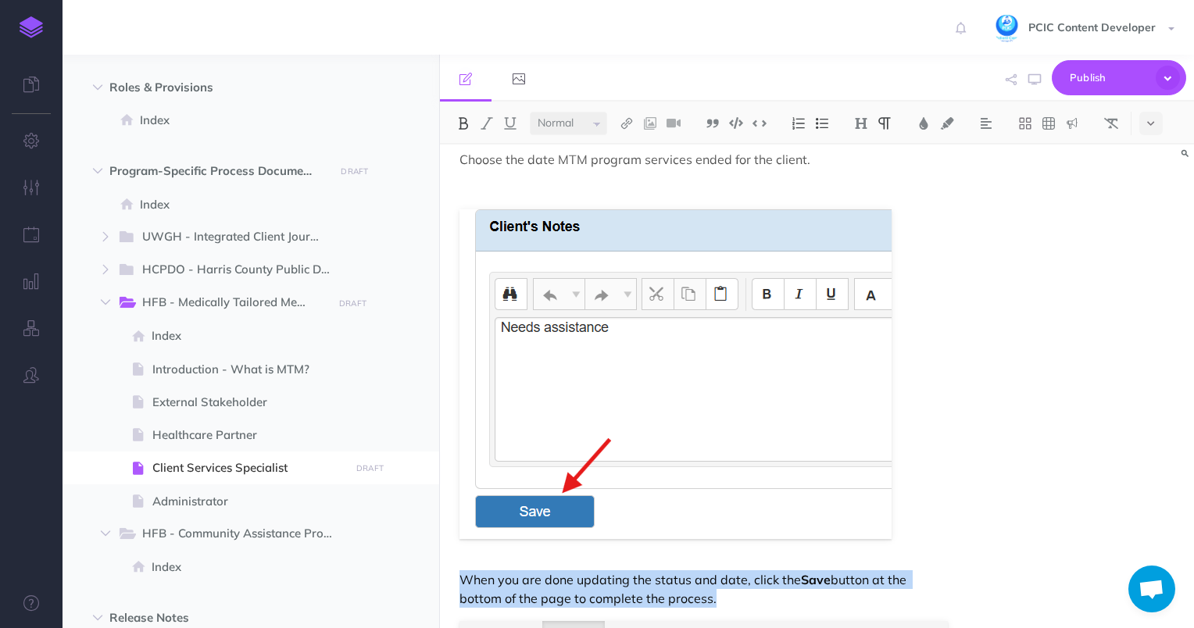
click at [732, 592] on p "When you are done updating the status and date, click the Save button at the bo…" at bounding box center [704, 590] width 489 height 38
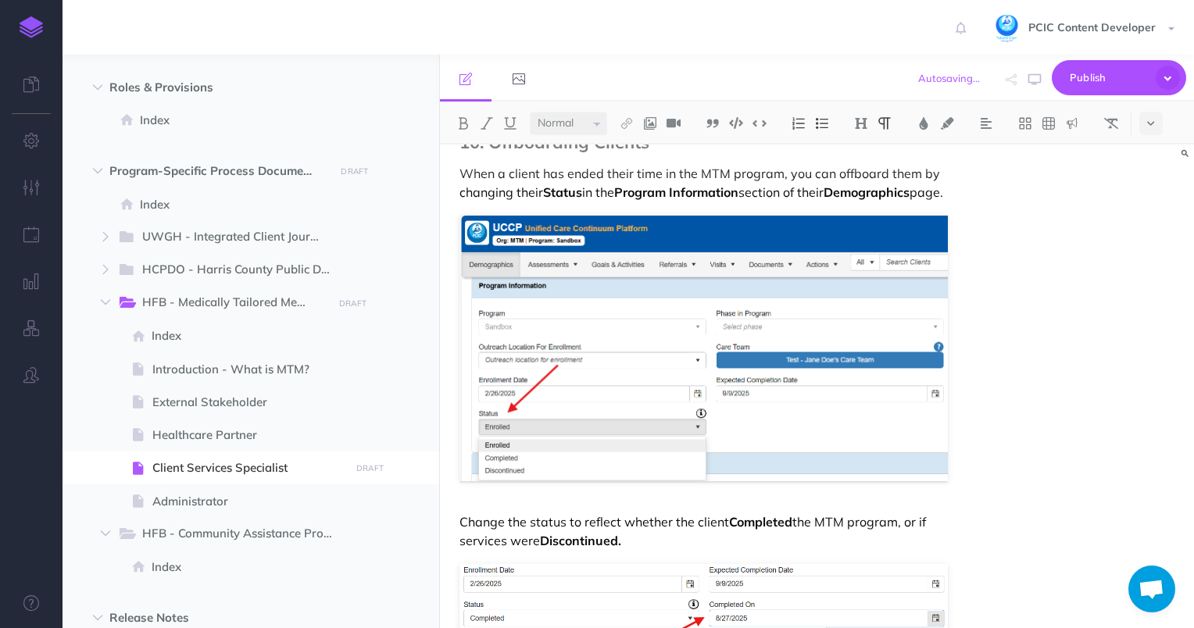
scroll to position [12020, 0]
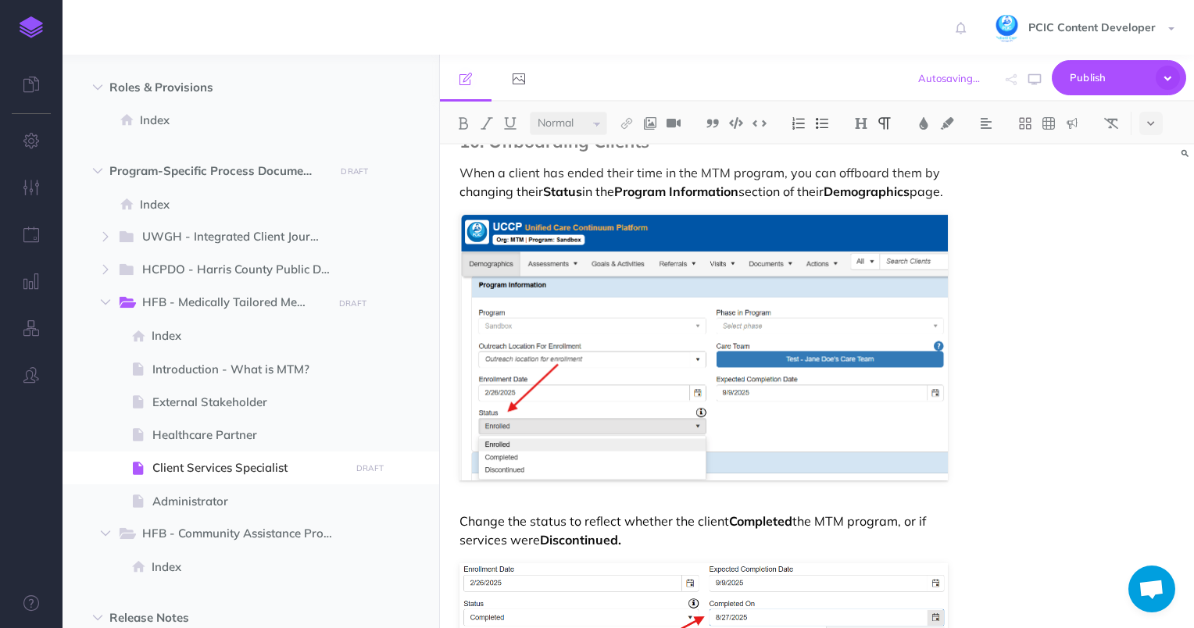
click at [641, 512] on p "Change the status to reflect whether the client Completed the MTM program, or i…" at bounding box center [704, 531] width 489 height 38
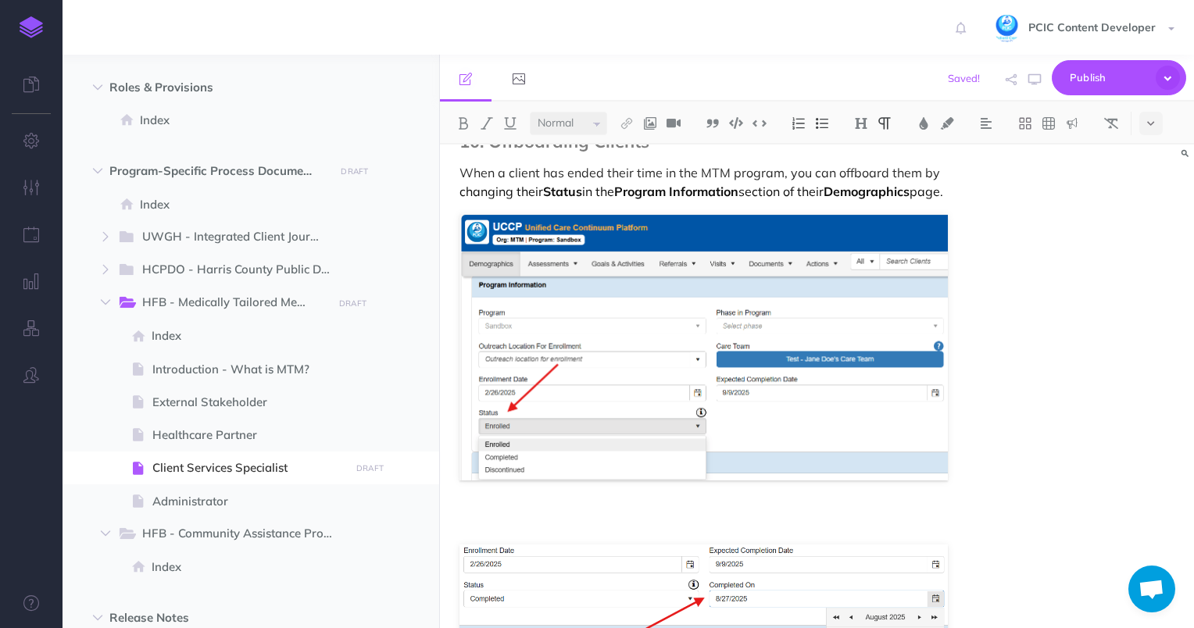
click at [656, 184] on strong "Program Information" at bounding box center [676, 192] width 124 height 16
click at [604, 175] on p "When a client has ended their time in the MTM program, you can offboard them by…" at bounding box center [704, 182] width 489 height 38
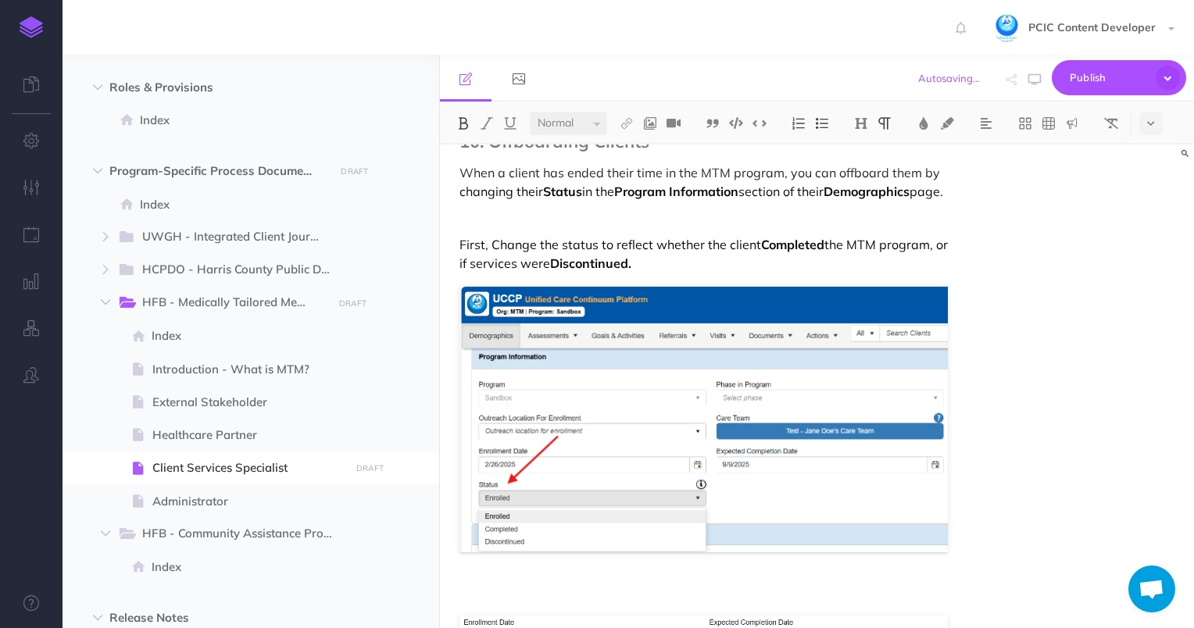
click at [495, 236] on p "First, Change the status to reflect whether the client Completed the MTM progra…" at bounding box center [704, 254] width 489 height 38
click at [488, 209] on p at bounding box center [704, 218] width 489 height 19
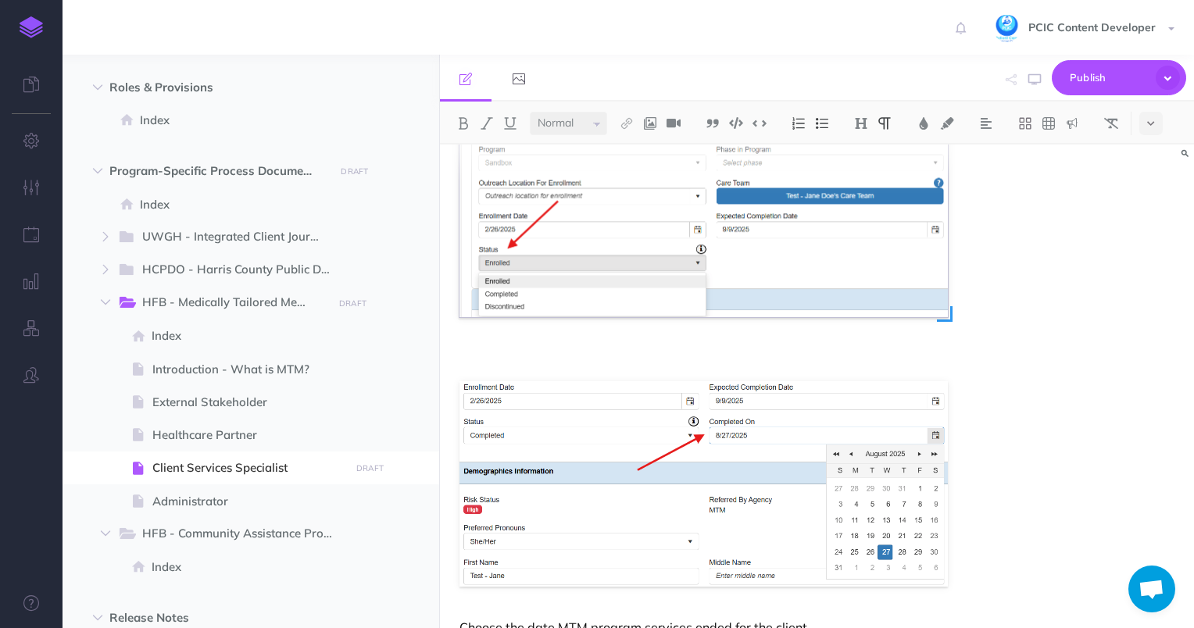
scroll to position [12339, 0]
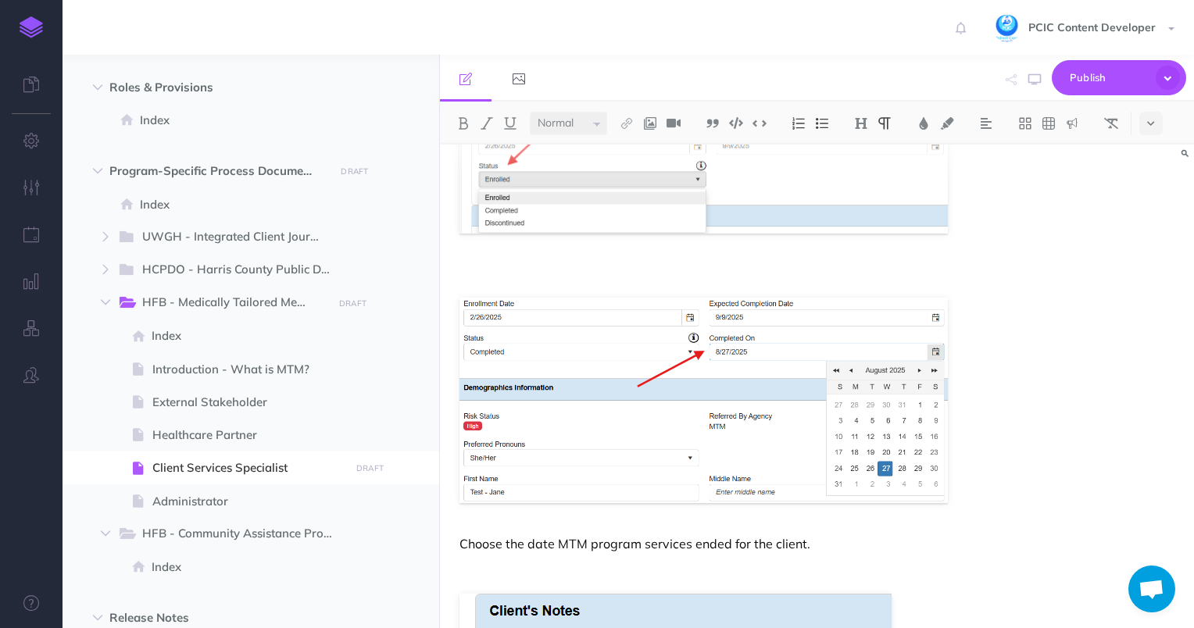
click at [522, 535] on p "Choose the date MTM program services ended for the client." at bounding box center [704, 544] width 489 height 19
click at [550, 265] on p at bounding box center [704, 274] width 489 height 19
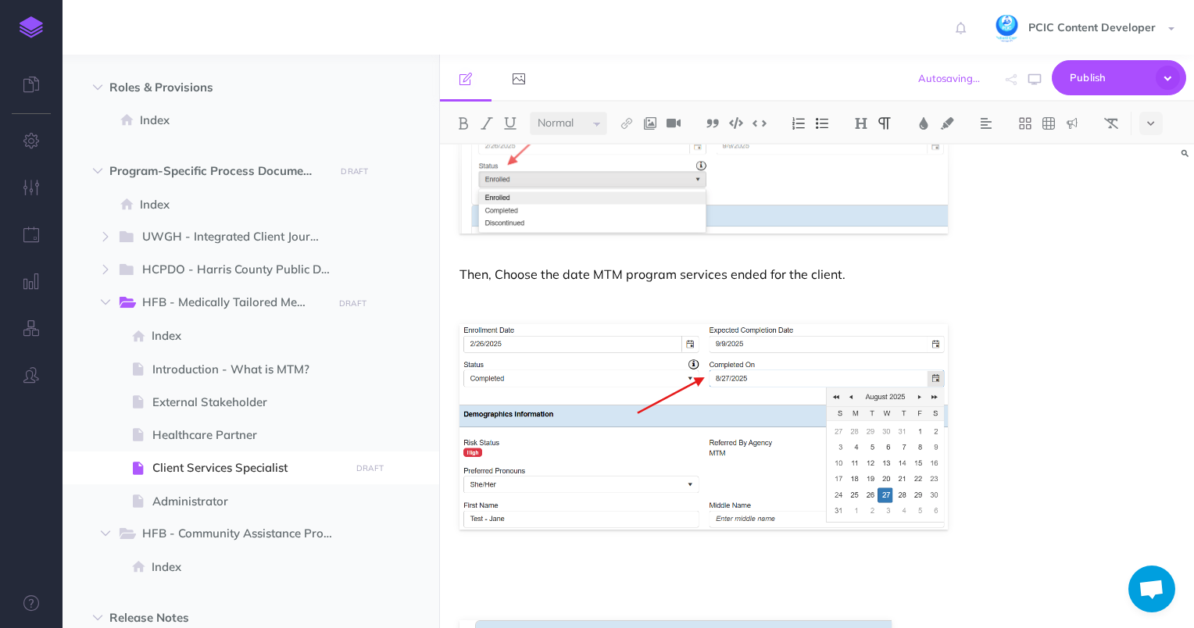
click at [502, 265] on p "Then, Choose the date MTM program services ended for the client." at bounding box center [704, 274] width 489 height 19
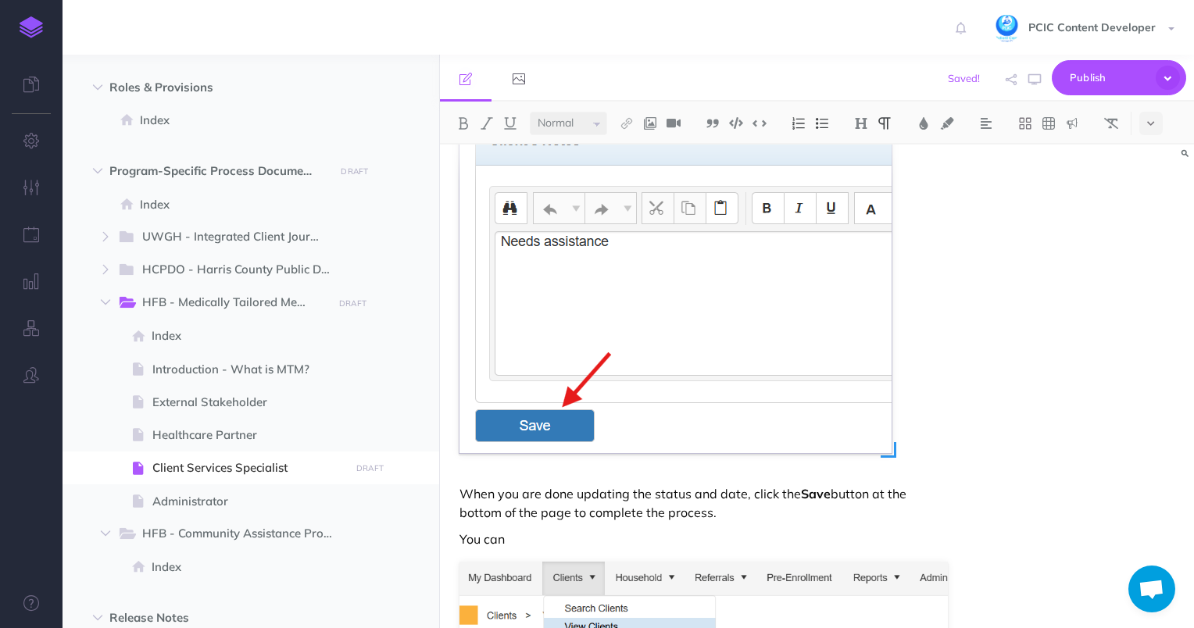
scroll to position [12858, 0]
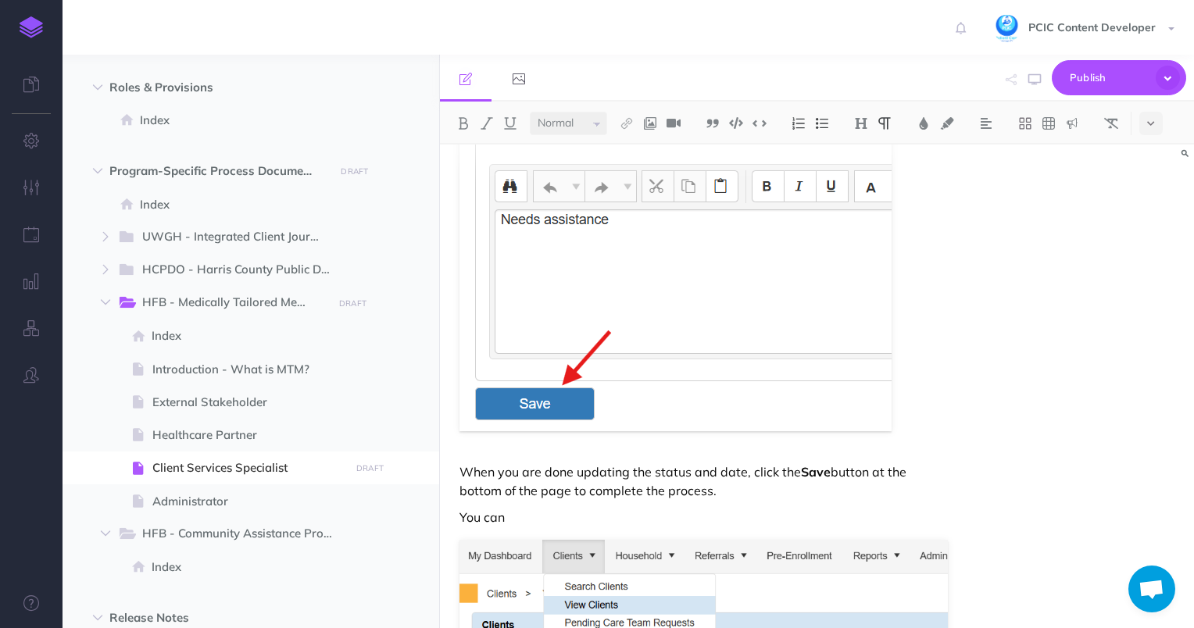
click at [574, 471] on p "When you are done updating the status and date, click the Save button at the bo…" at bounding box center [704, 482] width 489 height 38
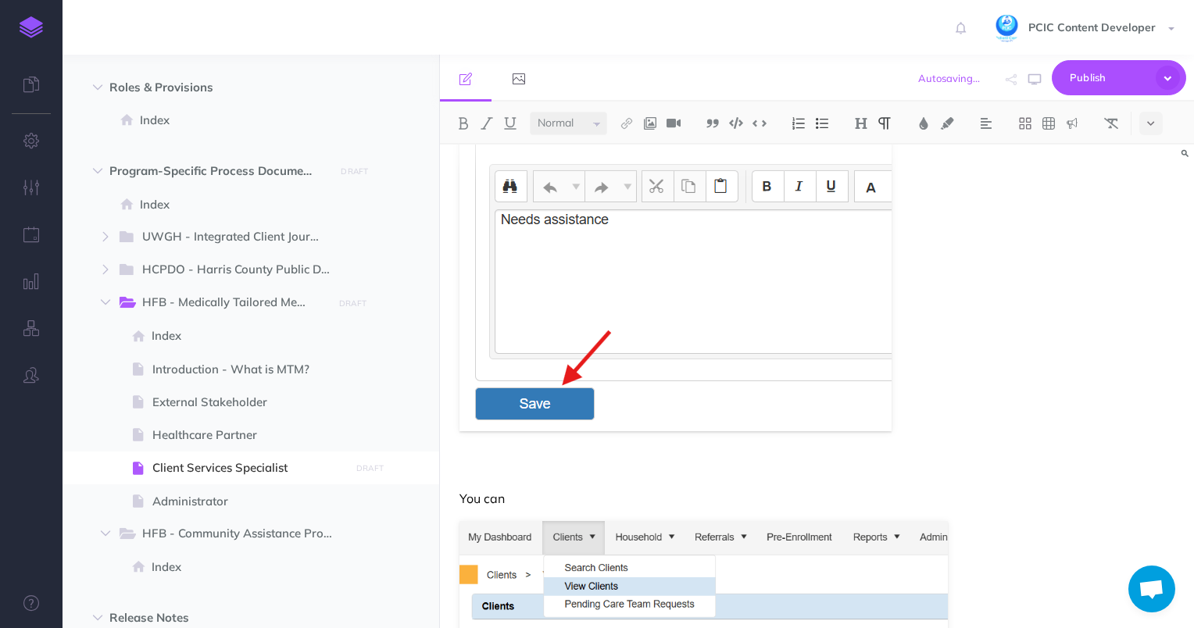
scroll to position [12574, 0]
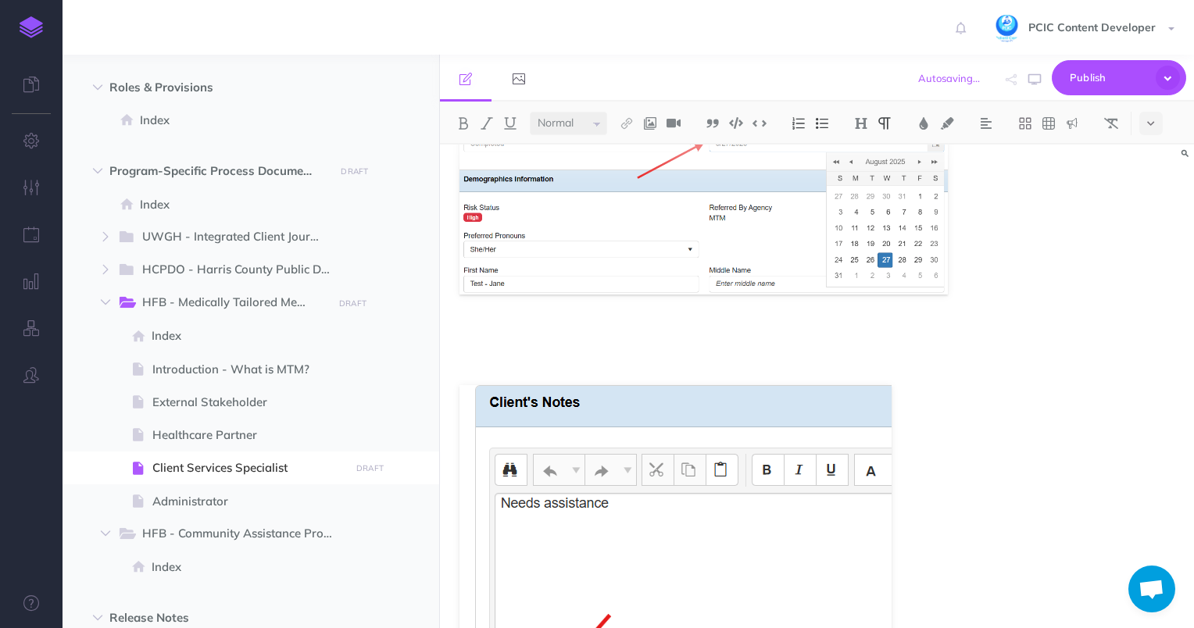
click at [534, 327] on p at bounding box center [704, 335] width 489 height 19
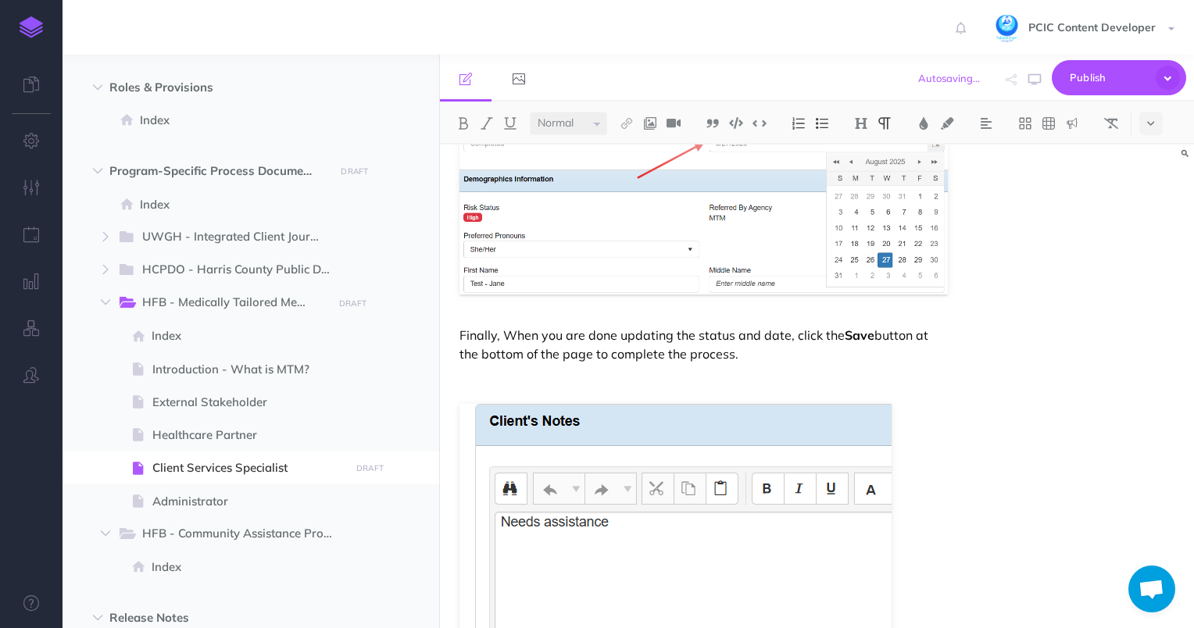
click at [513, 327] on p "Finally, When you are done updating the status and date, click the Save button …" at bounding box center [704, 345] width 489 height 38
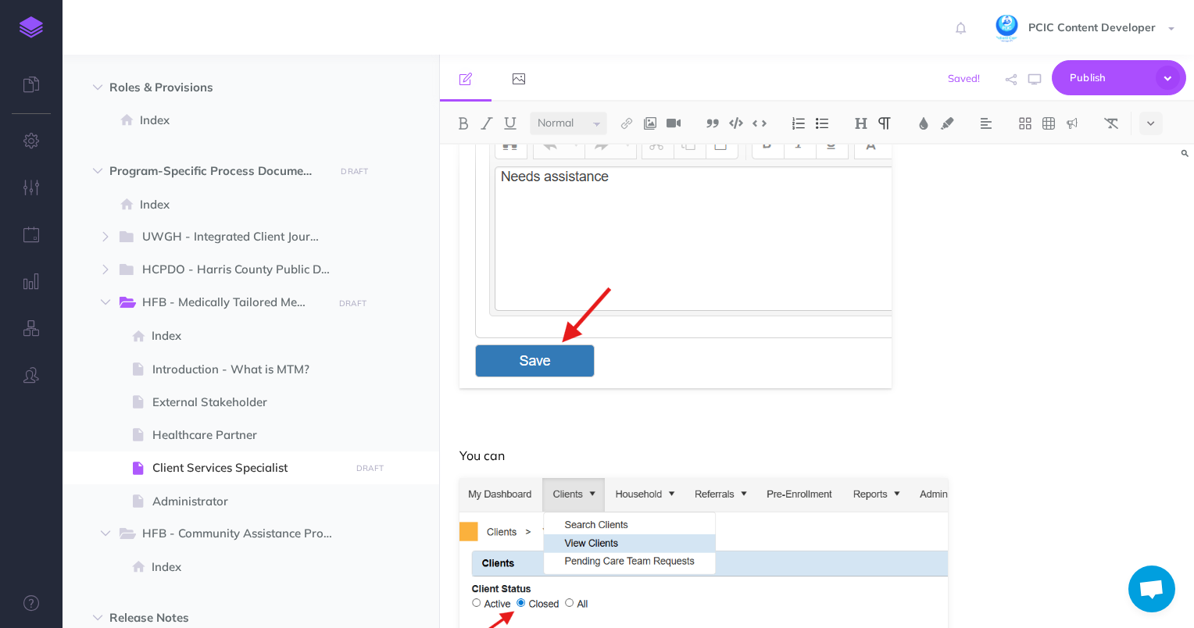
scroll to position [12921, 0]
click at [492, 419] on p at bounding box center [704, 428] width 489 height 19
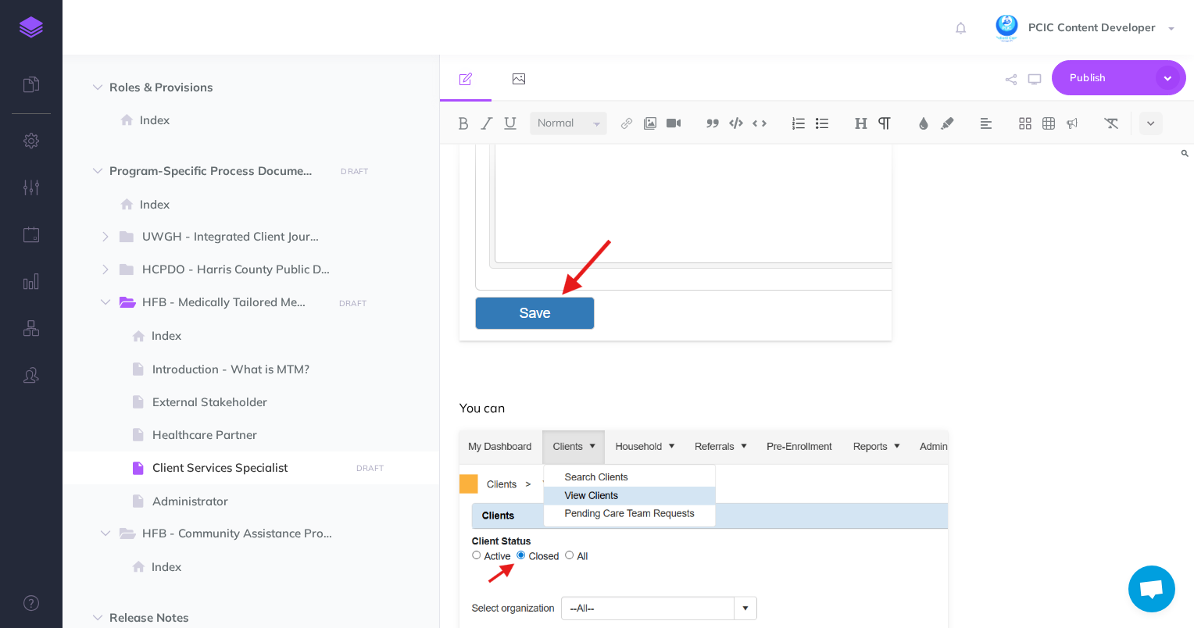
scroll to position [12971, 0]
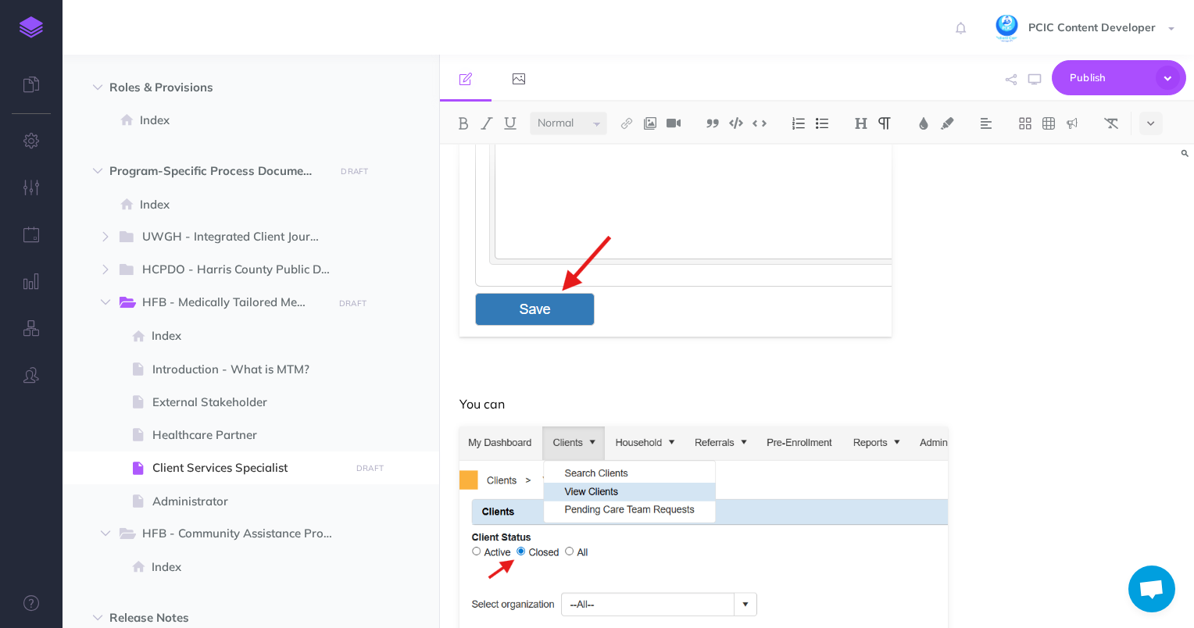
click at [517, 395] on p "You can" at bounding box center [704, 404] width 489 height 19
click at [610, 397] on p "You can verify that a client has been successfully offboarded by" at bounding box center [704, 404] width 489 height 19
click at [807, 402] on p "You can verify that a client has been successfully offboarded by" at bounding box center [704, 404] width 489 height 19
click at [945, 395] on p "You can verify that a client has been successfully offboarded in the system by" at bounding box center [704, 404] width 489 height 19
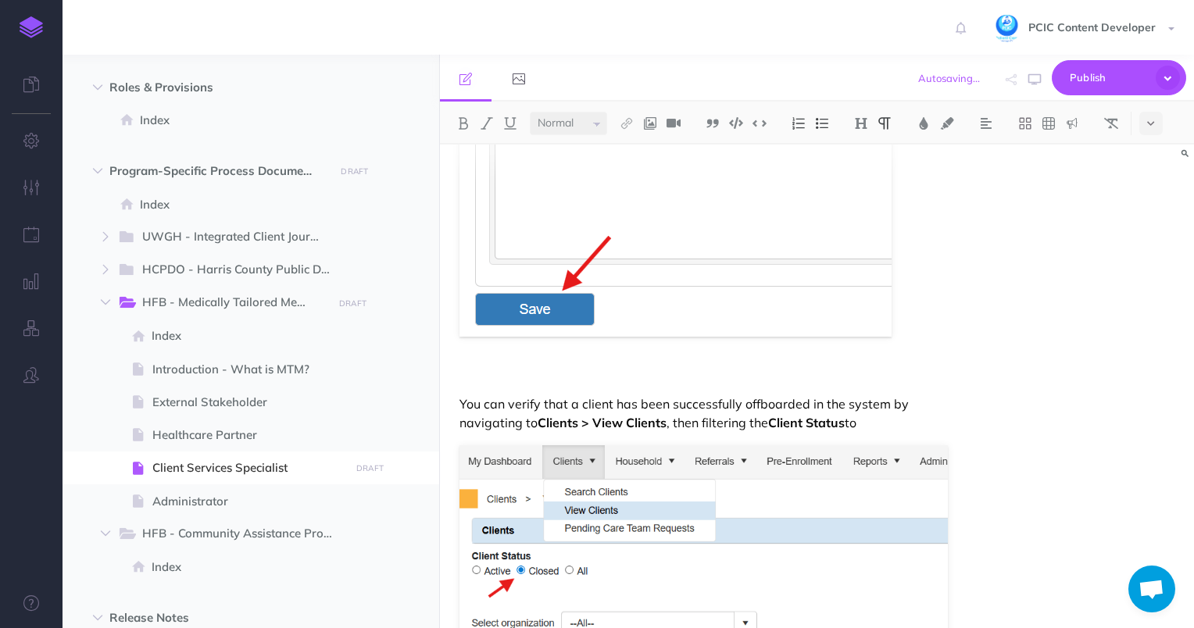
click at [766, 412] on p "You can verify that a client has been successfully offboarded in the system by …" at bounding box center [704, 414] width 489 height 38
click at [879, 420] on p "You can verify that a client has been successfully offboarded in the system by …" at bounding box center [704, 414] width 489 height 38
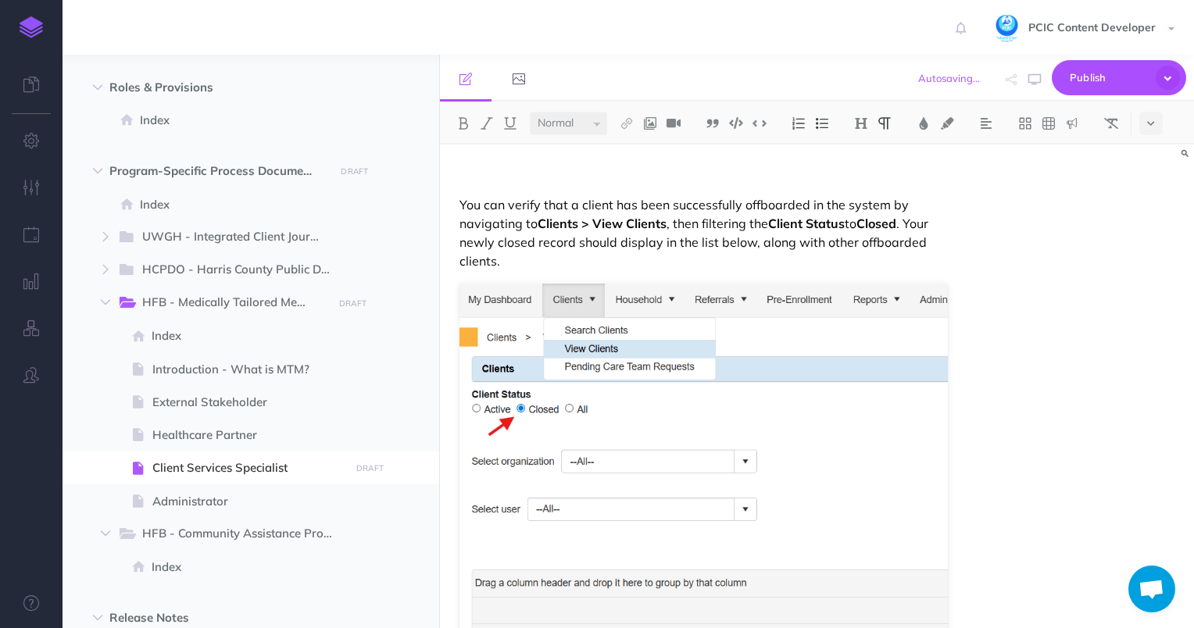
scroll to position [13158, 0]
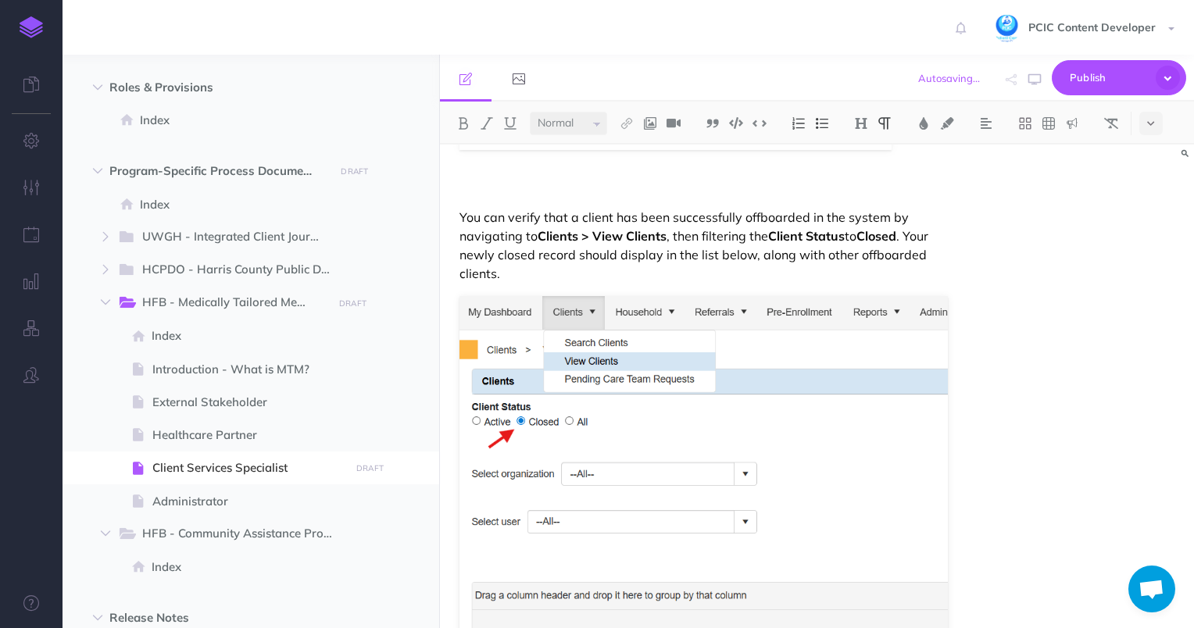
click at [821, 253] on p "You can verify that a client has been successfully offboarded in the system by …" at bounding box center [704, 245] width 489 height 75
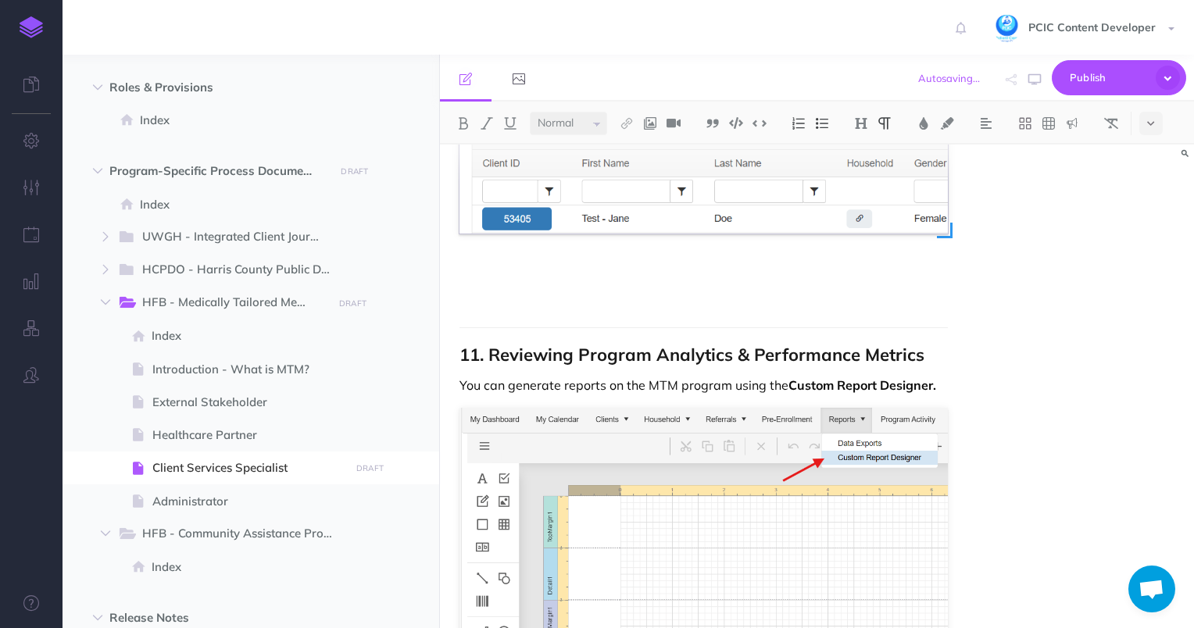
scroll to position [13393, 0]
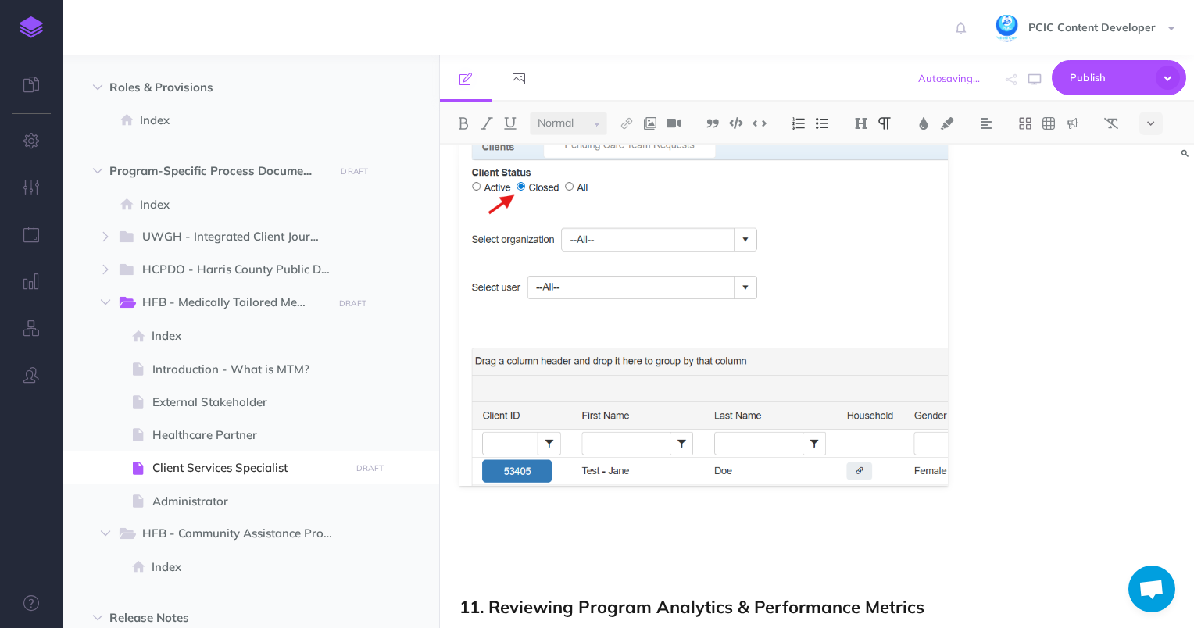
click at [601, 525] on p at bounding box center [704, 526] width 489 height 19
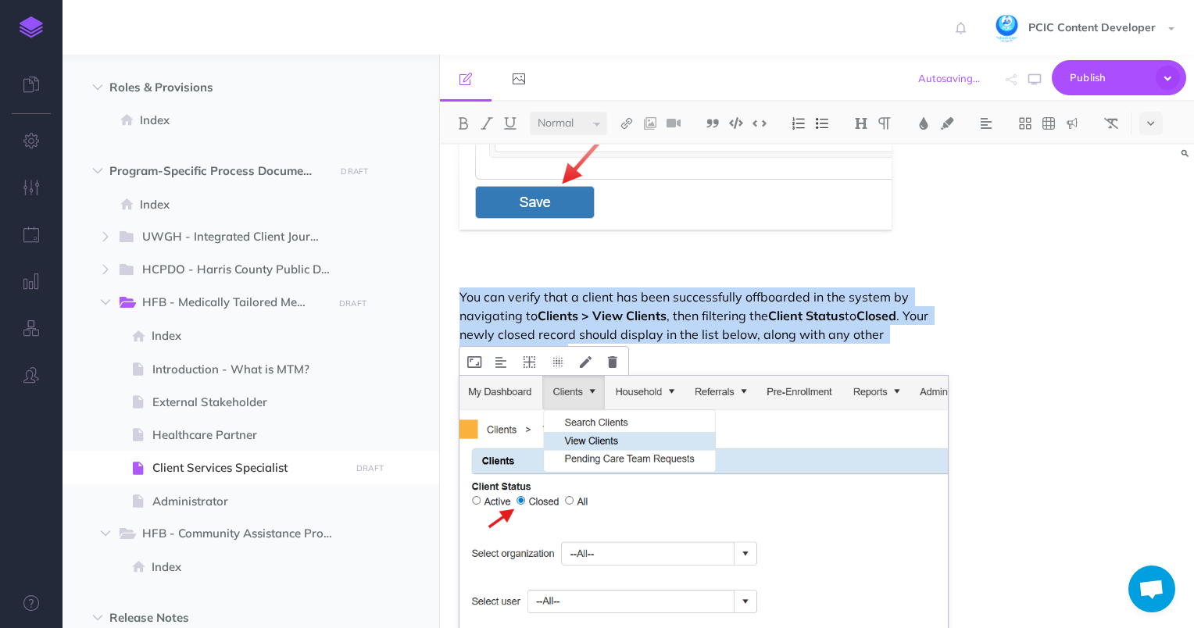
scroll to position [13079, 0]
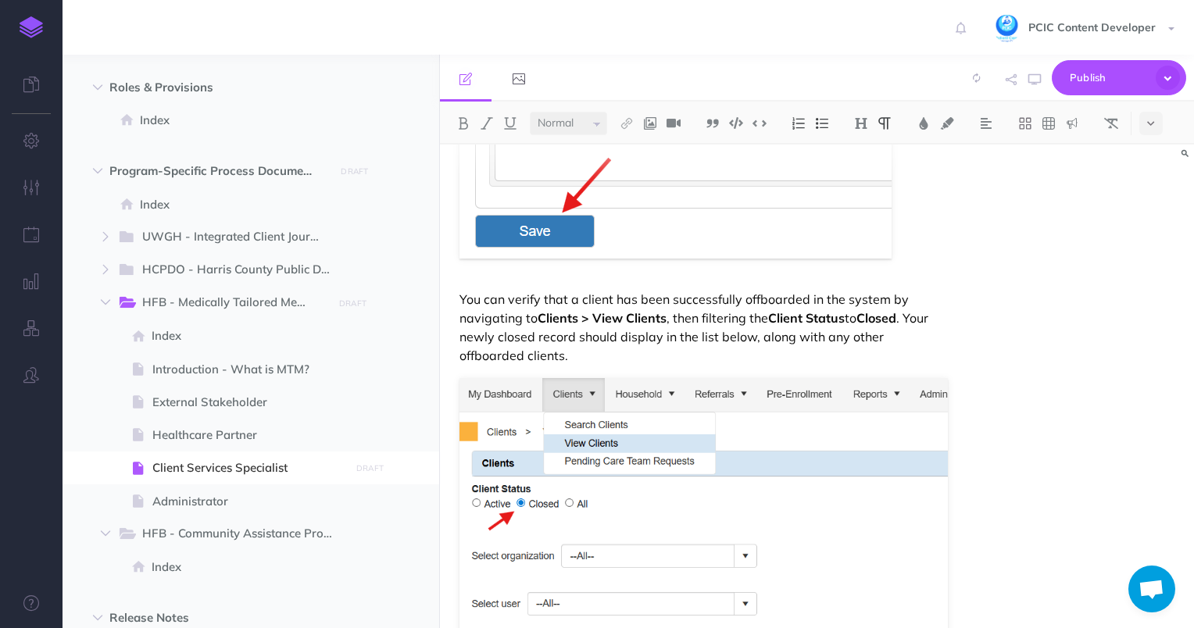
scroll to position [13049, 0]
click at [523, 349] on p "You can verify that a client has been successfully offboarded in the system by …" at bounding box center [704, 328] width 489 height 75
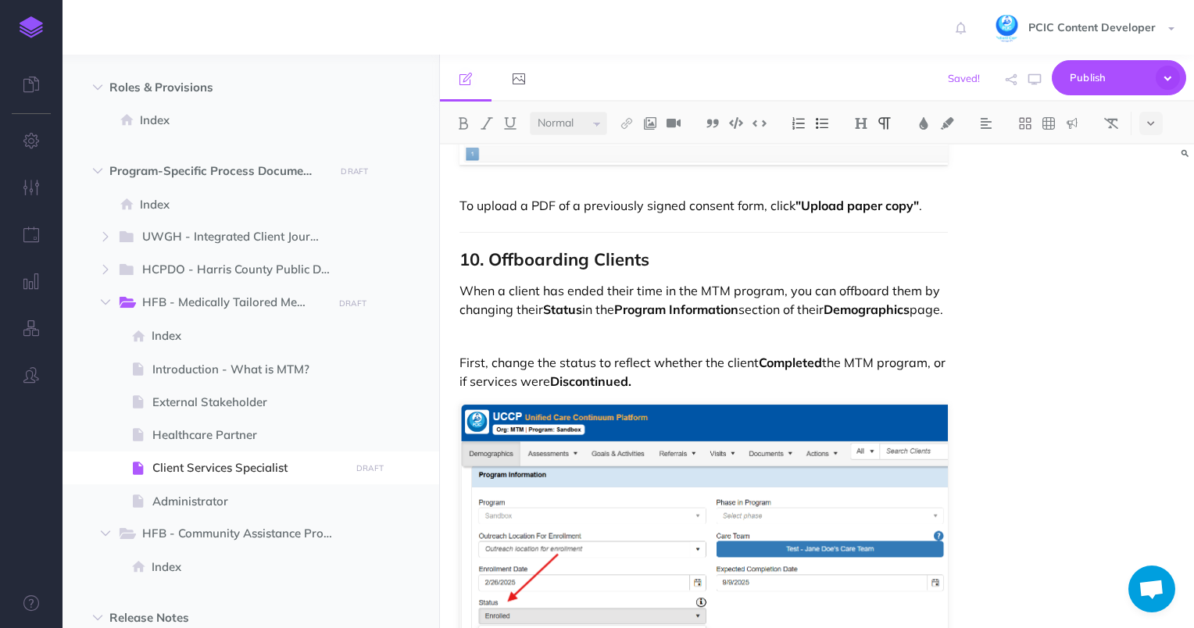
scroll to position [11902, 0]
click at [528, 249] on strong "10. Offboarding Clients" at bounding box center [555, 260] width 190 height 22
copy strong "10. Offboarding Clients"
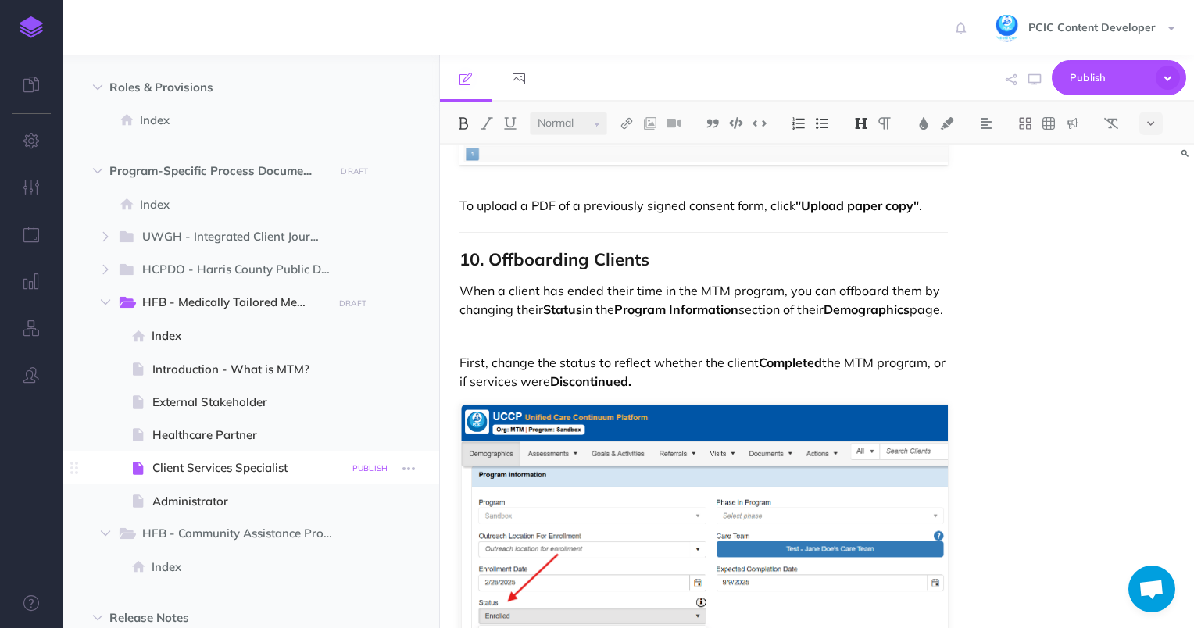
click at [369, 469] on small "PUBLISH" at bounding box center [370, 468] width 36 height 10
click at [313, 558] on textarea at bounding box center [290, 547] width 183 height 66
paste textarea "10. Offboarding Clients"
click at [292, 526] on textarea "Added section 10: 10. Offboarding Clients" at bounding box center [290, 547] width 183 height 66
drag, startPoint x: 289, startPoint y: 525, endPoint x: 270, endPoint y: 526, distance: 19.6
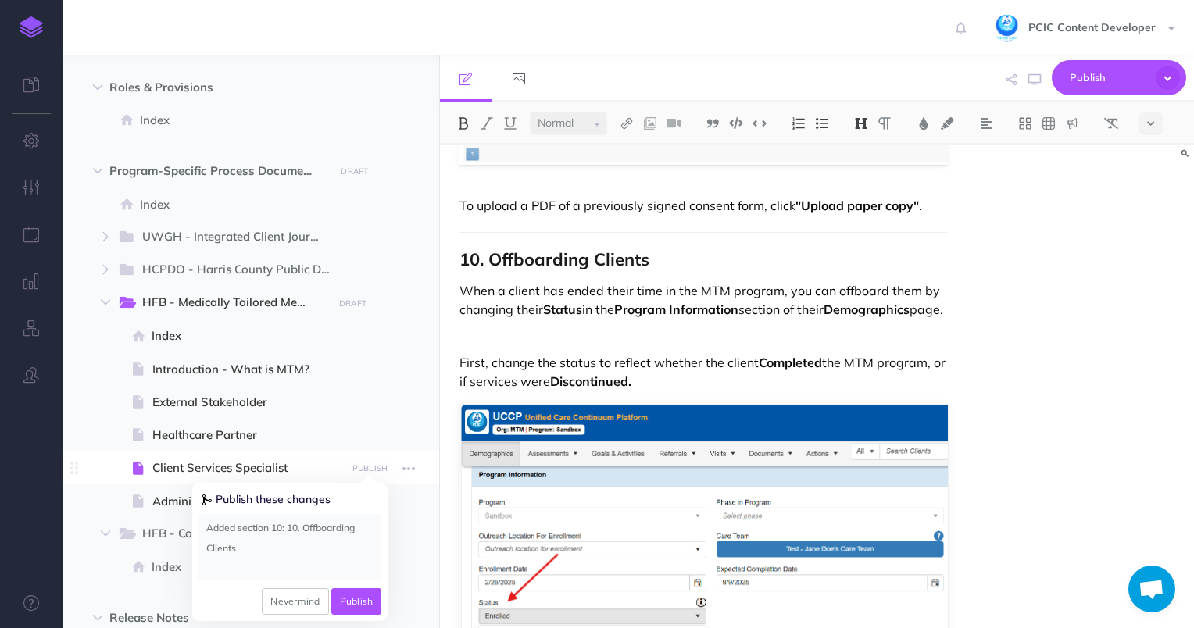
click at [270, 526] on textarea "Added section 10: 10. Offboarding Clients" at bounding box center [290, 547] width 183 height 66
click at [371, 527] on textarea "Added section 10. Offboarding Clients" at bounding box center [290, 547] width 183 height 66
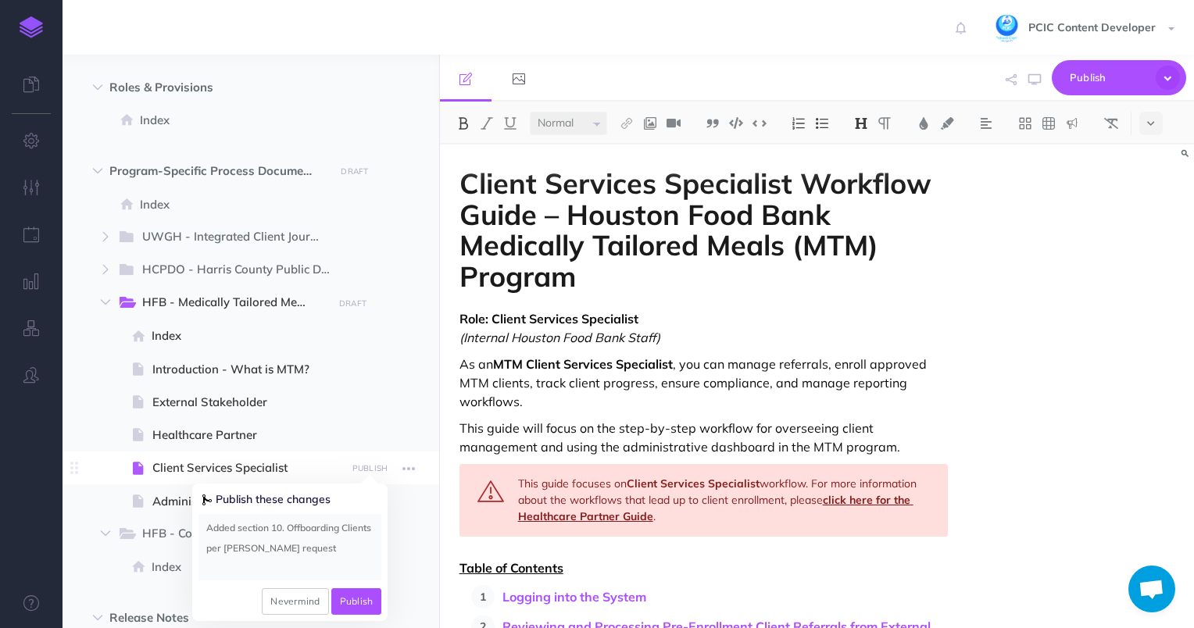
click at [327, 542] on textarea "Added section 10. Offboarding Clients per [PERSON_NAME] request" at bounding box center [290, 547] width 183 height 66
type textarea "Added section 10. Offboarding Clients per [PERSON_NAME] request [DATE]"
click at [344, 595] on button "Publish" at bounding box center [356, 602] width 51 height 27
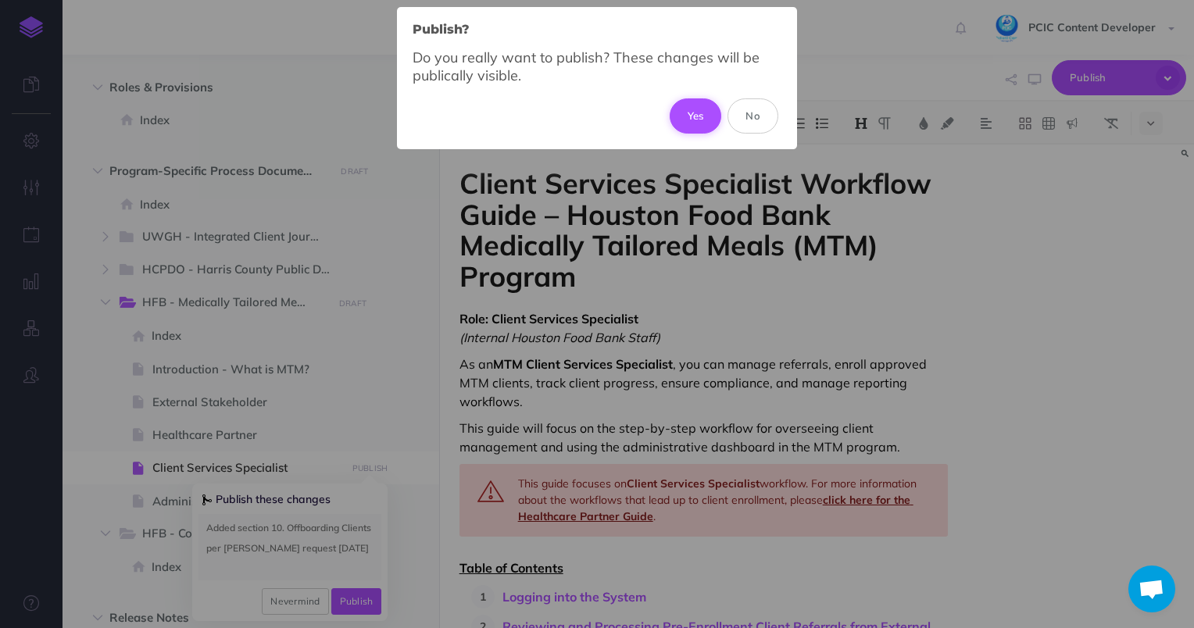
click at [706, 109] on button "Yes" at bounding box center [696, 115] width 52 height 34
